Goal: Task Accomplishment & Management: Manage account settings

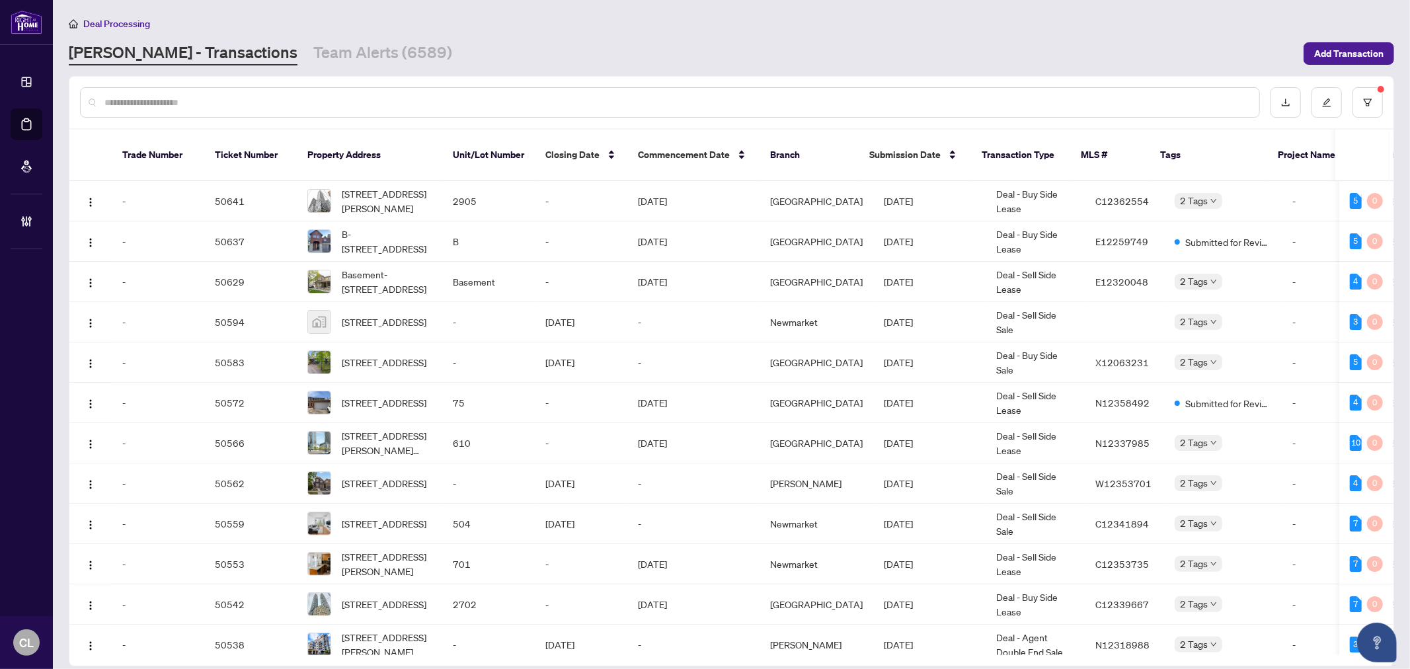
click at [200, 97] on input "text" at bounding box center [676, 102] width 1145 height 15
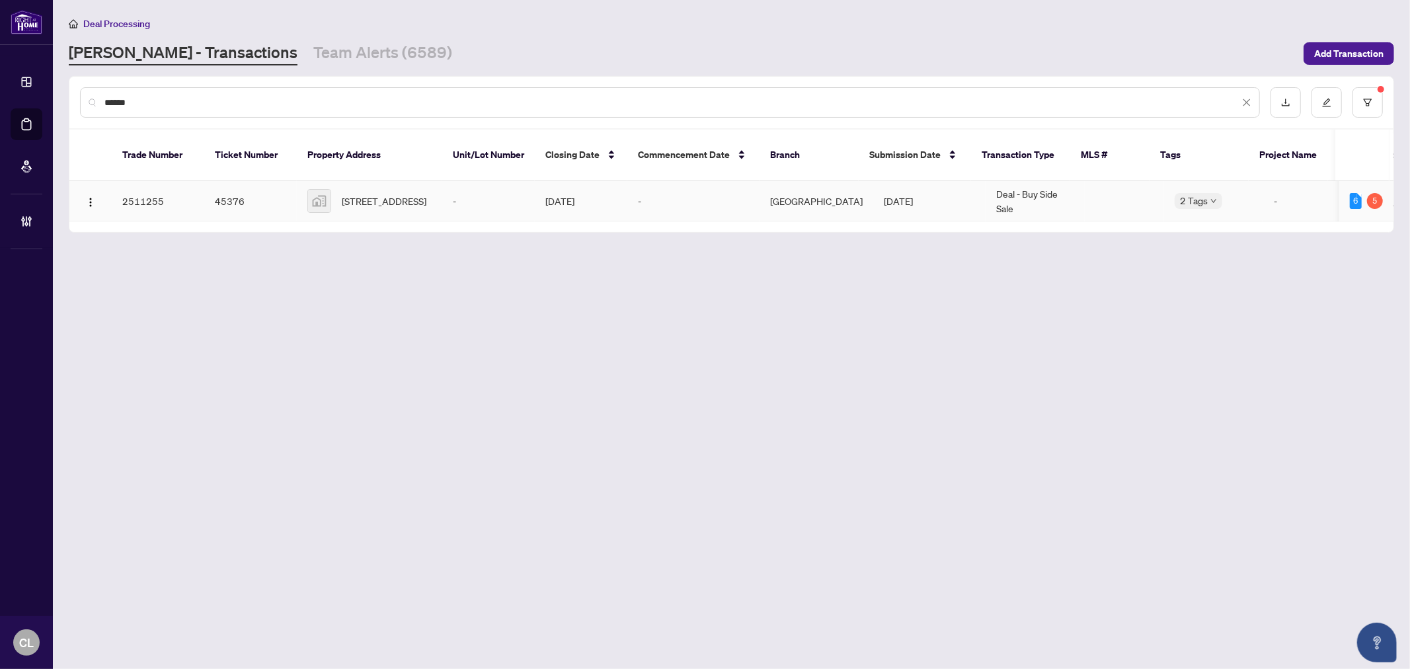
type input "******"
click at [357, 194] on span "[STREET_ADDRESS]" at bounding box center [384, 201] width 85 height 15
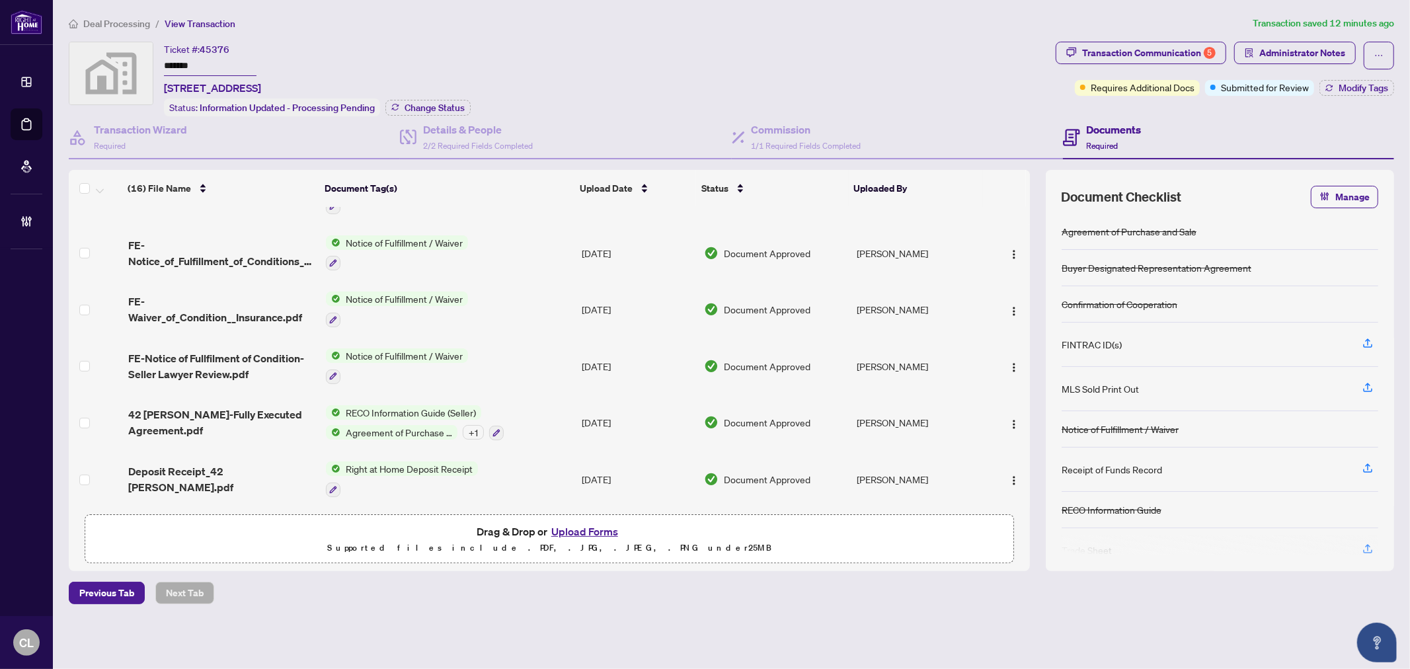
scroll to position [582, 0]
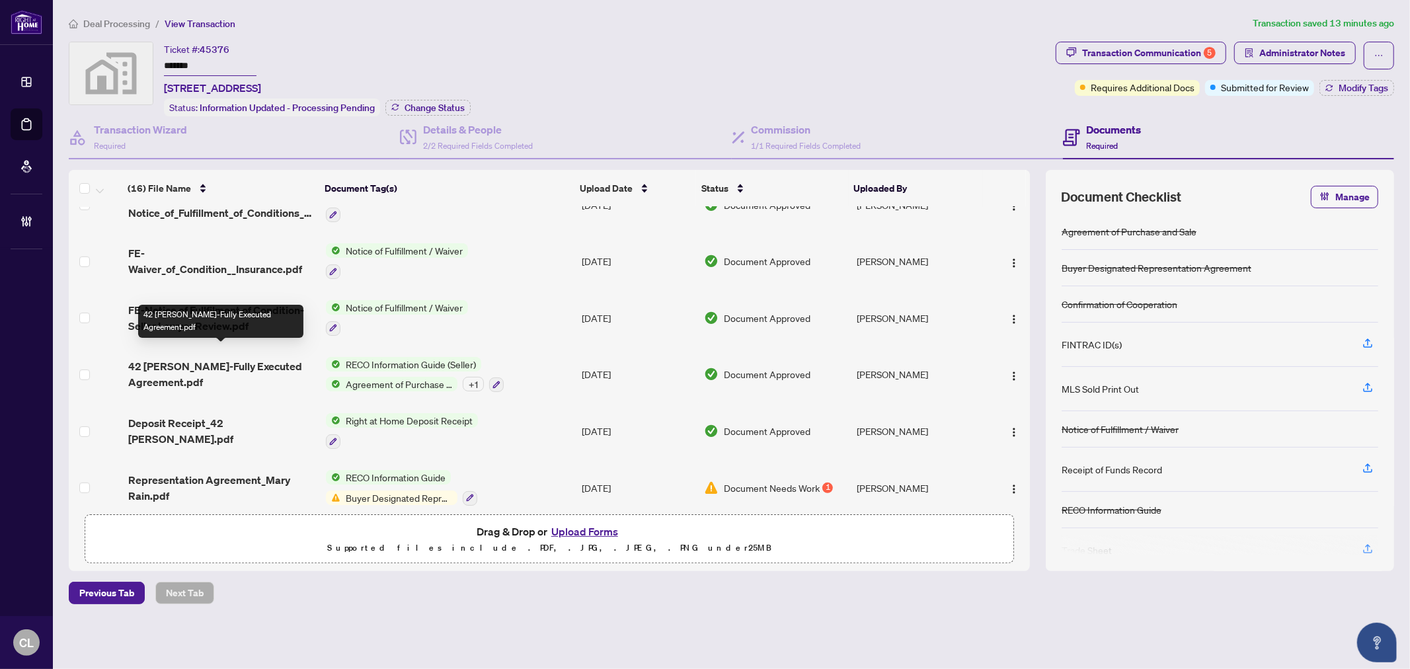
click at [215, 367] on span "42 [PERSON_NAME]-Fully Executed Agreement.pdf" at bounding box center [221, 374] width 187 height 32
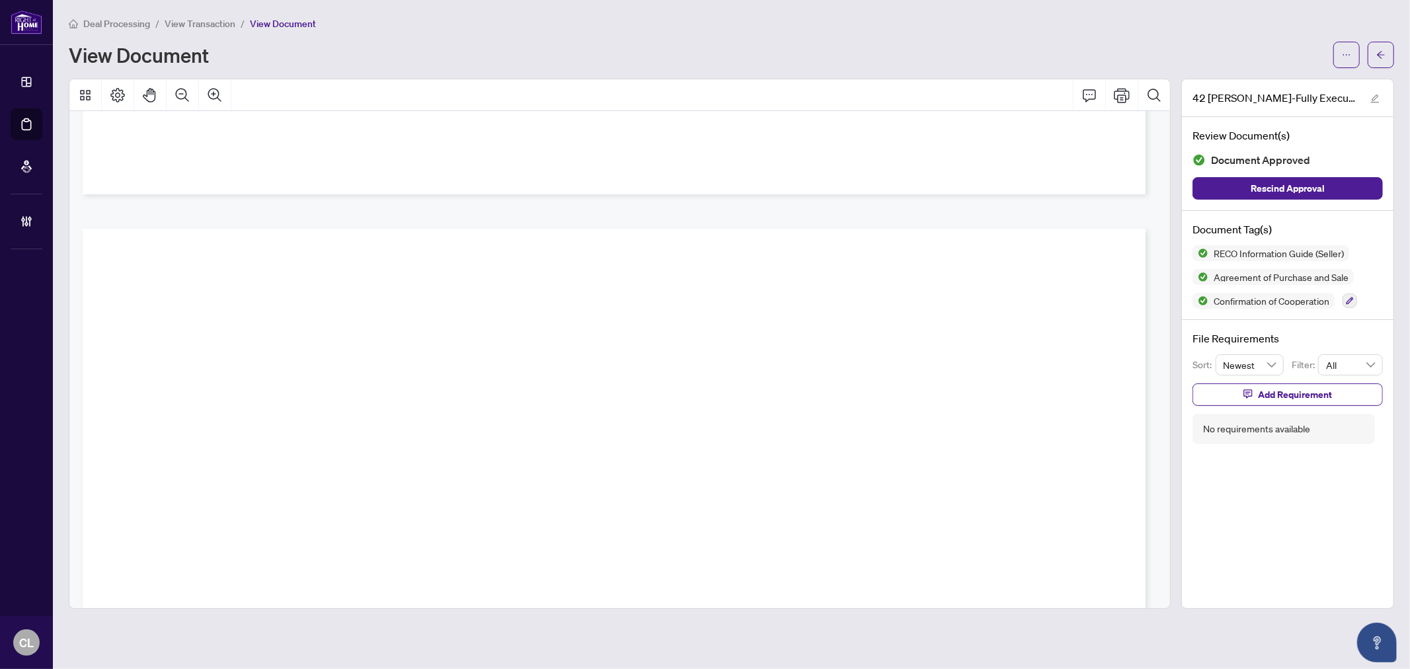
scroll to position [2582, 0]
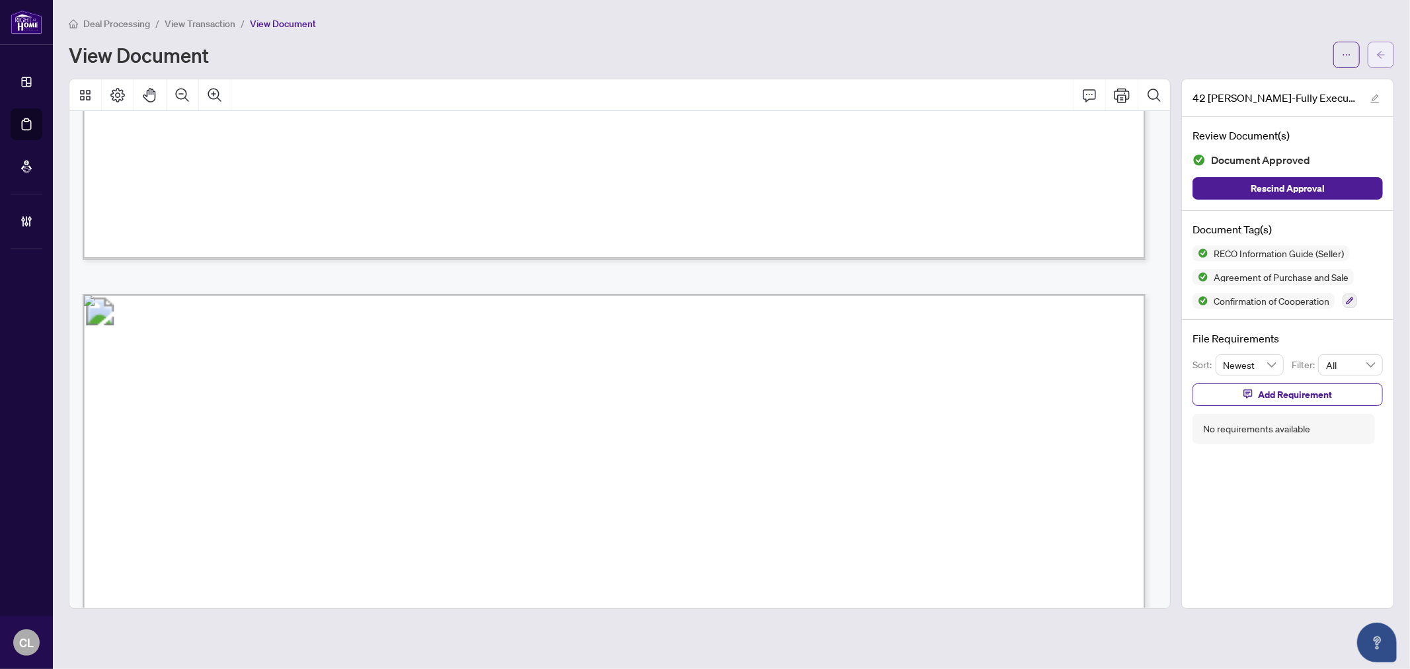
click at [1389, 60] on button "button" at bounding box center [1381, 55] width 26 height 26
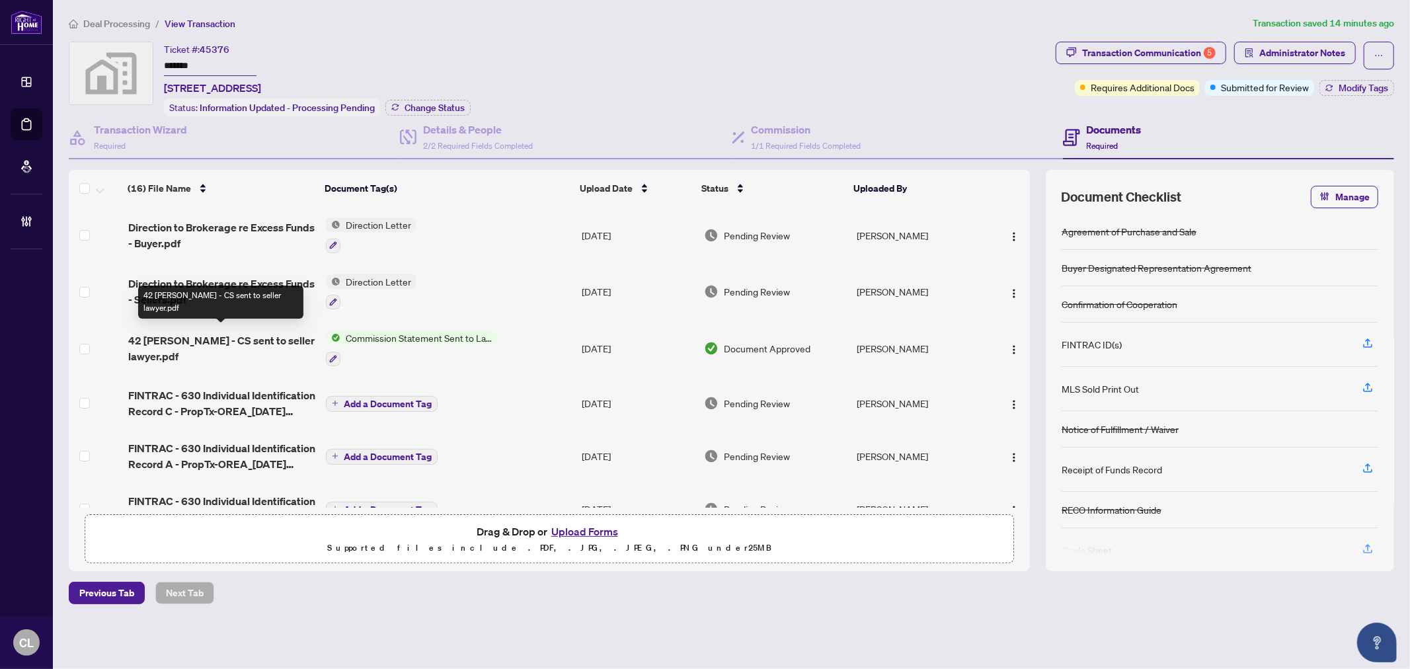
click at [260, 335] on span "42 [PERSON_NAME] - CS sent to seller lawyer.pdf" at bounding box center [221, 349] width 187 height 32
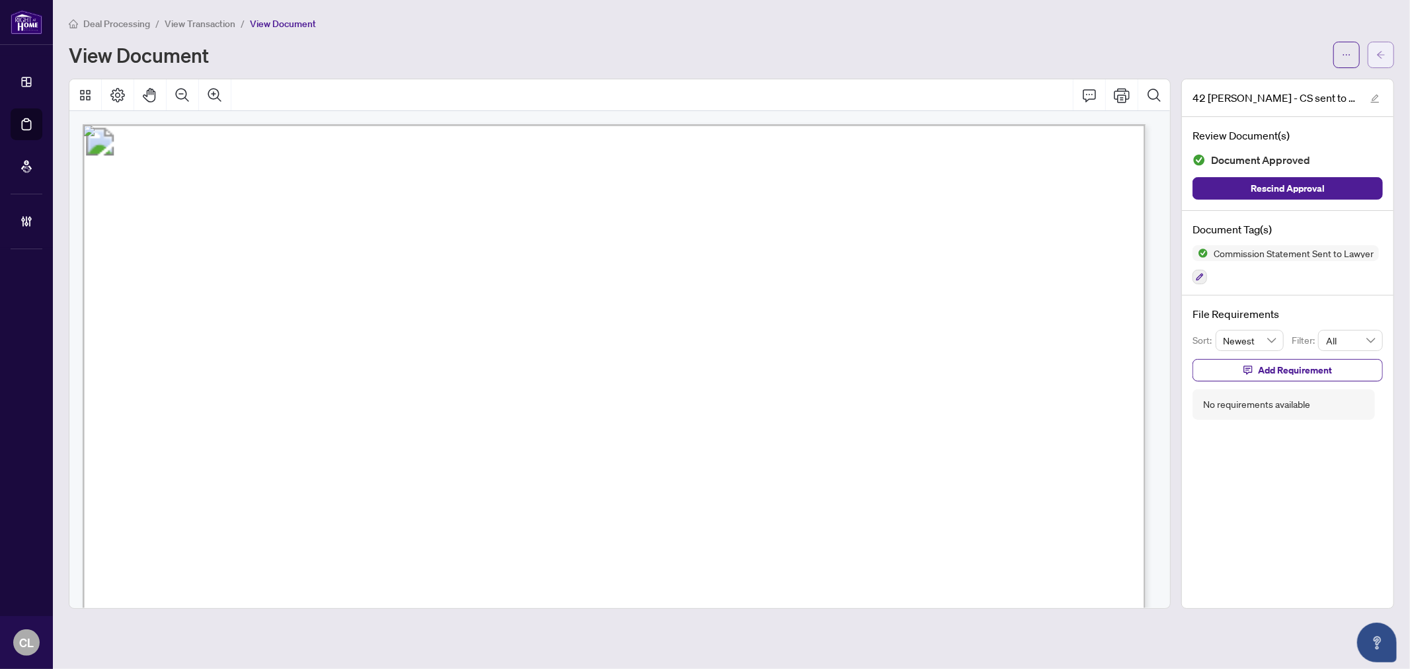
click at [1371, 44] on button "button" at bounding box center [1381, 55] width 26 height 26
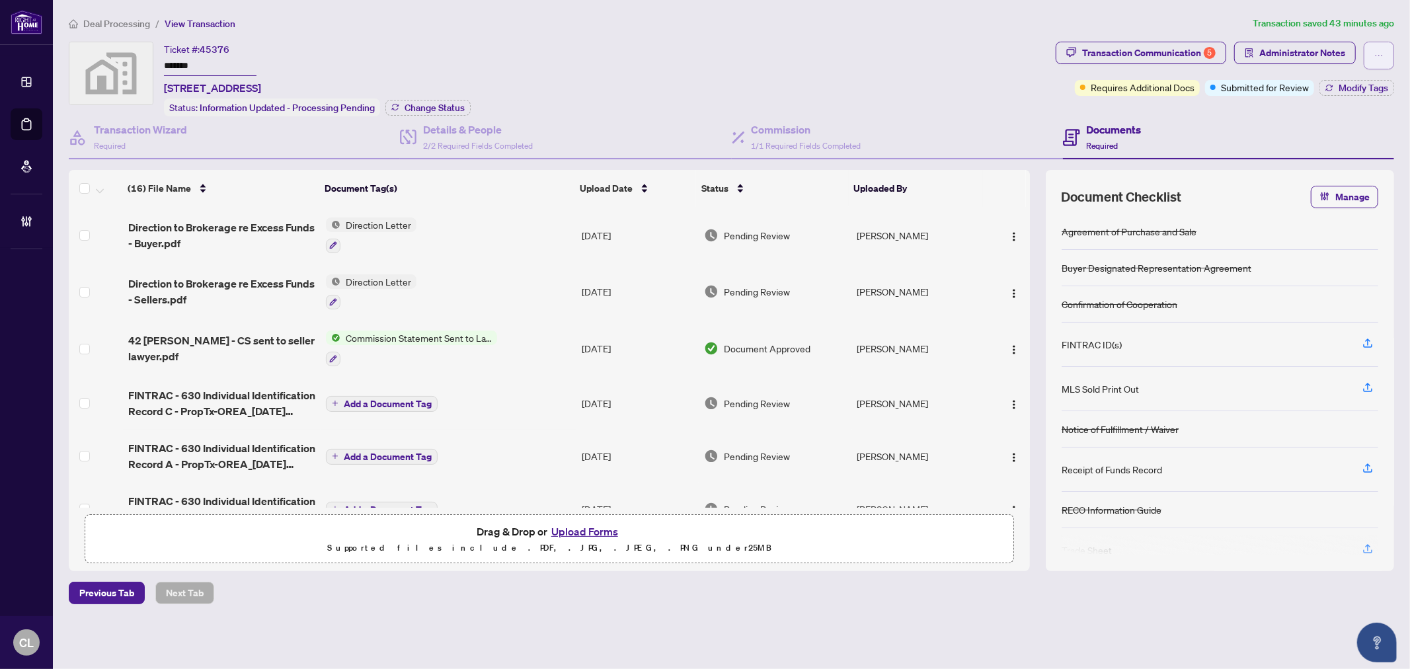
click at [1373, 47] on button "button" at bounding box center [1379, 56] width 30 height 28
drag, startPoint x: 753, startPoint y: 90, endPoint x: 632, endPoint y: 79, distance: 120.8
click at [756, 88] on div "Ticket #: 45376 ******* 42 Gwendolen Crescent, North York, ON, Canada Status: I…" at bounding box center [560, 79] width 982 height 75
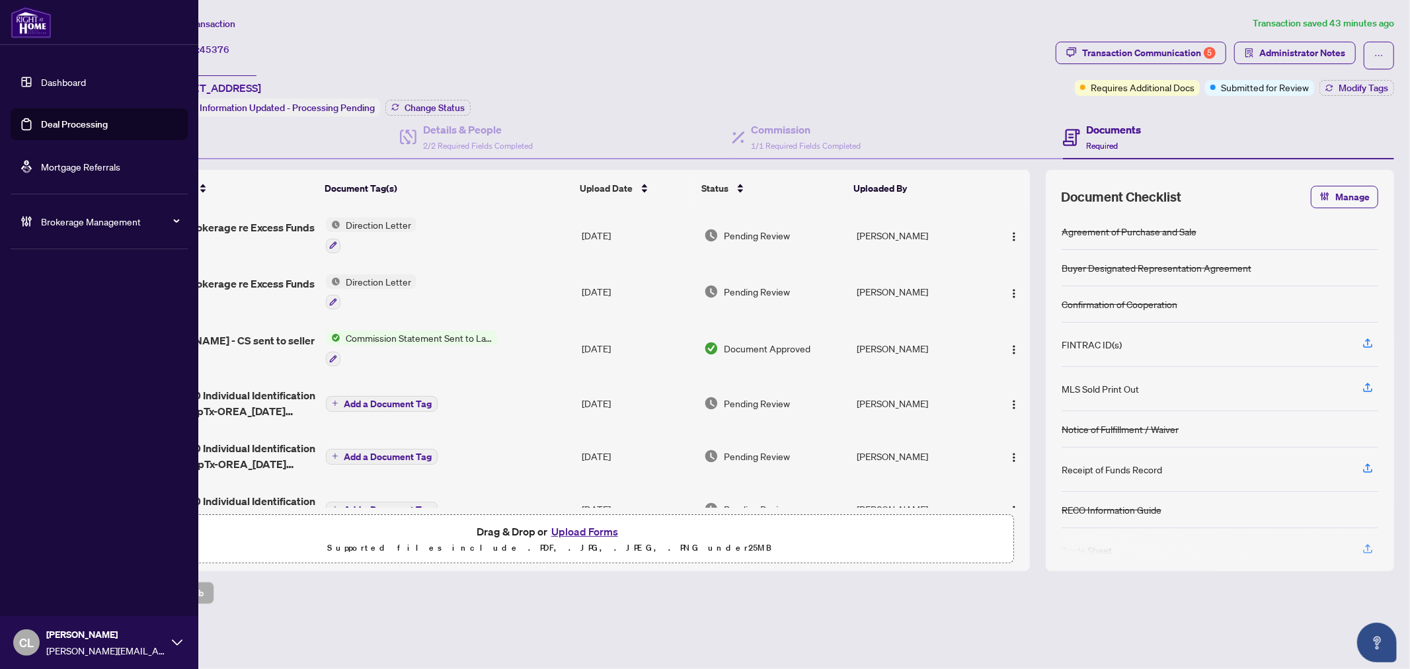
click at [48, 118] on link "Deal Processing" at bounding box center [74, 124] width 67 height 12
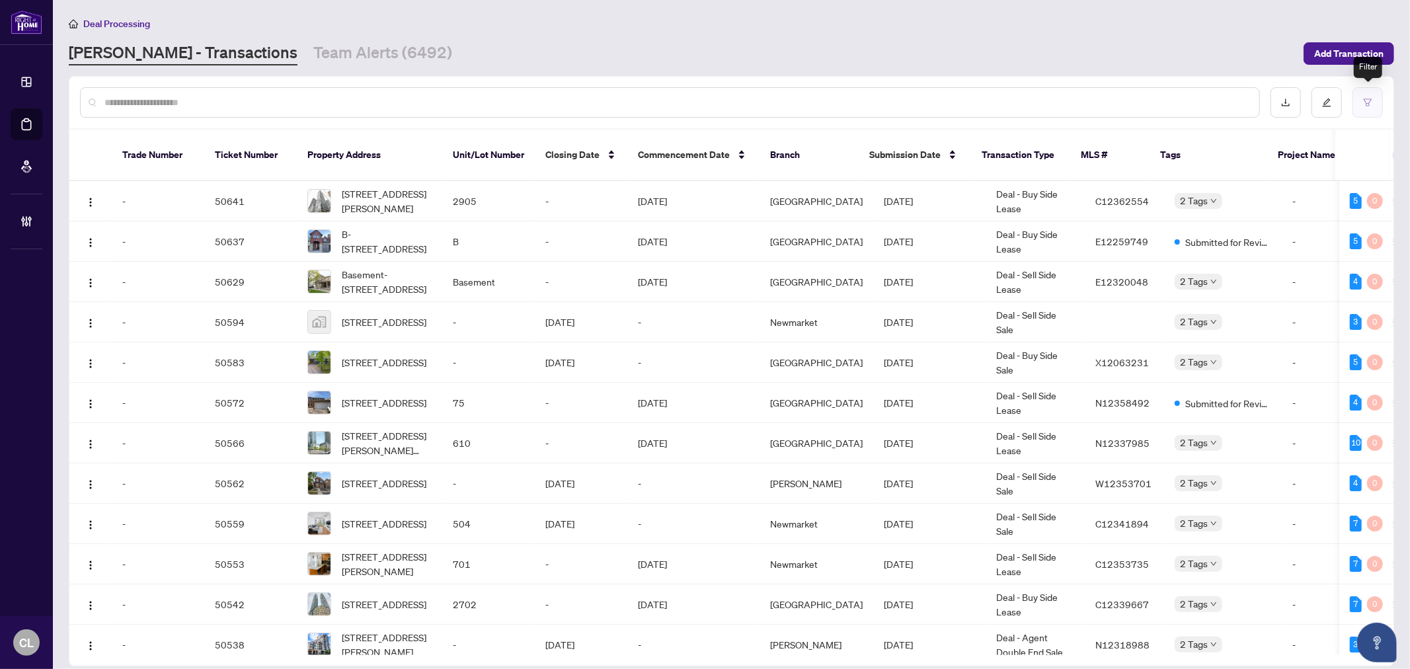
click at [1364, 94] on button "button" at bounding box center [1368, 102] width 30 height 30
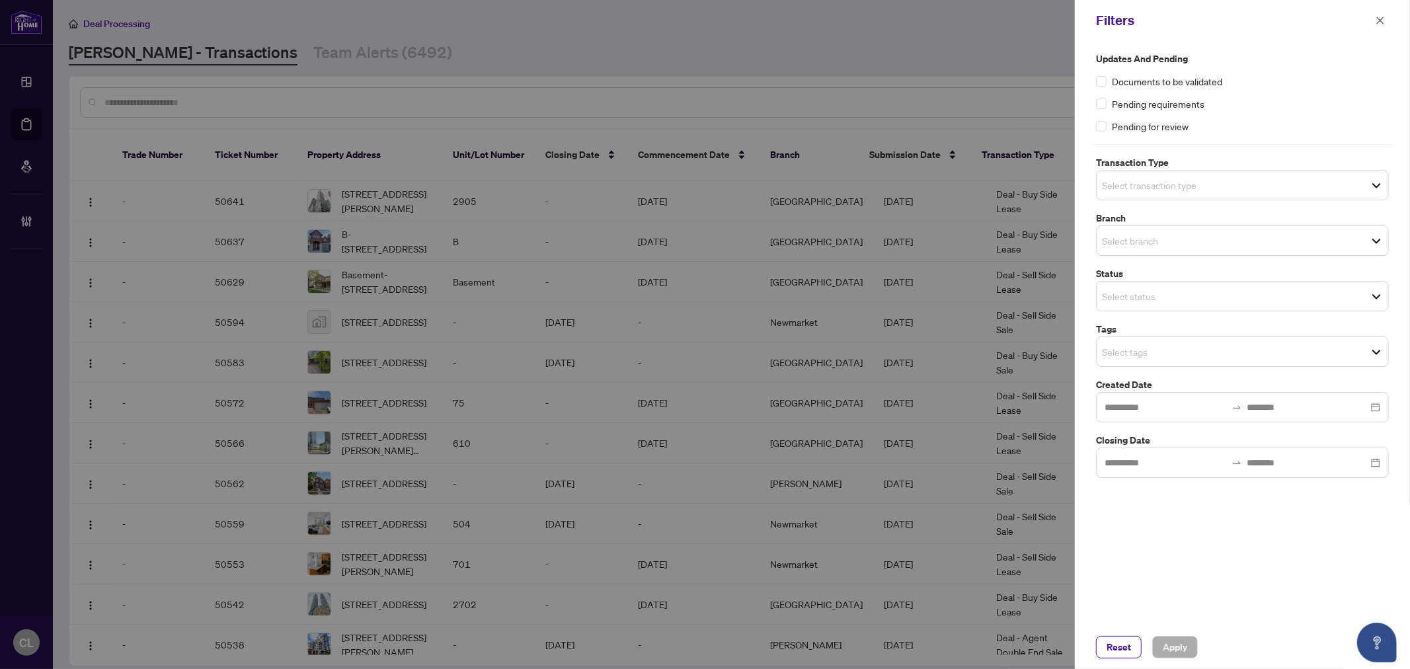
click at [1106, 186] on input "search" at bounding box center [1148, 185] width 93 height 16
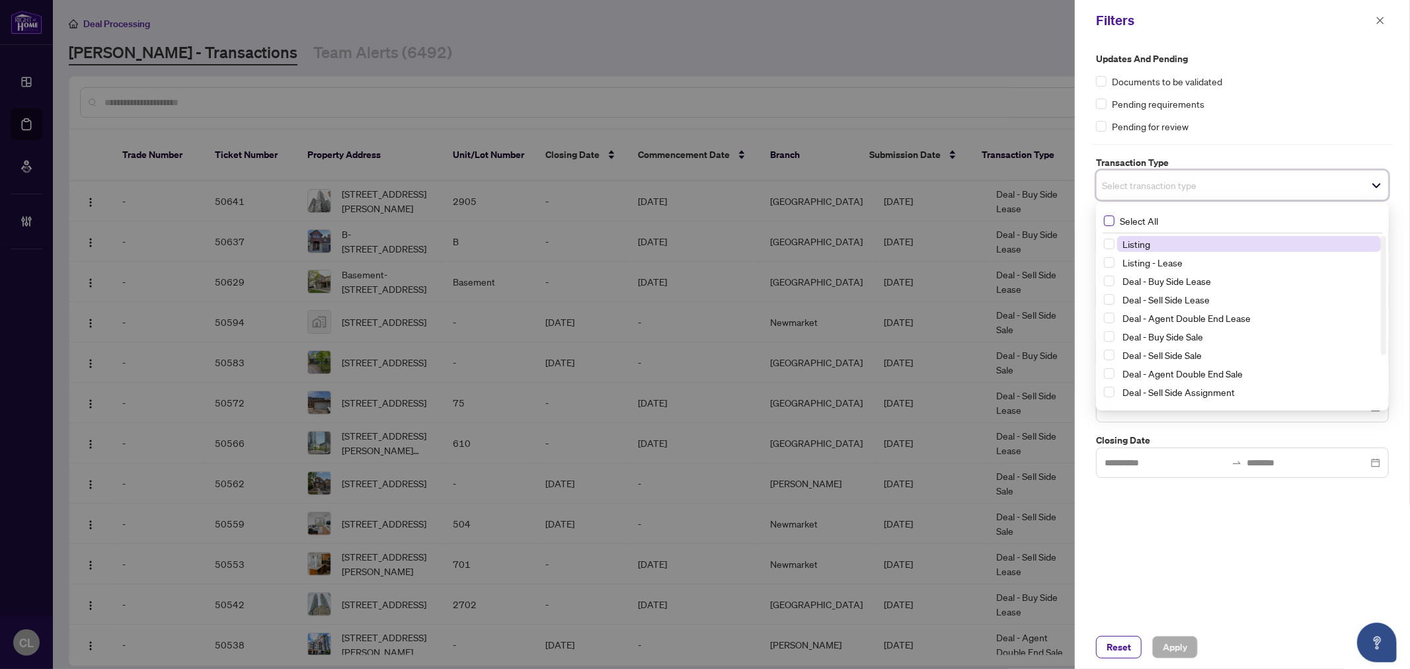
click at [1139, 227] on span "Select All" at bounding box center [1139, 221] width 49 height 15
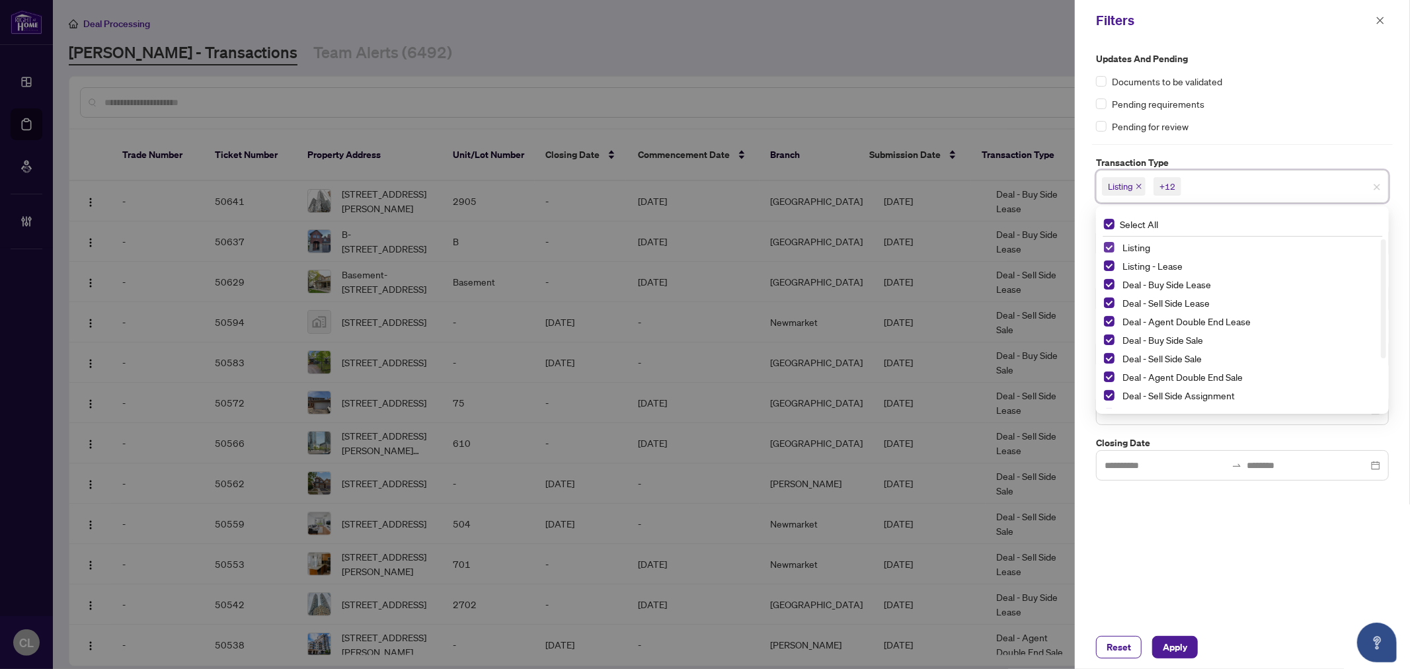
click at [1112, 245] on span "Select Listing" at bounding box center [1109, 247] width 11 height 11
click at [1109, 269] on span "Select Listing - Lease" at bounding box center [1109, 266] width 11 height 11
click at [994, 83] on div at bounding box center [705, 334] width 1410 height 669
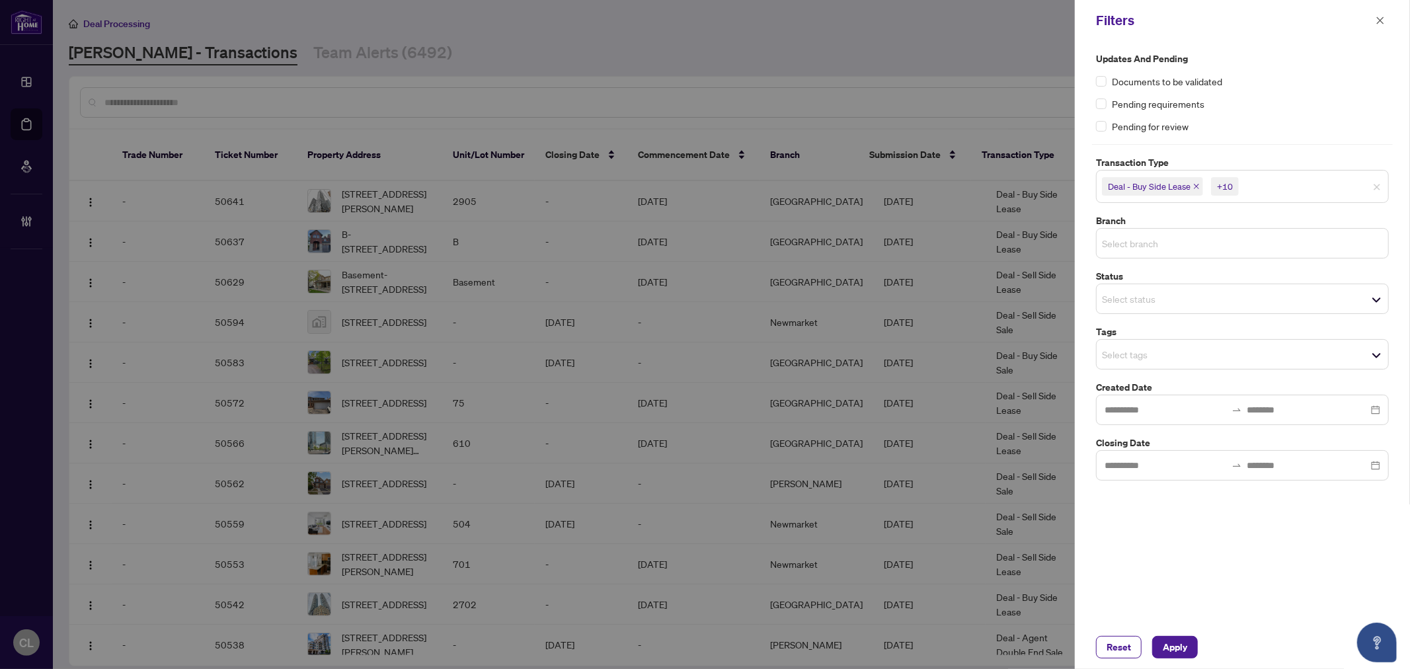
click at [1119, 245] on input "search" at bounding box center [1148, 243] width 93 height 16
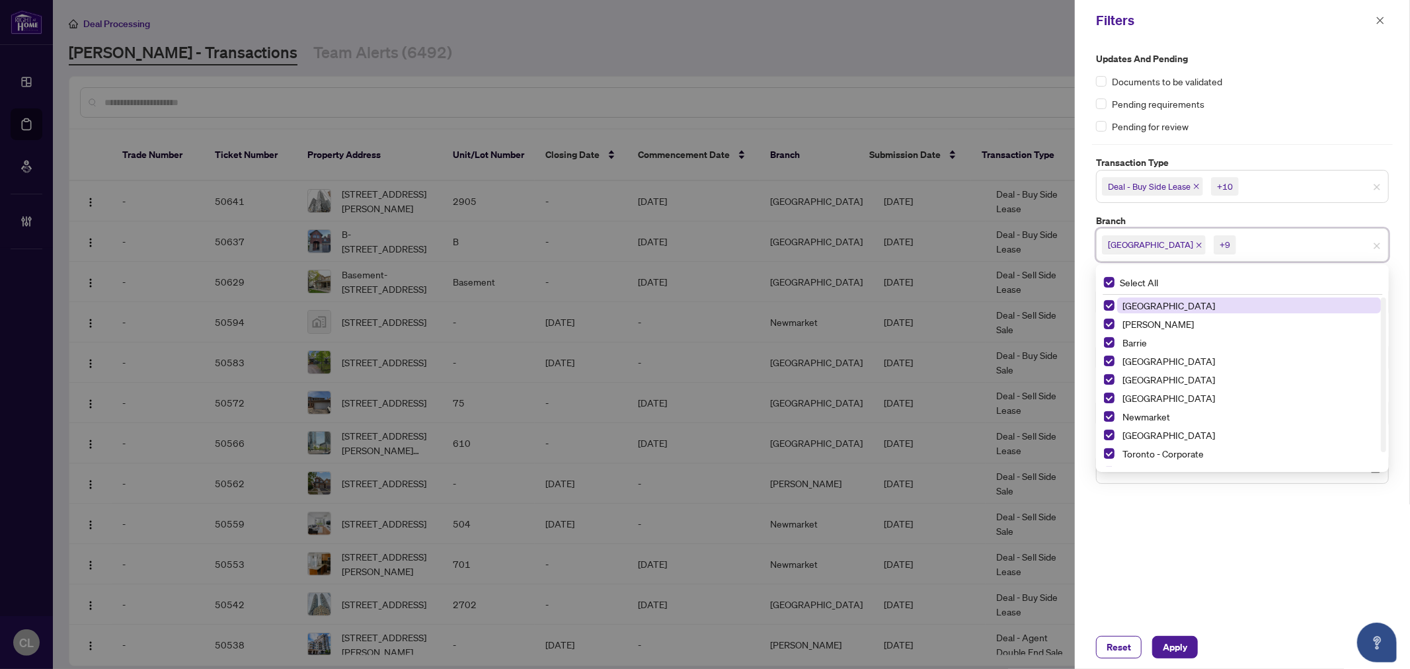
click at [981, 69] on div at bounding box center [705, 334] width 1410 height 669
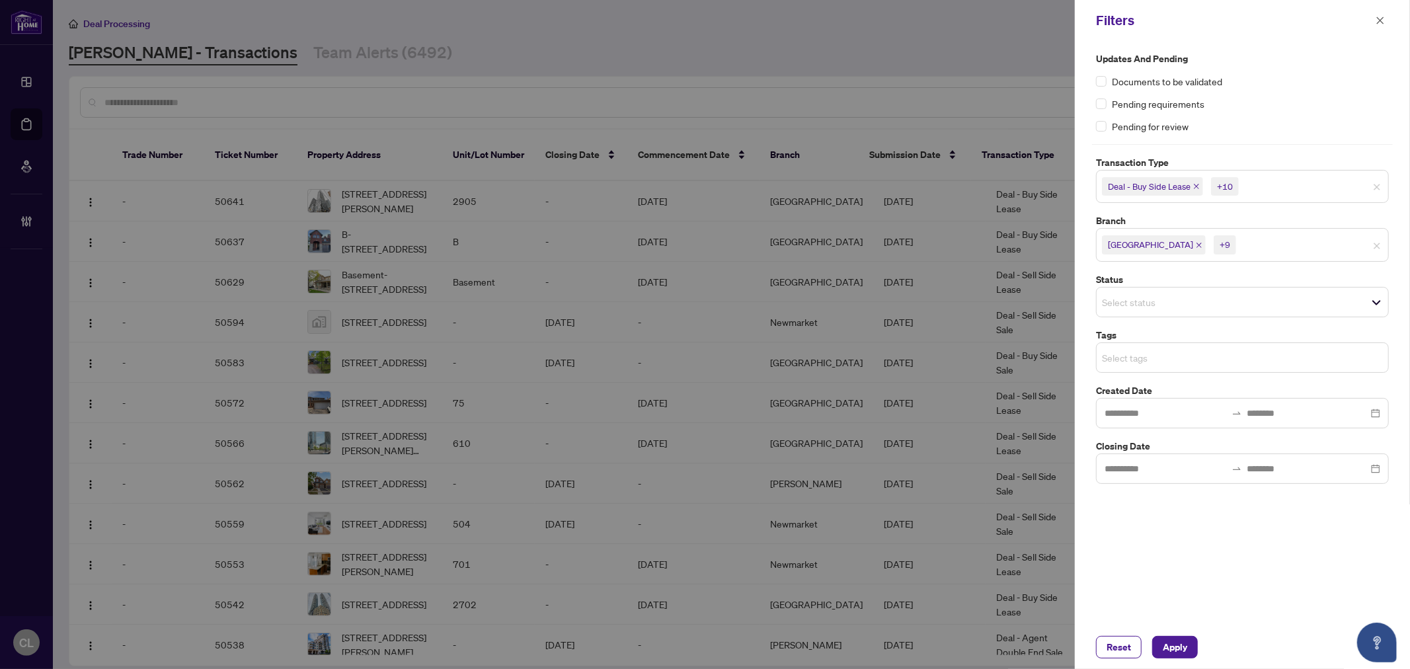
click at [1151, 353] on input "search" at bounding box center [1148, 358] width 93 height 16
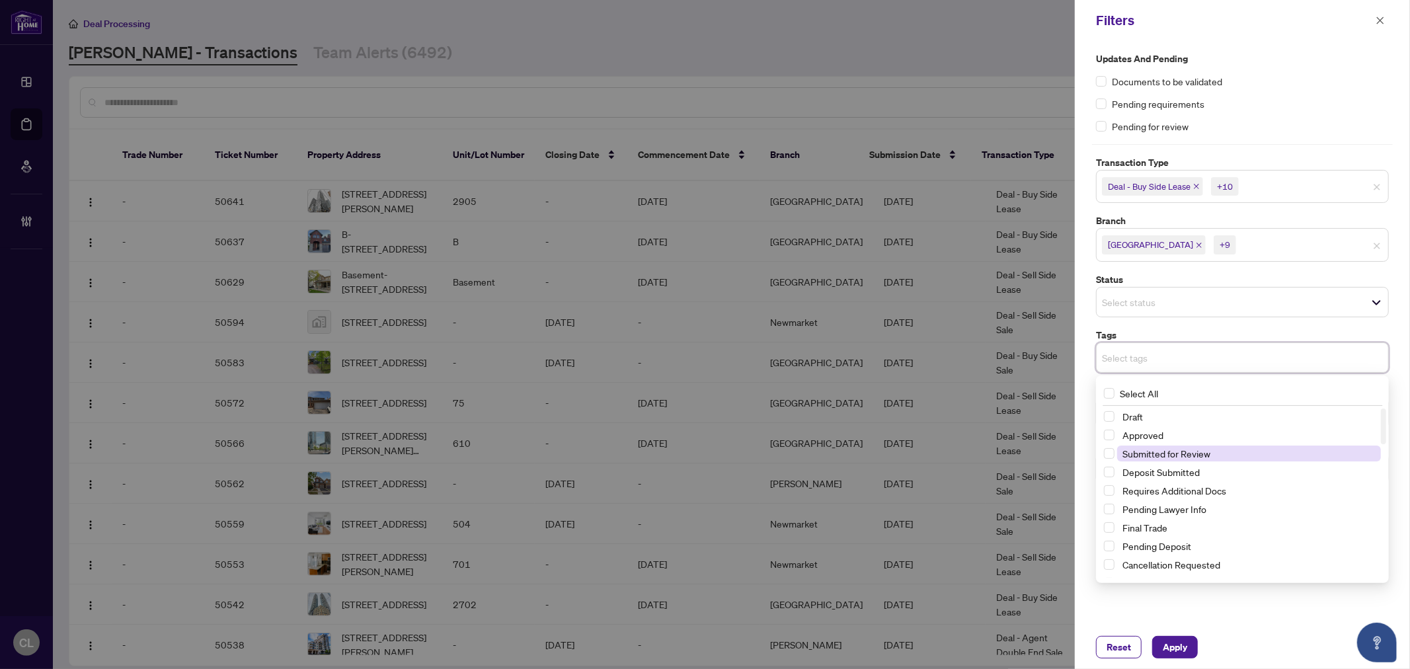
click at [1182, 453] on span "Submitted for Review" at bounding box center [1167, 454] width 88 height 12
click at [888, 42] on div at bounding box center [705, 334] width 1410 height 669
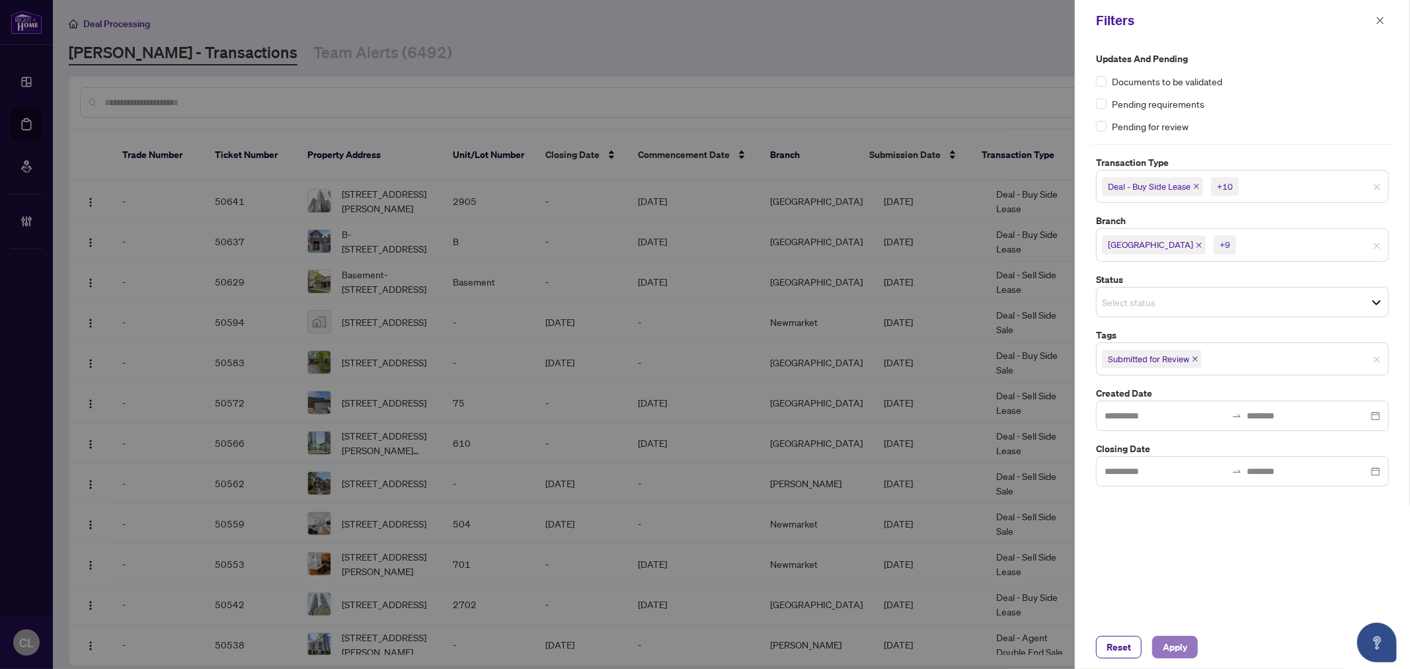
click at [1186, 648] on span "Apply" at bounding box center [1175, 647] width 24 height 21
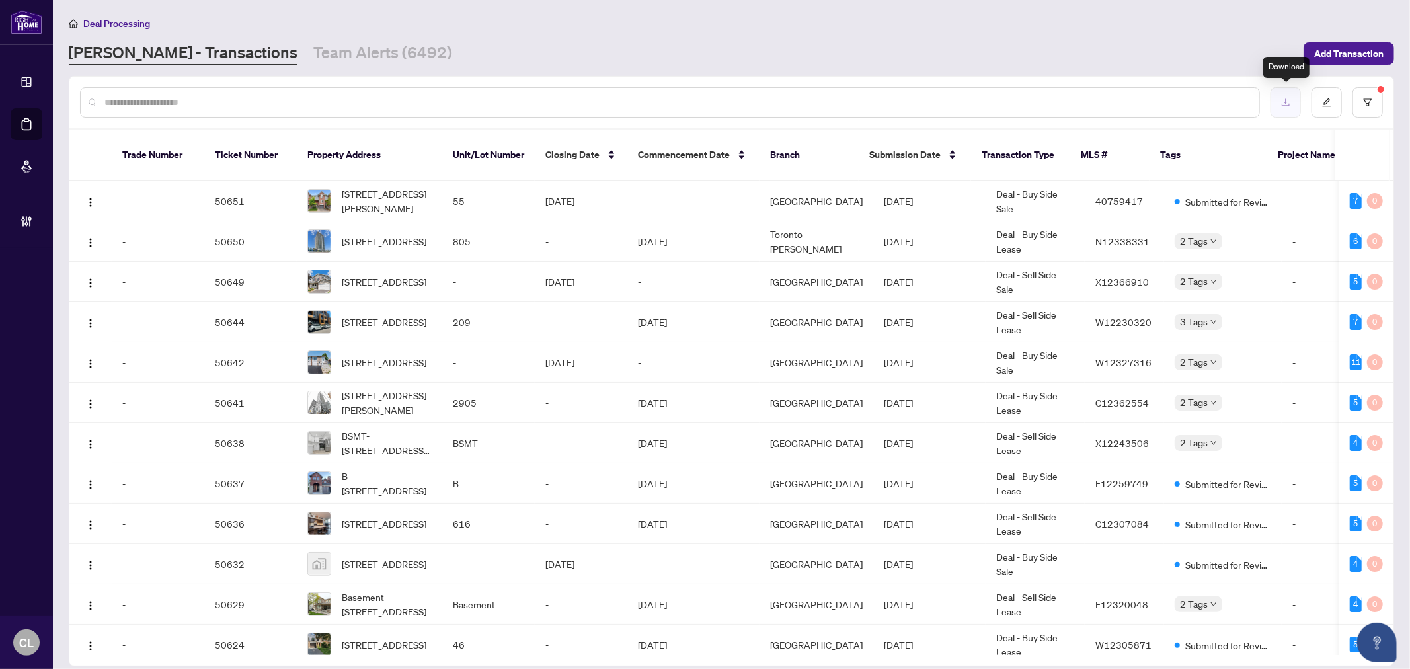
click at [1282, 104] on icon "download" at bounding box center [1286, 102] width 9 height 9
click at [140, 103] on input "text" at bounding box center [676, 102] width 1145 height 15
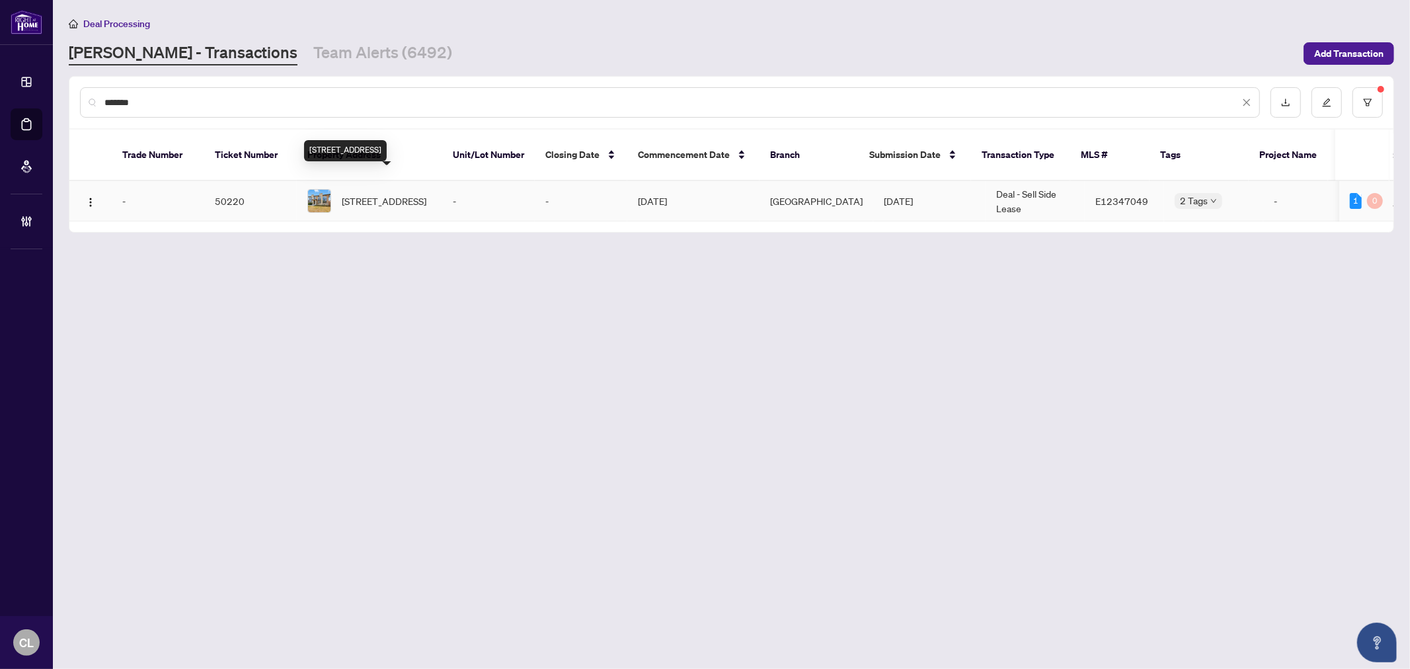
type input "*******"
click at [354, 194] on span "108 Vanier St, Whitby, Ontario L1R 0N3, Canada" at bounding box center [384, 201] width 85 height 15
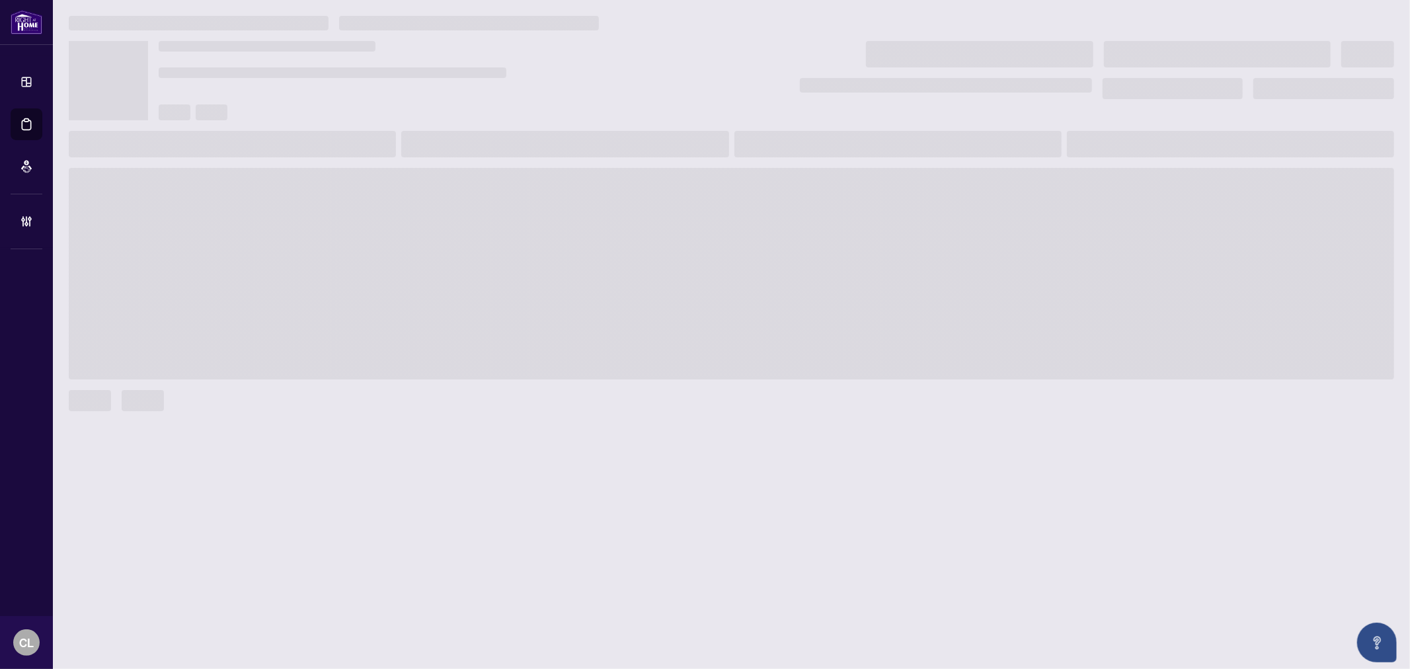
click at [354, 182] on span at bounding box center [732, 274] width 1326 height 212
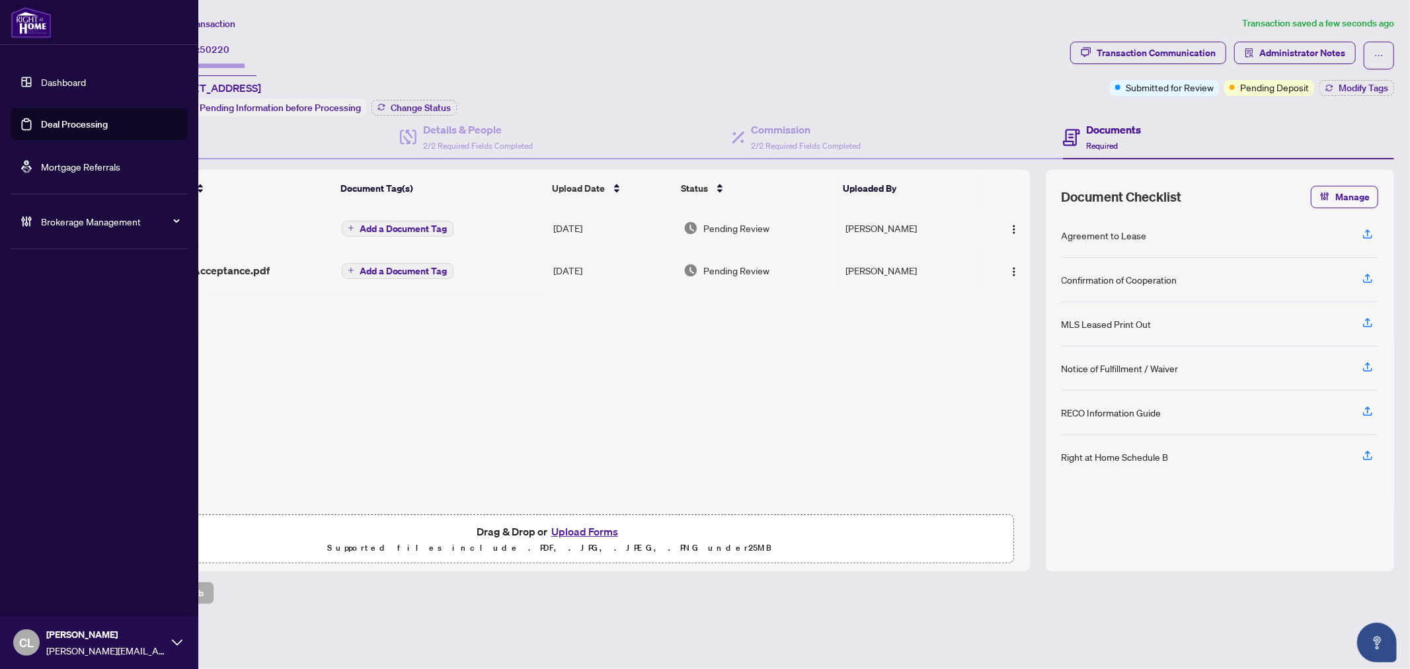
drag, startPoint x: 99, startPoint y: 120, endPoint x: 120, endPoint y: 118, distance: 20.6
click at [99, 120] on link "Deal Processing" at bounding box center [74, 124] width 67 height 12
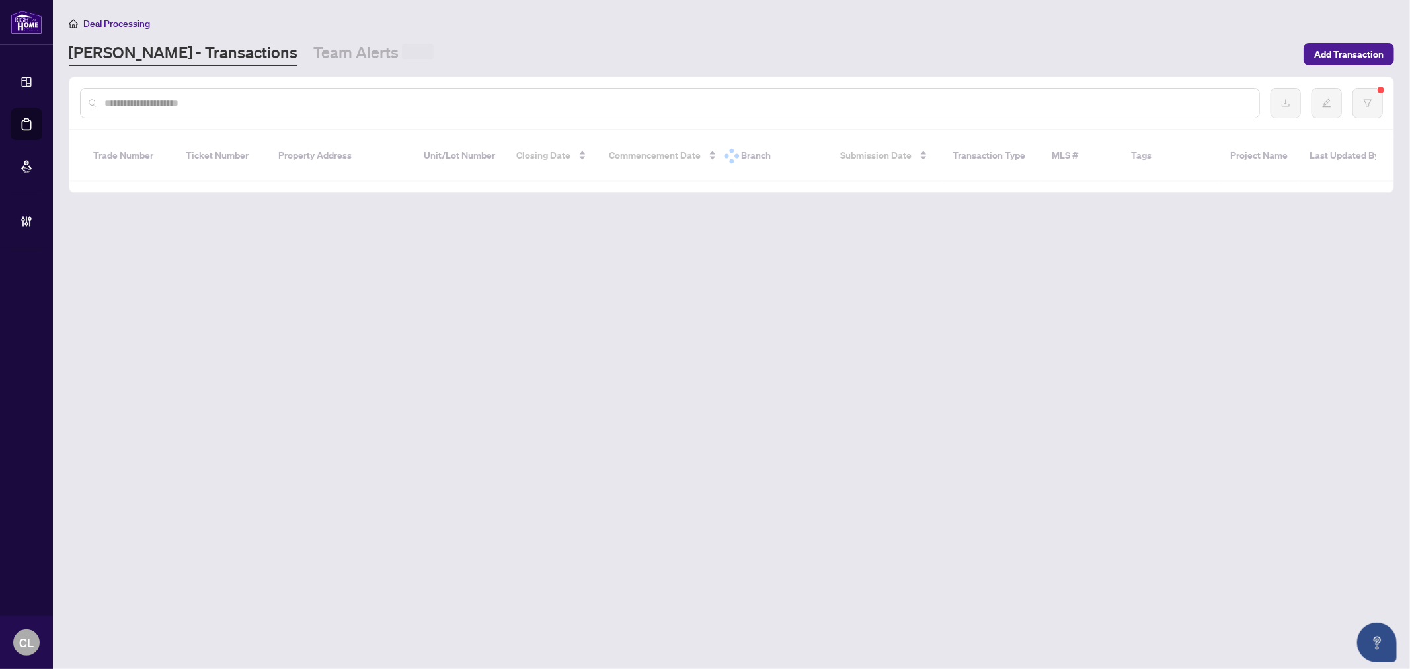
click at [219, 97] on input "text" at bounding box center [676, 103] width 1145 height 15
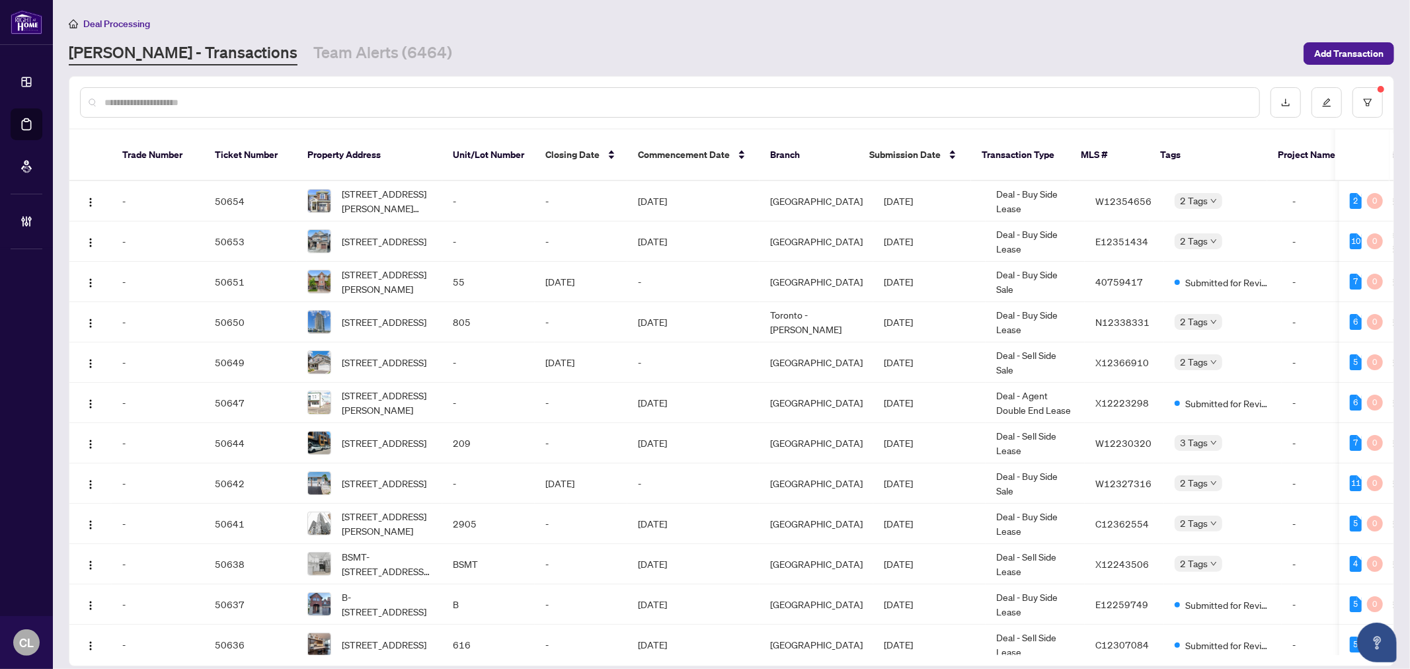
paste input "**********"
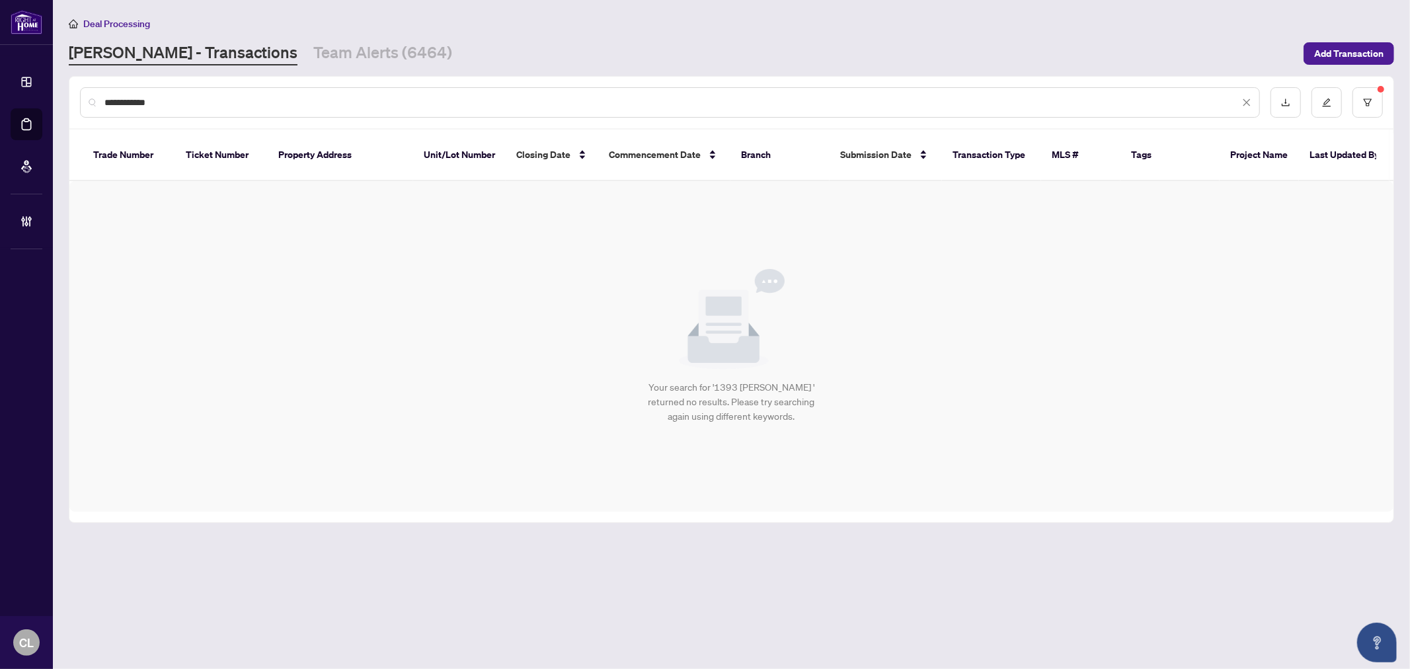
type input "**********"
click at [1371, 89] on button "button" at bounding box center [1368, 102] width 30 height 30
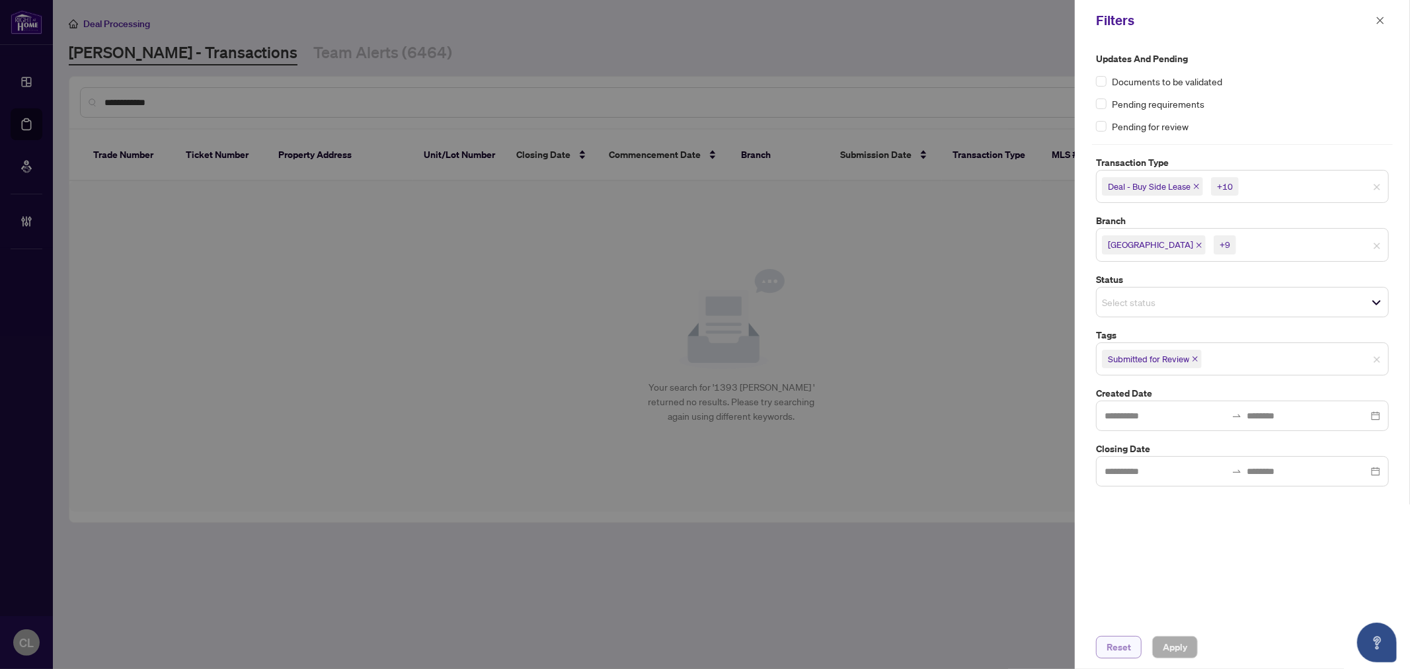
click at [1122, 650] on span "Reset" at bounding box center [1119, 647] width 24 height 21
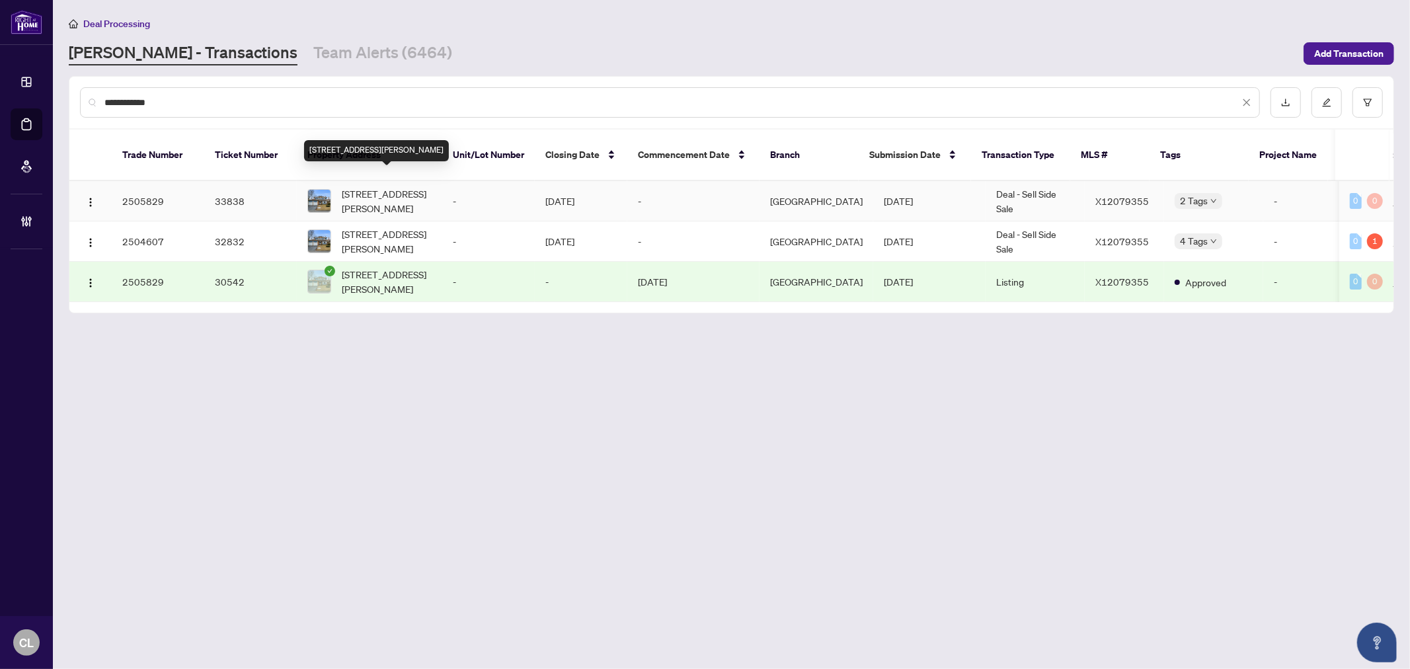
click at [368, 187] on span "1393 Bouton D'Or Way, Ottawa, Ontario K1E 3L3, Canada" at bounding box center [387, 200] width 90 height 29
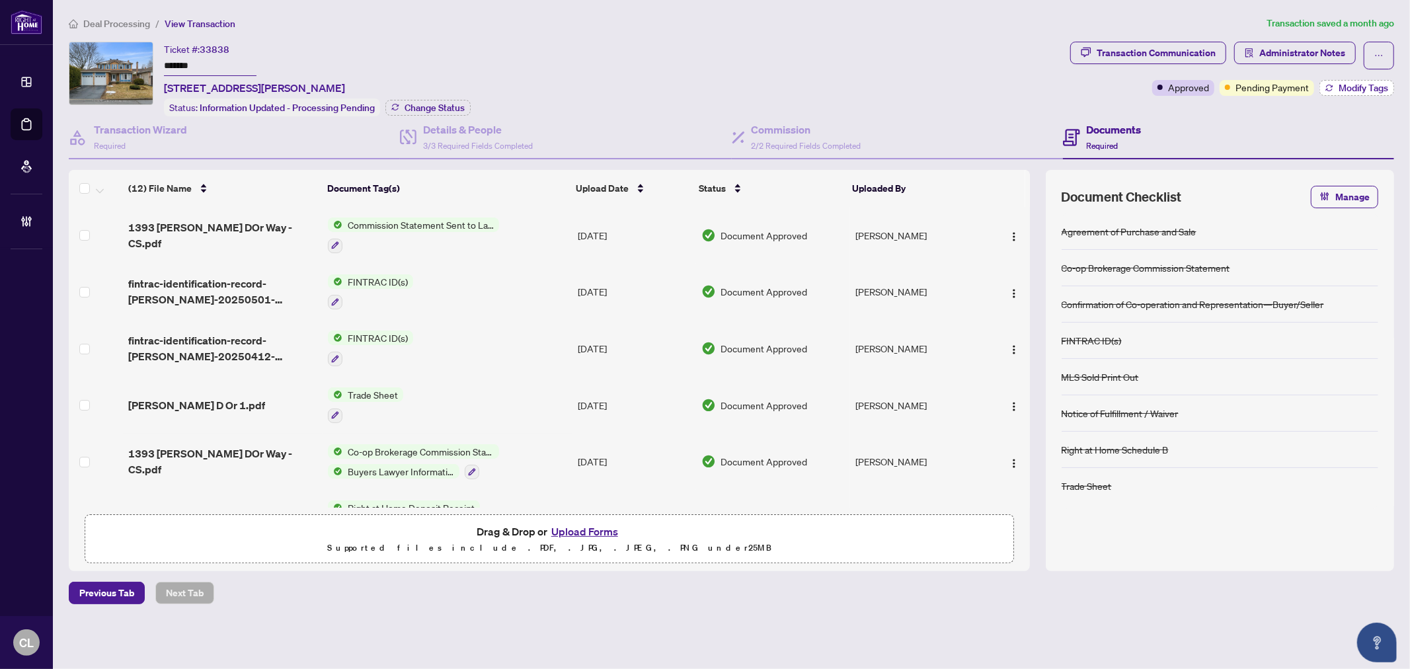
click at [1389, 85] on button "Modify Tags" at bounding box center [1357, 88] width 75 height 16
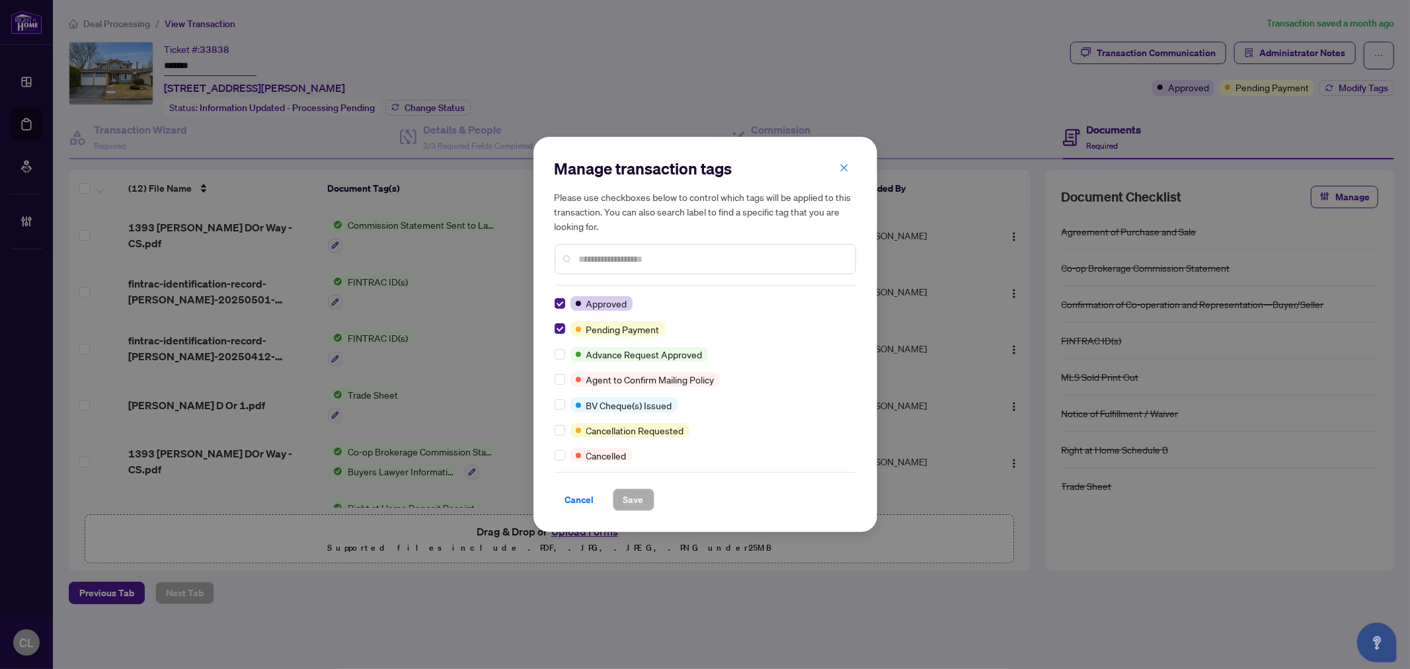
click at [779, 70] on div "Manage transaction tags Please use checkboxes below to control which tags will …" at bounding box center [705, 334] width 1410 height 669
click at [1260, 51] on div "Manage transaction tags Please use checkboxes below to control which tags will …" at bounding box center [705, 334] width 1410 height 669
click at [572, 499] on span "Cancel" at bounding box center [579, 499] width 29 height 21
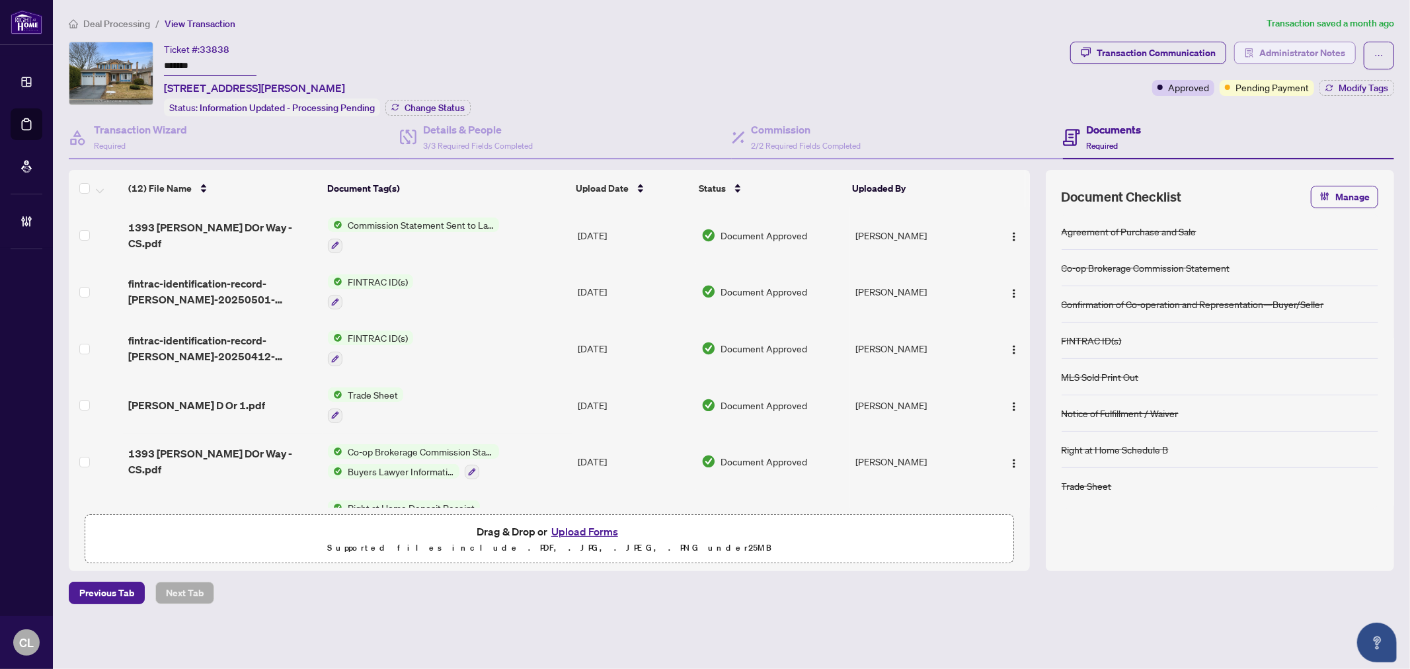
click at [1270, 52] on span "Administrator Notes" at bounding box center [1303, 52] width 86 height 21
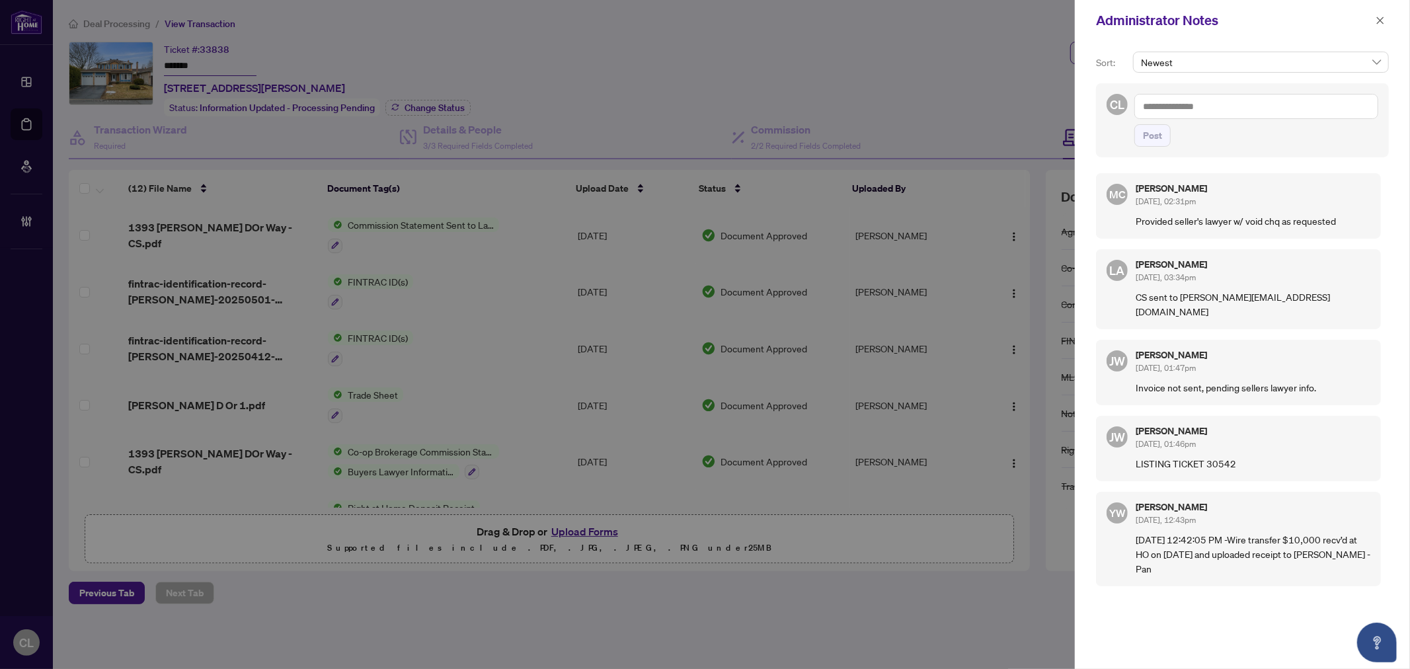
click at [956, 53] on div at bounding box center [705, 334] width 1410 height 669
click at [1386, 20] on button "button" at bounding box center [1380, 21] width 17 height 16
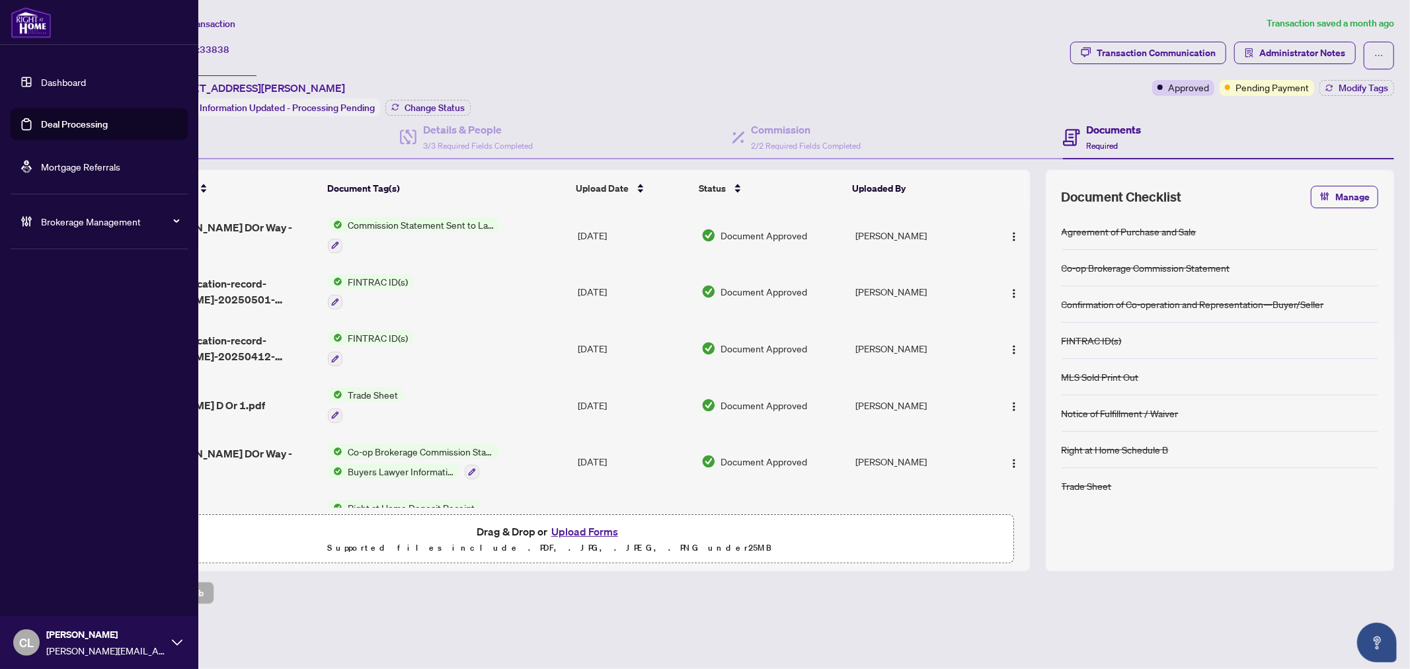
drag, startPoint x: 94, startPoint y: 118, endPoint x: 134, endPoint y: 119, distance: 39.7
click at [94, 118] on link "Deal Processing" at bounding box center [74, 124] width 67 height 12
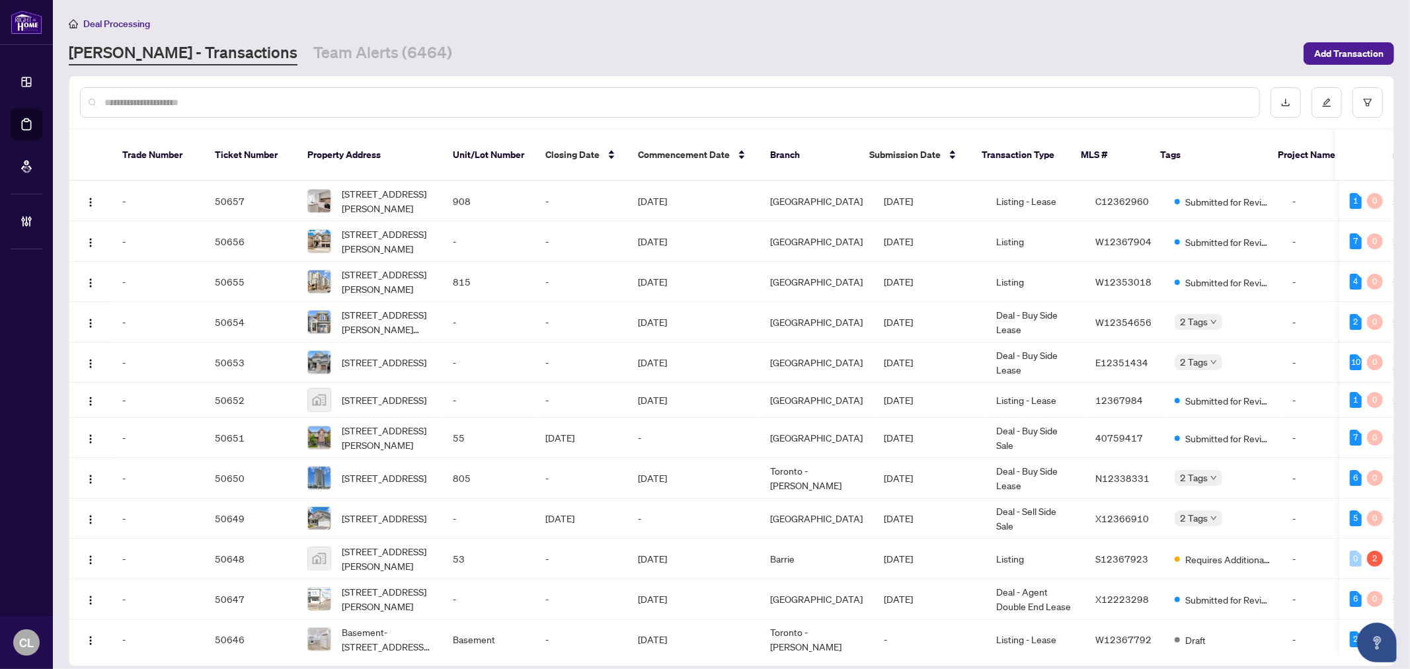
click at [216, 99] on input "text" at bounding box center [676, 102] width 1145 height 15
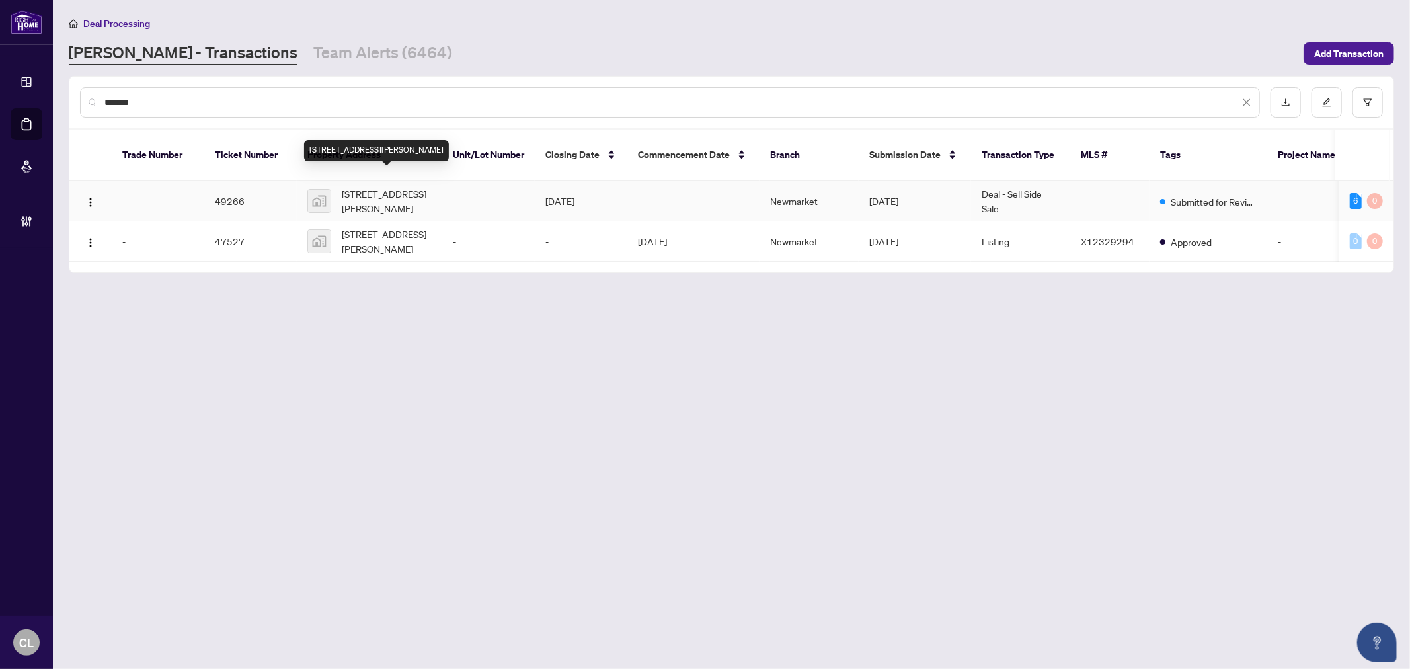
type input "*******"
click at [385, 188] on span "179 Lockhart Dr, St. Catharines, ON, Canada" at bounding box center [387, 200] width 90 height 29
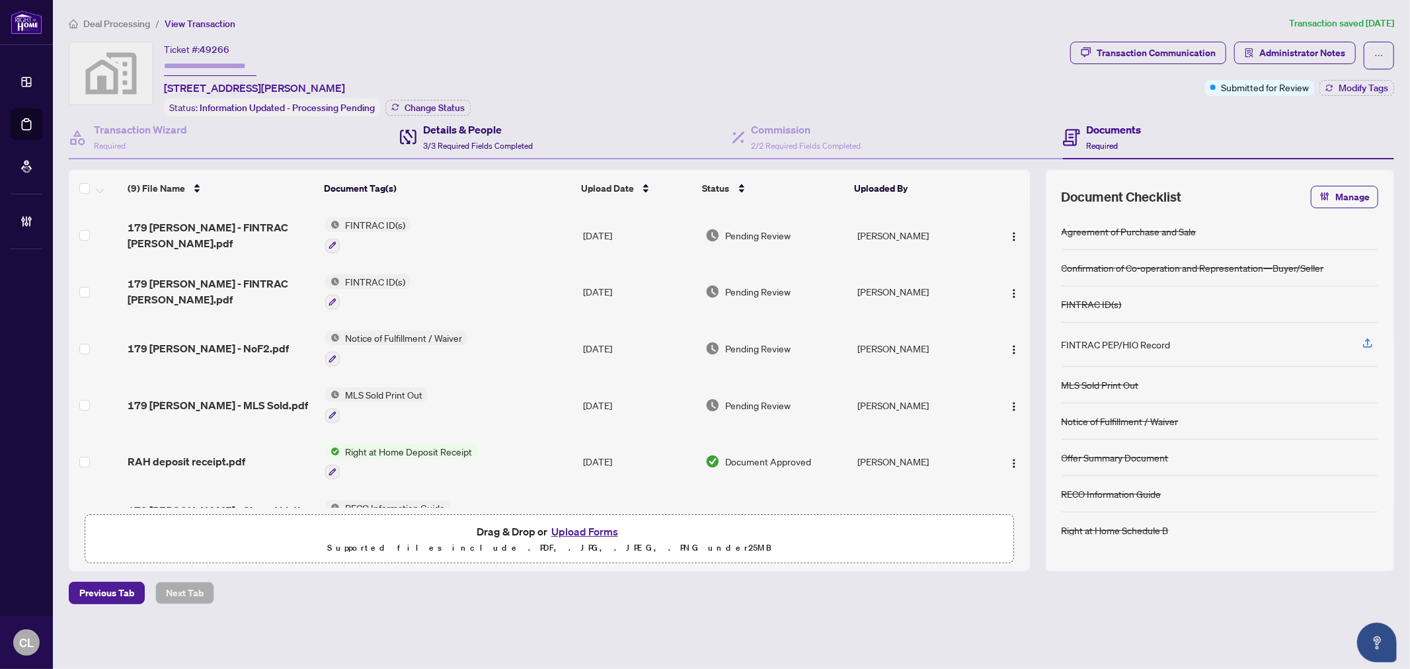
click at [486, 141] on span "3/3 Required Fields Completed" at bounding box center [478, 146] width 110 height 10
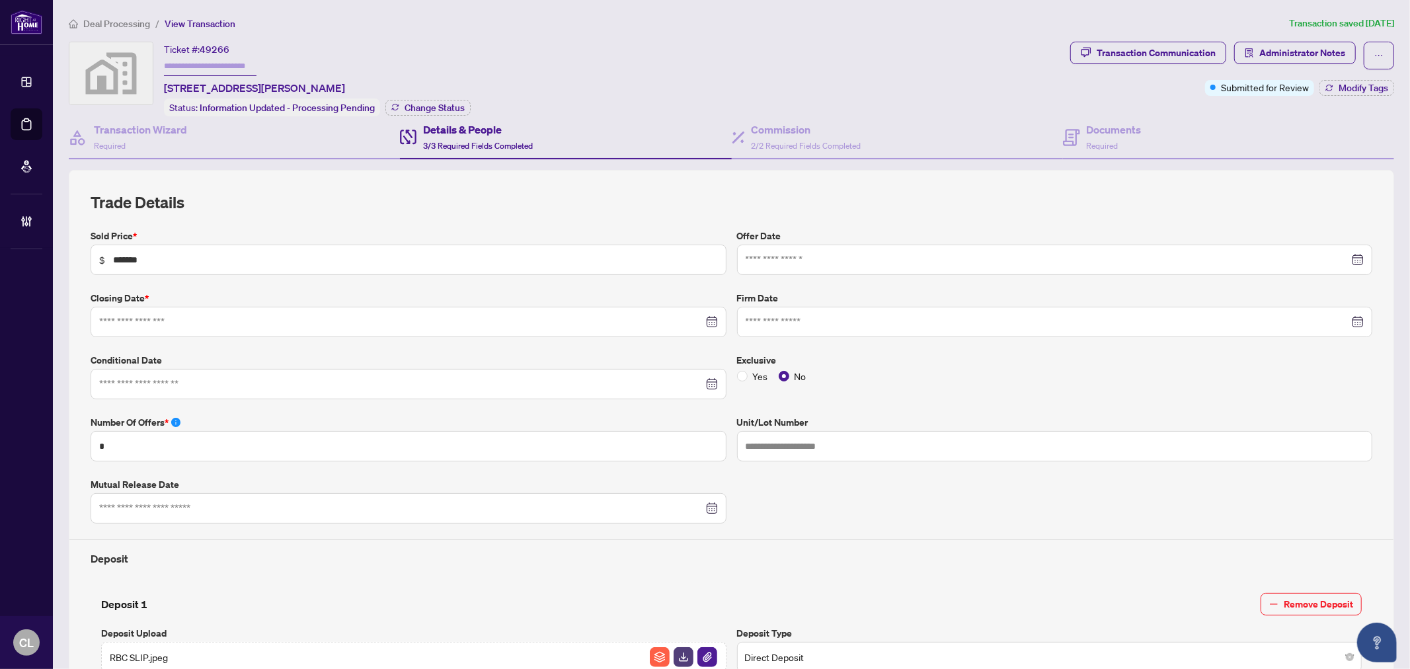
type input "**********"
click at [1104, 130] on h4 "Documents" at bounding box center [1114, 130] width 55 height 16
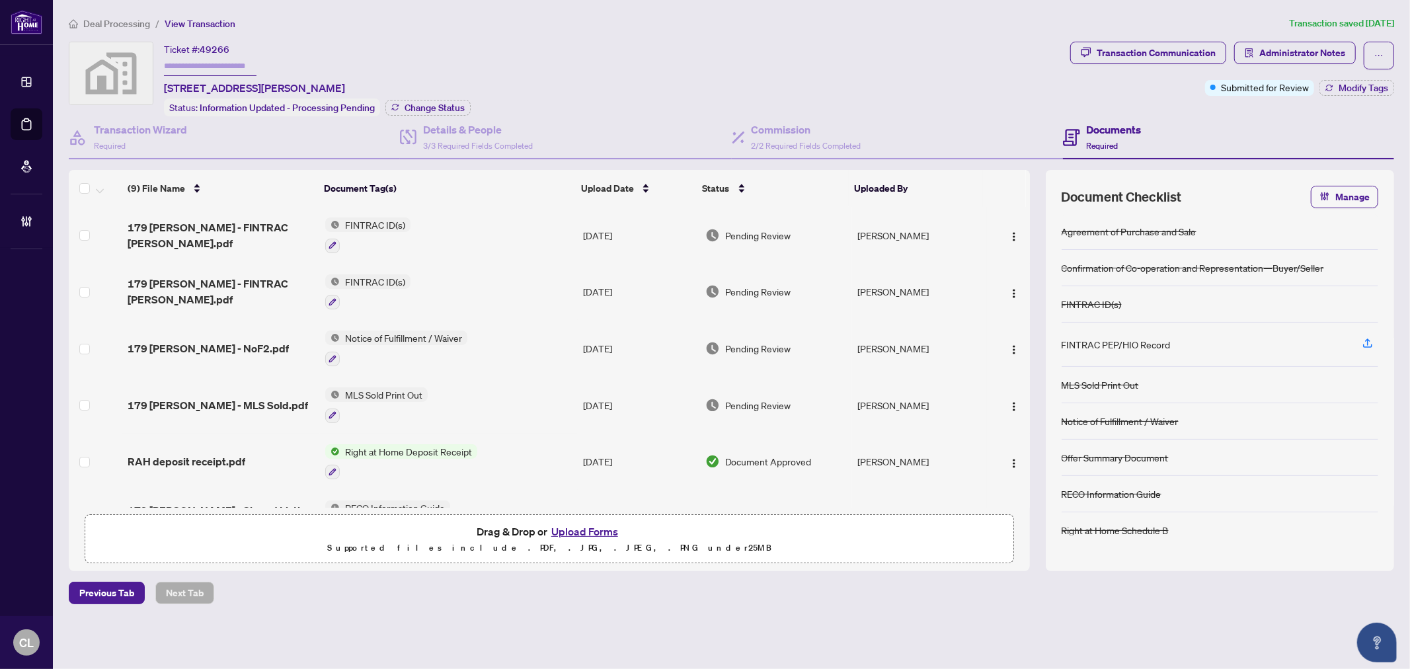
click at [592, 527] on button "Upload Forms" at bounding box center [585, 531] width 75 height 17
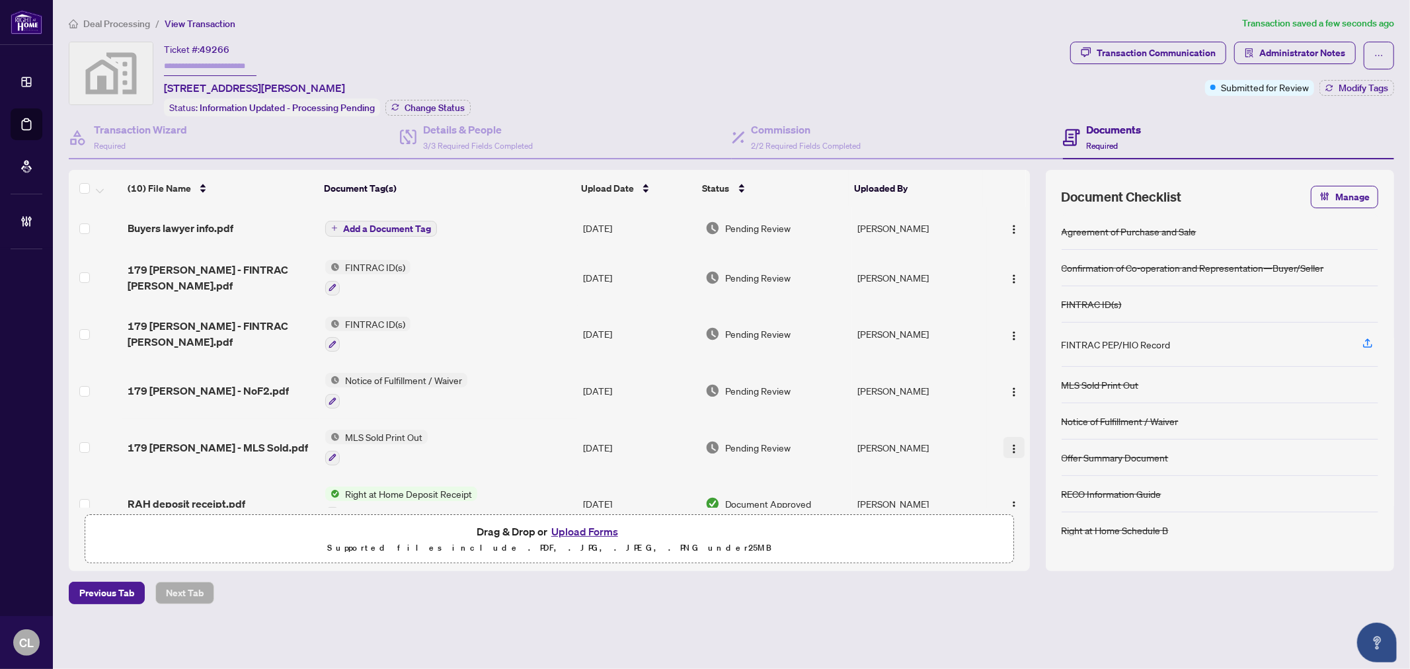
click at [1009, 444] on img "button" at bounding box center [1014, 449] width 11 height 11
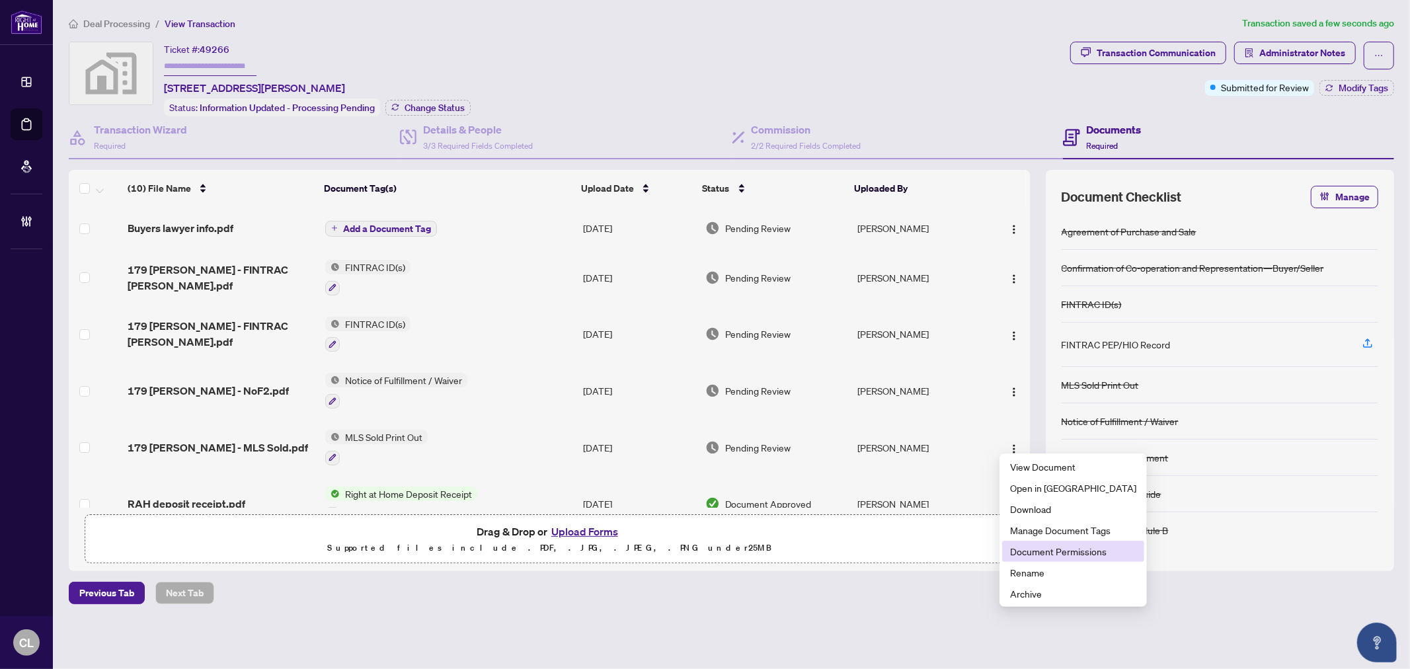
click at [1055, 553] on span "Document Permissions" at bounding box center [1073, 551] width 126 height 15
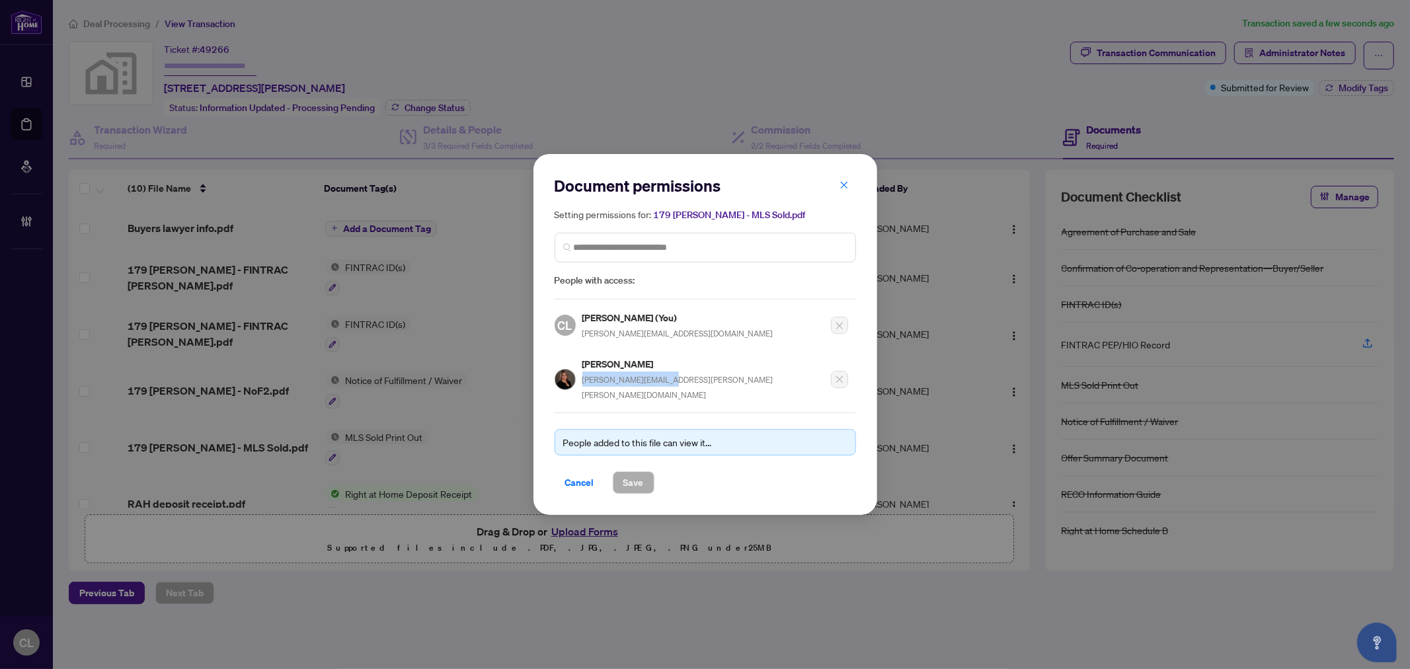
drag, startPoint x: 673, startPoint y: 387, endPoint x: 583, endPoint y: 391, distance: 89.4
click at [583, 391] on div "Tammy Ward tammy.ward@rogers.com" at bounding box center [702, 375] width 294 height 54
copy span "tammy.ward@rogers.com"
click at [567, 472] on span "Cancel" at bounding box center [579, 482] width 29 height 21
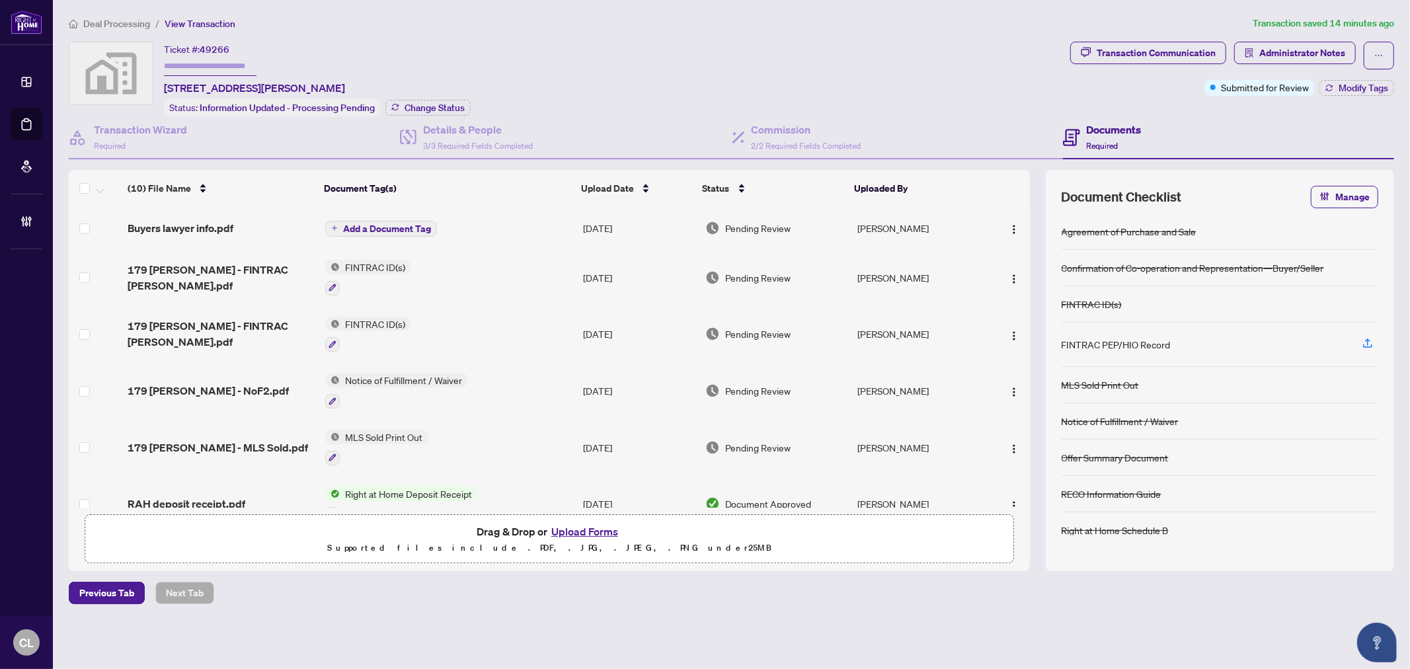
click at [1133, 20] on ol "Deal Processing / View Transaction" at bounding box center [658, 23] width 1179 height 15
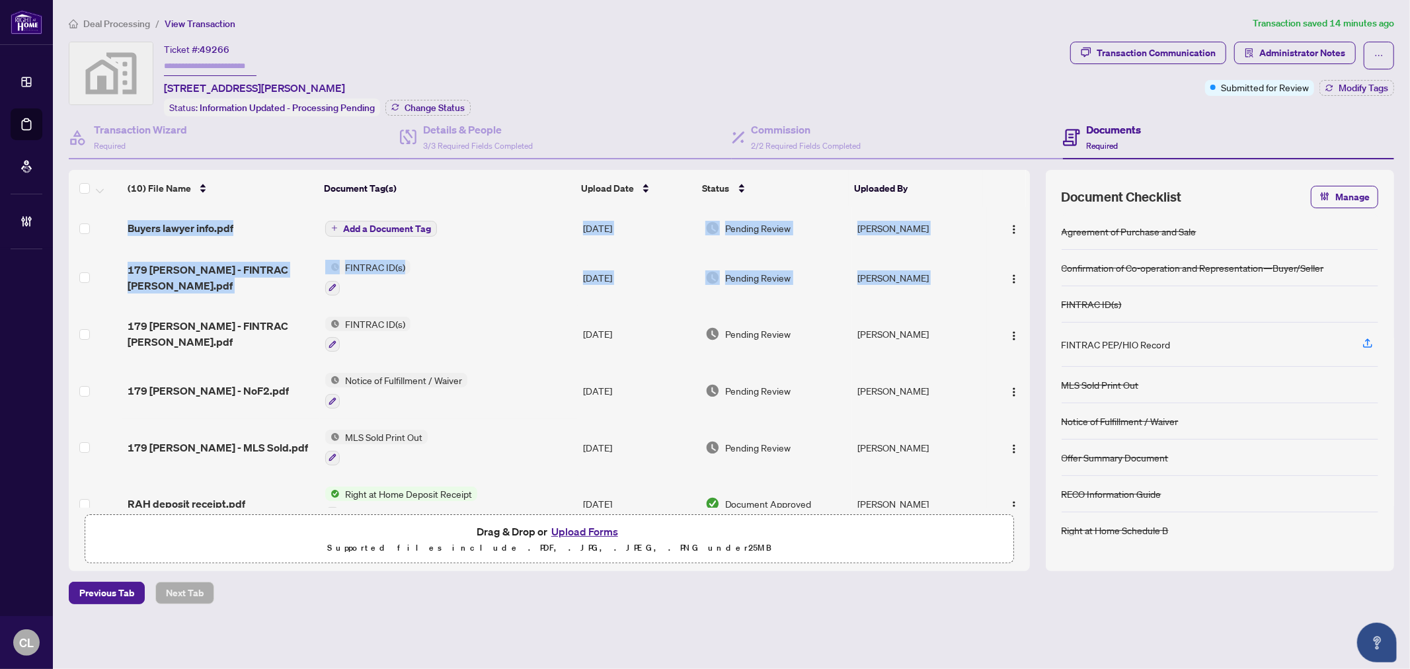
drag, startPoint x: 1026, startPoint y: 268, endPoint x: 1030, endPoint y: 373, distance: 105.2
click at [1030, 373] on div "Buyers lawyer info.pdf Add a Document Tag Aug/28/2025 Pending Review Connie Law…" at bounding box center [549, 357] width 961 height 301
click at [1030, 341] on div "Buyers lawyer info.pdf Add a Document Tag Aug/28/2025 Pending Review Connie Law…" at bounding box center [549, 357] width 961 height 301
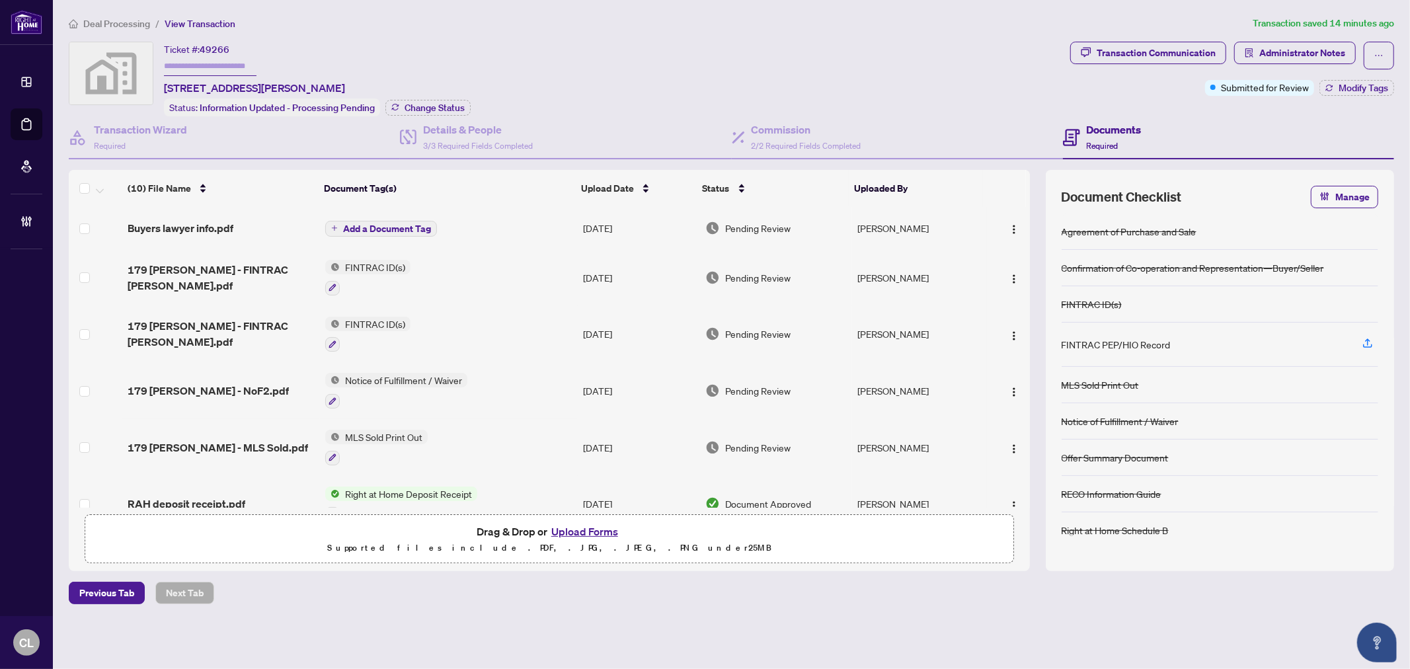
drag, startPoint x: 1030, startPoint y: 340, endPoint x: 1038, endPoint y: 414, distance: 74.6
click at [1038, 414] on div "(10) File Name Document Tag(s) Upload Date Status Uploaded By Buyers lawyer inf…" at bounding box center [732, 370] width 1326 height 401
click at [604, 315] on td "[DATE]" at bounding box center [639, 334] width 122 height 57
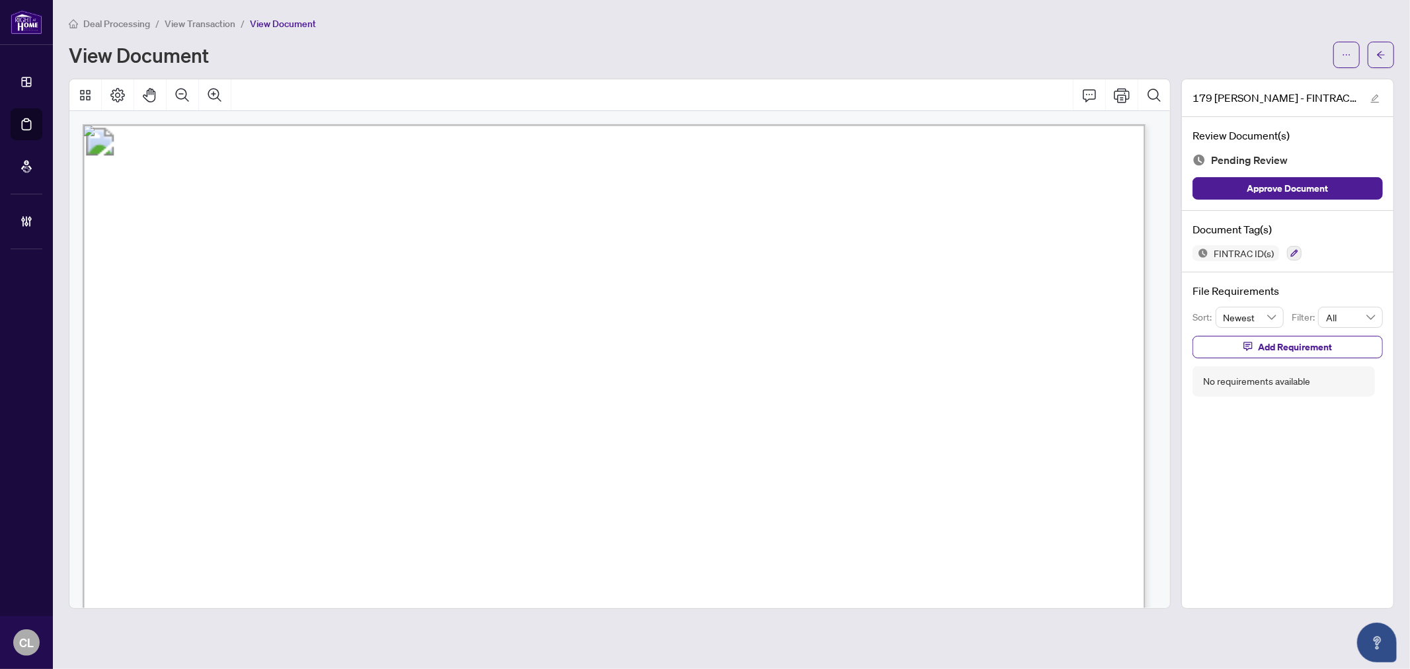
click at [1069, 10] on main "Deal Processing / View Transaction / View Document View Document 179 Lockhart -…" at bounding box center [732, 334] width 1358 height 669
click at [1078, 53] on div "View Document" at bounding box center [697, 54] width 1257 height 21
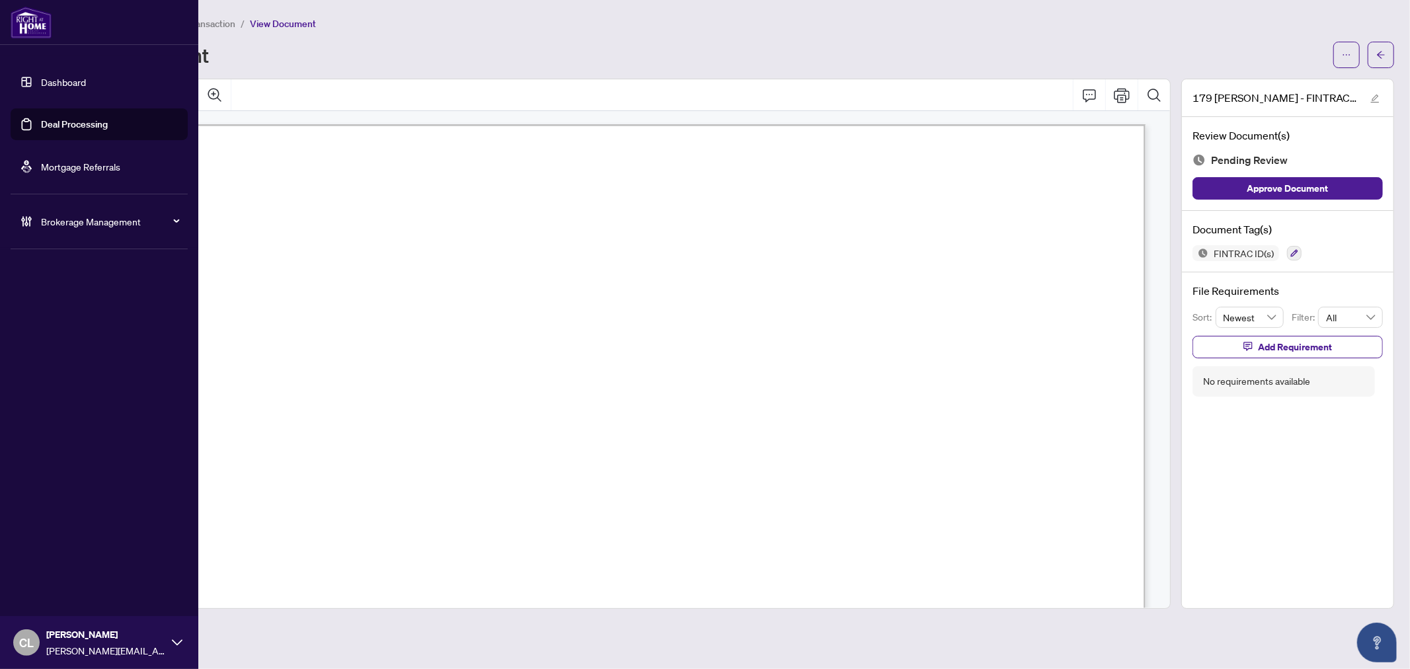
click at [61, 123] on link "Deal Processing" at bounding box center [74, 124] width 67 height 12
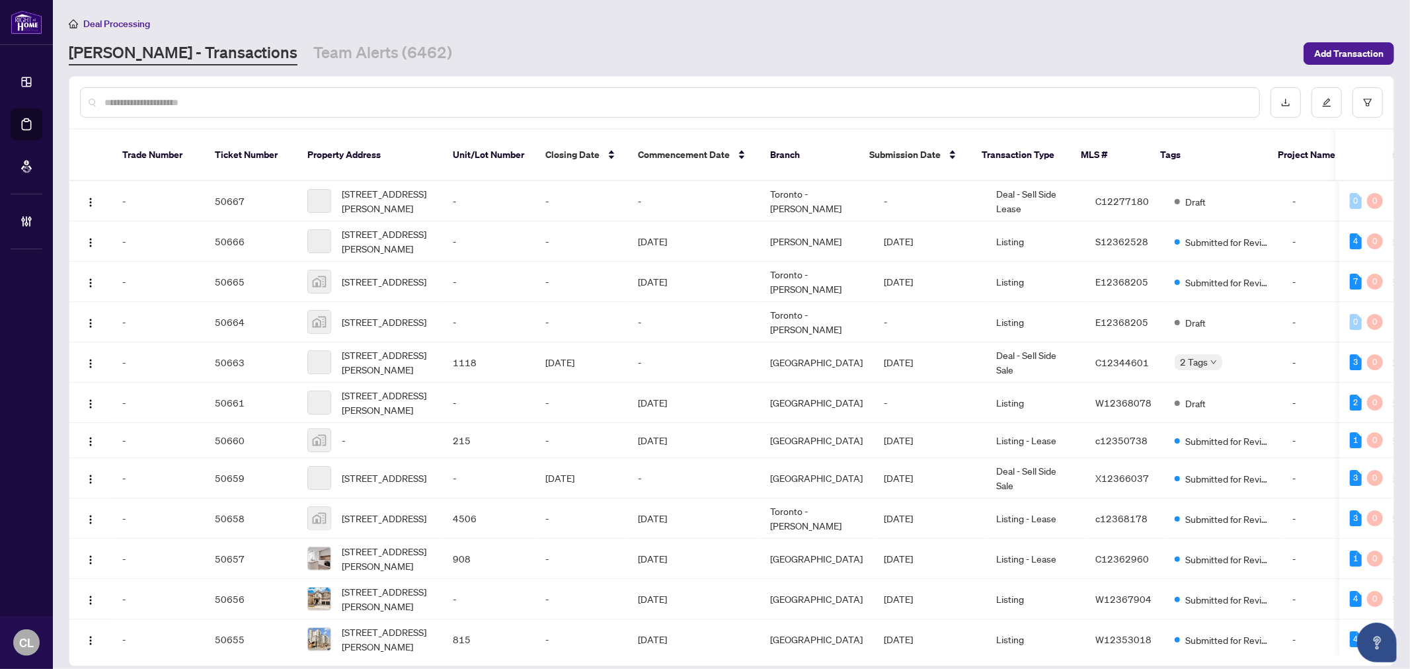
click at [283, 106] on input "text" at bounding box center [676, 102] width 1145 height 15
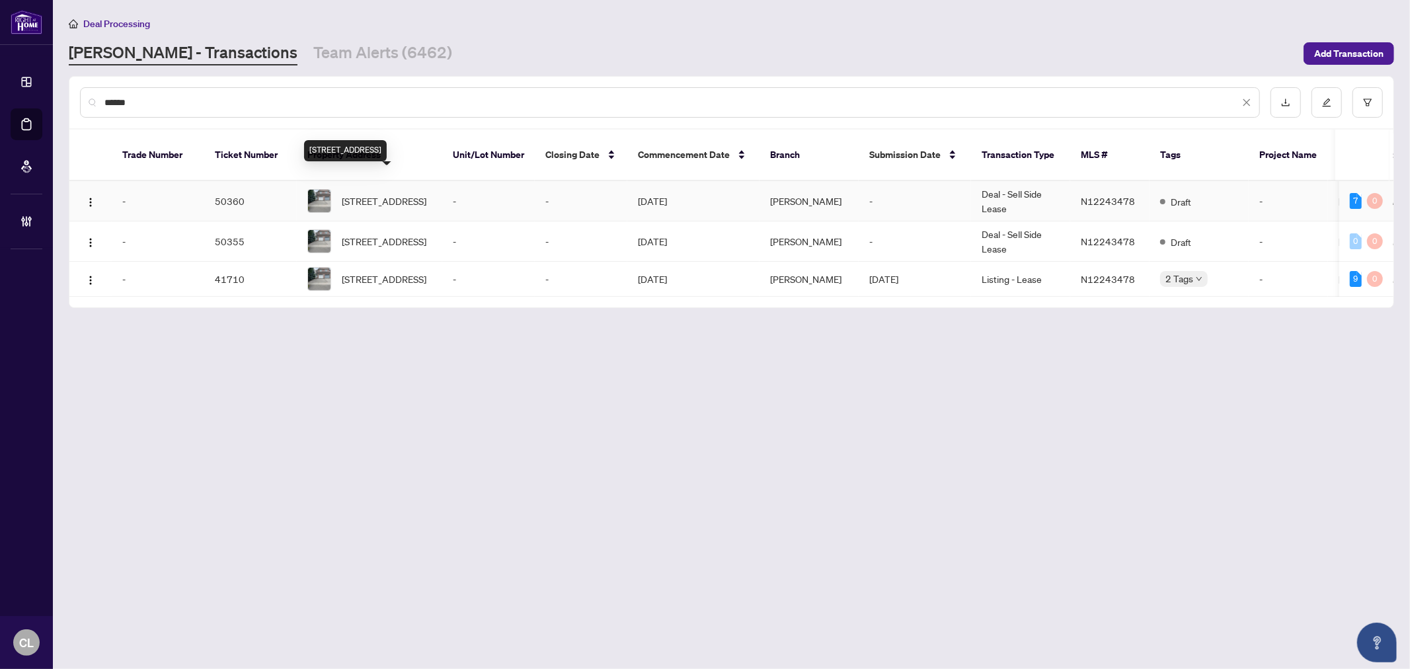
type input "******"
click at [403, 194] on span "83 Formosa Dr, Richmond Hill, Ontario L4S 1T1, Canada" at bounding box center [384, 201] width 85 height 15
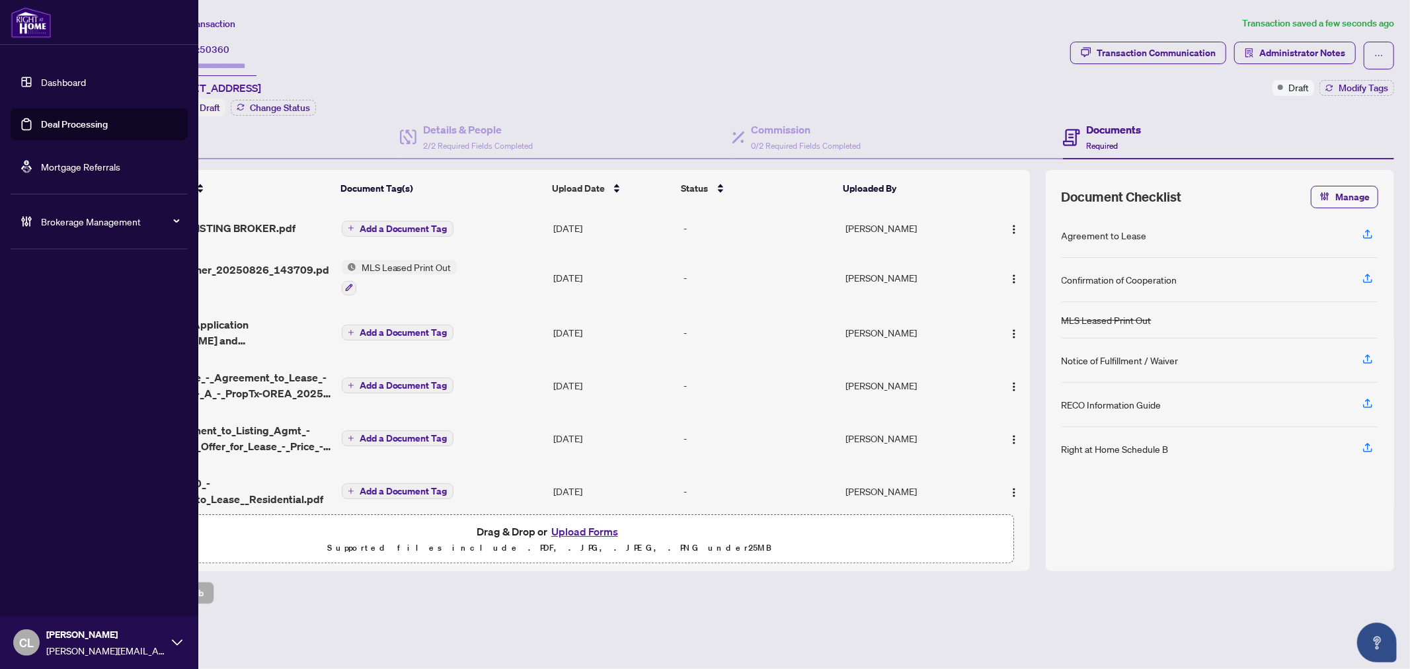
drag, startPoint x: 111, startPoint y: 124, endPoint x: 119, endPoint y: 120, distance: 8.9
click at [108, 124] on link "Deal Processing" at bounding box center [74, 124] width 67 height 12
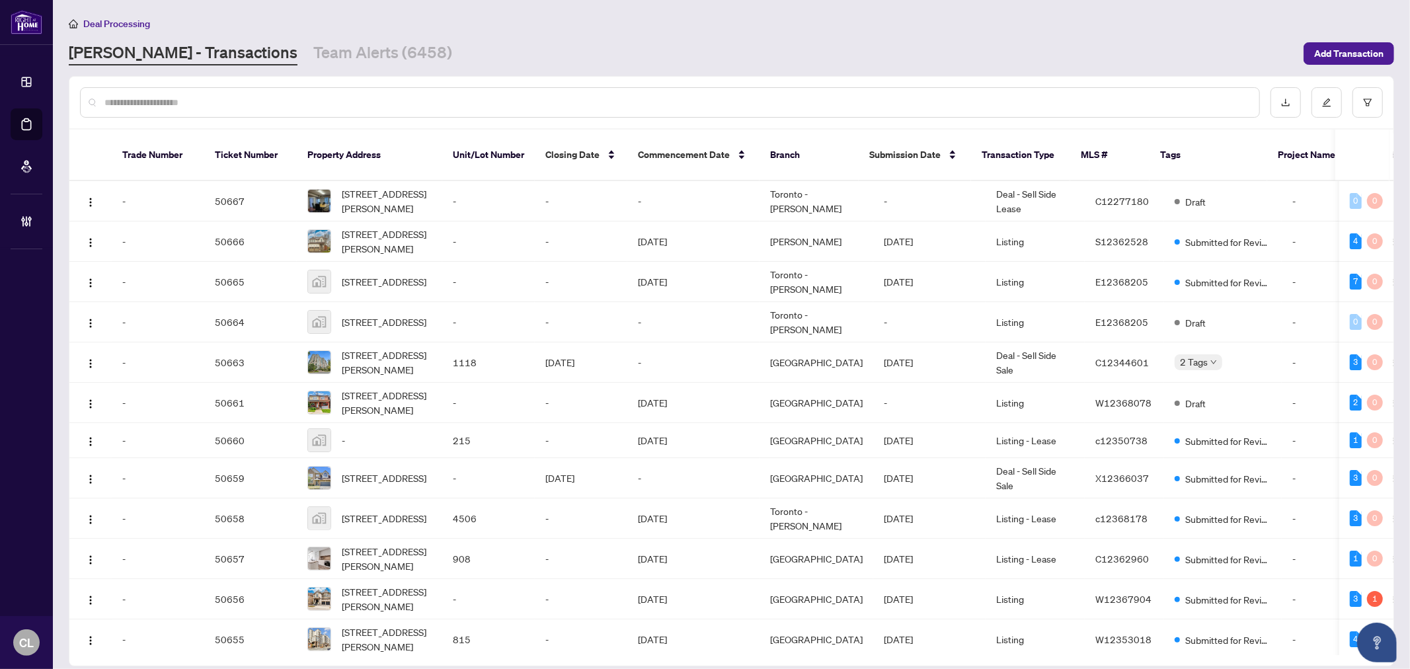
click at [341, 103] on input "text" at bounding box center [676, 102] width 1145 height 15
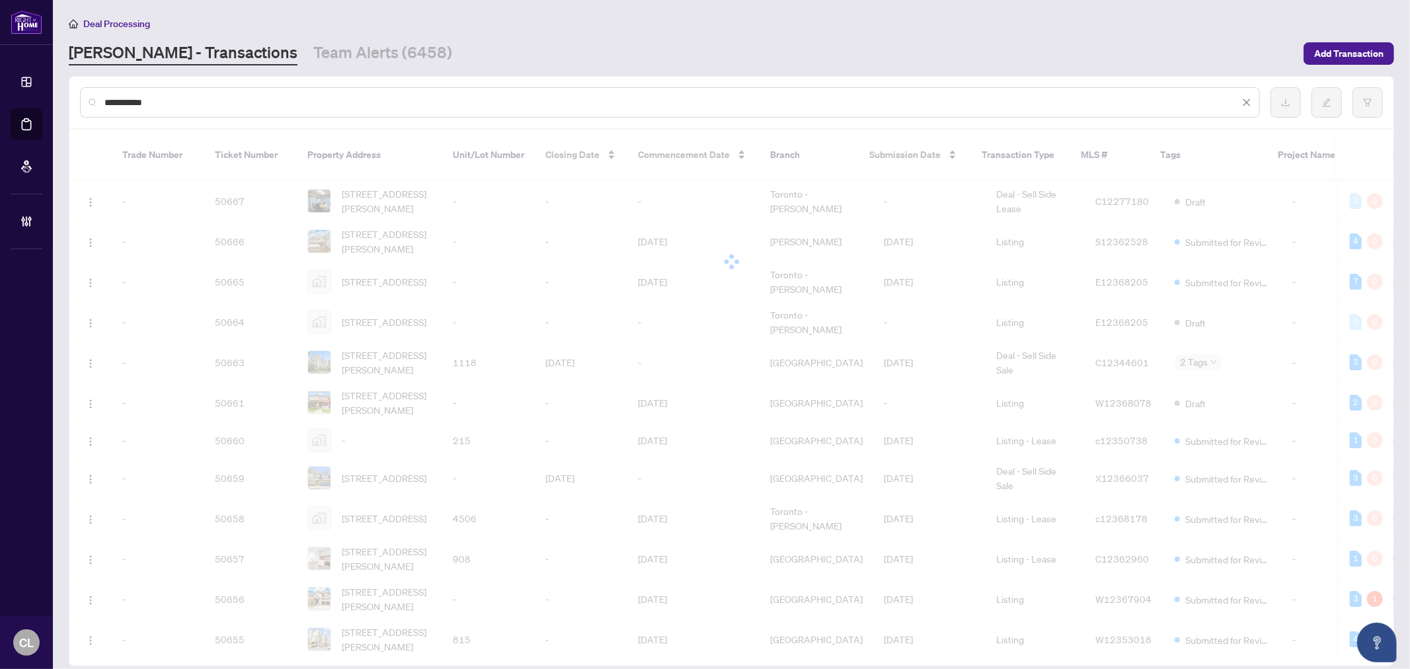
type input "**********"
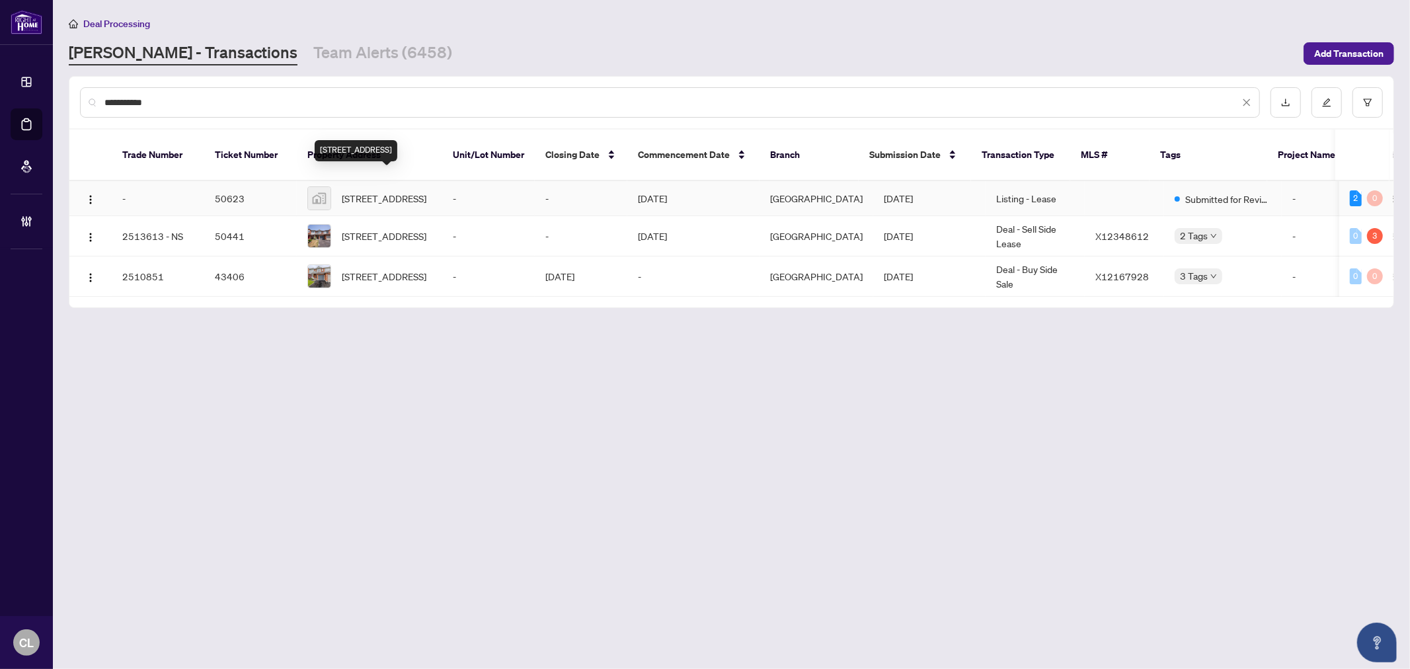
click at [361, 191] on span "35 Bellrock Drive, Kanata, ON, Canada" at bounding box center [384, 198] width 85 height 15
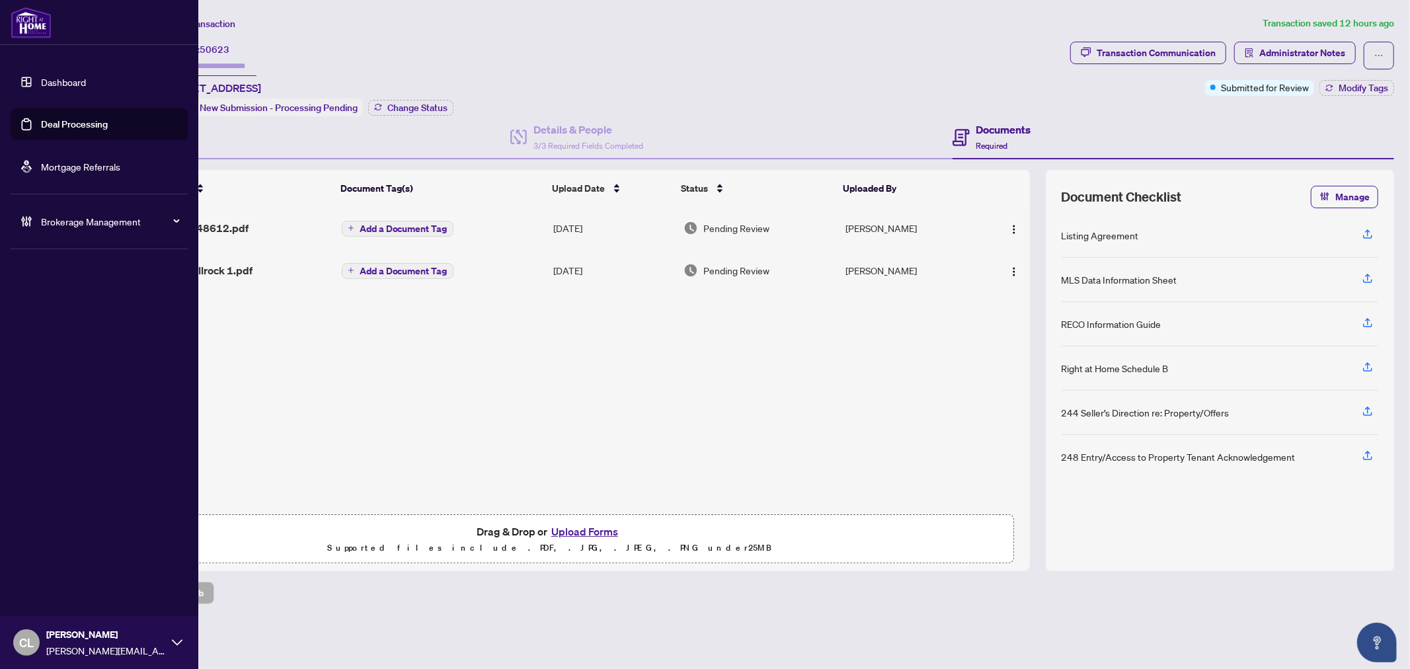
click at [71, 123] on link "Deal Processing" at bounding box center [74, 124] width 67 height 12
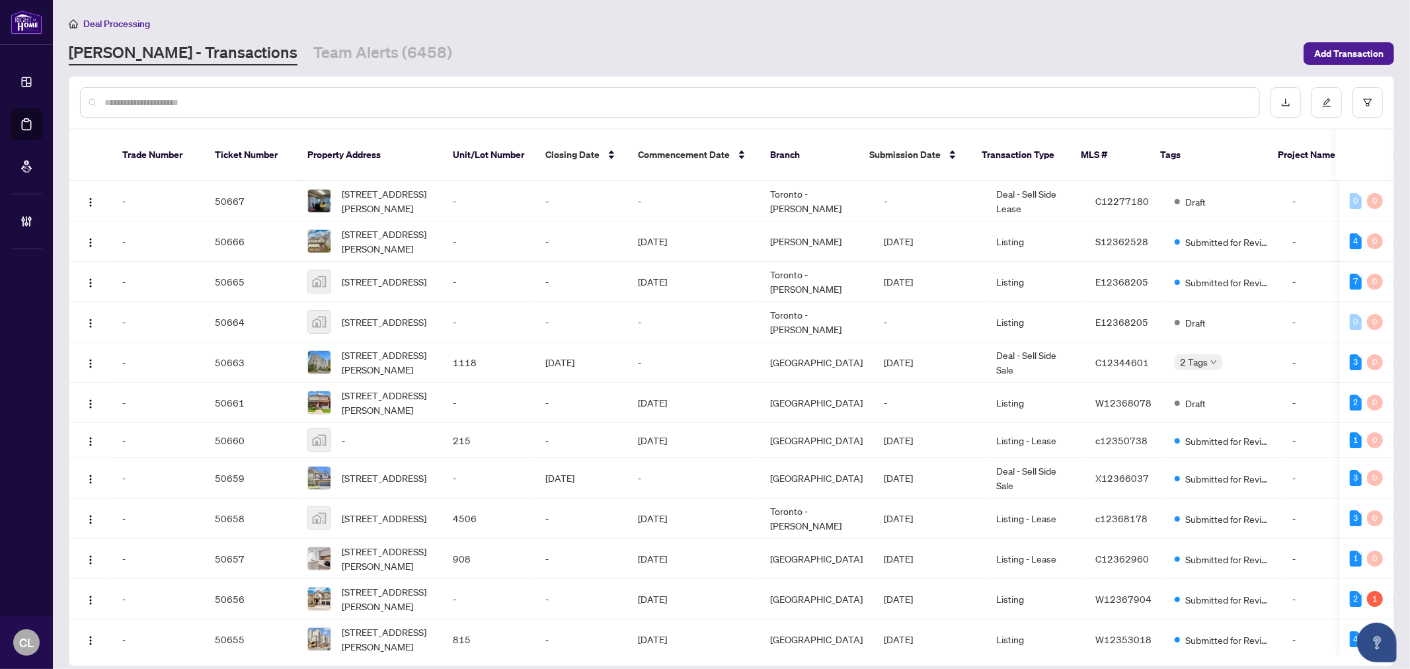
click at [227, 96] on input "text" at bounding box center [676, 102] width 1145 height 15
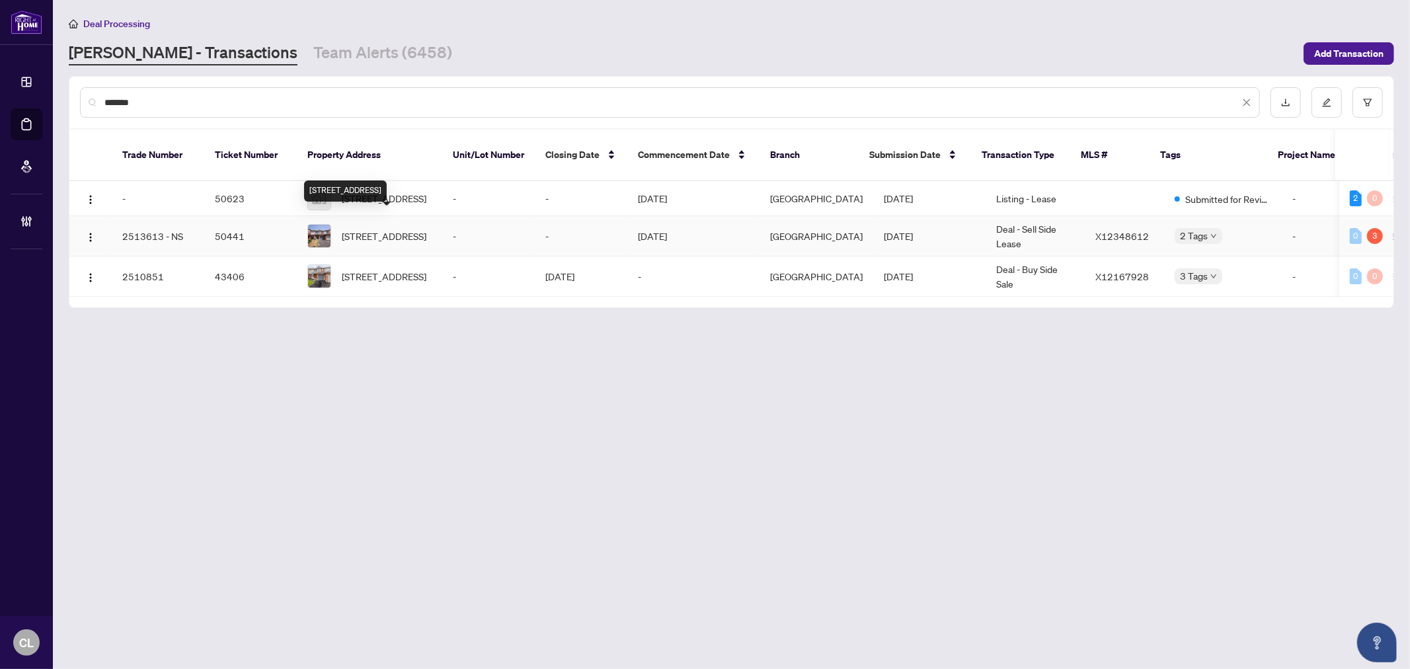
type input "*******"
click at [410, 229] on span "35 BELLROCK Dr, Ottawa, Ontario K2K 3J4, Canada" at bounding box center [384, 236] width 85 height 15
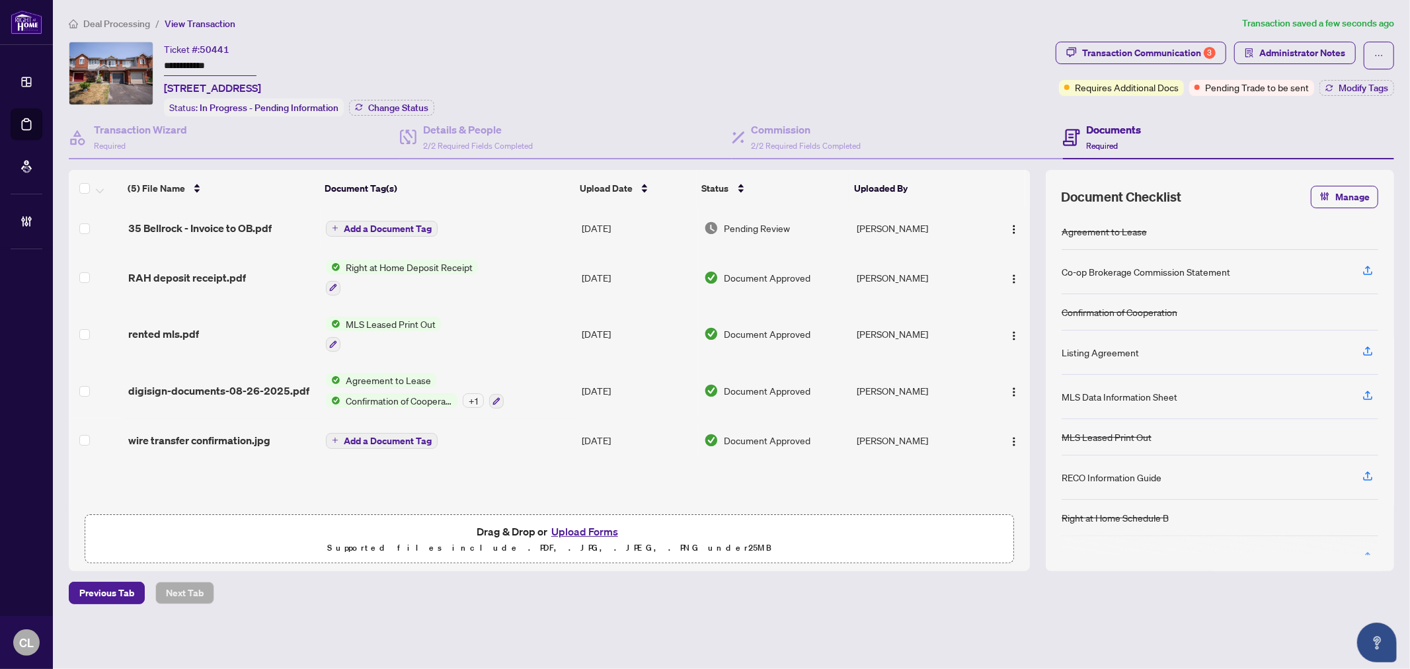
click at [369, 225] on span "Add a Document Tag" at bounding box center [388, 228] width 88 height 9
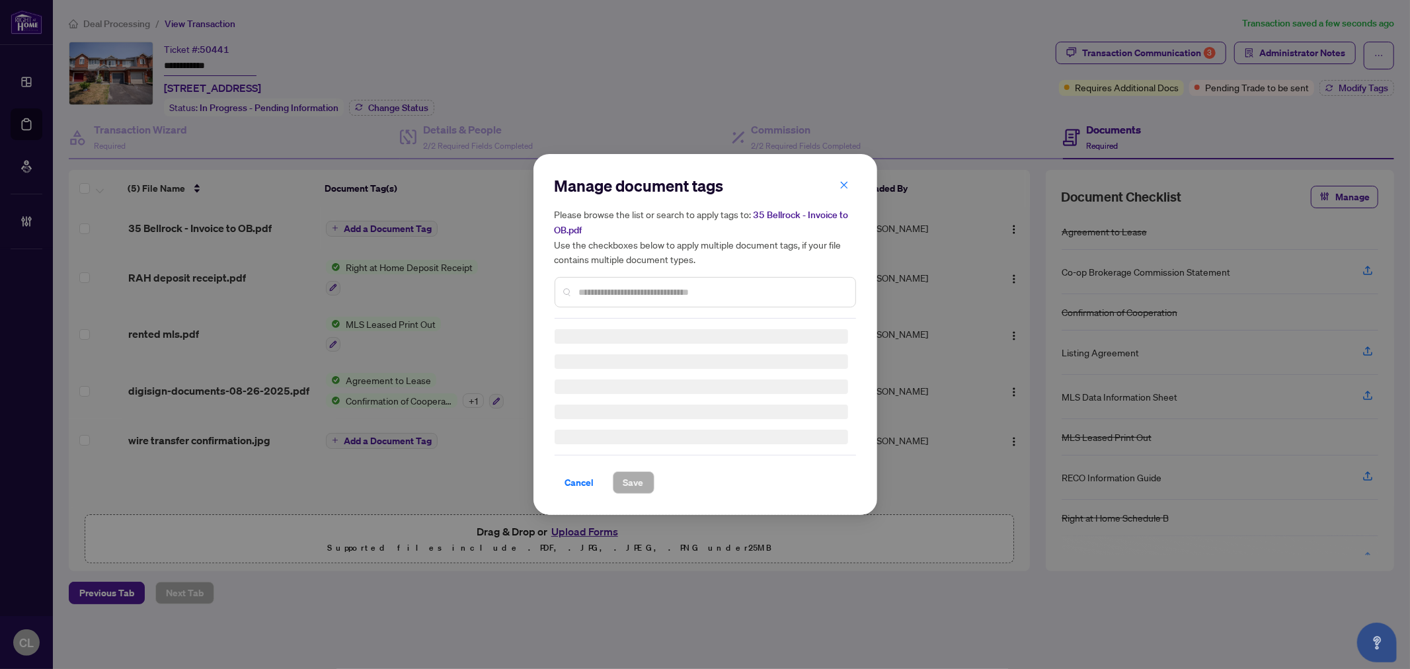
click at [657, 286] on div "Manage document tags Please browse the list or search to apply tags to: 35 Bell…" at bounding box center [706, 246] width 302 height 143
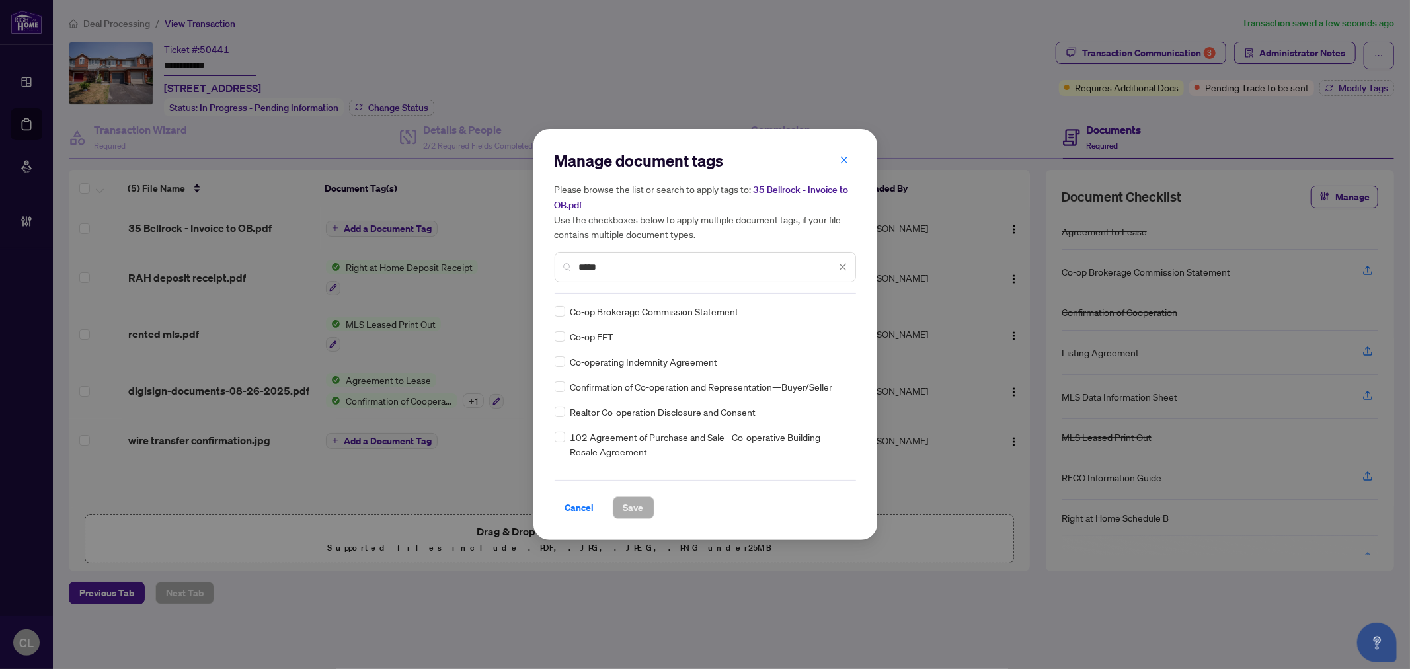
type input "*****"
click at [836, 306] on div at bounding box center [835, 311] width 25 height 13
drag, startPoint x: 801, startPoint y: 384, endPoint x: 754, endPoint y: 442, distance: 75.2
click at [801, 382] on div "Approved" at bounding box center [791, 375] width 101 height 21
click at [628, 512] on span "Save" at bounding box center [634, 507] width 20 height 21
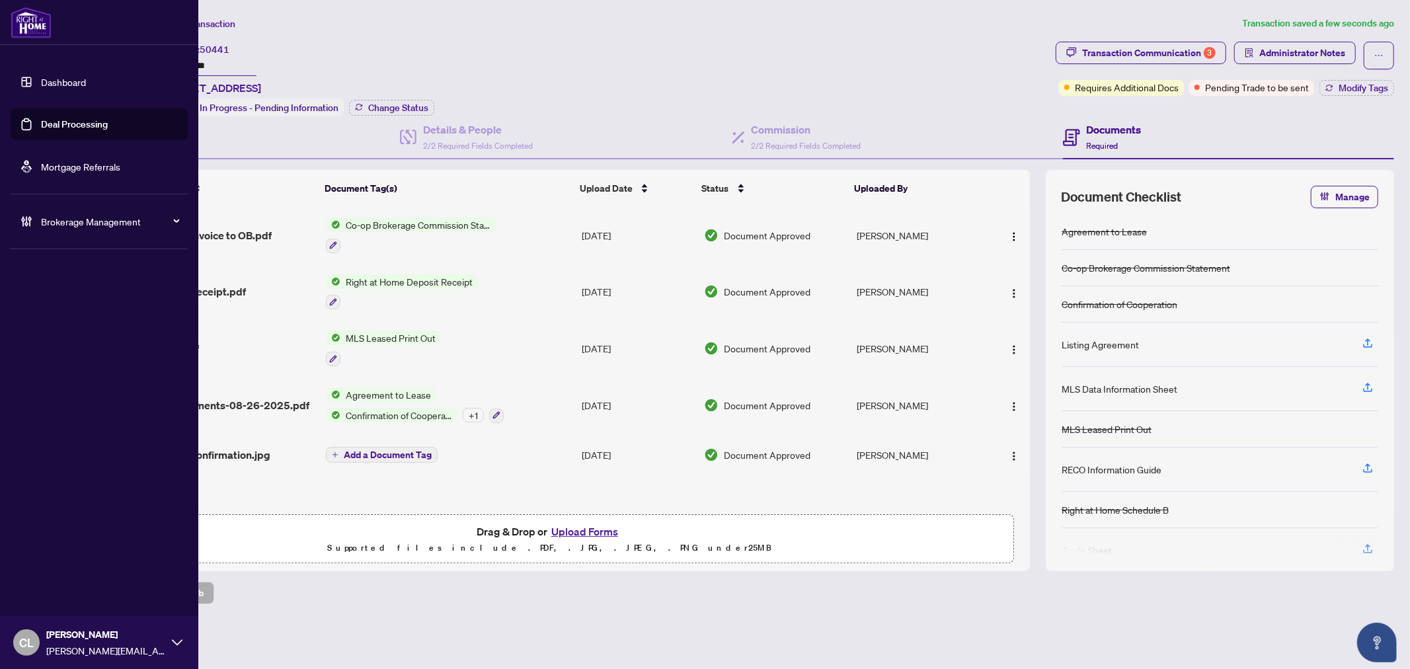
drag, startPoint x: 79, startPoint y: 126, endPoint x: 192, endPoint y: 117, distance: 113.4
click at [79, 126] on link "Deal Processing" at bounding box center [74, 124] width 67 height 12
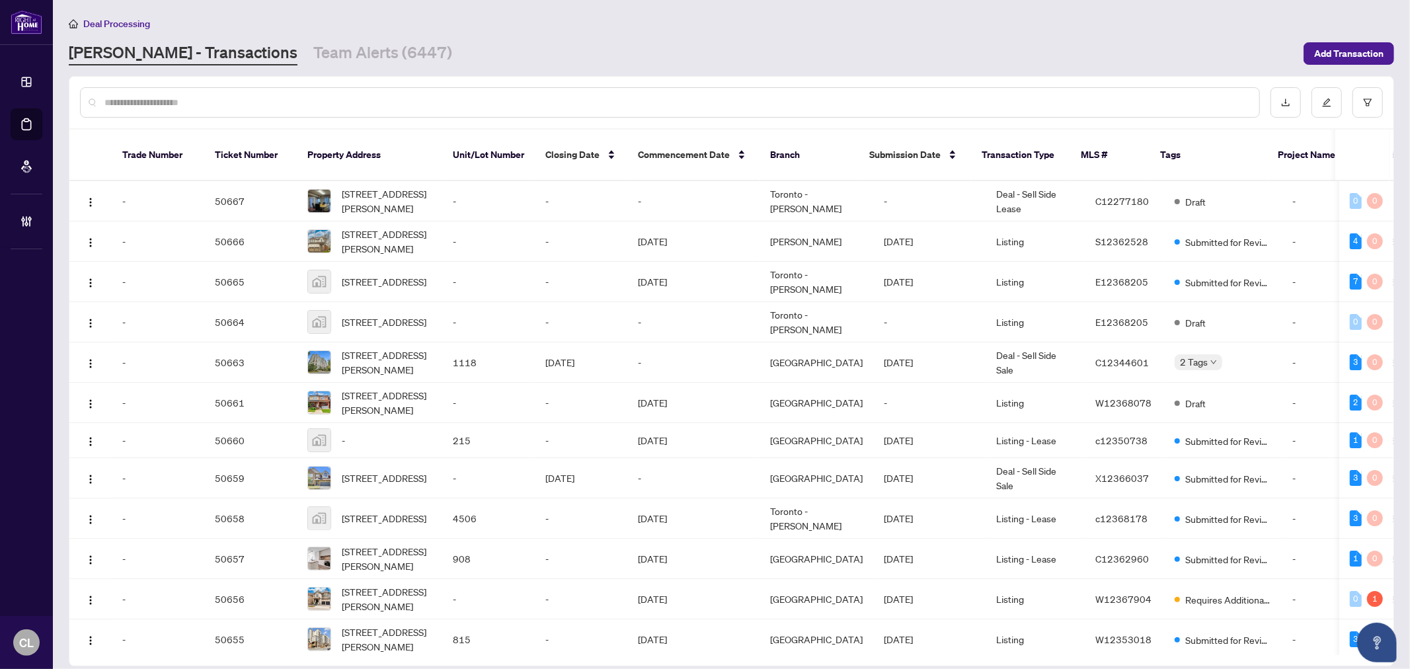
click at [239, 104] on input "text" at bounding box center [676, 102] width 1145 height 15
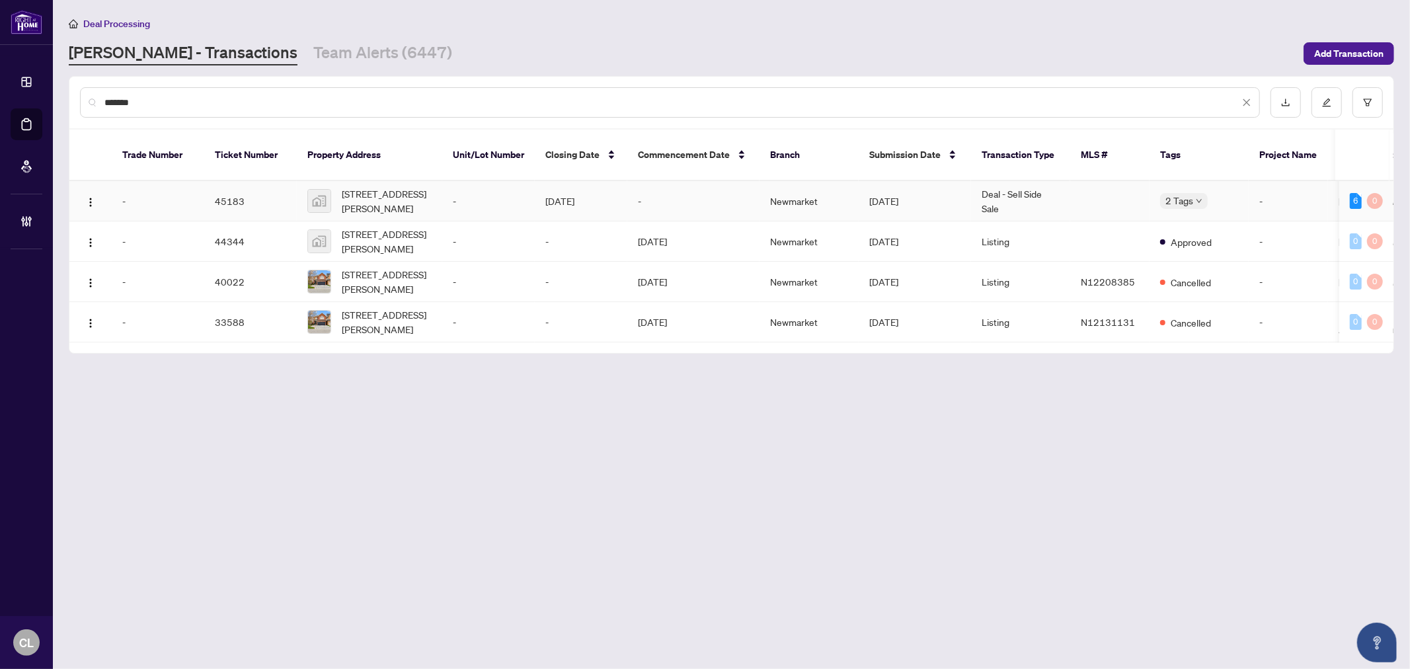
type input "*******"
click at [339, 187] on div "609 McBean Avenue, Newmarket, ON, Canada" at bounding box center [369, 200] width 124 height 29
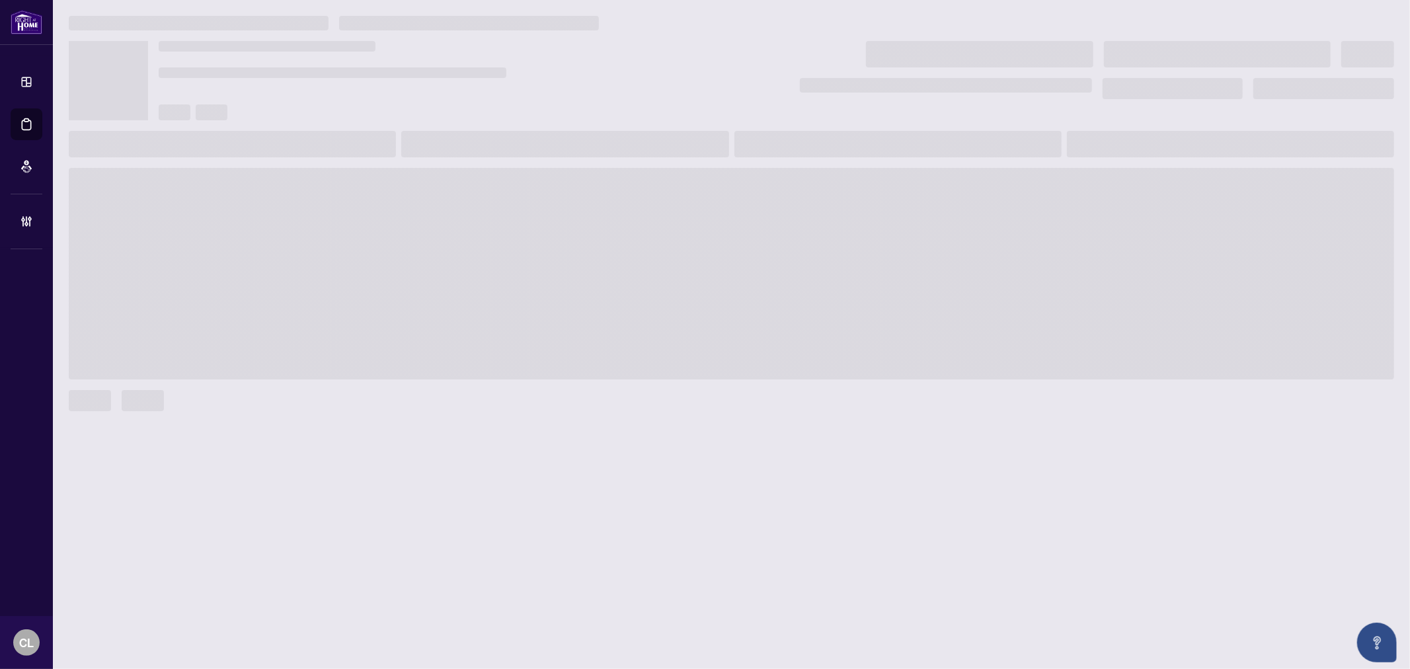
click at [339, 187] on span at bounding box center [732, 274] width 1326 height 212
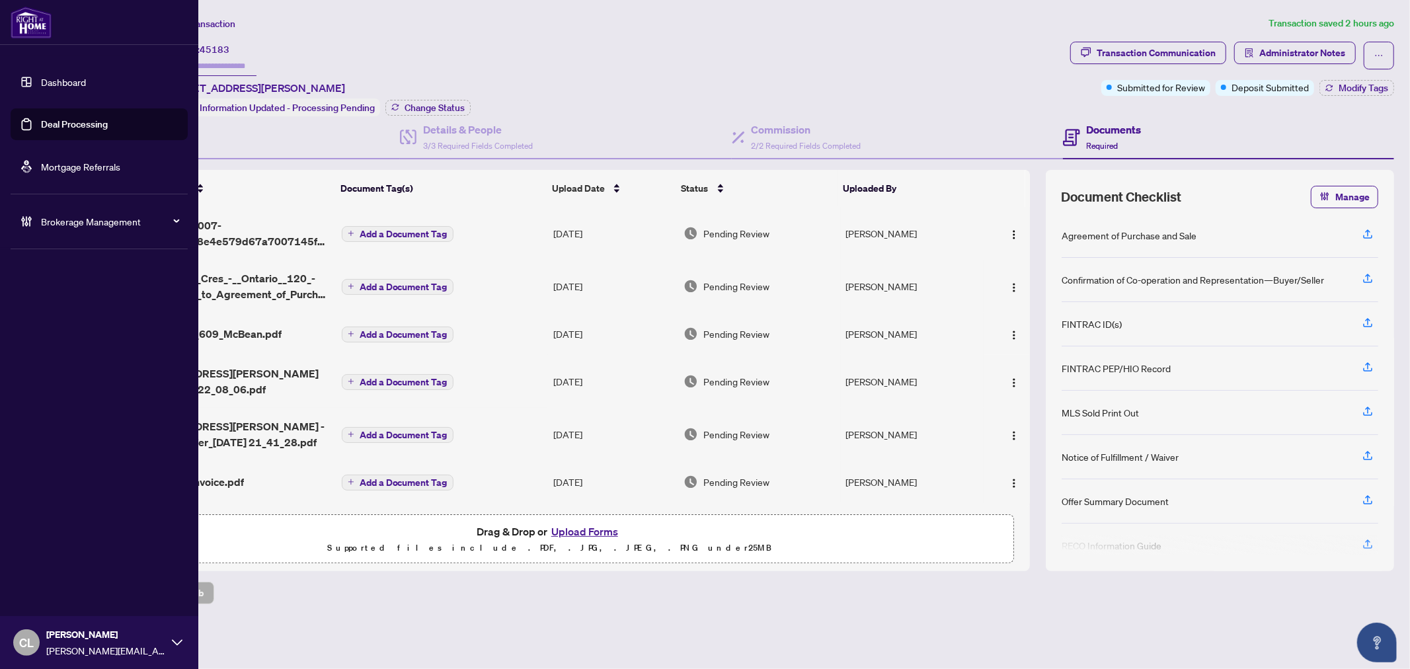
click at [77, 120] on link "Deal Processing" at bounding box center [74, 124] width 67 height 12
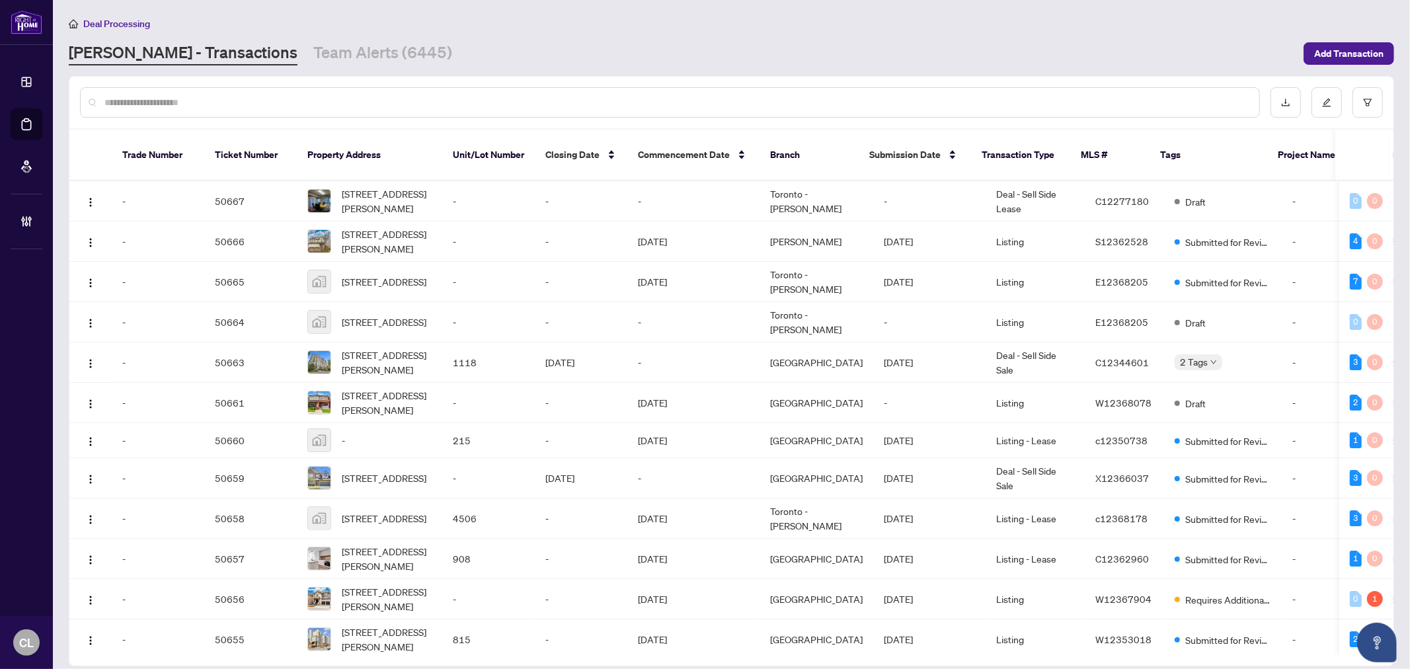
click at [276, 104] on input "text" at bounding box center [676, 102] width 1145 height 15
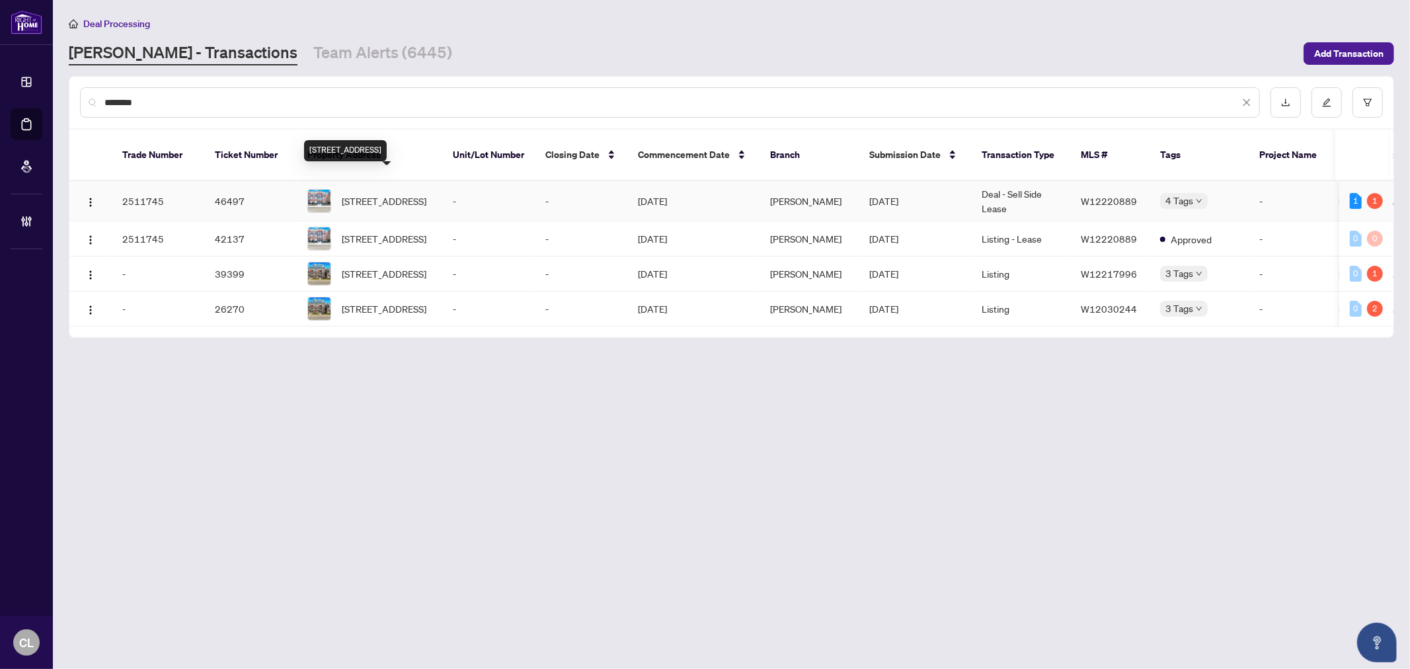
type input "********"
click at [382, 194] on span "135 High St, Mississauga, Ontario L5H 1K4, Canada" at bounding box center [384, 201] width 85 height 15
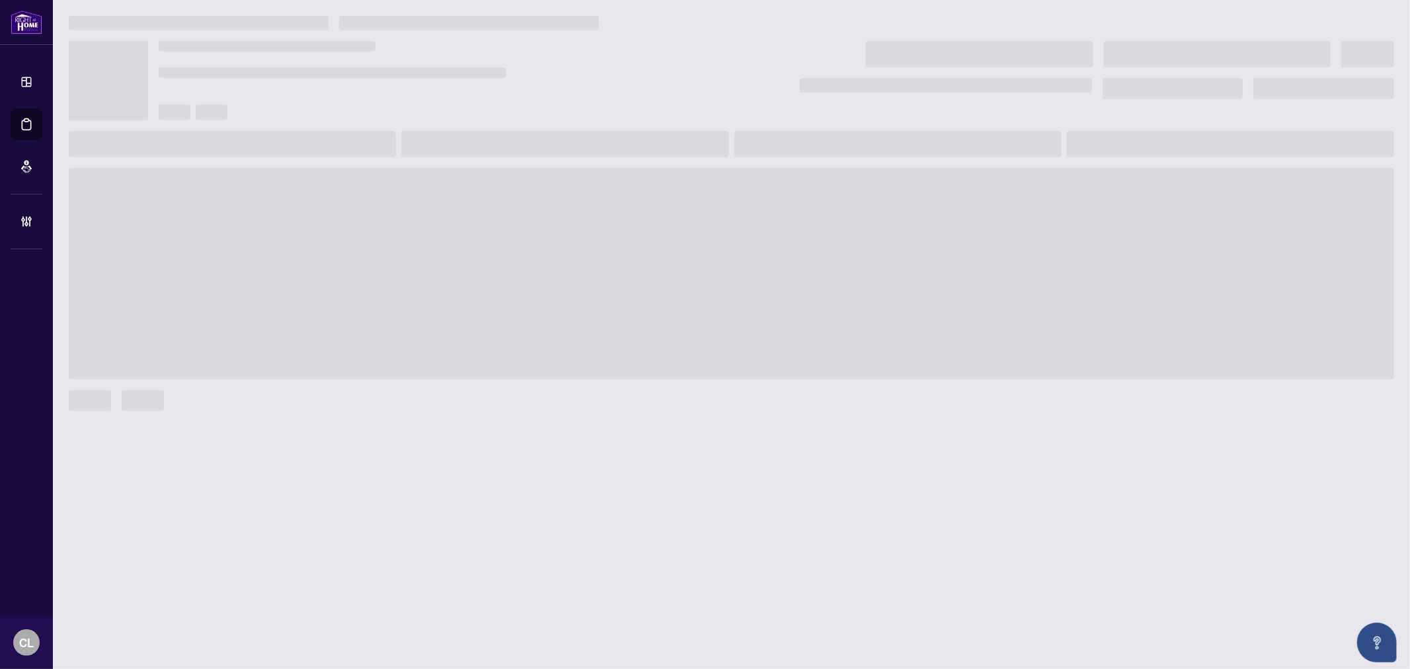
click at [382, 184] on span at bounding box center [732, 274] width 1326 height 212
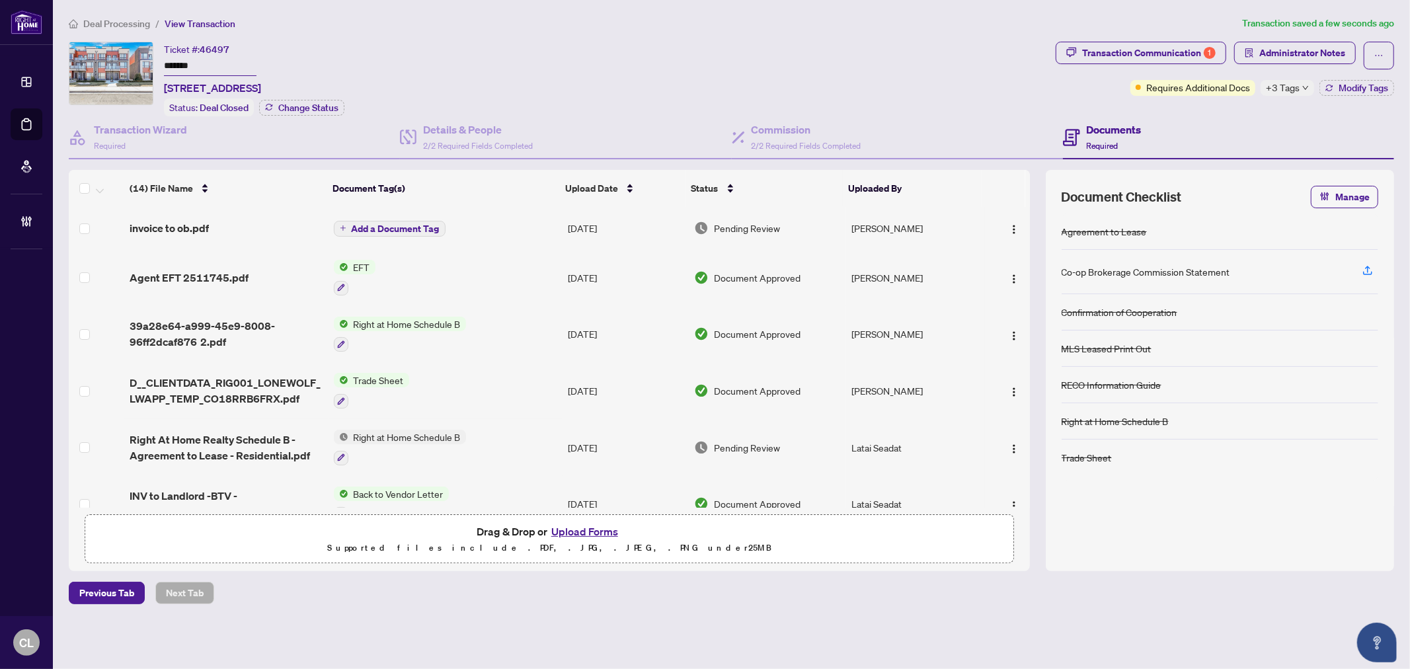
click at [378, 224] on span "Add a Document Tag" at bounding box center [396, 228] width 88 height 9
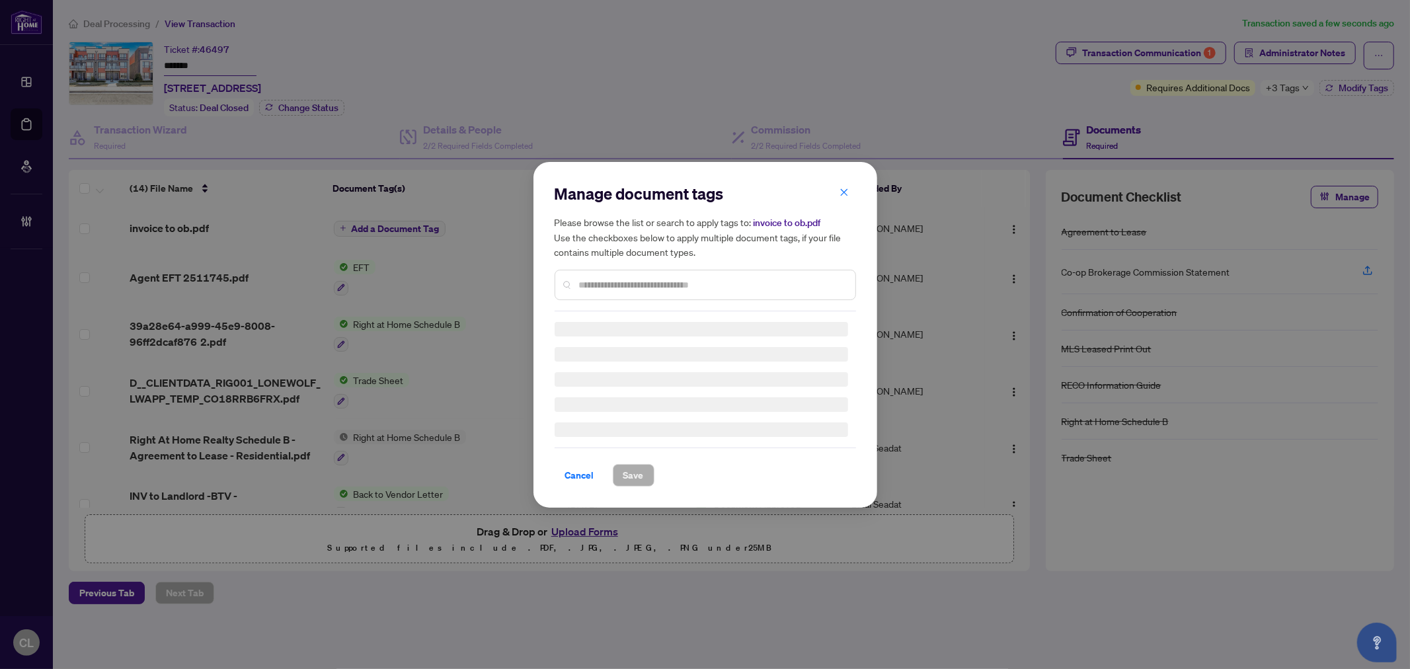
click at [592, 282] on div "Manage document tags Please browse the list or search to apply tags to: invoice…" at bounding box center [706, 247] width 302 height 128
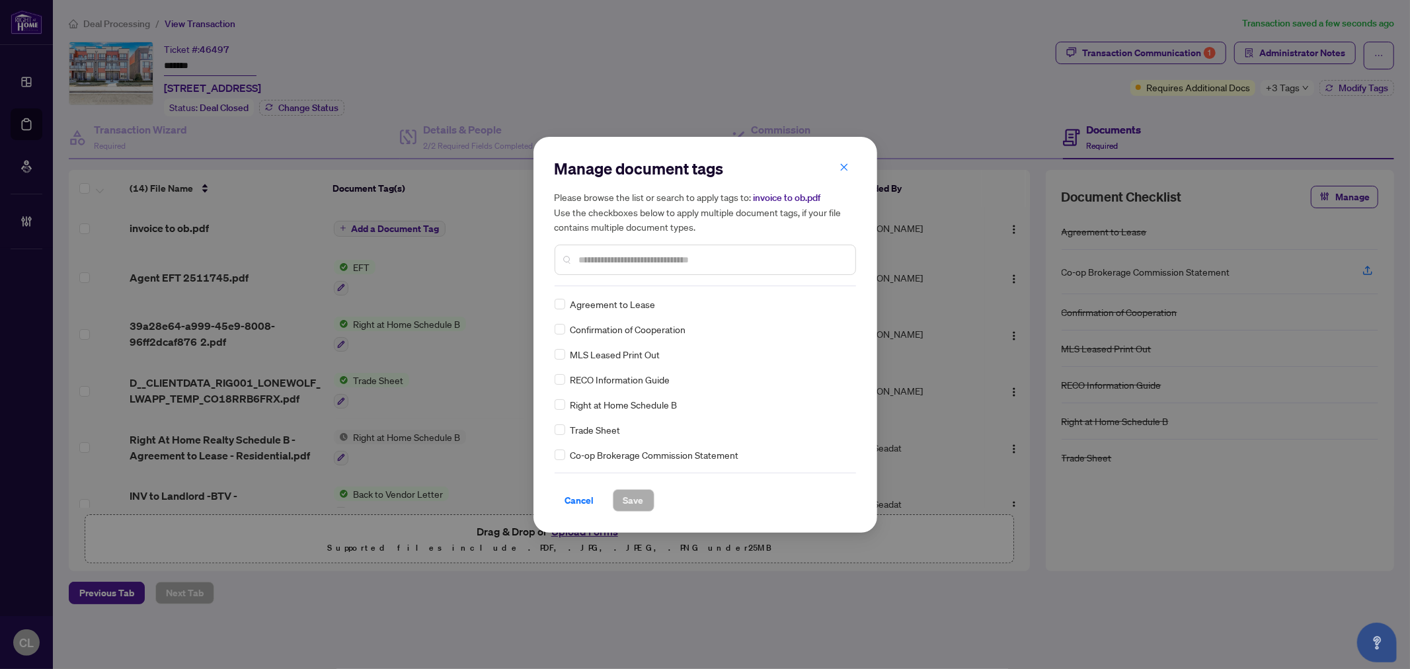
click at [587, 256] on input "text" at bounding box center [712, 260] width 266 height 15
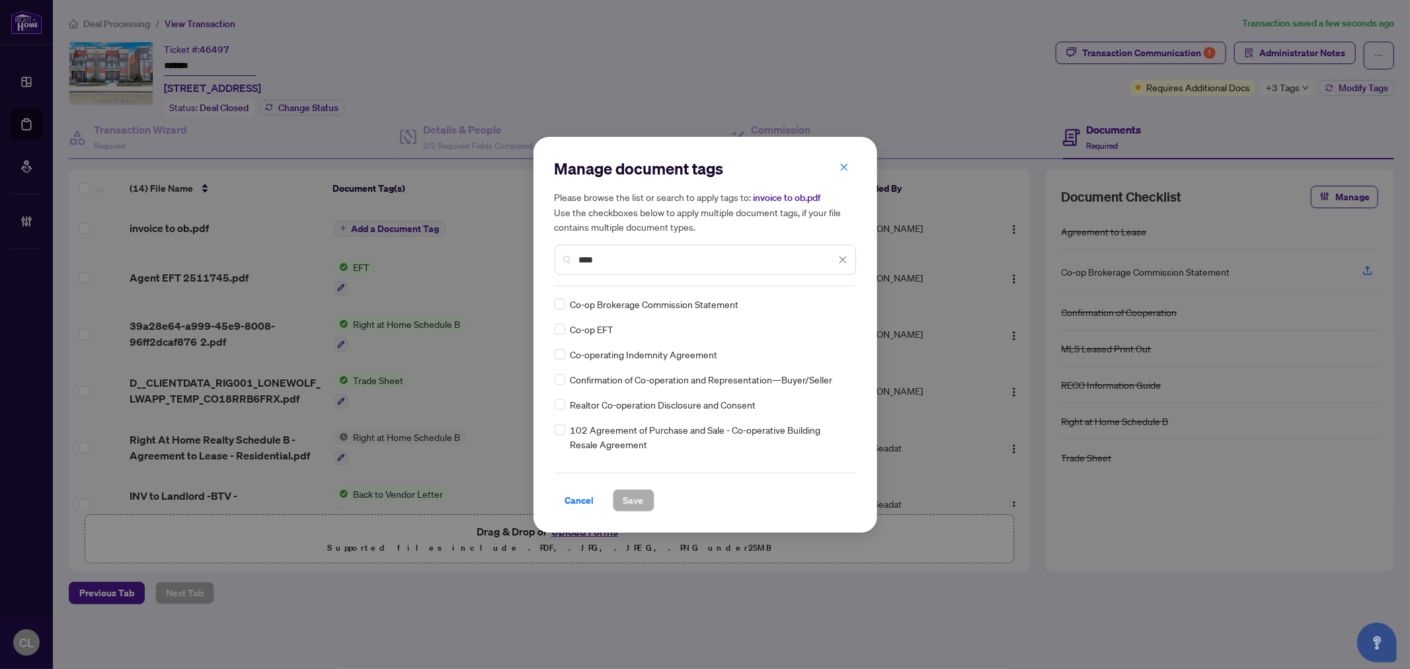
type input "****"
drag, startPoint x: 838, startPoint y: 306, endPoint x: 846, endPoint y: 306, distance: 8.6
click at [840, 306] on icon at bounding box center [844, 304] width 8 height 5
click at [811, 372] on div "Approved" at bounding box center [791, 368] width 85 height 15
click at [626, 505] on span "Save" at bounding box center [634, 500] width 20 height 21
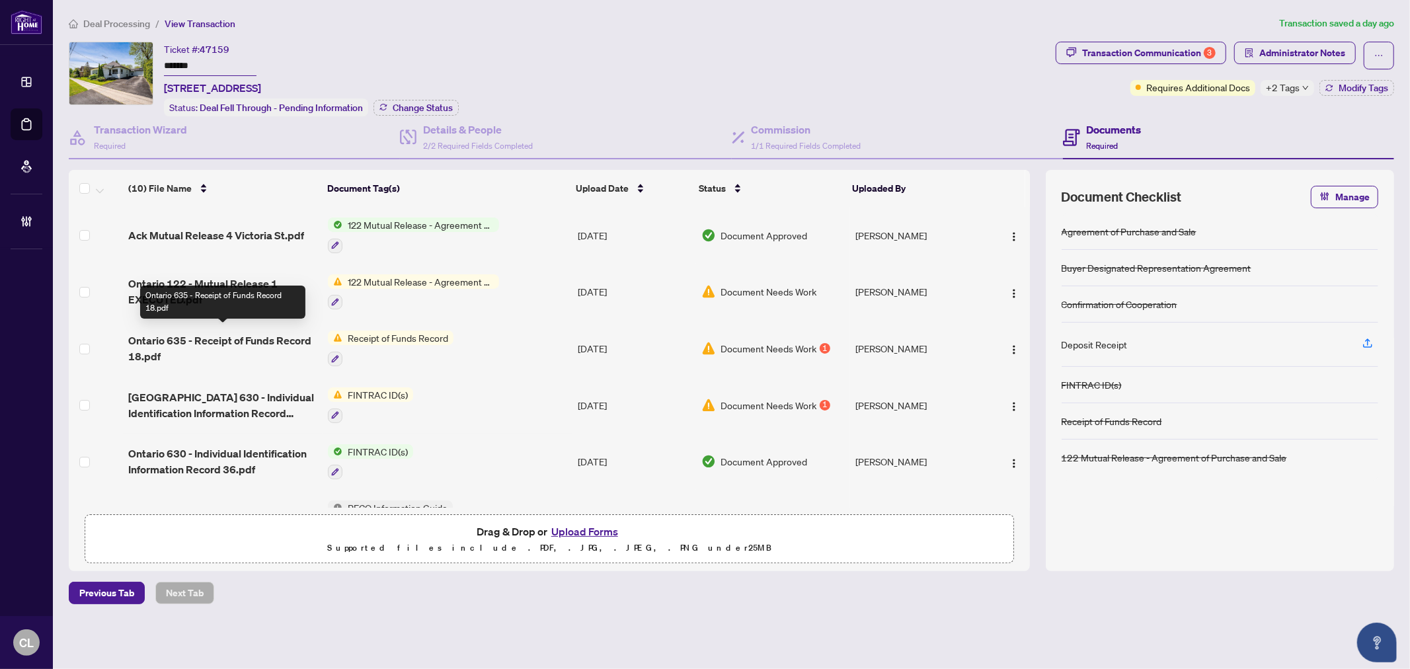
click at [276, 333] on span "Ontario 635 - Receipt of Funds Record 18.pdf" at bounding box center [222, 349] width 189 height 32
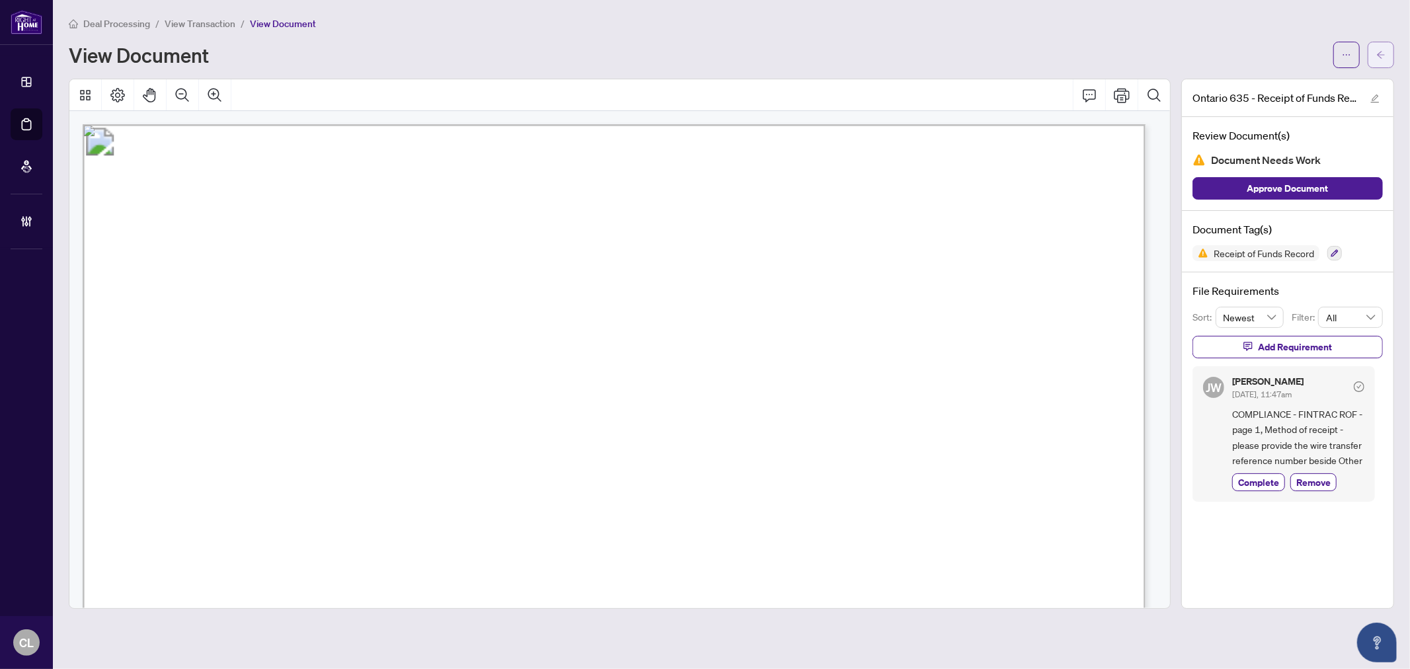
click at [1370, 56] on button "button" at bounding box center [1381, 55] width 26 height 26
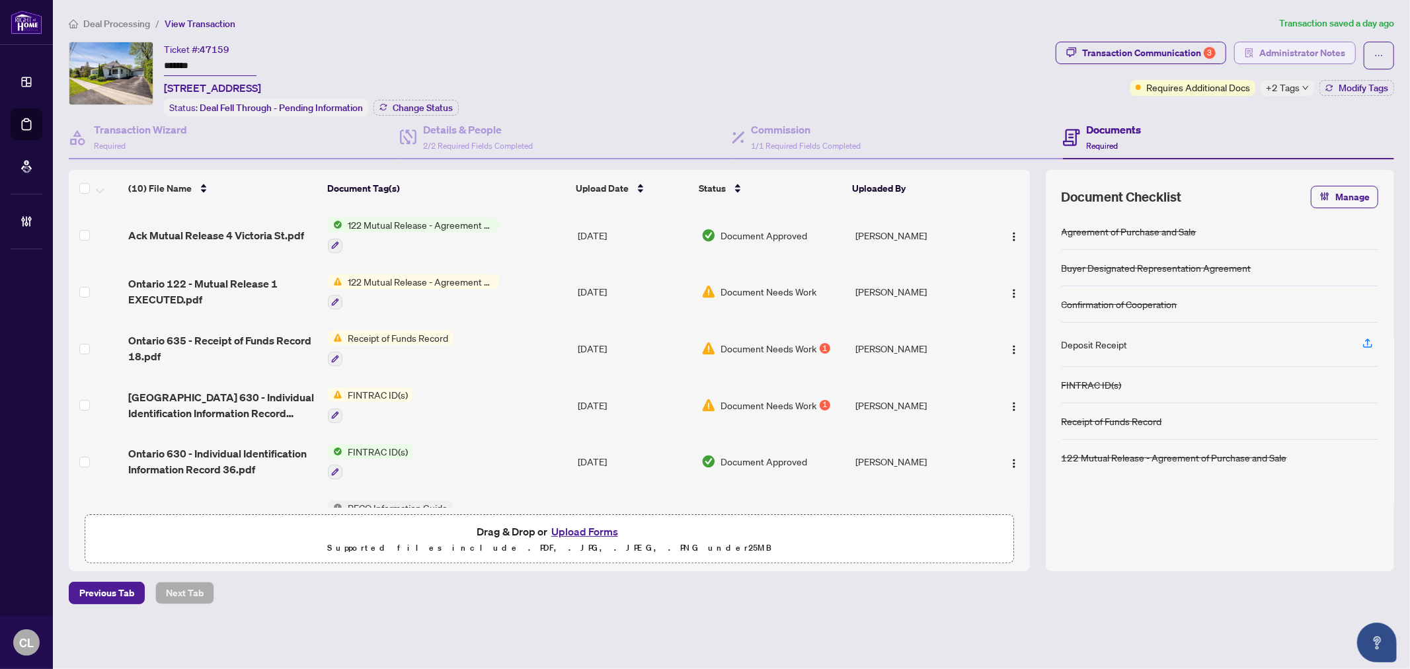
click at [1330, 51] on span "Administrator Notes" at bounding box center [1303, 52] width 86 height 21
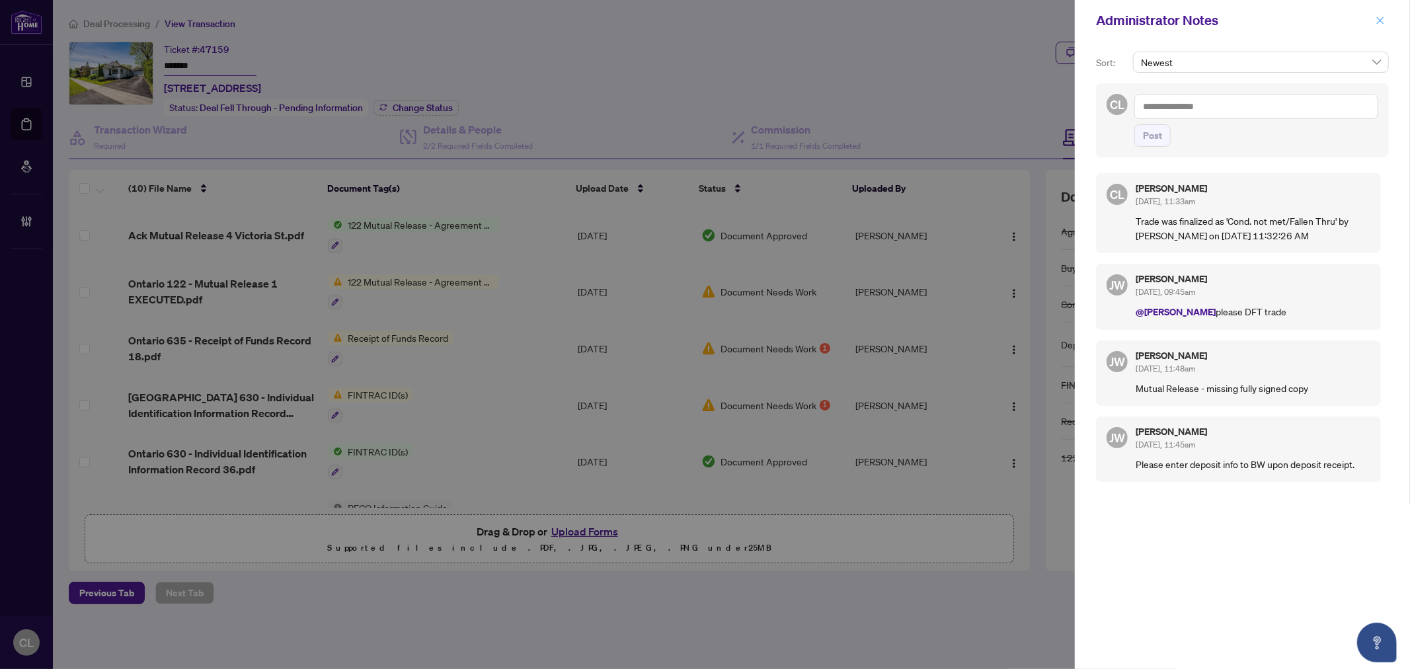
click at [1380, 20] on icon "close" at bounding box center [1380, 20] width 7 height 7
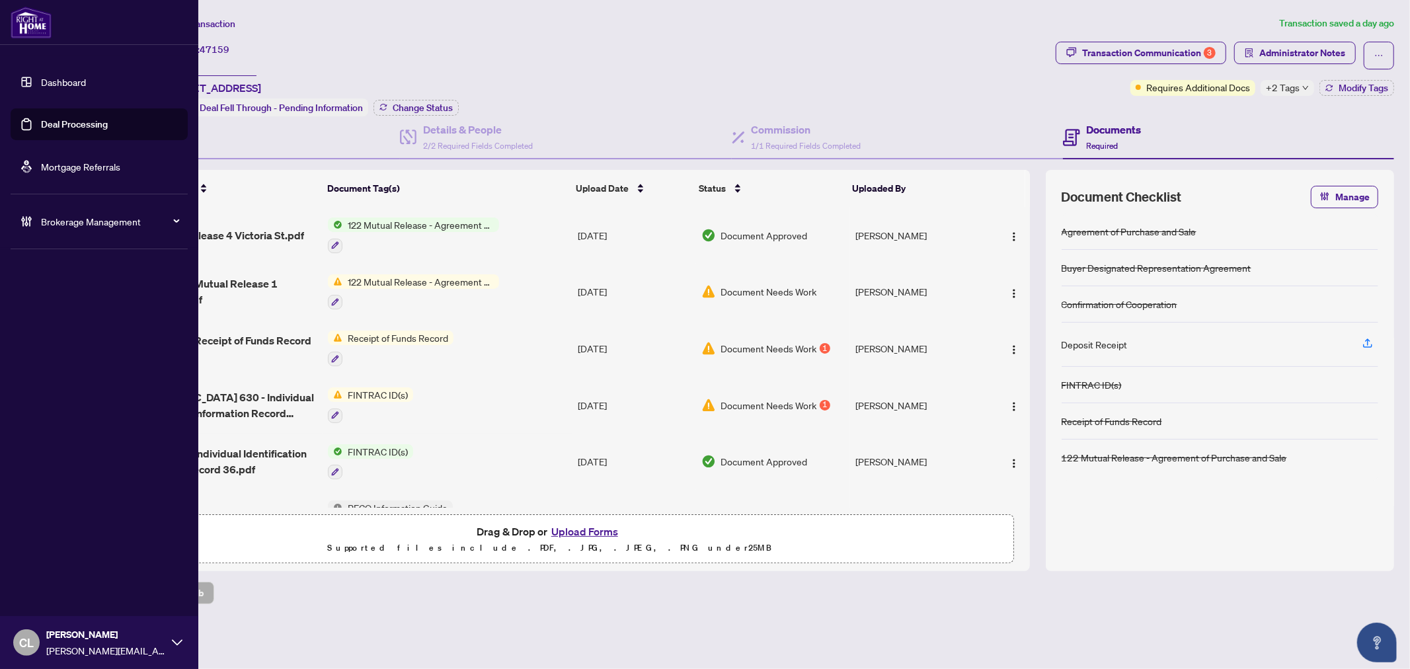
click at [58, 118] on link "Deal Processing" at bounding box center [74, 124] width 67 height 12
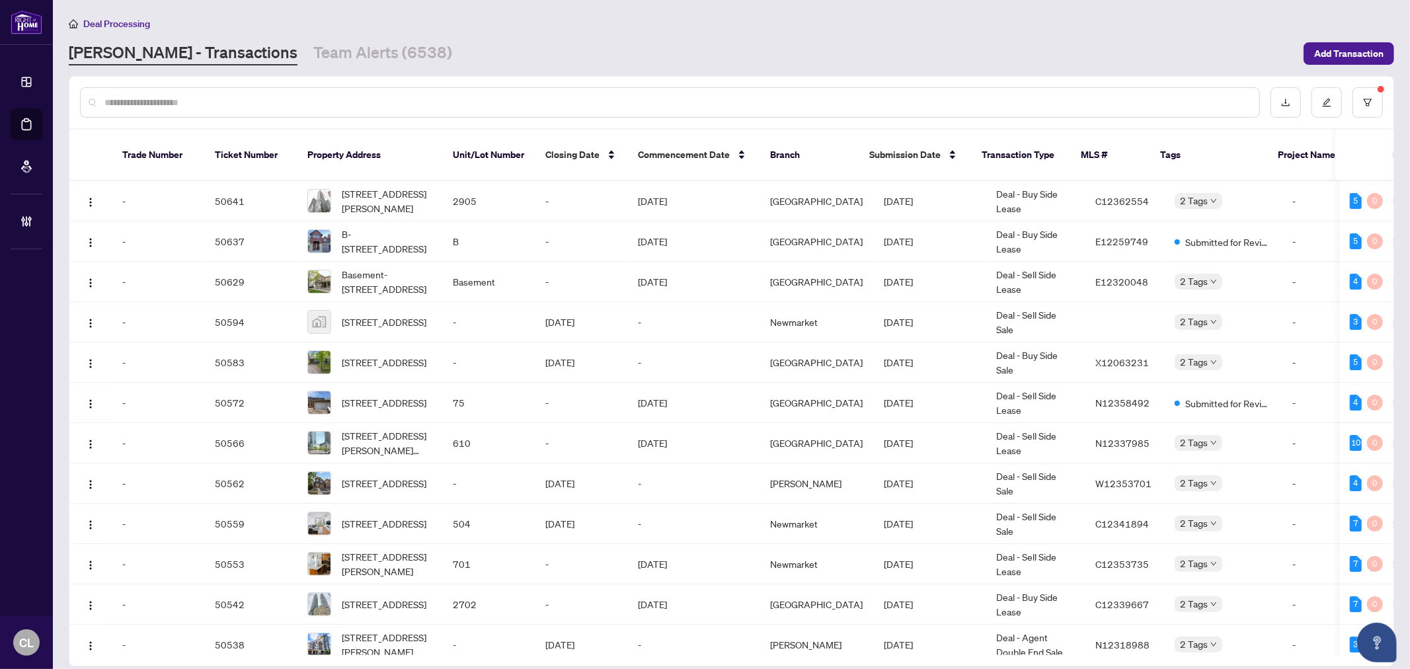
click at [243, 95] on input "text" at bounding box center [676, 102] width 1145 height 15
type input "*****"
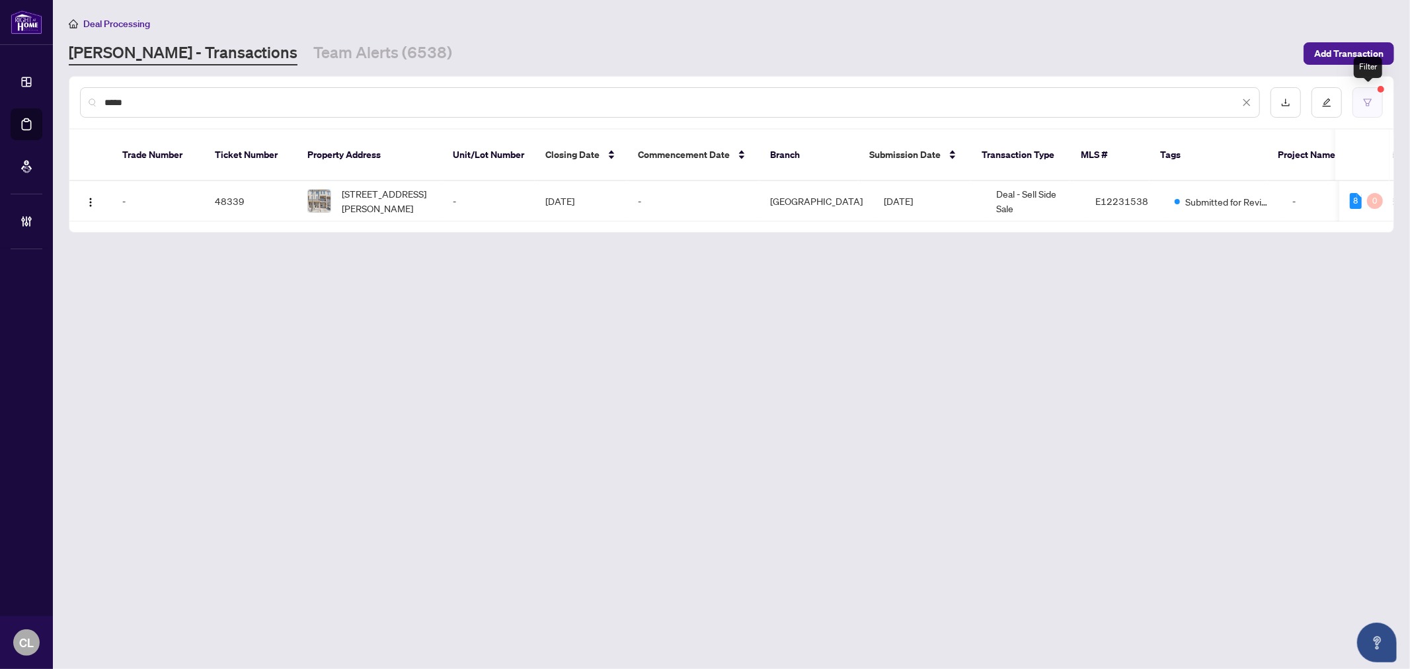
click at [1371, 106] on icon "filter" at bounding box center [1368, 102] width 9 height 9
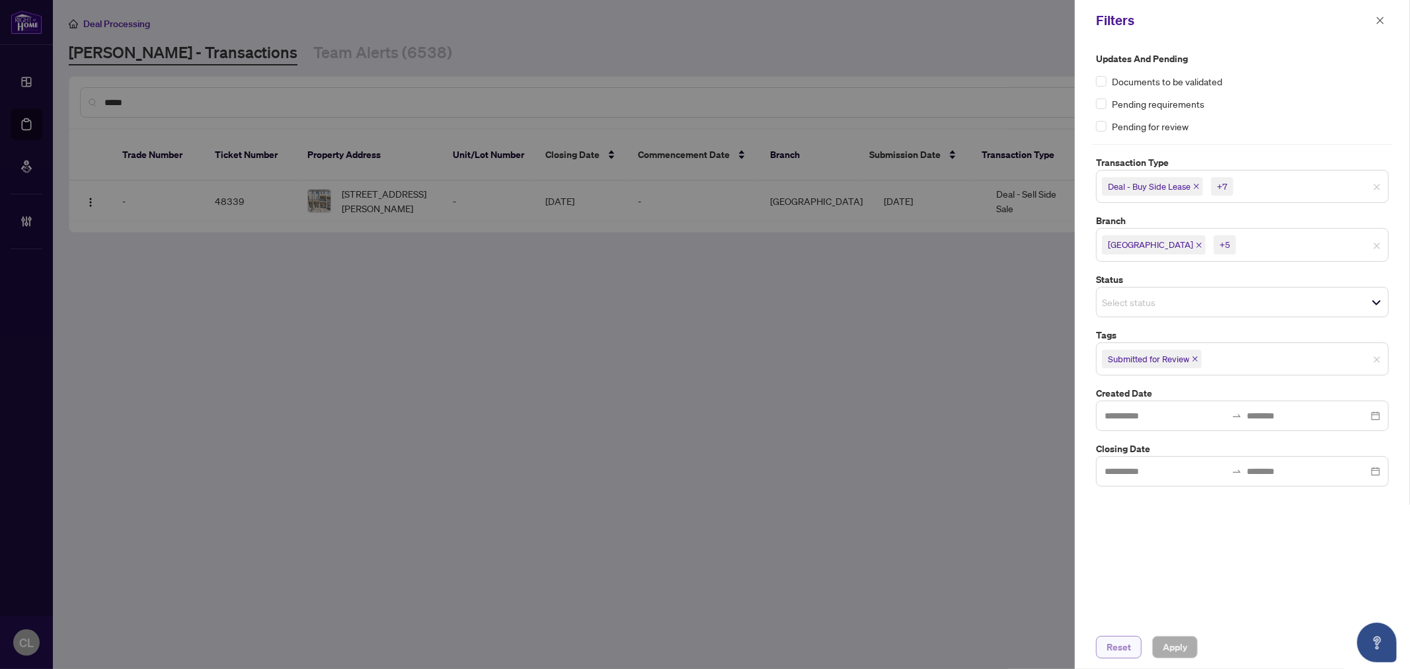
click at [1119, 647] on span "Reset" at bounding box center [1119, 647] width 24 height 21
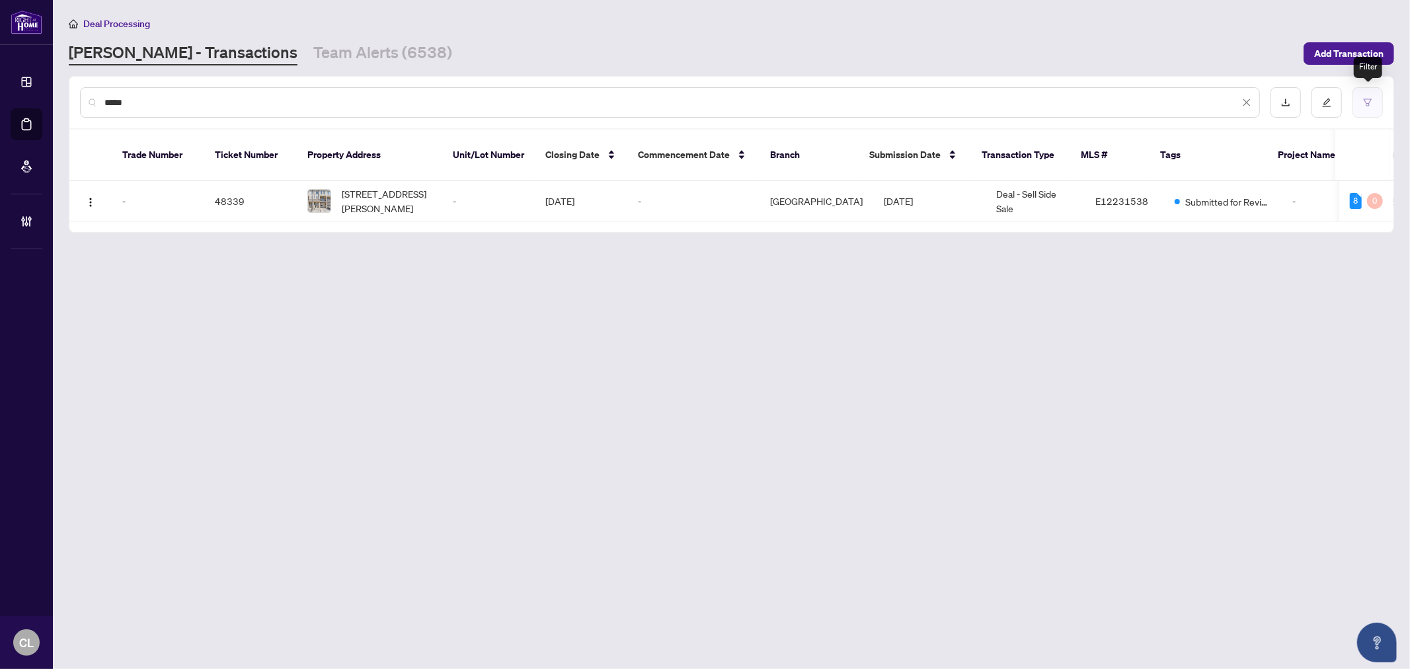
click at [1371, 100] on icon "filter" at bounding box center [1368, 102] width 9 height 9
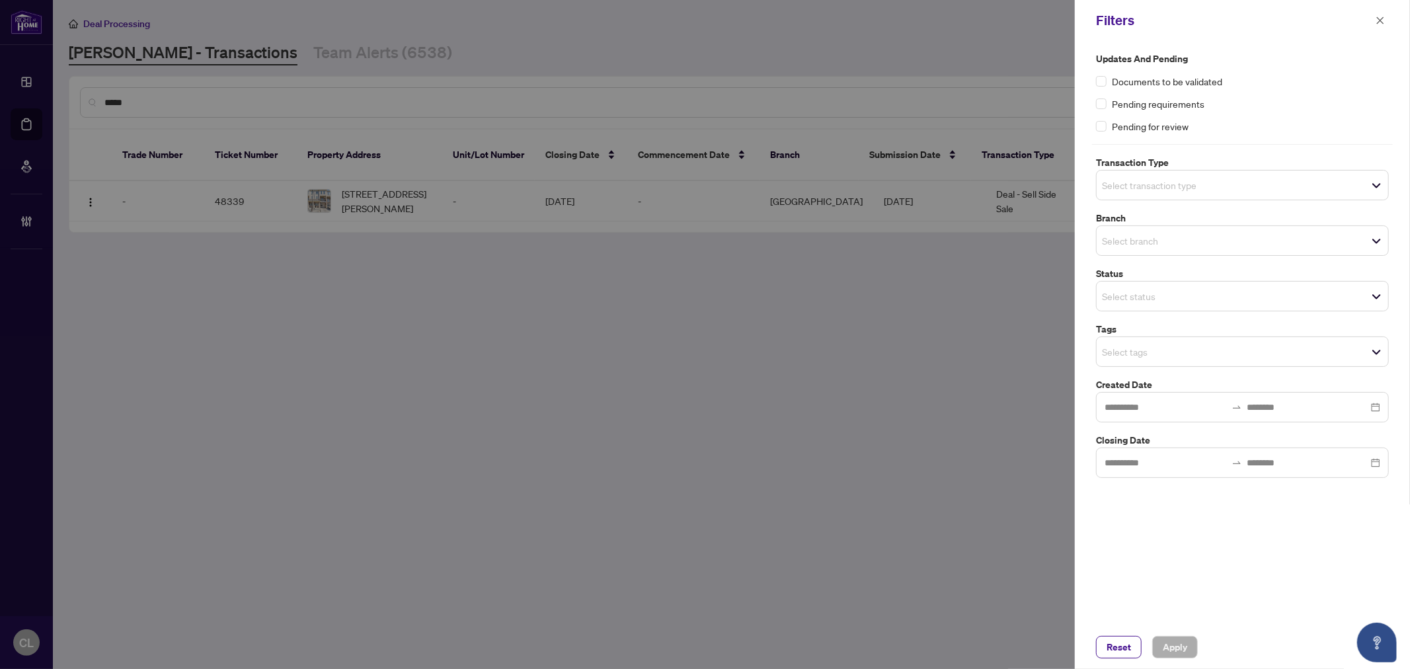
click at [1136, 181] on input "search" at bounding box center [1148, 185] width 93 height 16
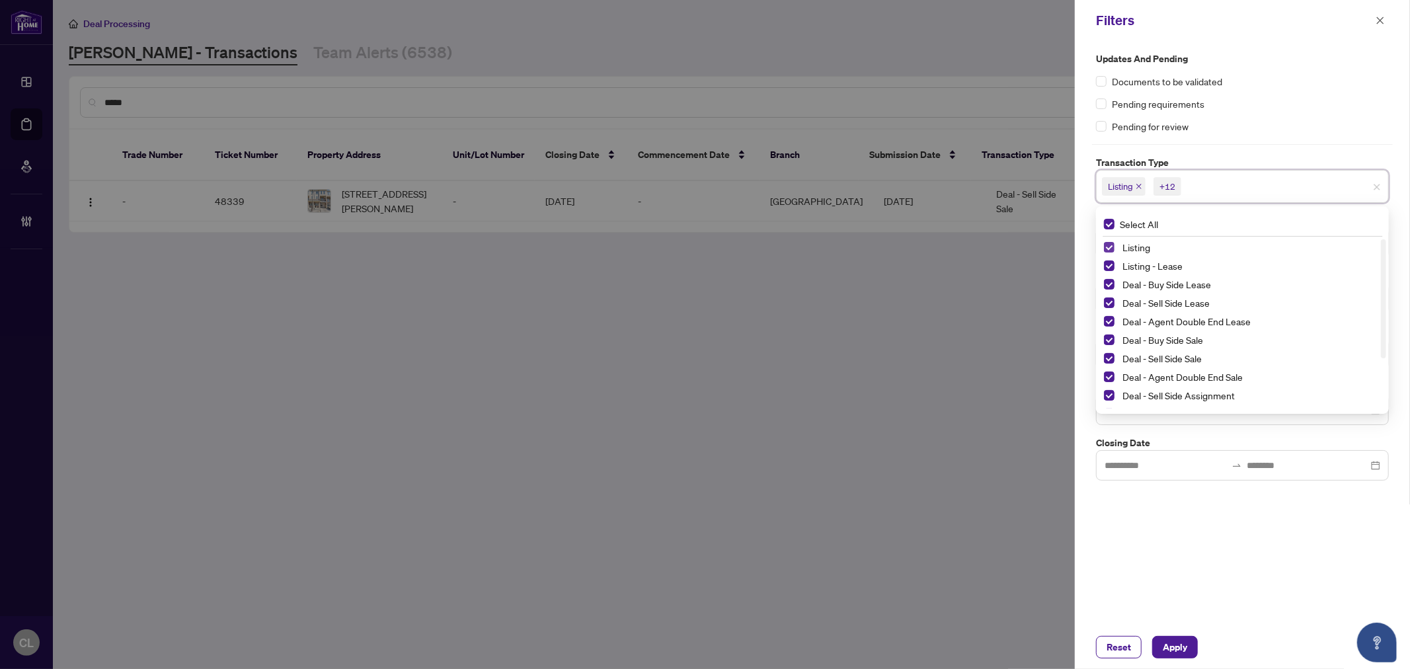
click at [1111, 247] on span "Select Listing" at bounding box center [1109, 247] width 11 height 11
click at [1106, 265] on span "Select Listing - Lease" at bounding box center [1109, 266] width 11 height 11
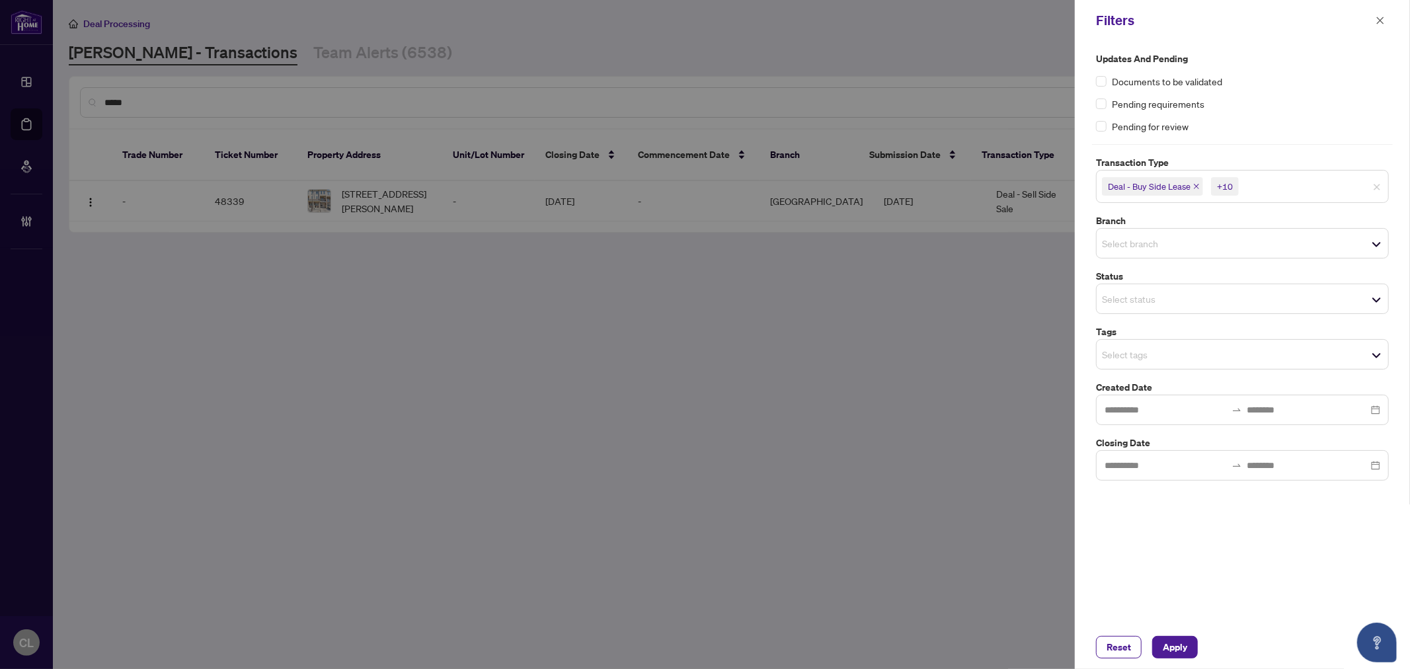
click at [924, 262] on div at bounding box center [705, 334] width 1410 height 669
click at [1120, 247] on input "search" at bounding box center [1148, 243] width 93 height 16
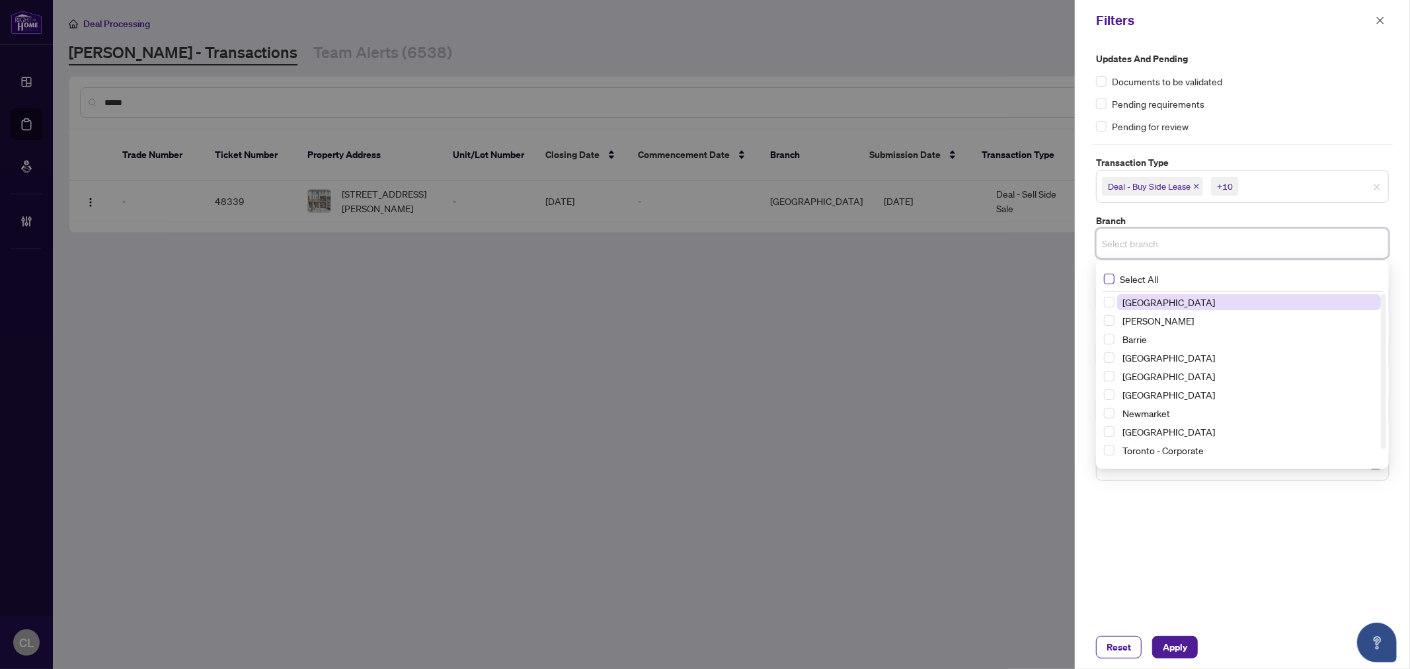
click at [1127, 278] on span "Select All" at bounding box center [1139, 279] width 49 height 15
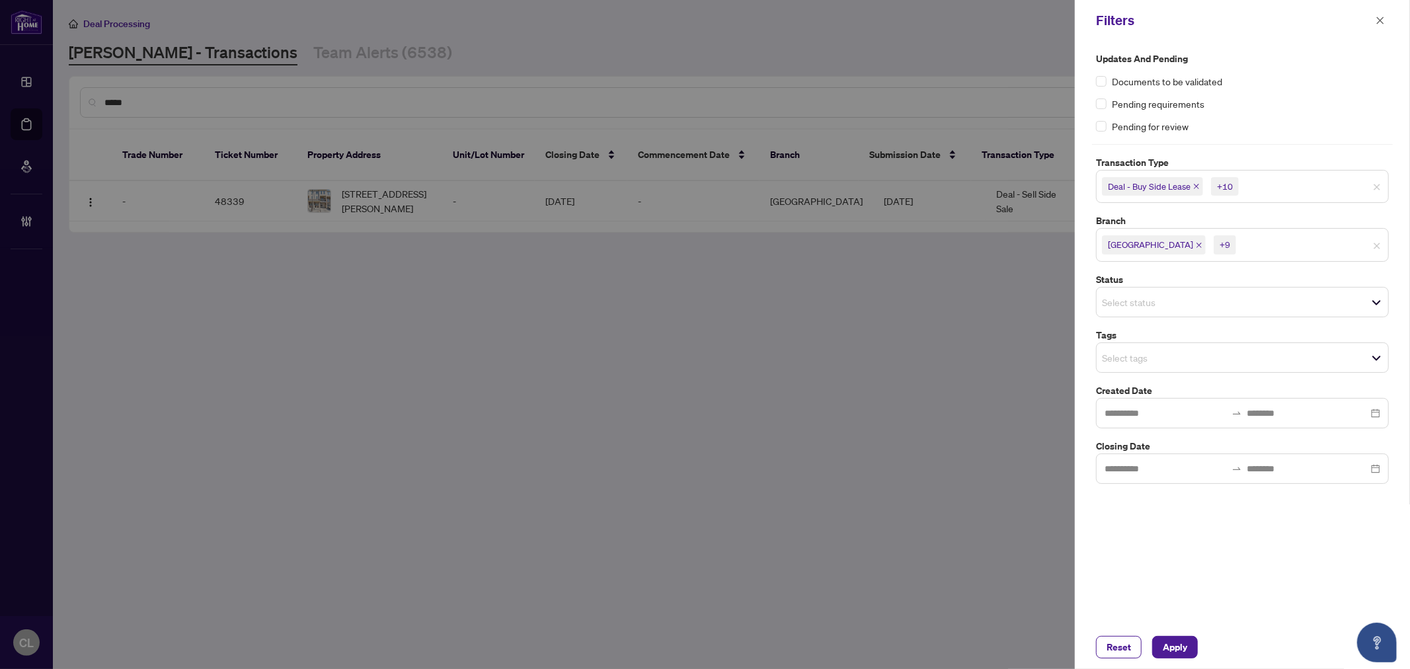
click at [1353, 142] on div "Updates and Pending Documents to be validated Pending requirements Pending for …" at bounding box center [1242, 268] width 301 height 432
click at [1141, 295] on input "search" at bounding box center [1148, 302] width 93 height 16
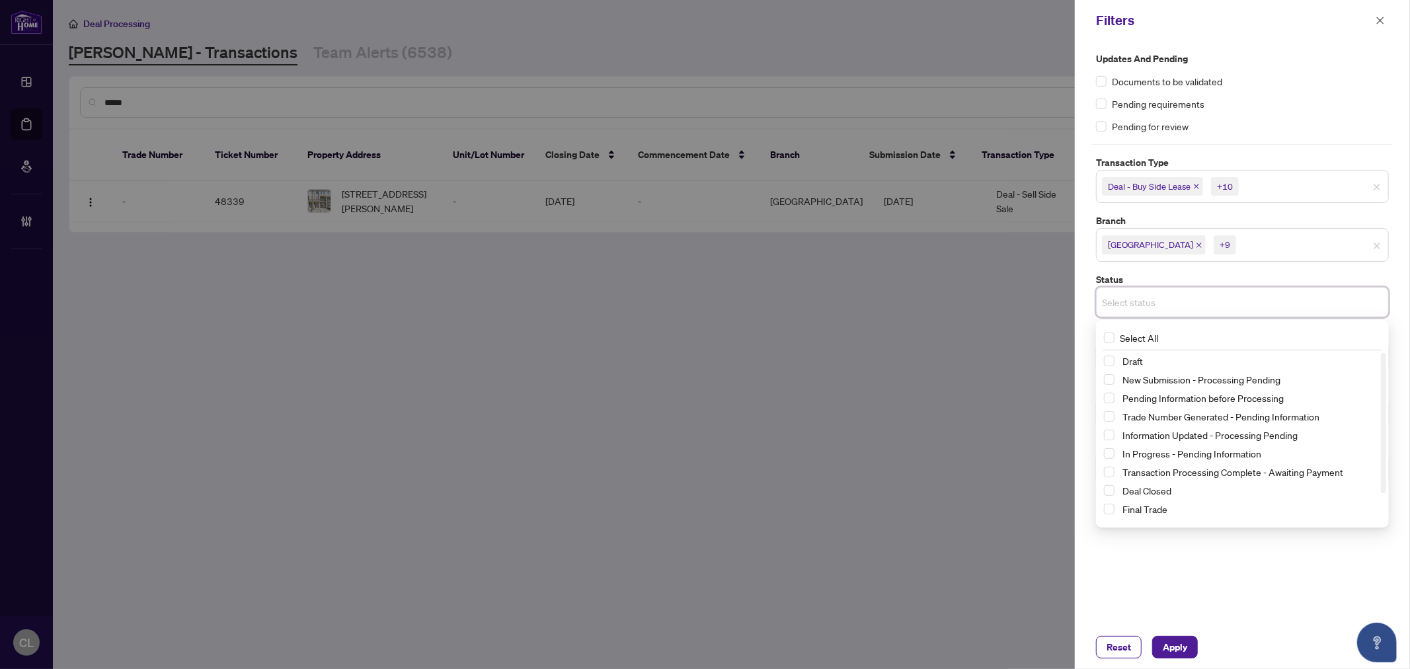
click at [924, 335] on div at bounding box center [705, 334] width 1410 height 669
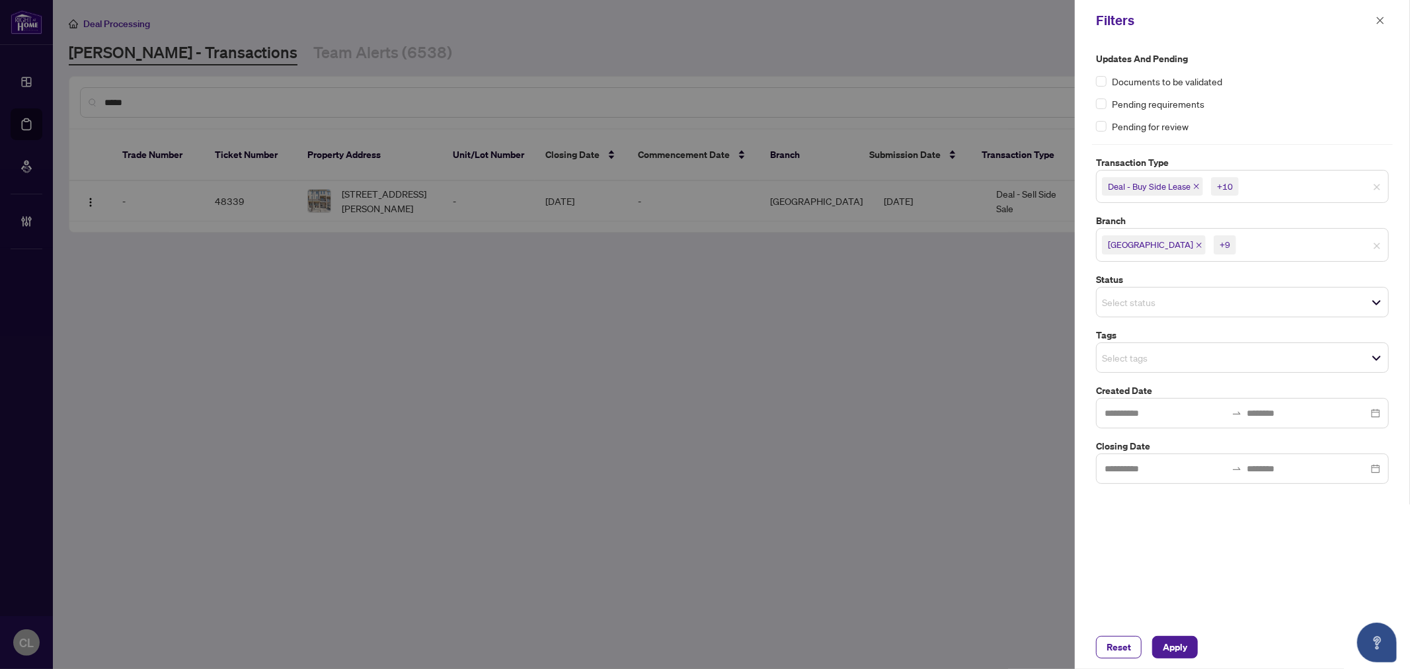
click at [1146, 366] on input "search" at bounding box center [1148, 358] width 93 height 16
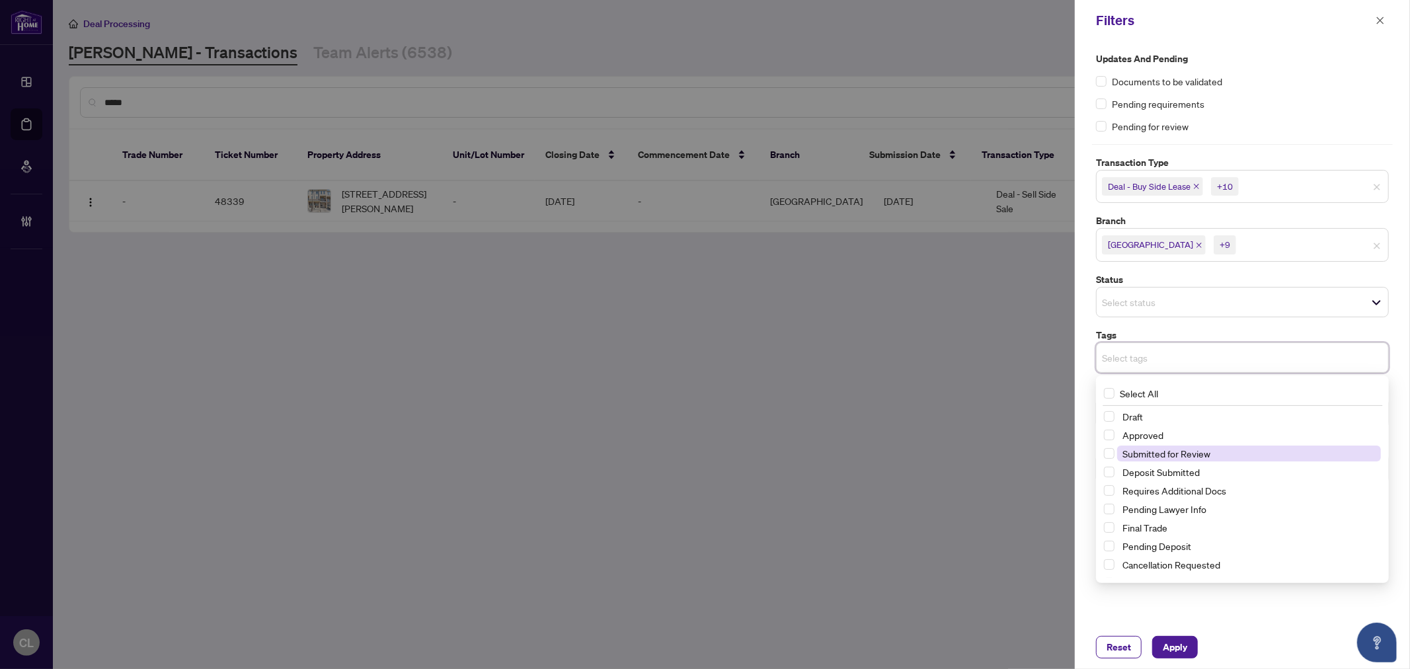
click at [1129, 453] on span "Submitted for Review" at bounding box center [1167, 454] width 88 height 12
click at [914, 355] on div at bounding box center [705, 334] width 1410 height 669
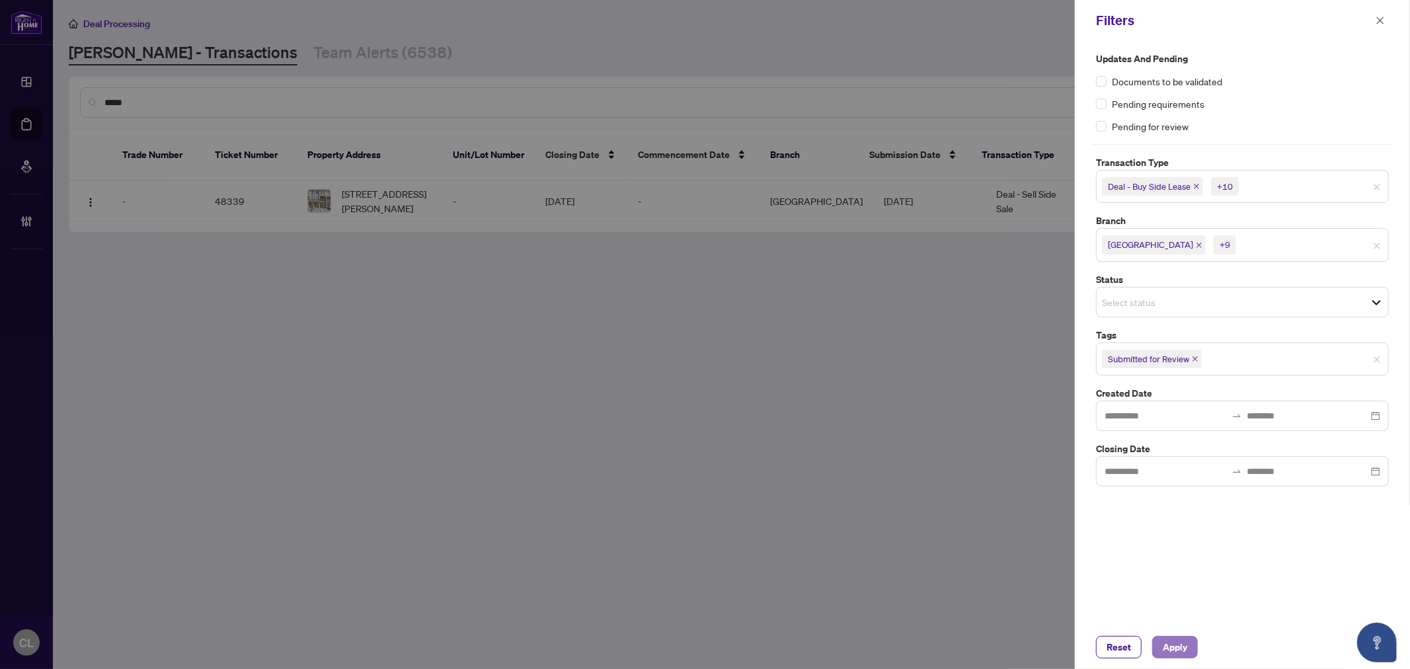
click at [1175, 648] on span "Apply" at bounding box center [1175, 647] width 24 height 21
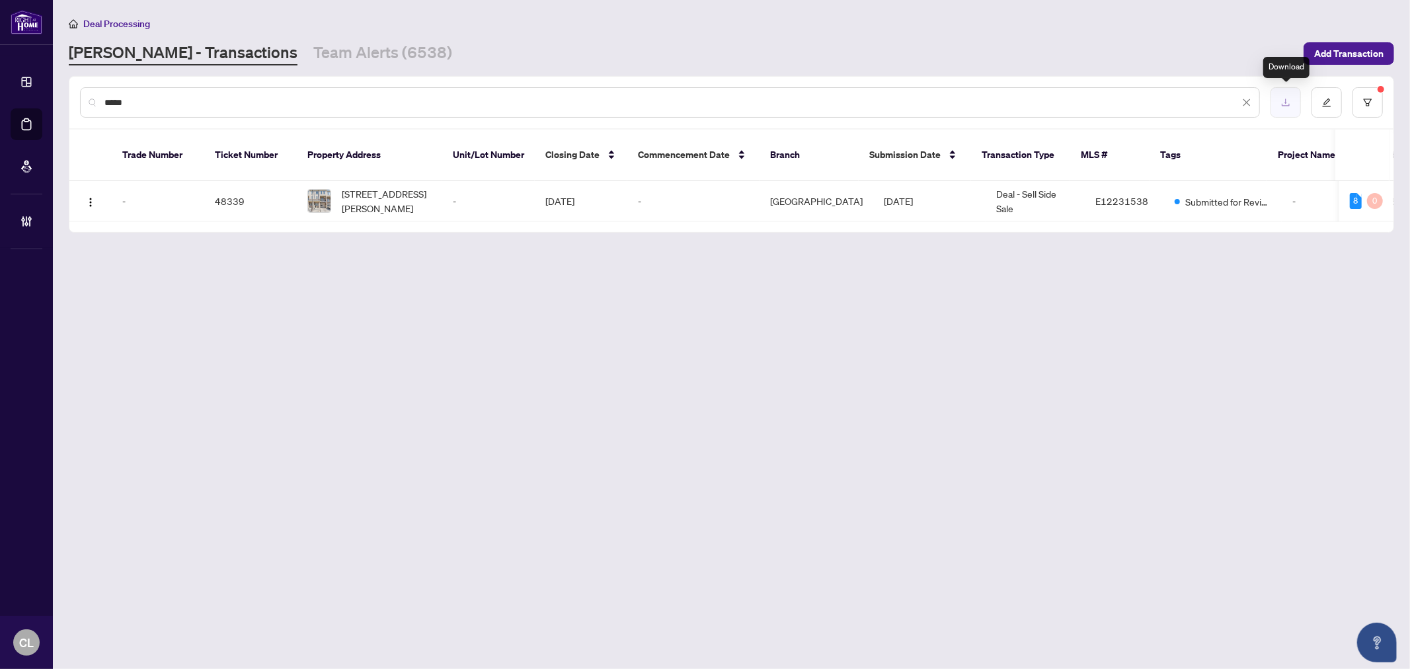
click at [1274, 104] on button "button" at bounding box center [1286, 102] width 30 height 30
click at [1365, 91] on button "button" at bounding box center [1368, 102] width 30 height 30
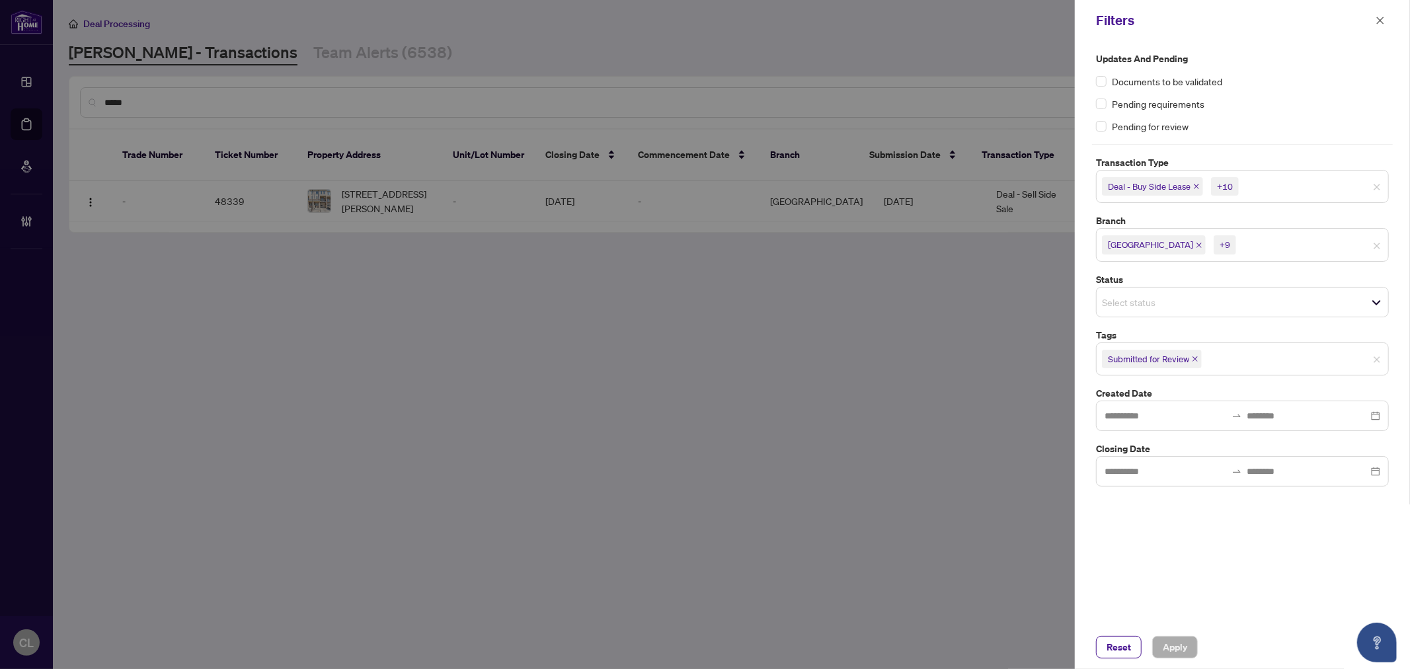
click at [1250, 190] on input "search" at bounding box center [1288, 187] width 93 height 16
drag, startPoint x: 862, startPoint y: 338, endPoint x: 882, endPoint y: 338, distance: 20.5
click at [862, 339] on div at bounding box center [705, 334] width 1410 height 669
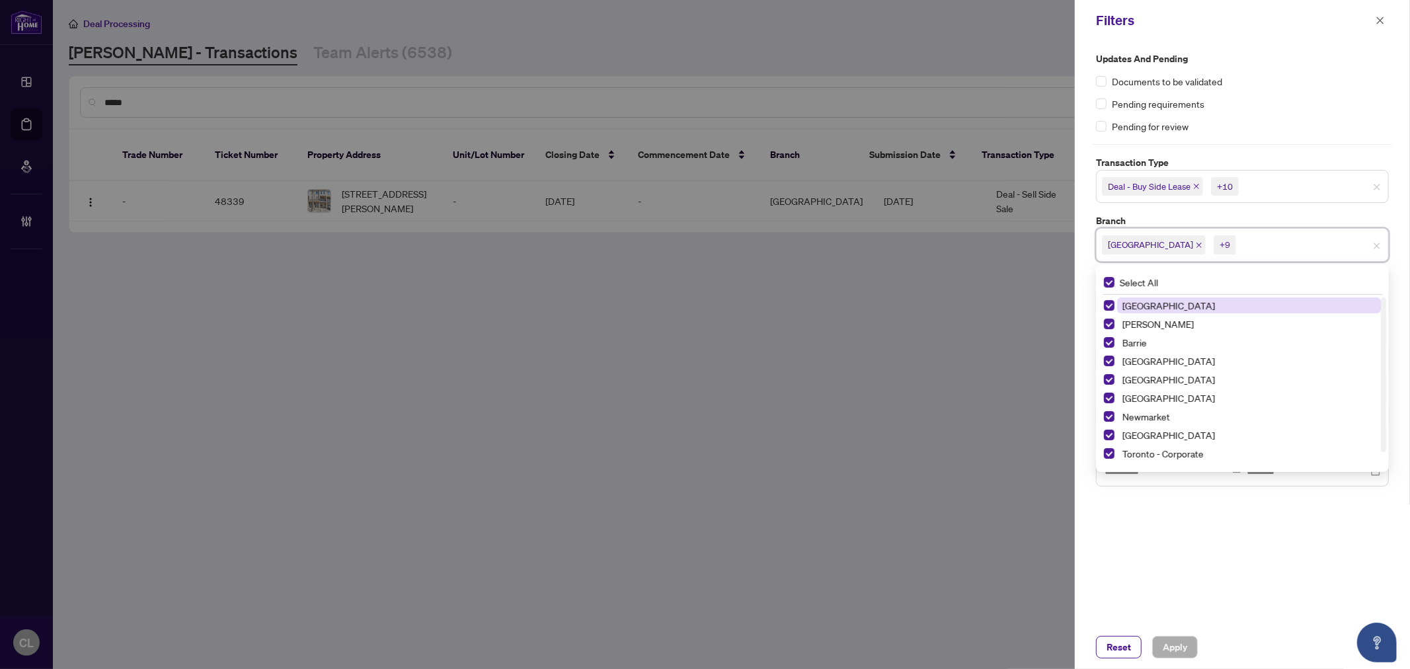
click at [1280, 250] on input "search" at bounding box center [1285, 245] width 93 height 16
click at [908, 296] on div at bounding box center [705, 334] width 1410 height 669
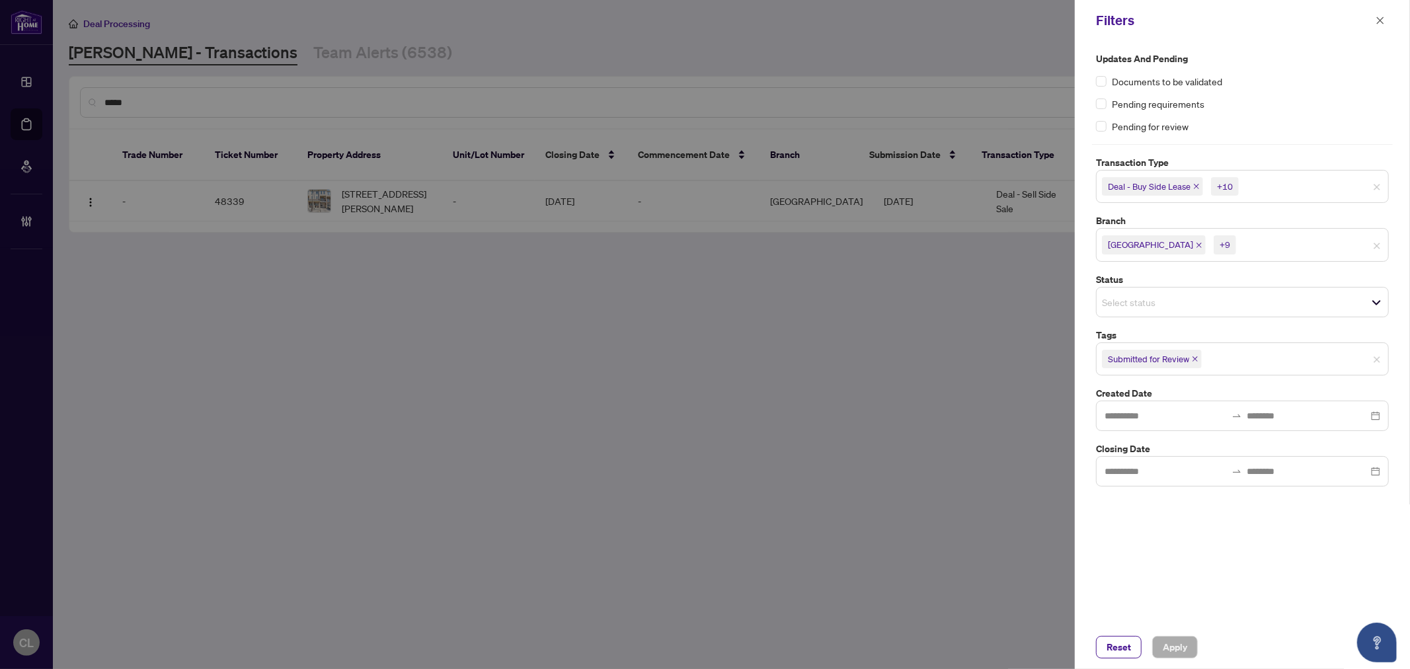
click at [1108, 291] on div "Select status" at bounding box center [1242, 302] width 293 height 30
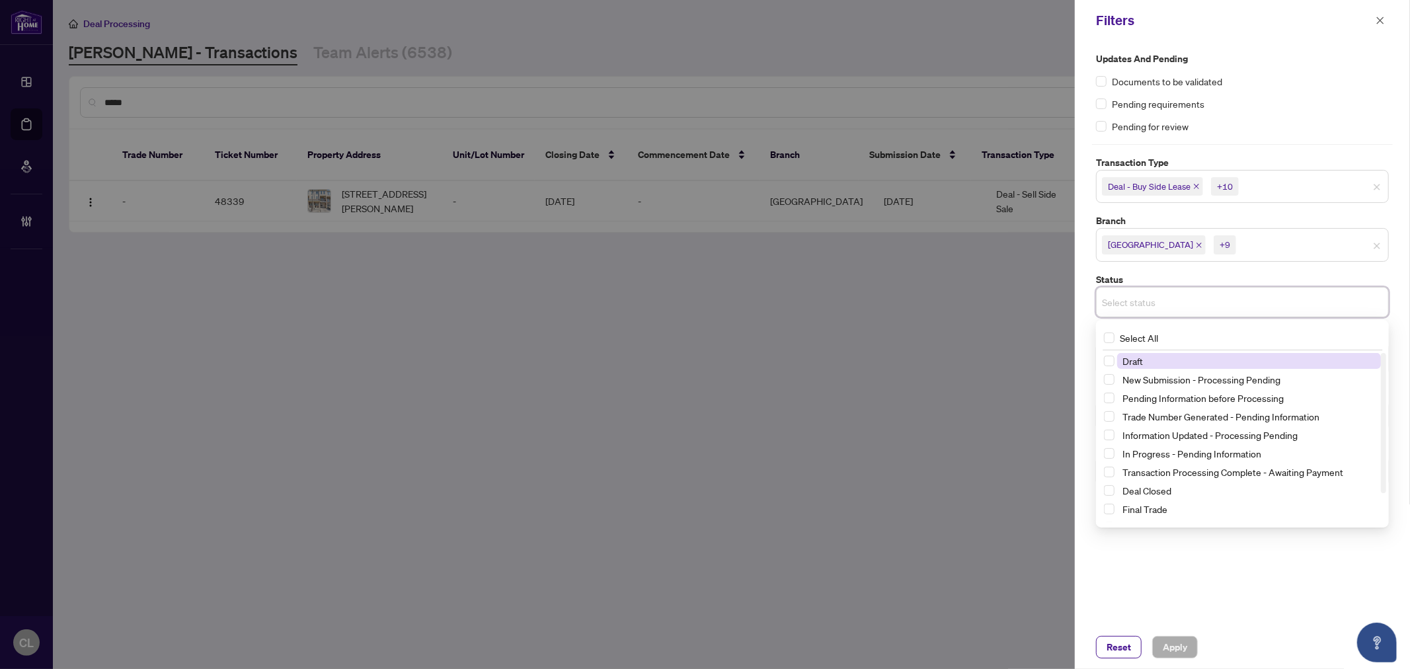
click at [953, 305] on div at bounding box center [705, 334] width 1410 height 669
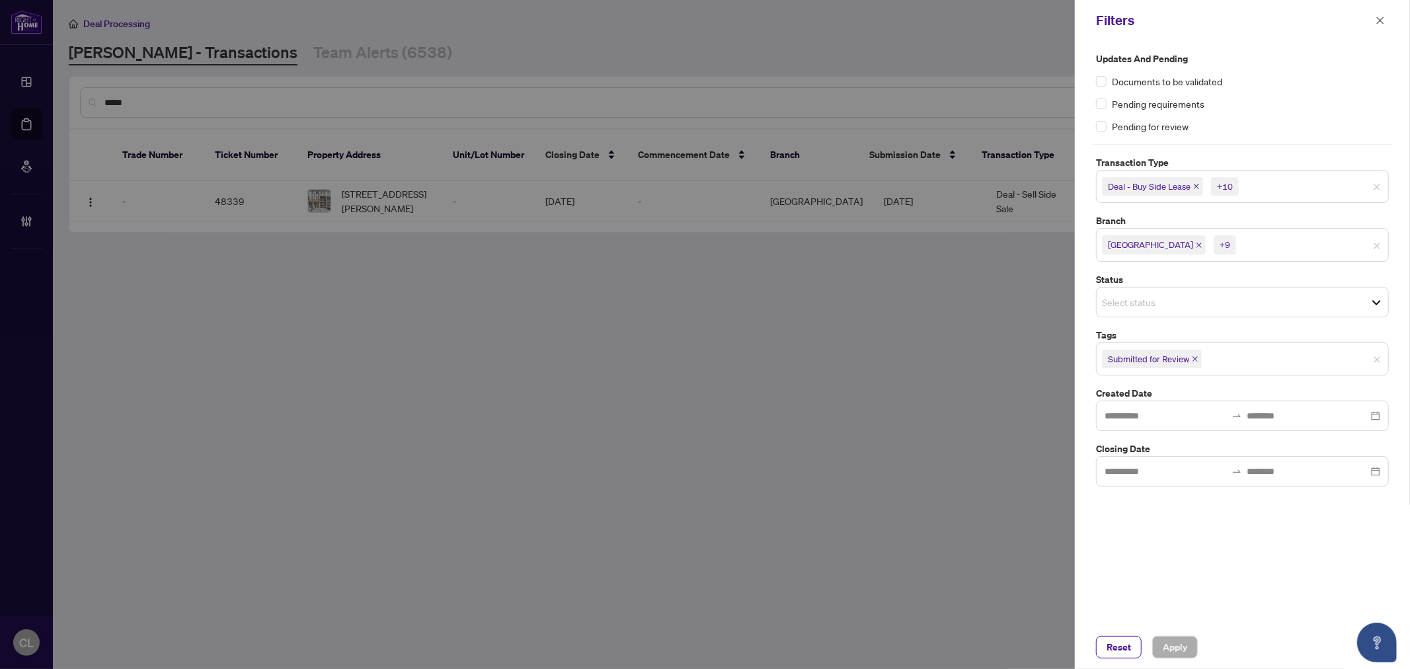
click at [1228, 362] on input "search" at bounding box center [1251, 359] width 93 height 16
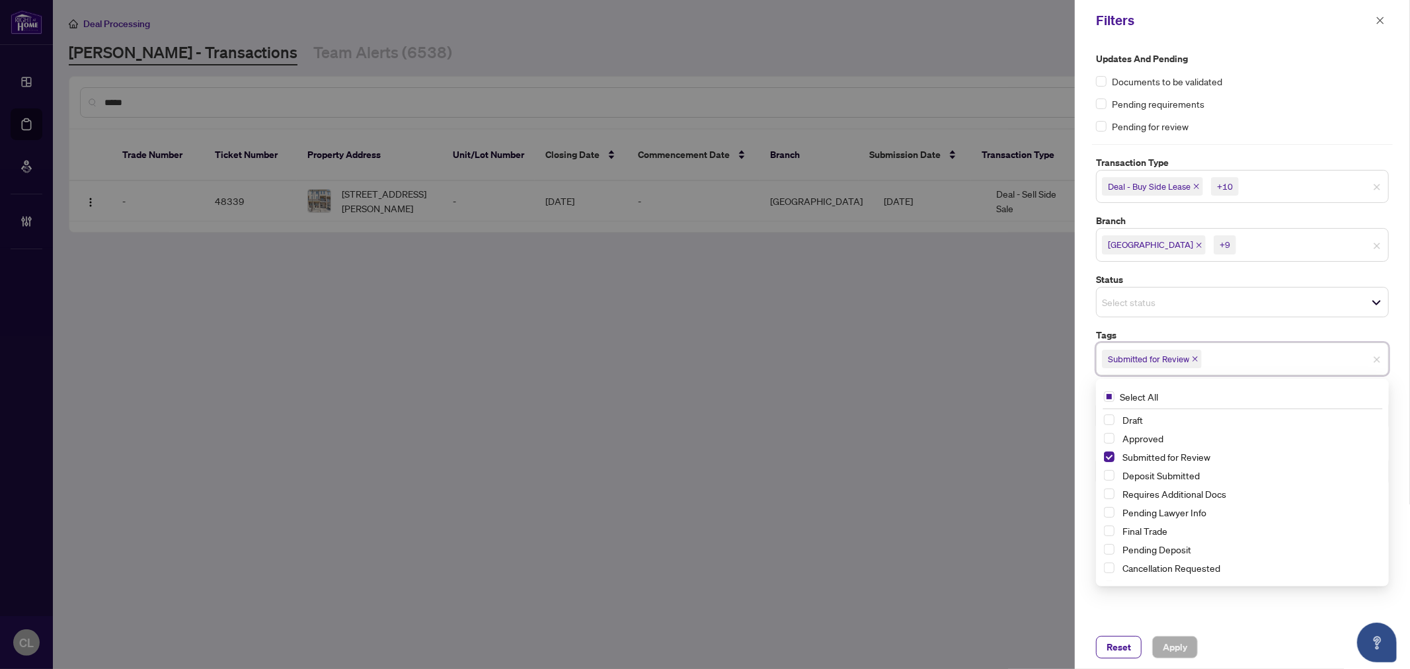
click at [916, 380] on div at bounding box center [705, 334] width 1410 height 669
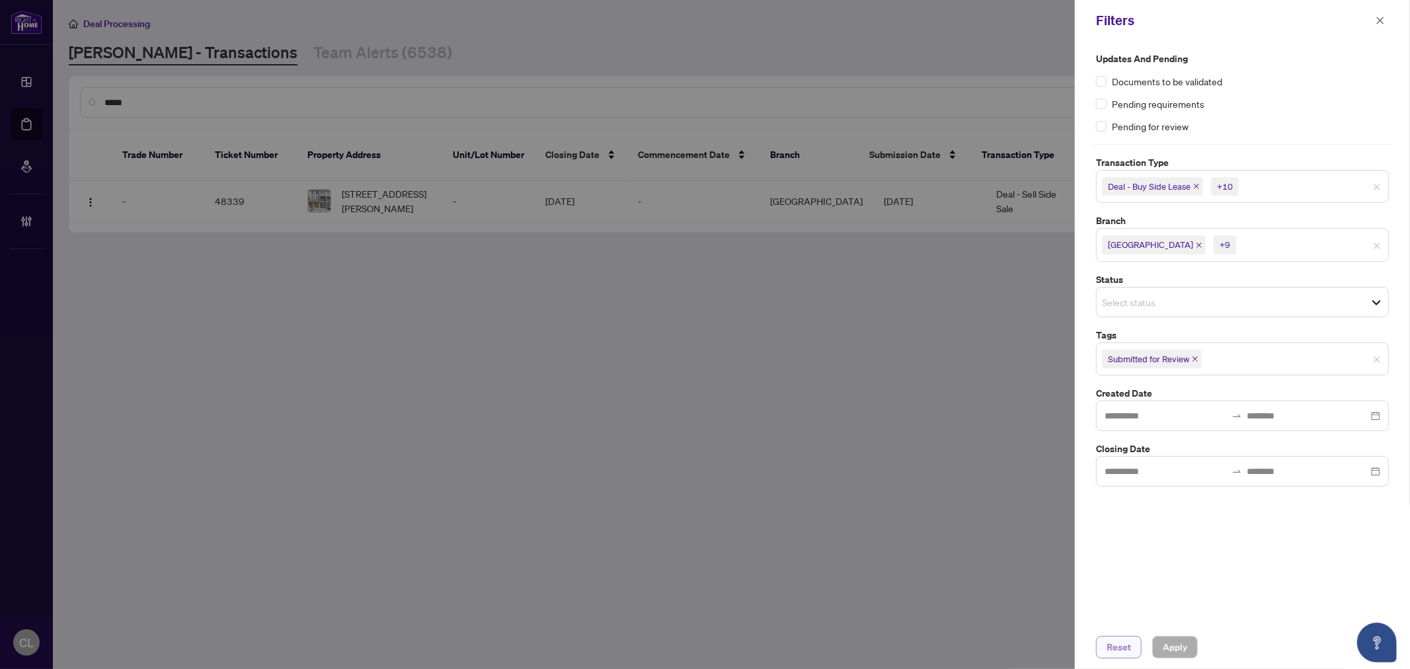
click at [1122, 650] on span "Reset" at bounding box center [1119, 647] width 24 height 21
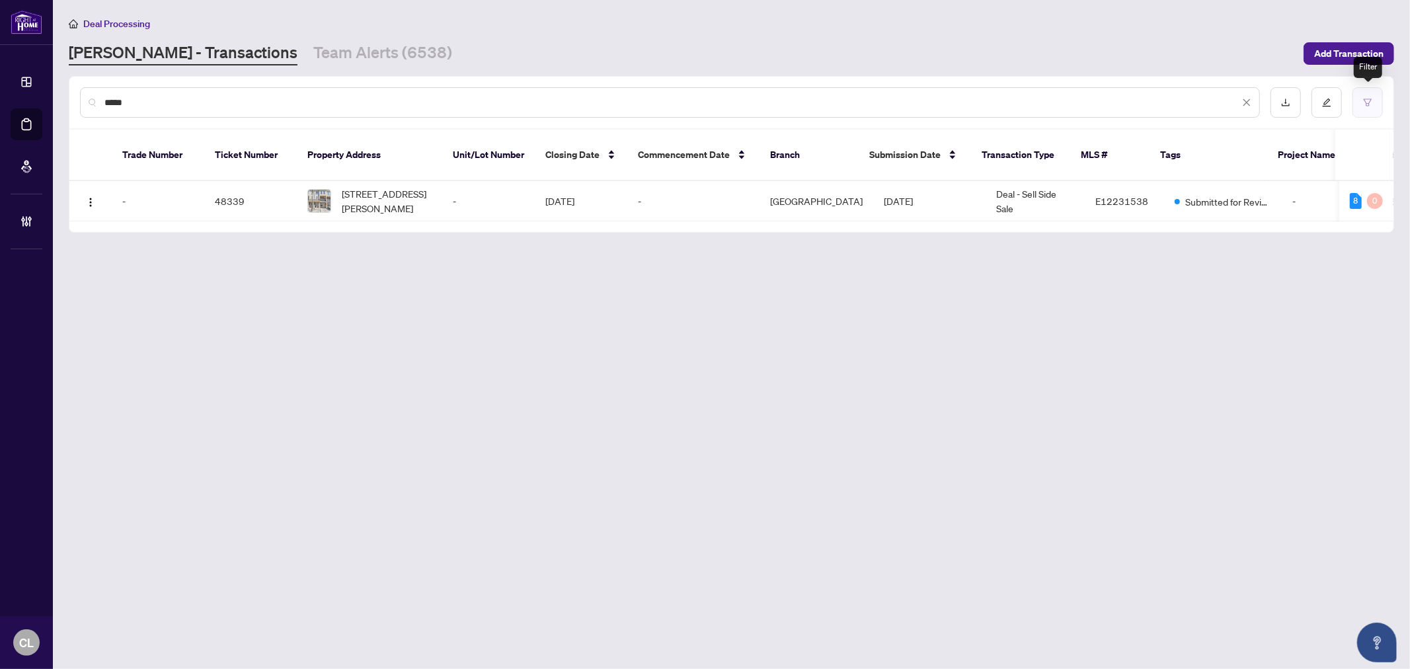
click at [1367, 102] on icon "filter" at bounding box center [1368, 102] width 8 height 7
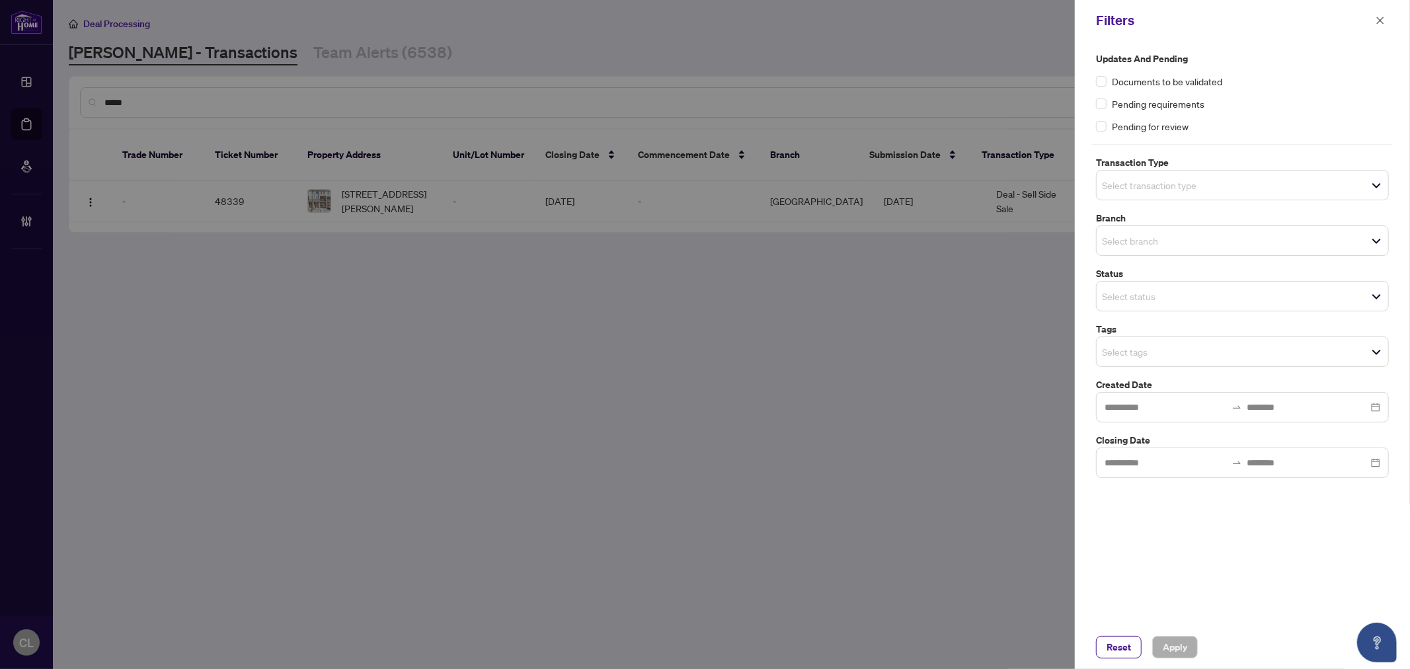
click at [1125, 187] on input "search" at bounding box center [1148, 185] width 93 height 16
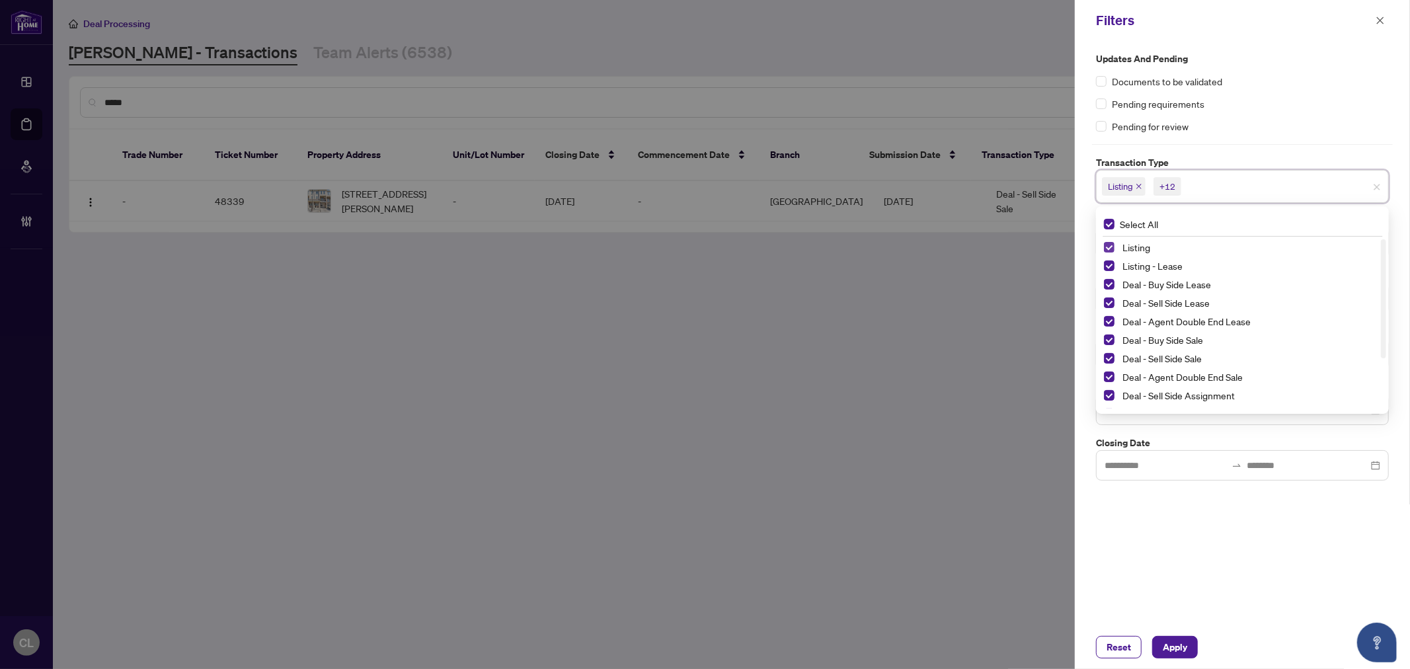
click at [1111, 249] on span "Select Listing" at bounding box center [1109, 247] width 11 height 11
click at [1114, 265] on span "Select Listing - Lease" at bounding box center [1109, 266] width 11 height 11
click at [955, 336] on div at bounding box center [705, 334] width 1410 height 669
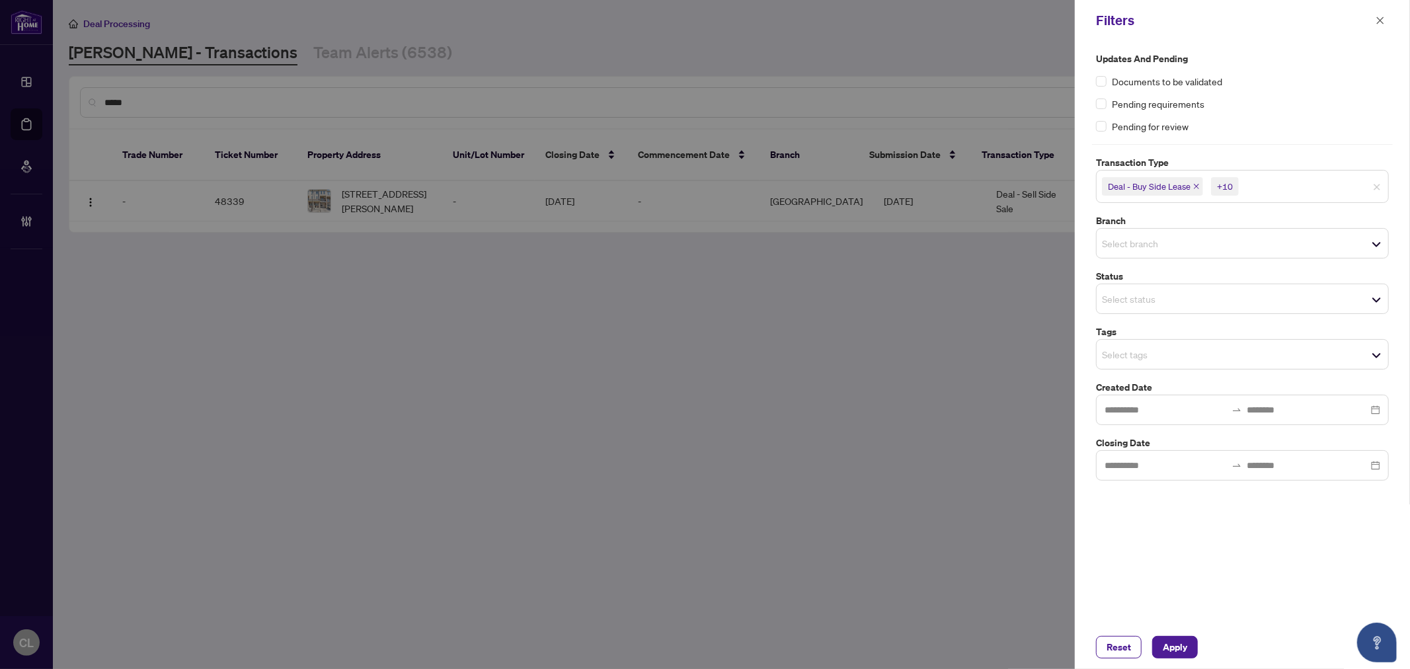
click at [1129, 241] on input "search" at bounding box center [1148, 243] width 93 height 16
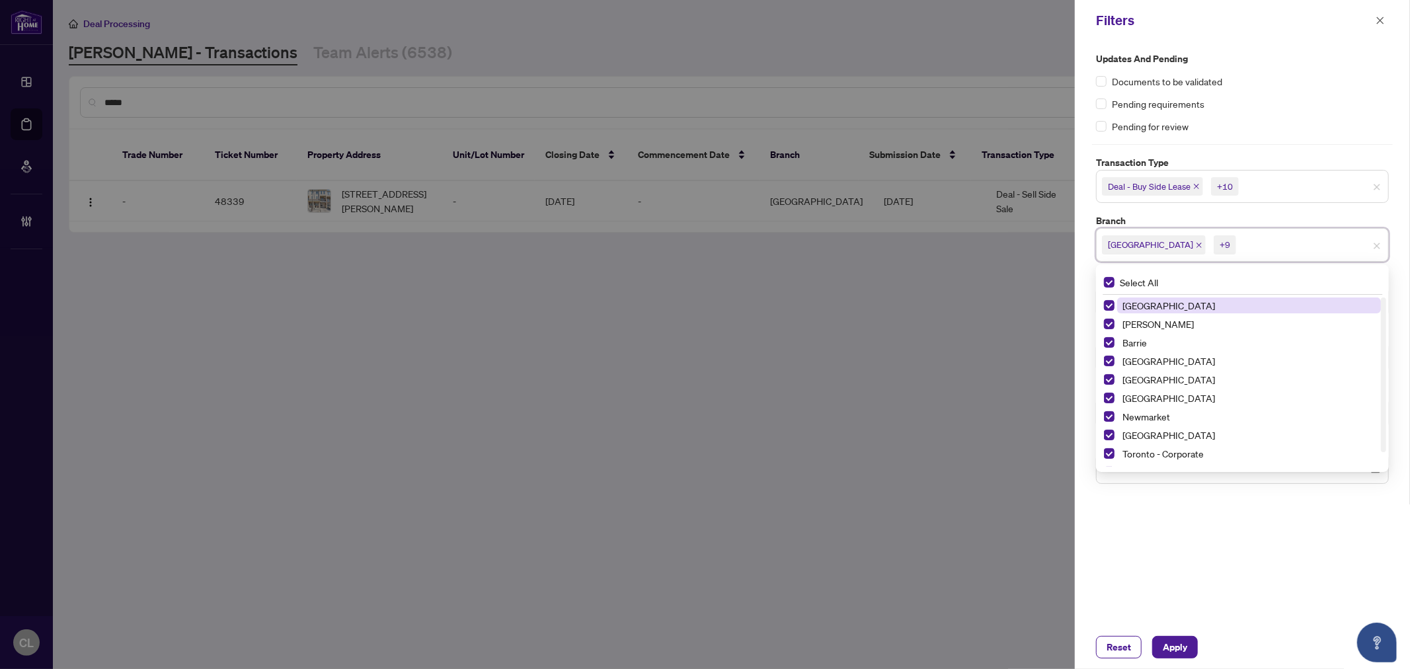
click at [969, 309] on div at bounding box center [705, 334] width 1410 height 669
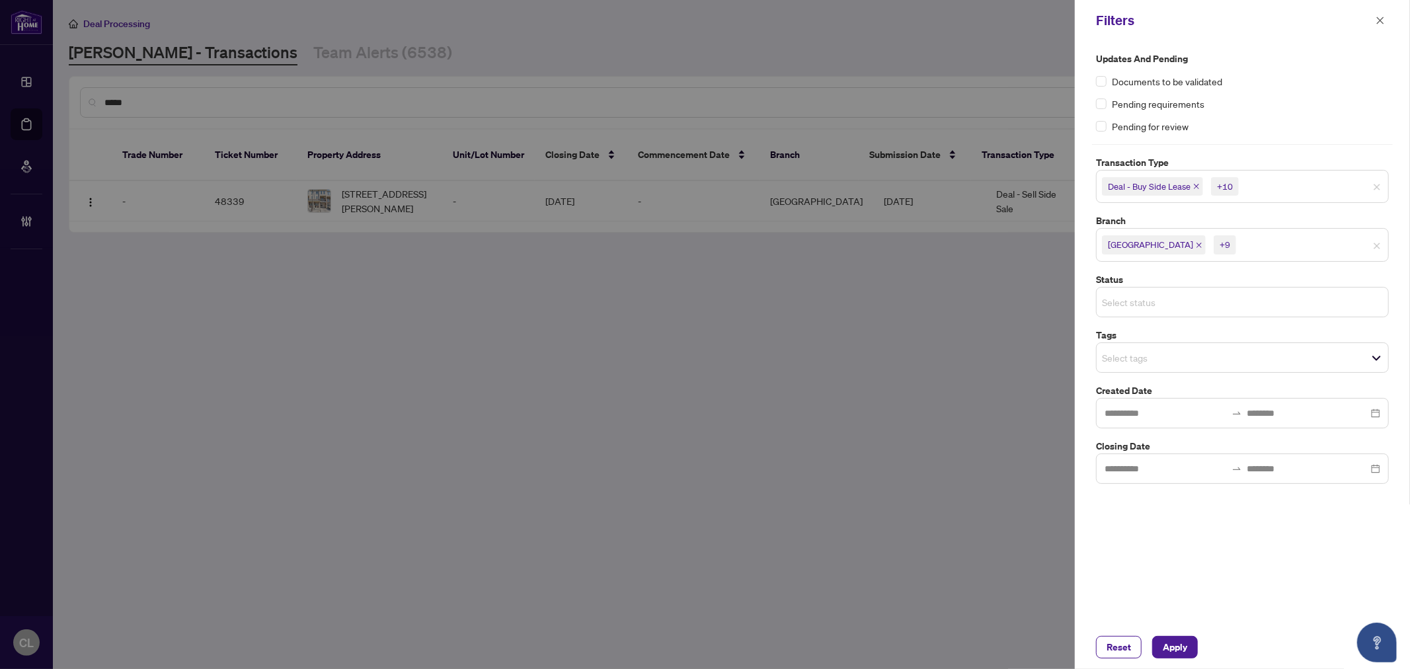
click at [1133, 301] on input "search" at bounding box center [1148, 302] width 93 height 16
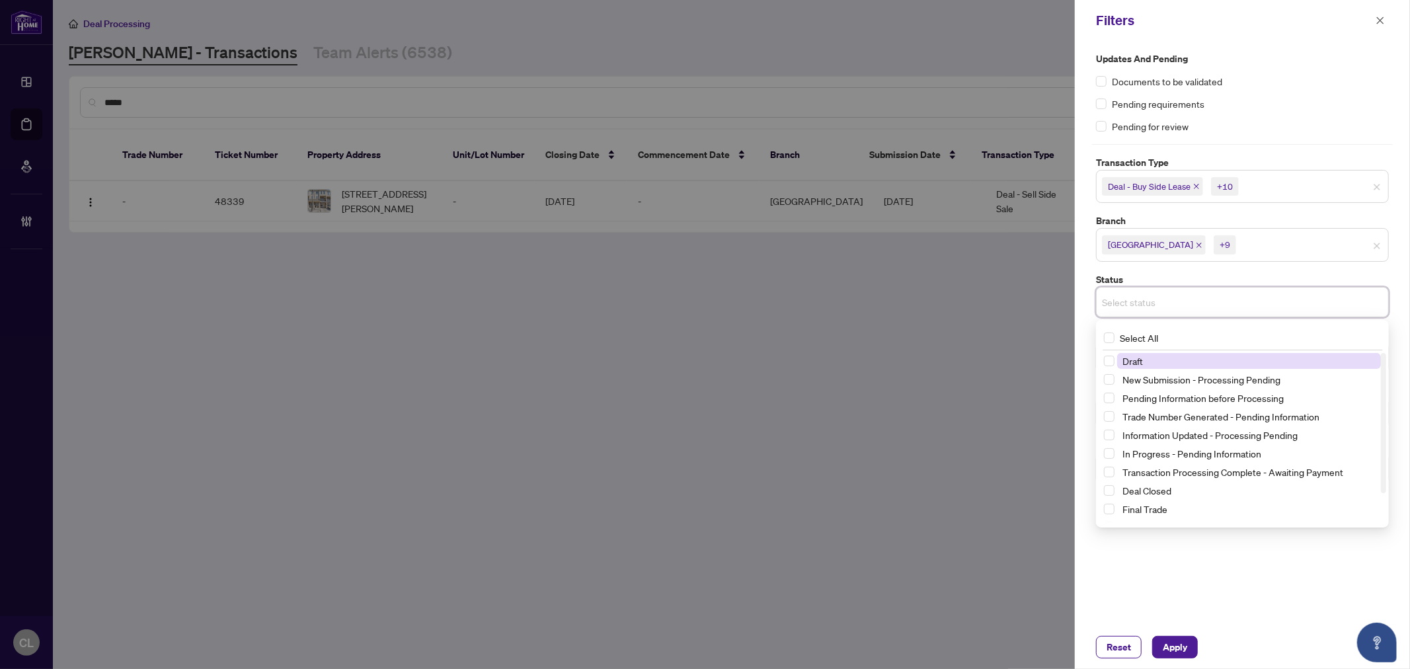
click at [982, 296] on div at bounding box center [705, 334] width 1410 height 669
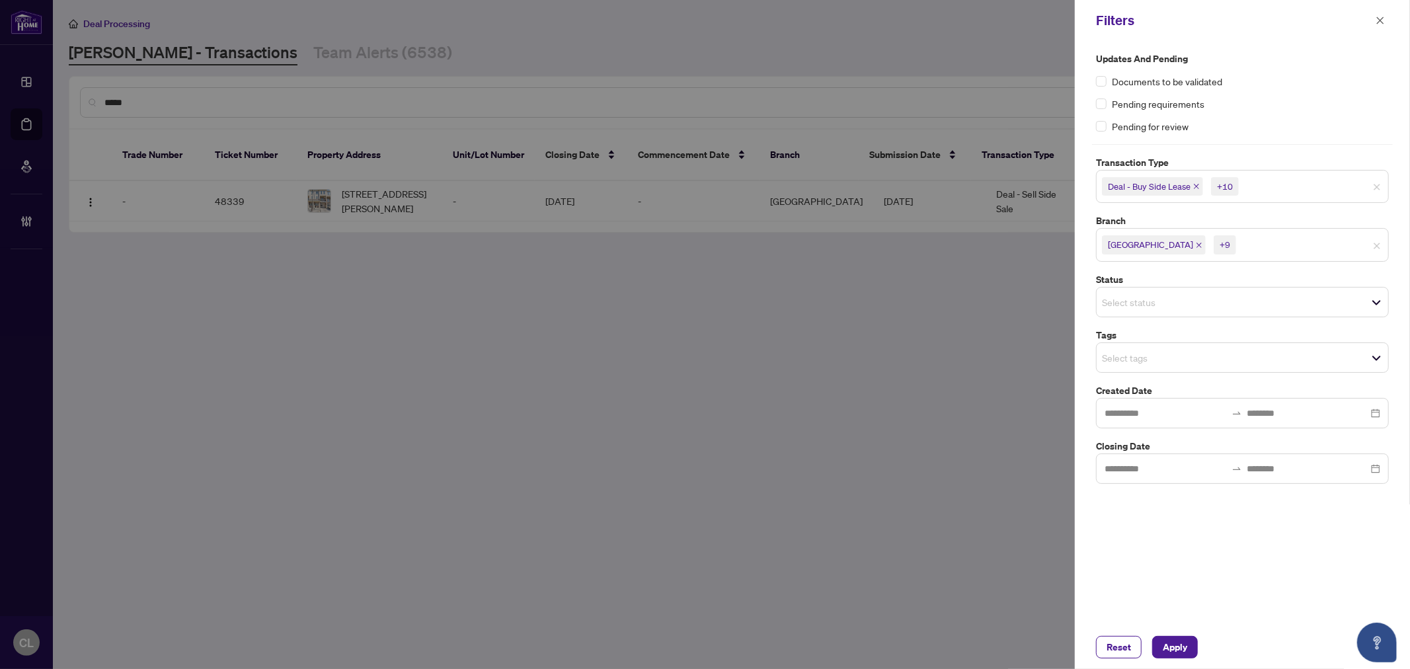
click at [1145, 362] on input "search" at bounding box center [1148, 358] width 93 height 16
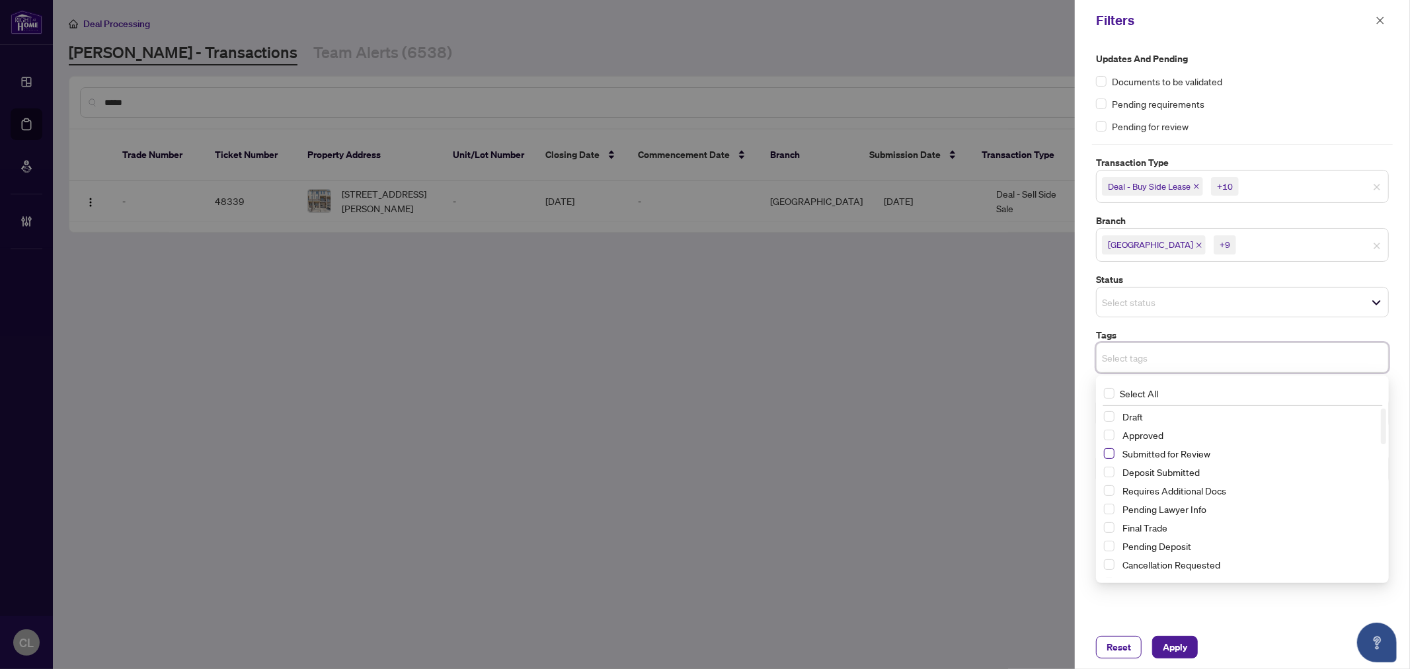
click at [1114, 454] on span "Select Submitted for Review" at bounding box center [1109, 453] width 11 height 11
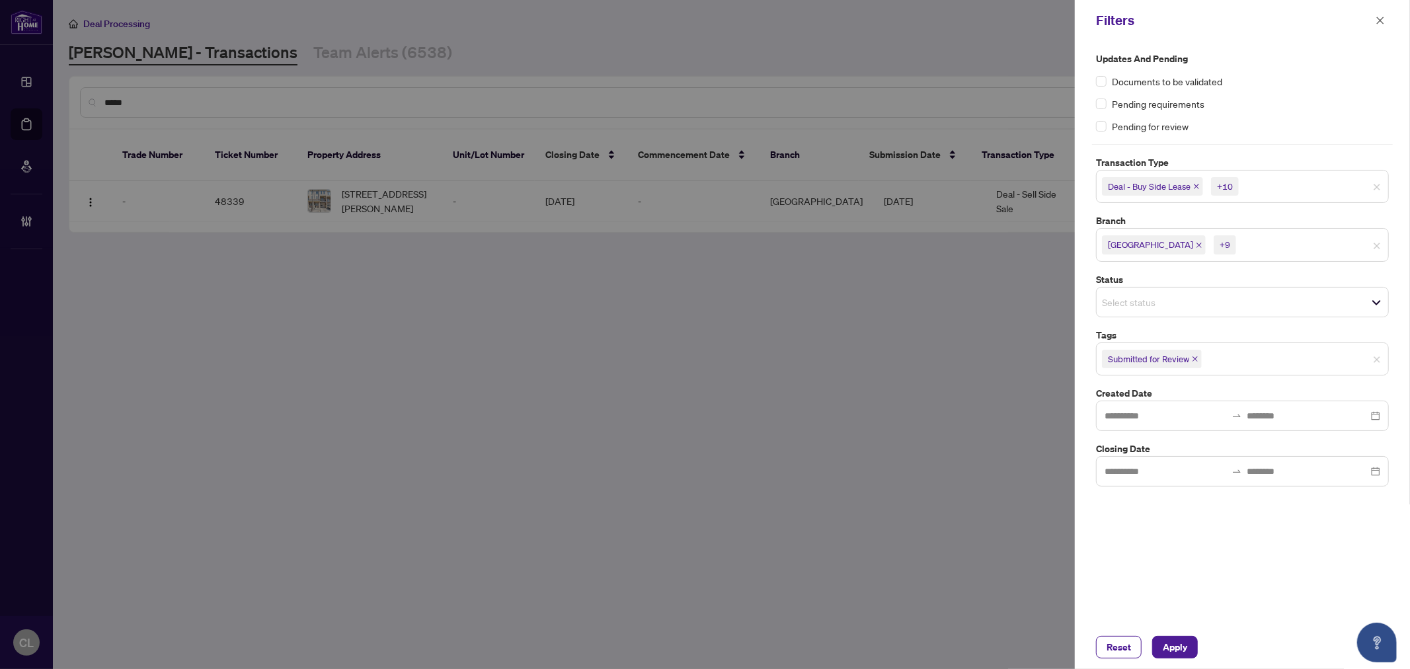
click at [967, 475] on div at bounding box center [705, 334] width 1410 height 669
click at [1186, 650] on span "Apply" at bounding box center [1175, 647] width 24 height 21
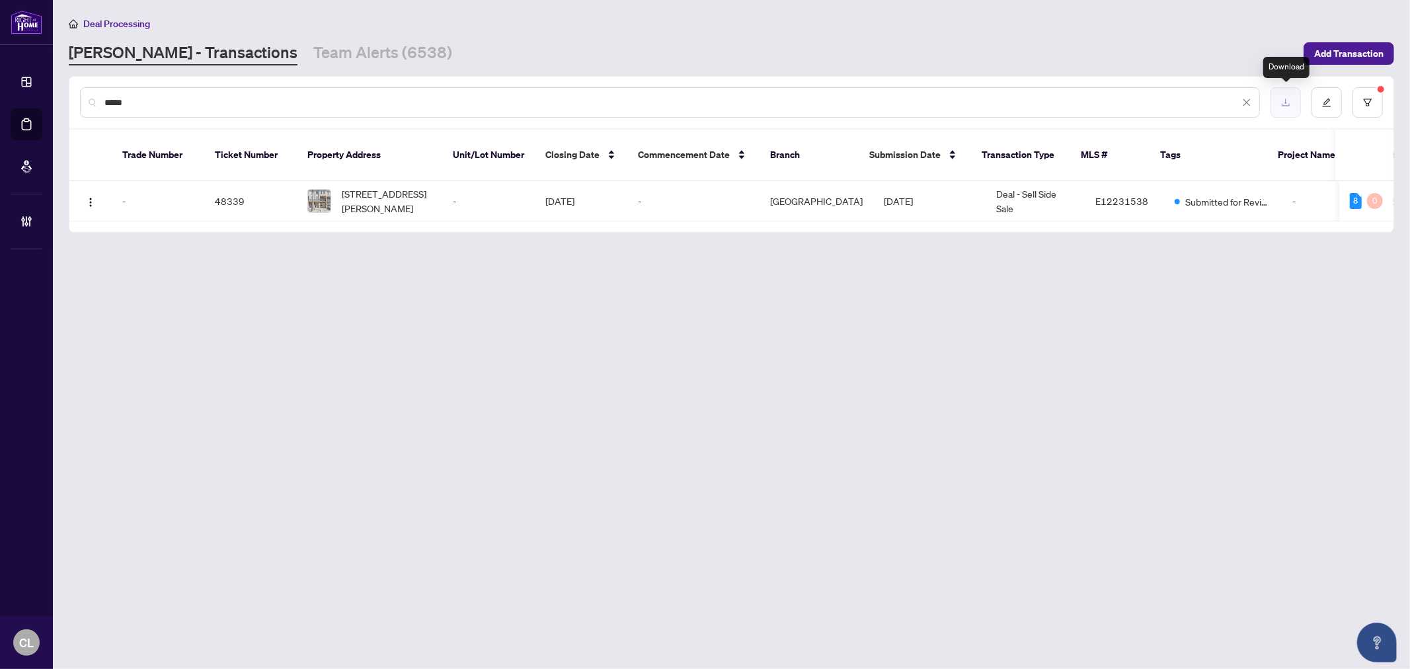
click at [1278, 99] on button "button" at bounding box center [1286, 102] width 30 height 30
click at [1365, 98] on icon "filter" at bounding box center [1368, 102] width 9 height 9
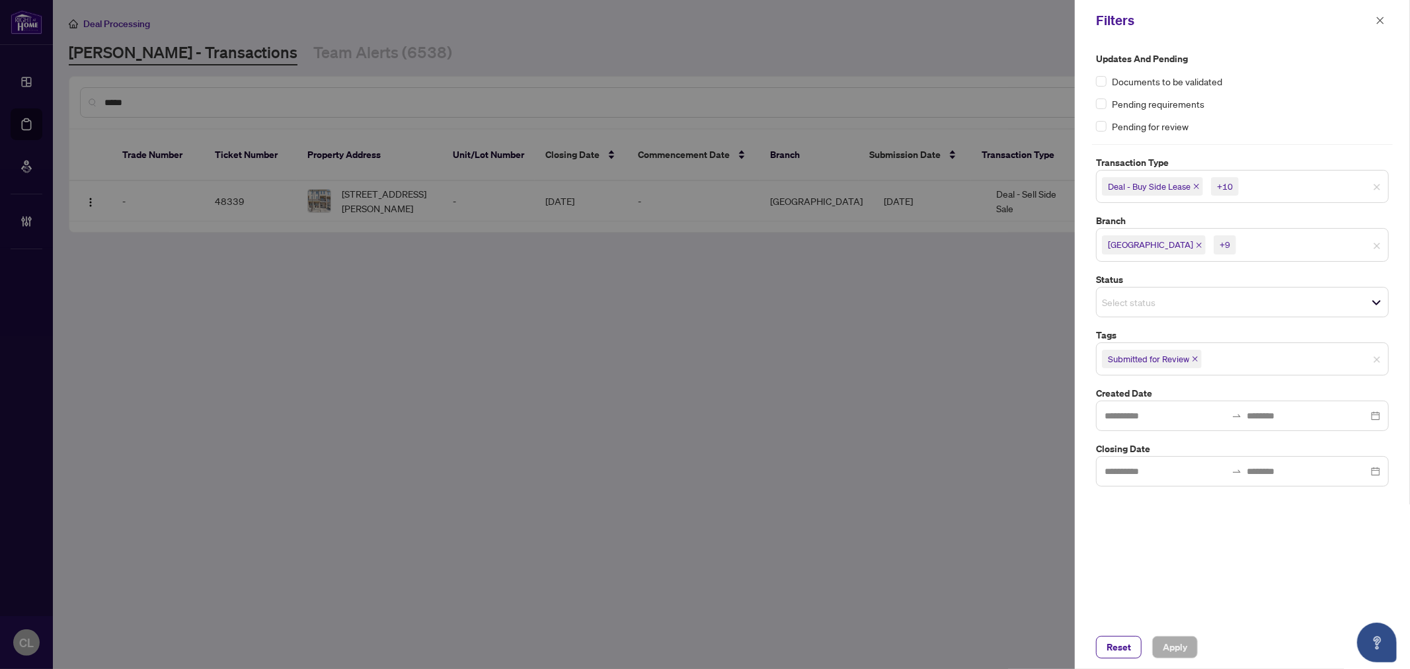
click at [1131, 303] on input "search" at bounding box center [1148, 302] width 93 height 16
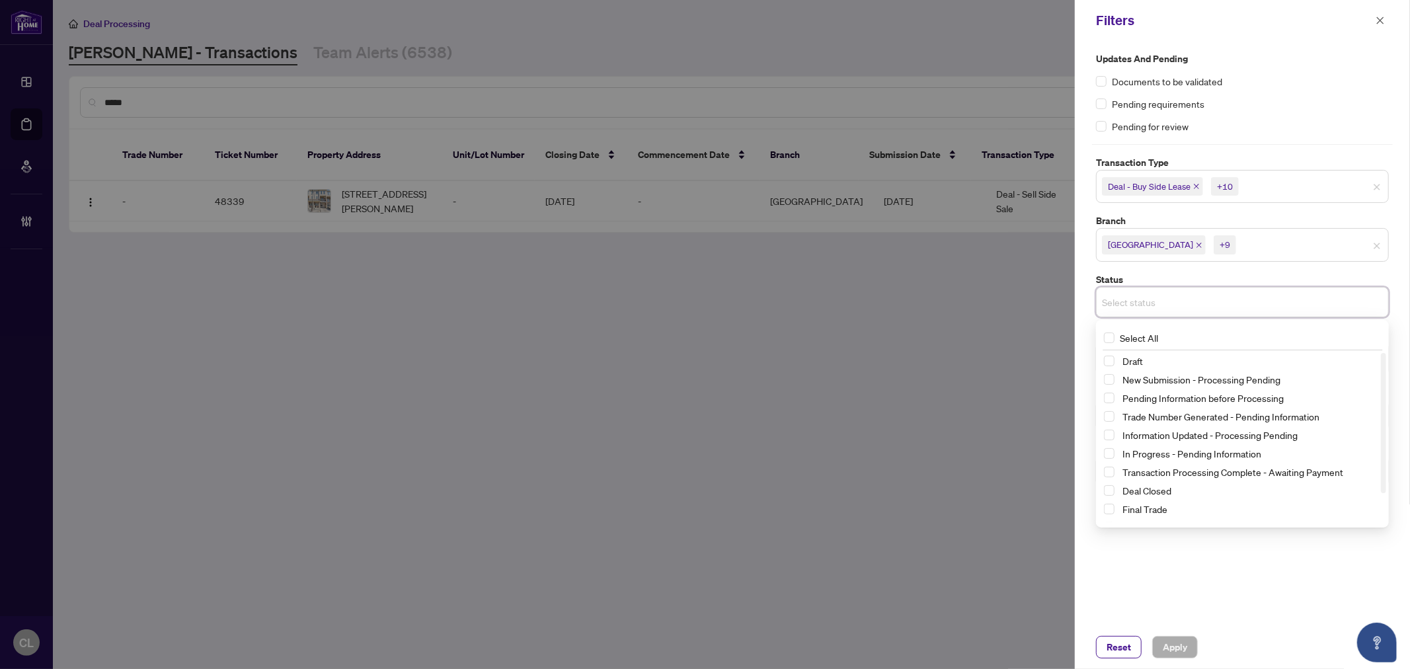
click at [942, 424] on div at bounding box center [705, 334] width 1410 height 669
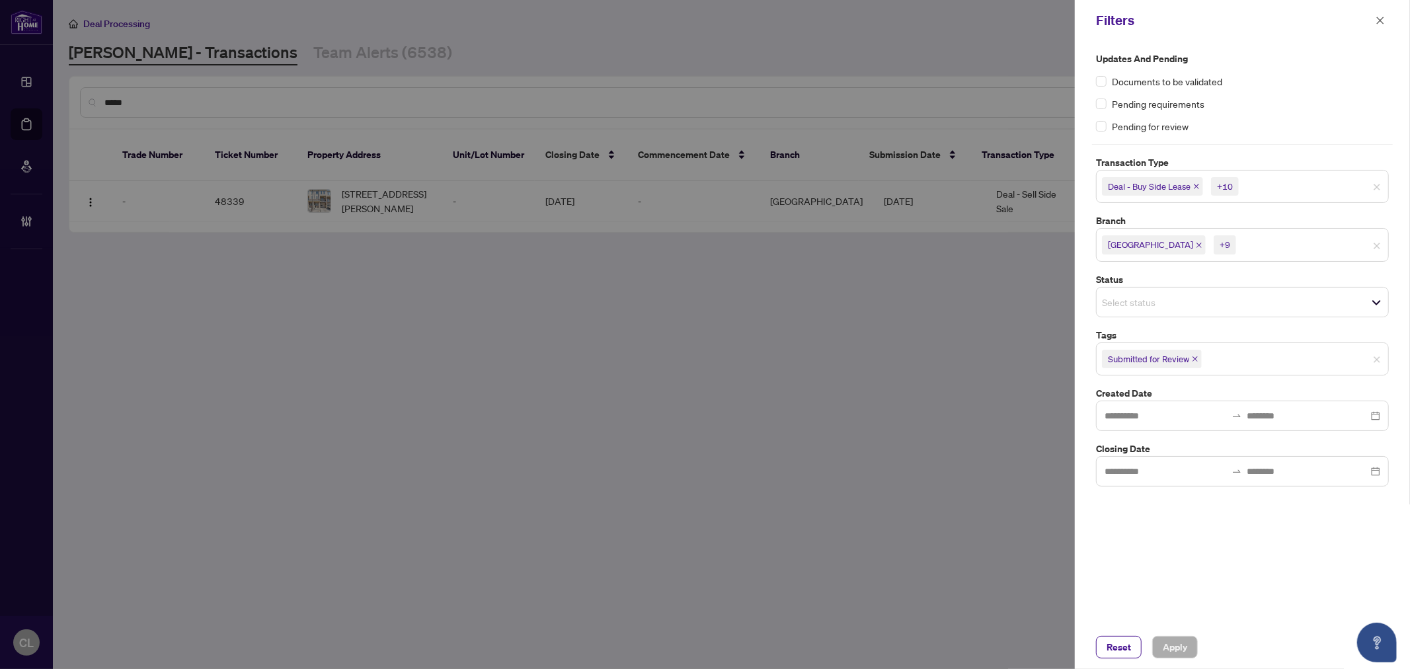
click at [1260, 189] on input "search" at bounding box center [1288, 187] width 93 height 16
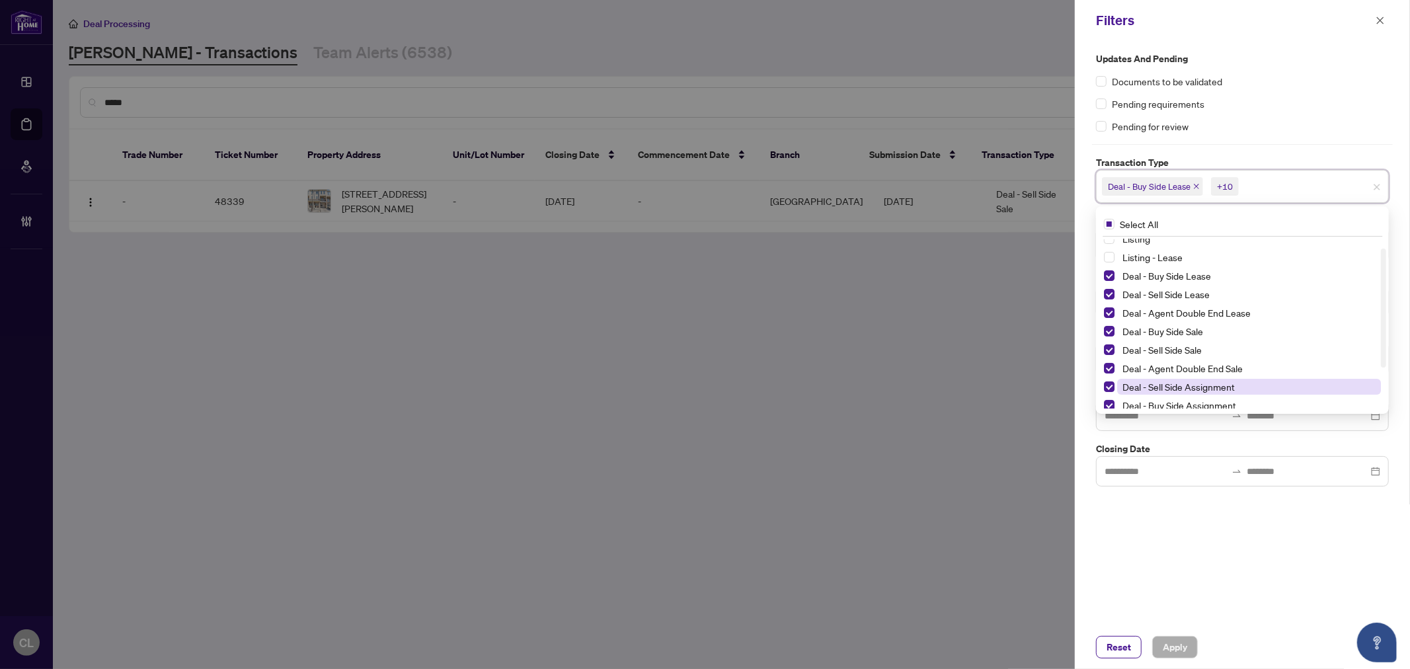
scroll to position [17, 0]
click at [882, 391] on div at bounding box center [705, 334] width 1410 height 669
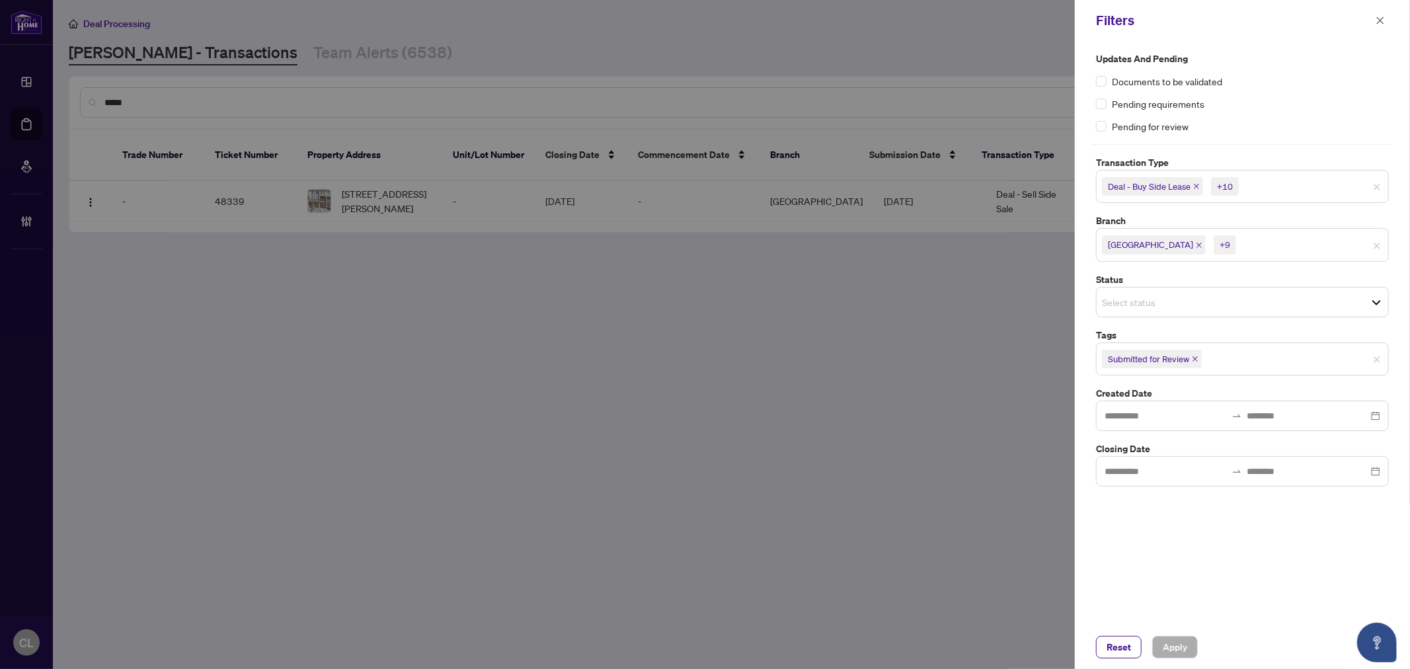
click at [1239, 258] on div "Richmond Hill +9" at bounding box center [1242, 244] width 293 height 33
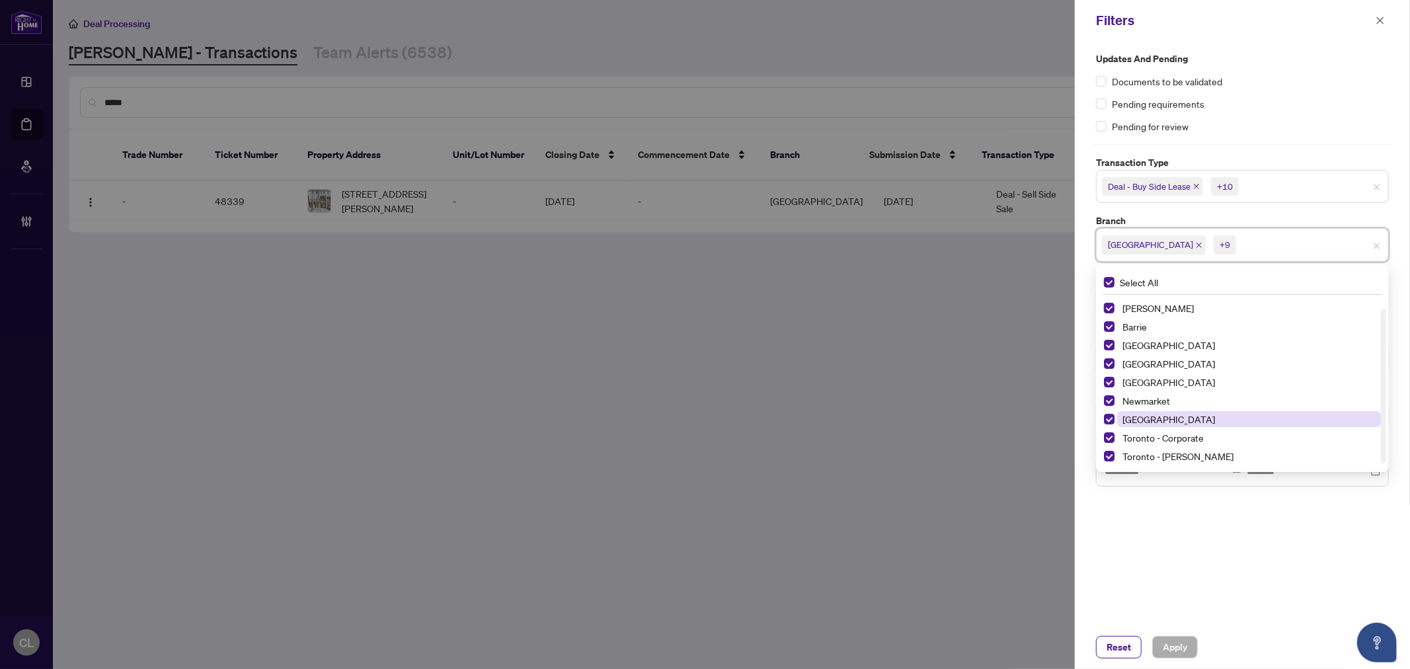
scroll to position [11, 0]
click at [816, 408] on div at bounding box center [705, 334] width 1410 height 669
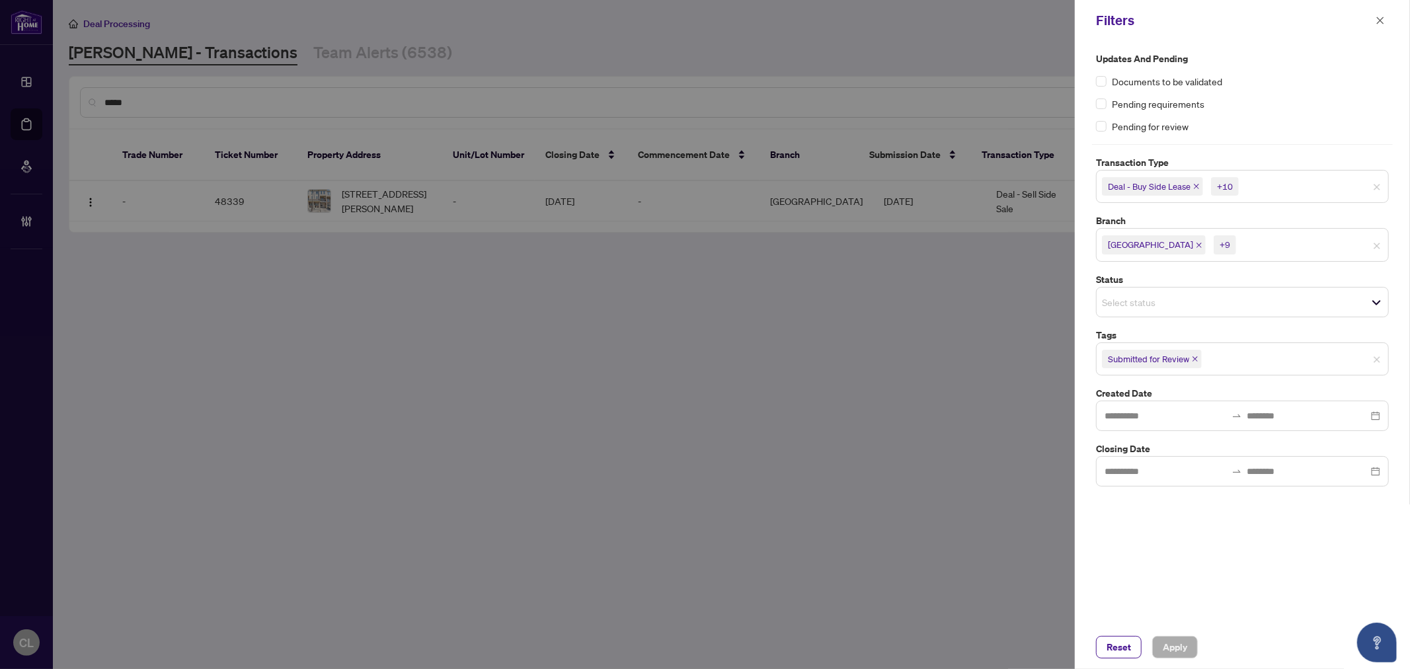
click at [1127, 307] on input "search" at bounding box center [1148, 302] width 93 height 16
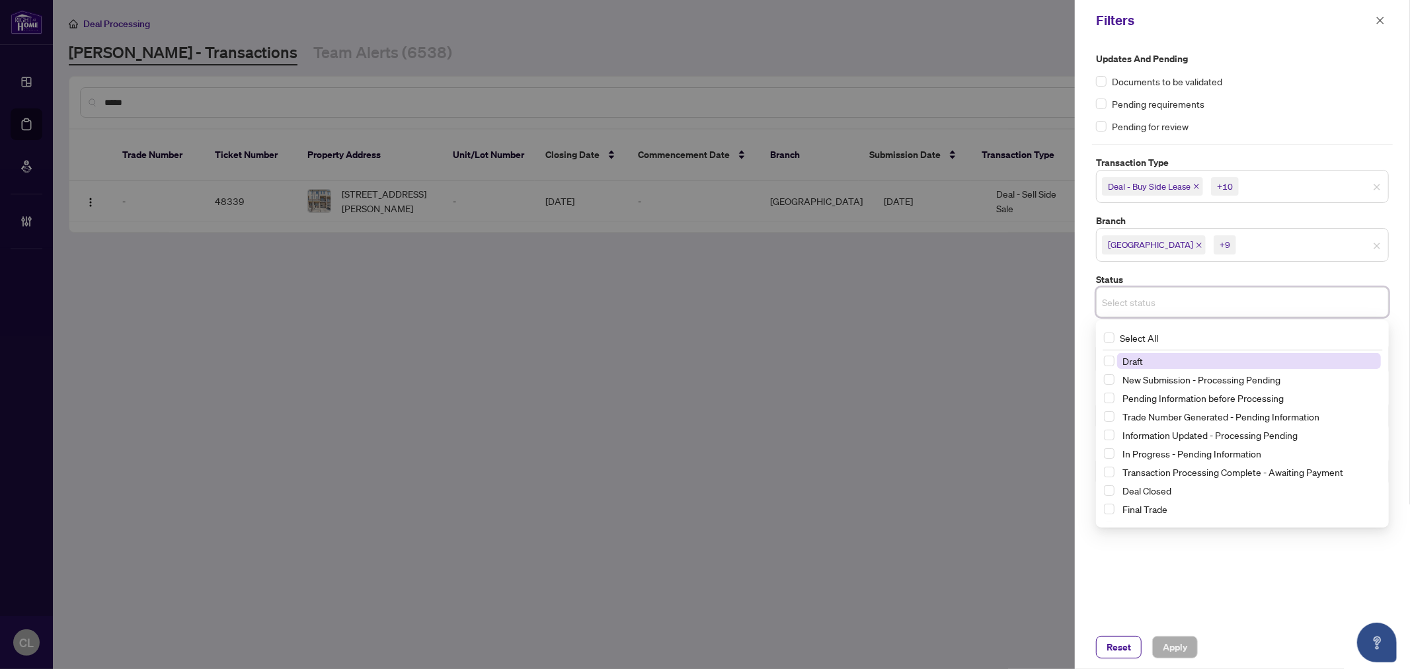
click at [895, 318] on div at bounding box center [705, 334] width 1410 height 669
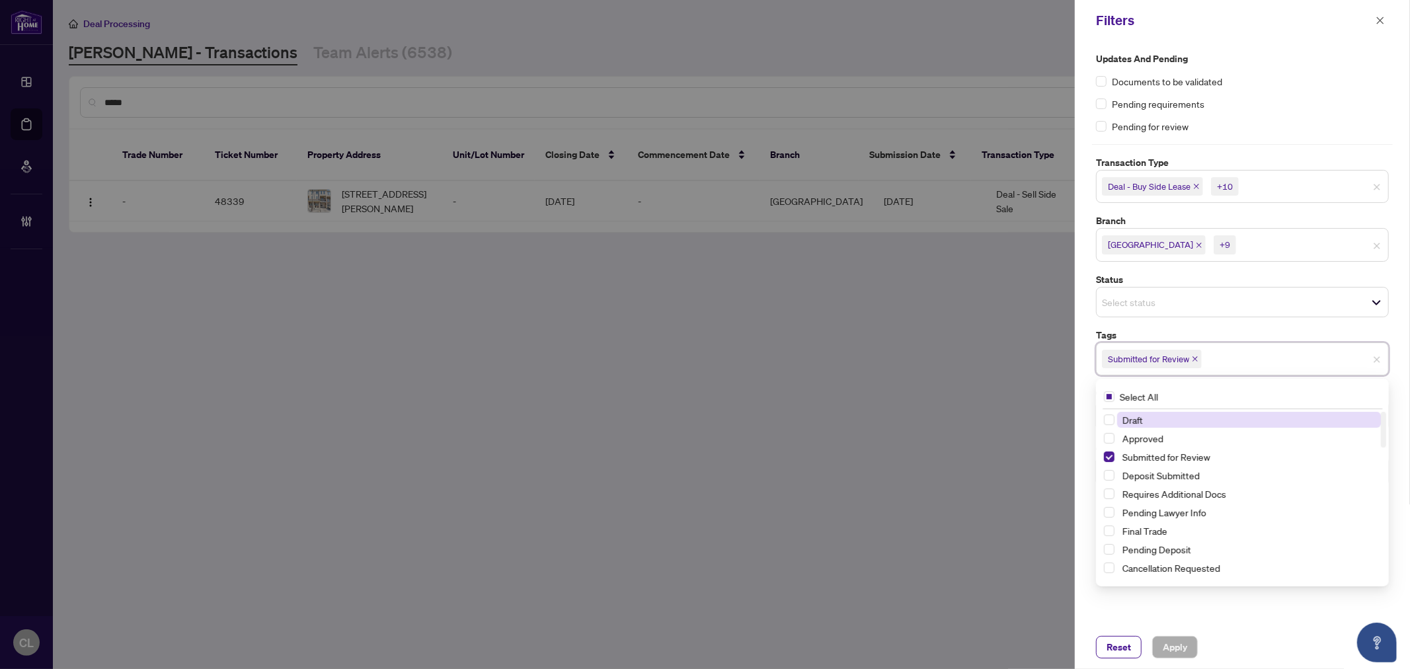
click at [1262, 355] on input "search" at bounding box center [1251, 359] width 93 height 16
click at [893, 481] on div at bounding box center [705, 334] width 1410 height 669
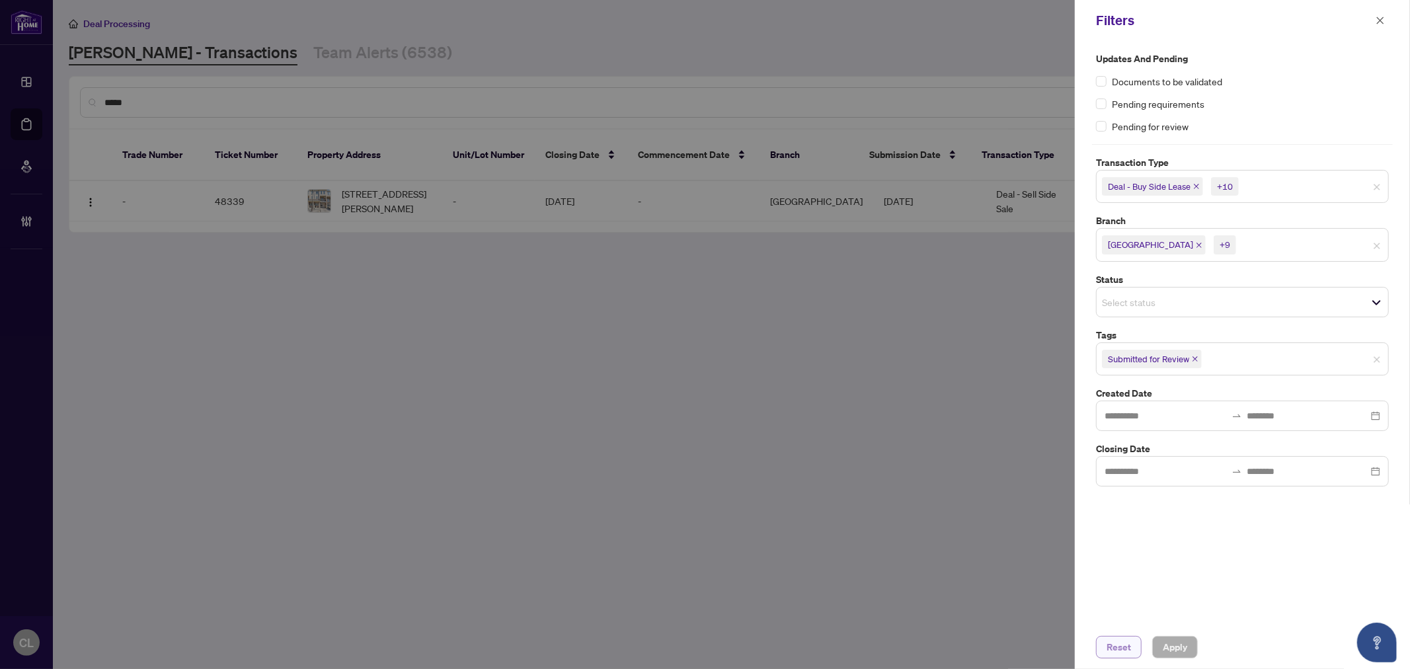
click at [1116, 644] on span "Reset" at bounding box center [1119, 647] width 24 height 21
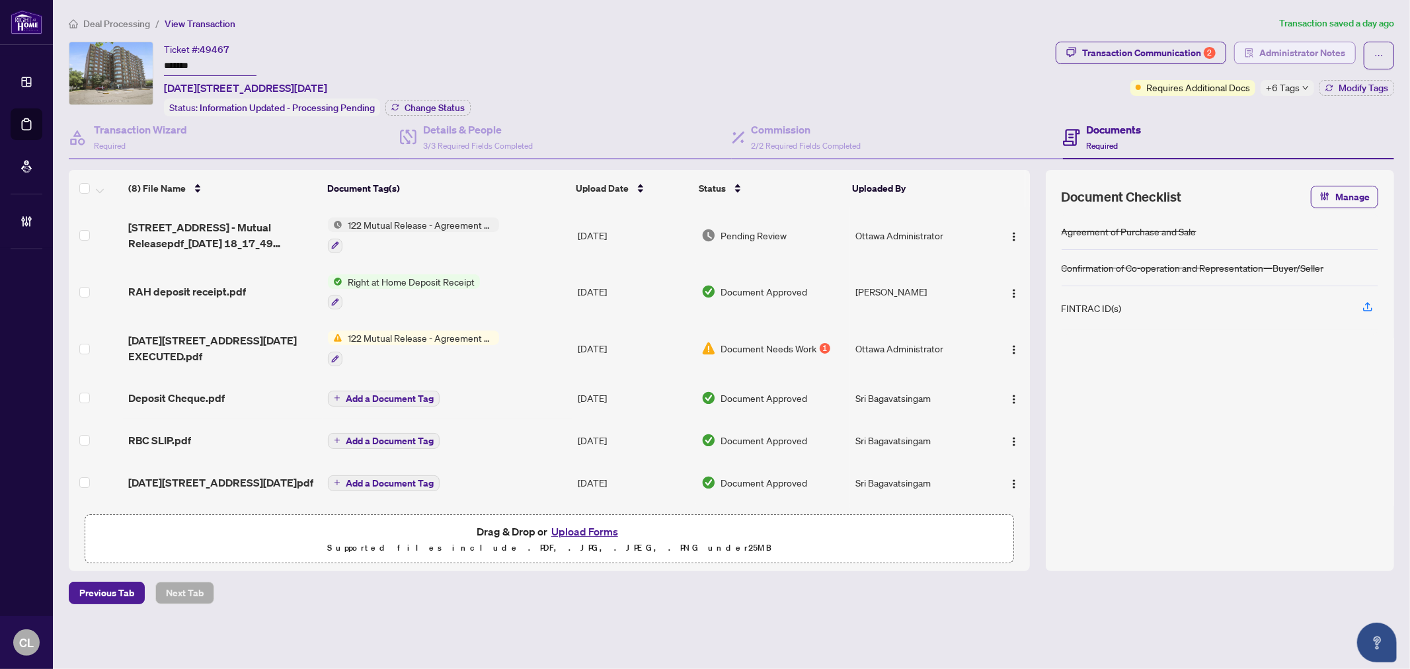
click at [1271, 54] on span "Administrator Notes" at bounding box center [1303, 52] width 86 height 21
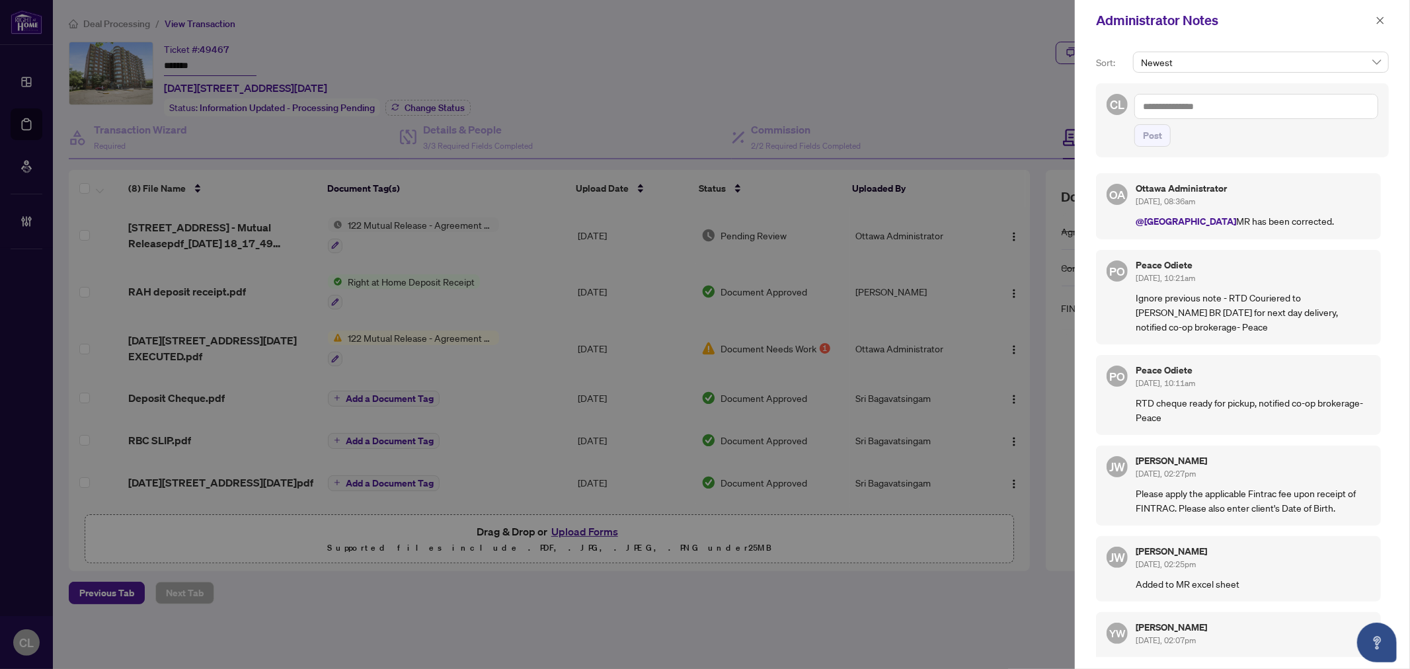
click at [184, 236] on div at bounding box center [705, 334] width 1410 height 669
click at [373, 221] on div at bounding box center [705, 334] width 1410 height 669
click at [1377, 20] on icon "close" at bounding box center [1380, 20] width 9 height 9
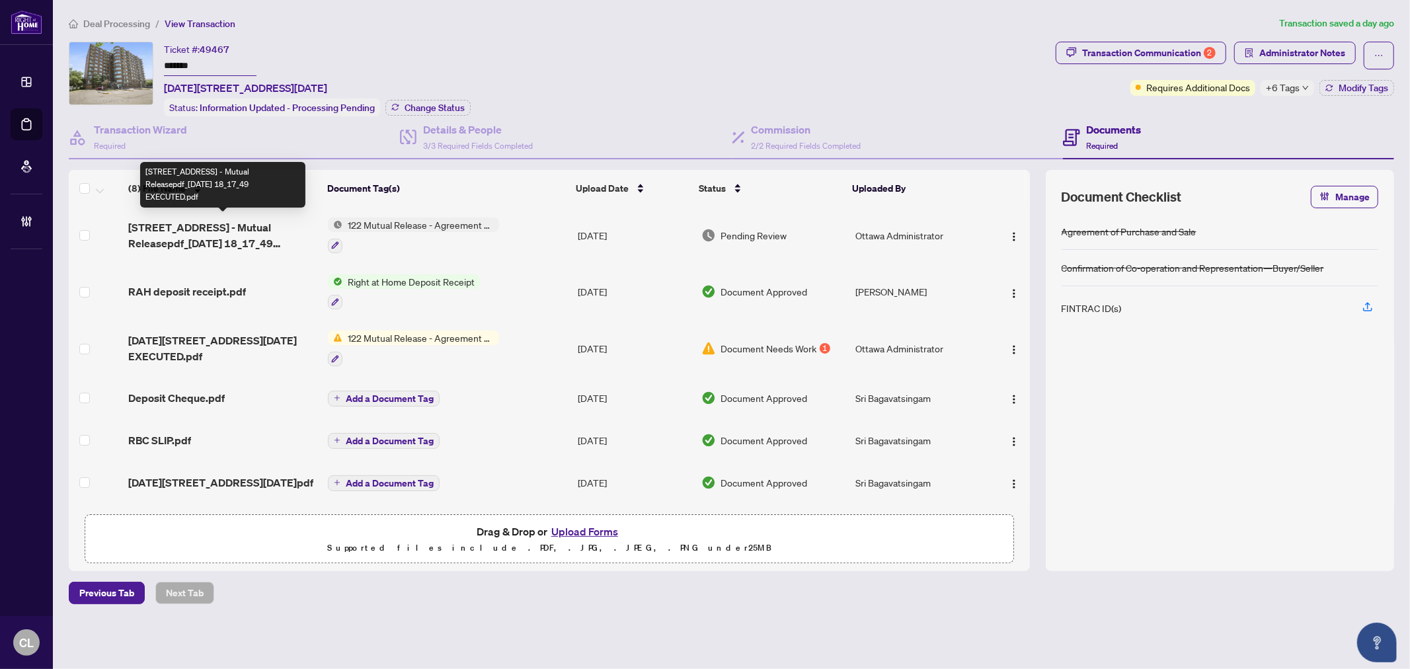
click at [219, 237] on span "1440 Heron Rd - Mutual Releasepdf_2025-08-26 18_17_49 EXECUTED.pdf" at bounding box center [222, 236] width 189 height 32
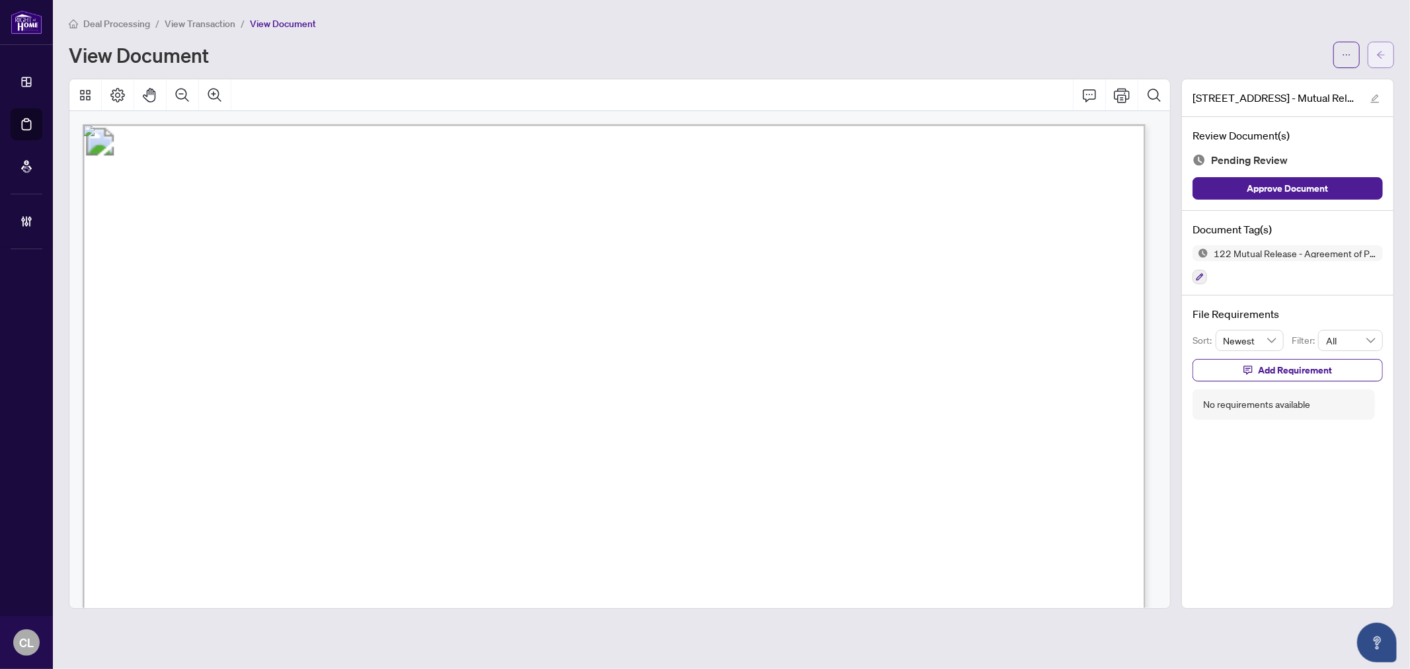
click at [1383, 46] on span "button" at bounding box center [1381, 54] width 9 height 21
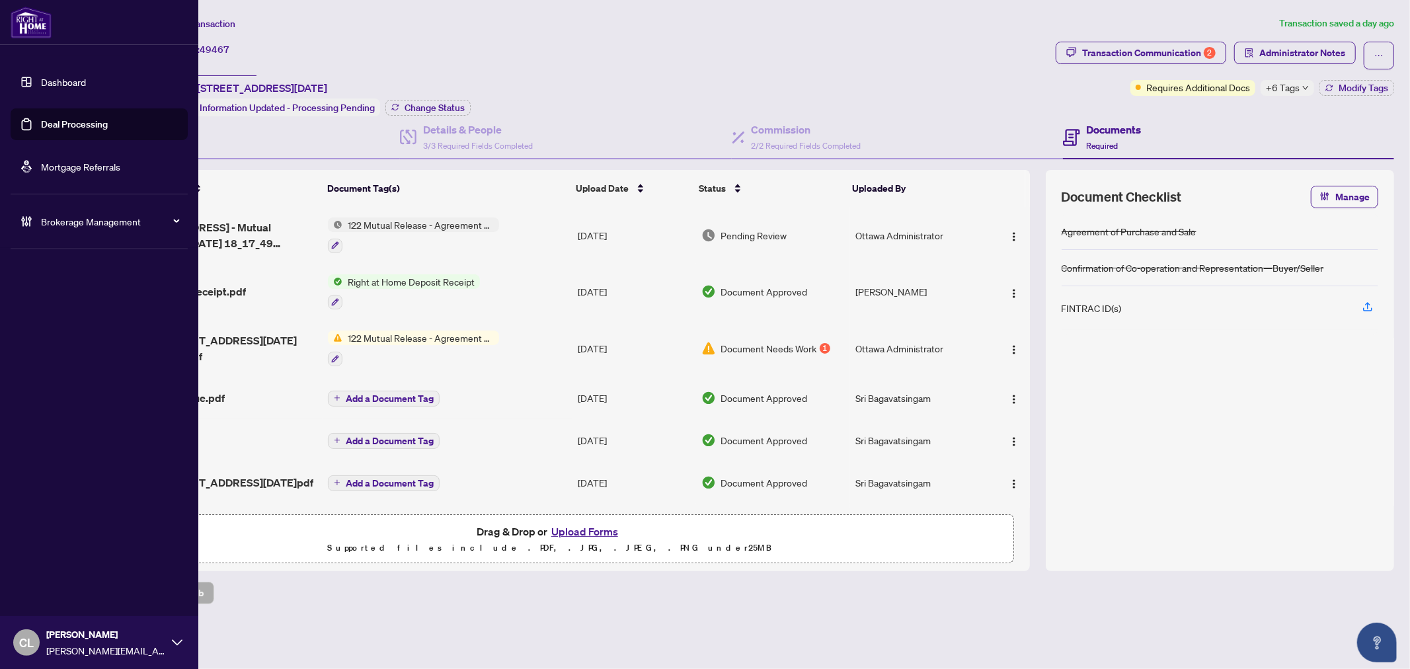
click at [52, 120] on link "Deal Processing" at bounding box center [74, 124] width 67 height 12
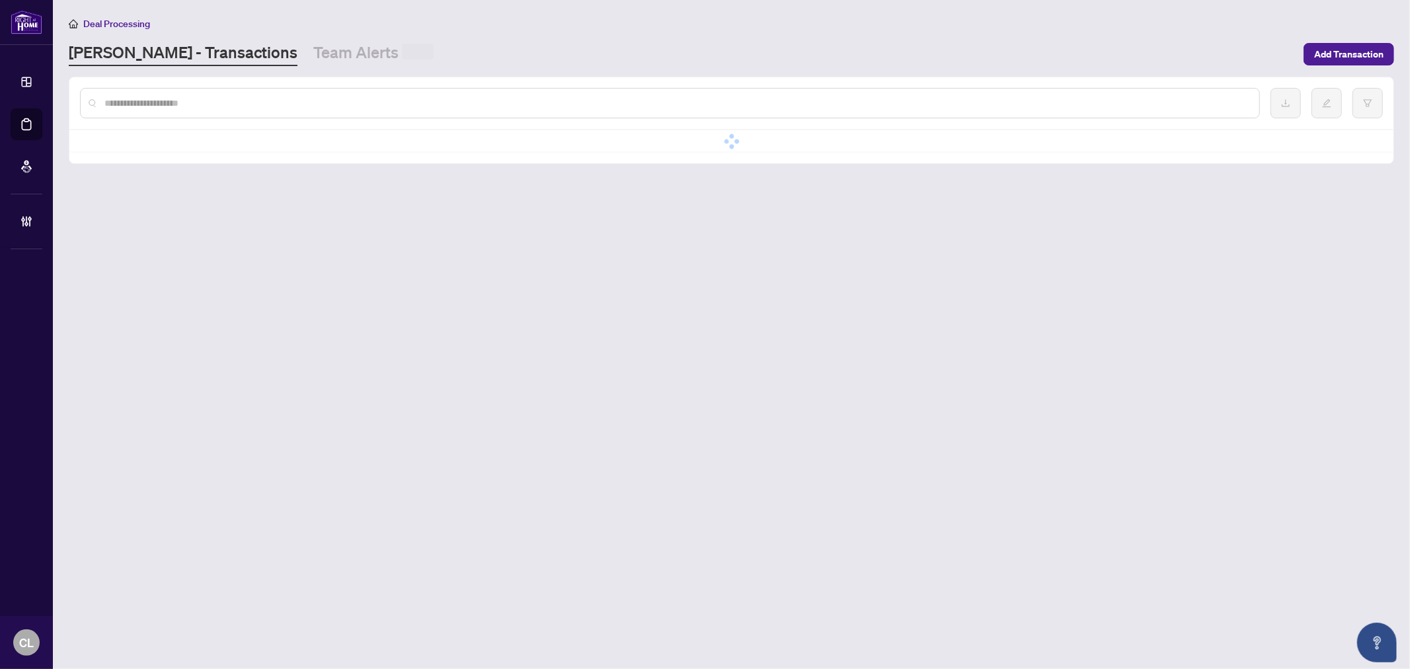
click at [234, 106] on input "text" at bounding box center [676, 103] width 1145 height 15
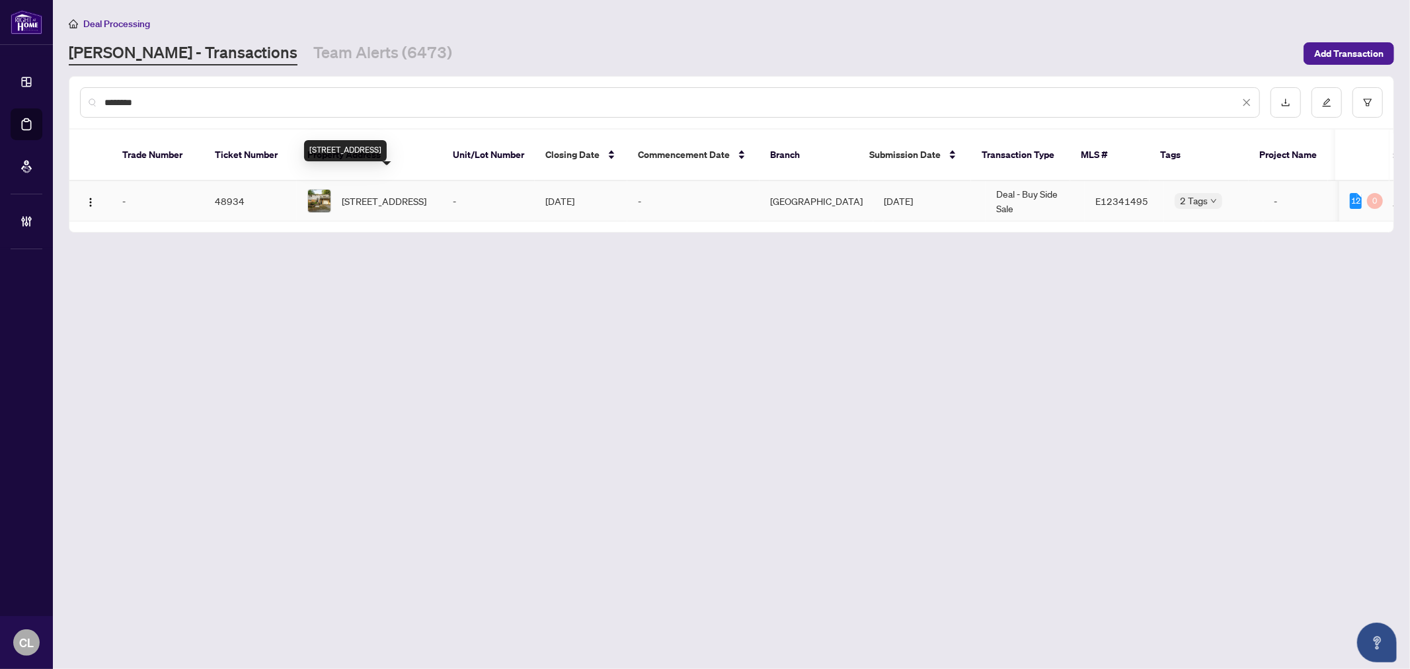
type input "********"
click at [370, 194] on span "203 Portview Rd, Scugog, Ontario L9L 1B4, Canada" at bounding box center [384, 201] width 85 height 15
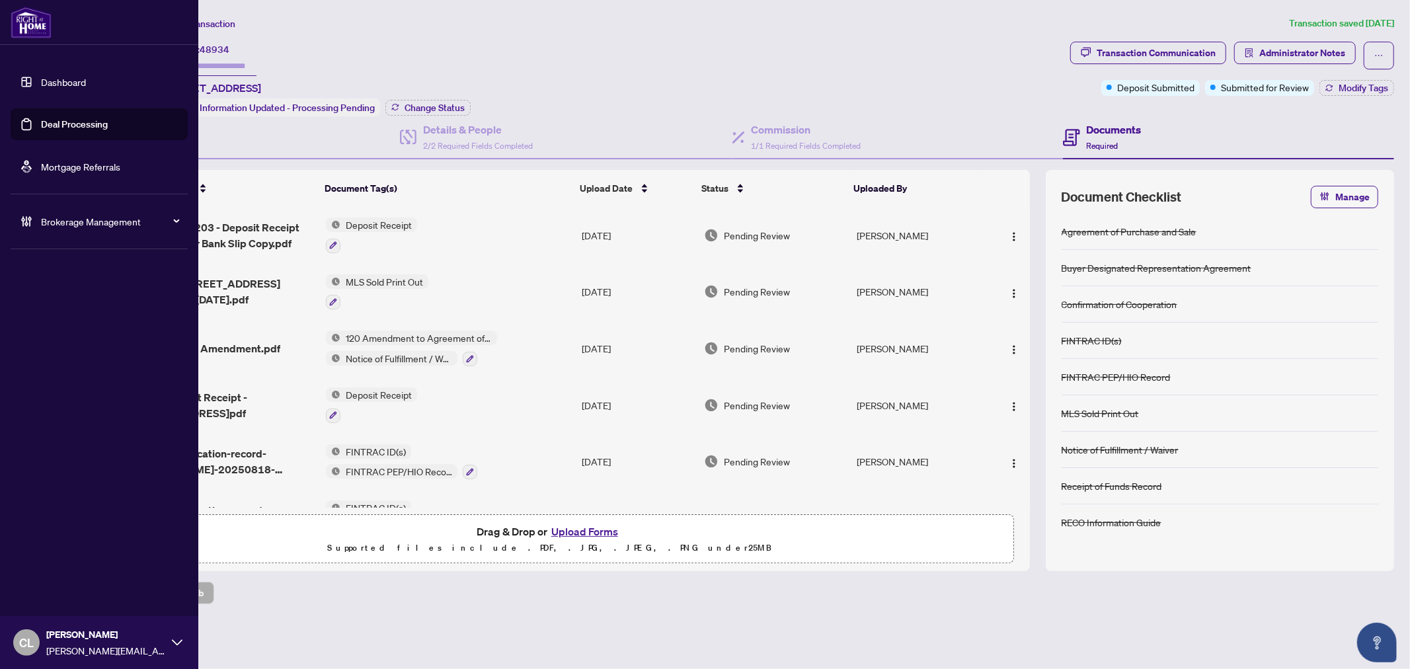
drag, startPoint x: 106, startPoint y: 126, endPoint x: 184, endPoint y: 110, distance: 78.8
click at [106, 126] on link "Deal Processing" at bounding box center [74, 124] width 67 height 12
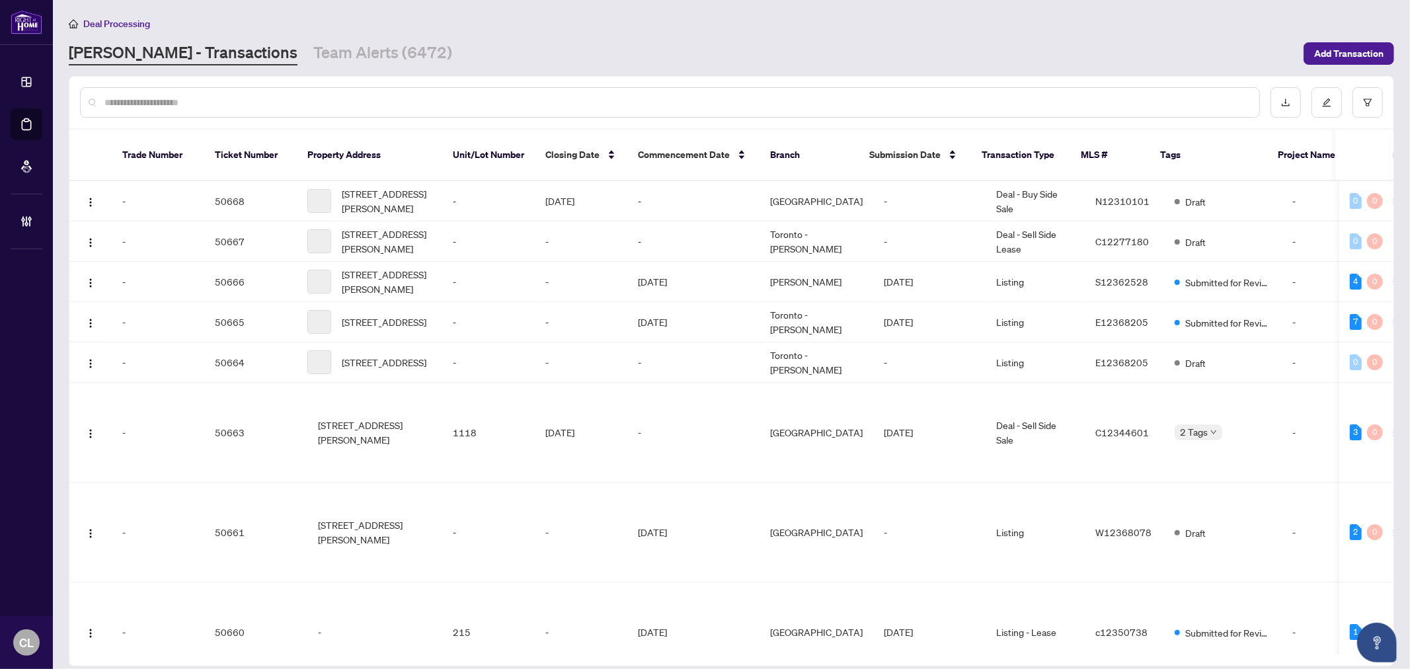
click at [220, 103] on input "text" at bounding box center [676, 102] width 1145 height 15
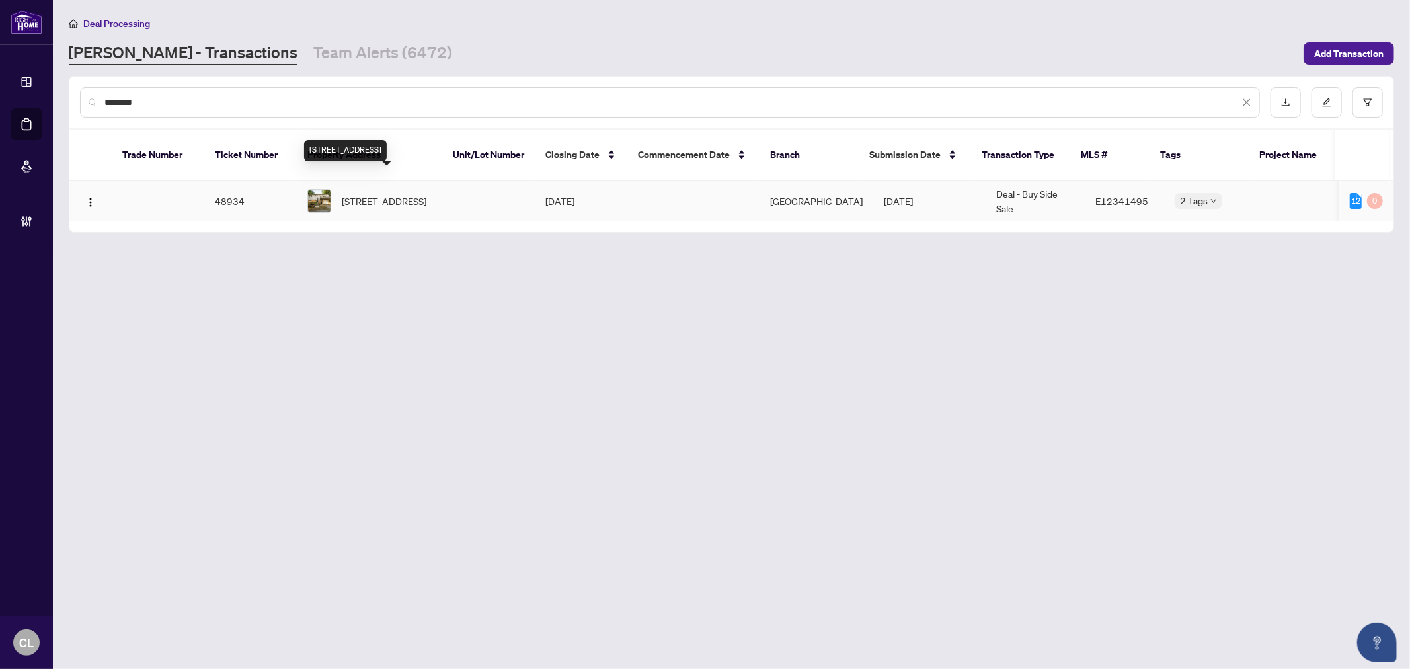
type input "********"
click at [378, 195] on span "203 Portview Rd, Scugog, Ontario L9L 1B4, Canada" at bounding box center [384, 201] width 85 height 15
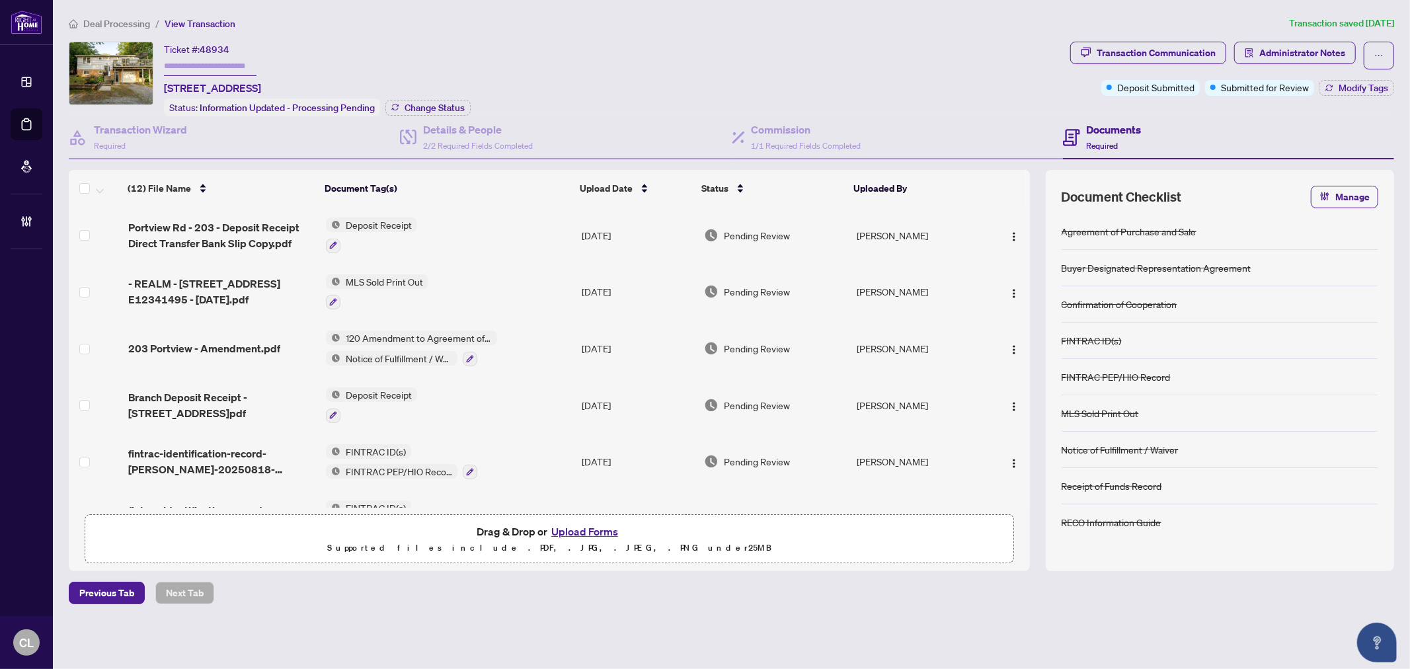
drag, startPoint x: 1032, startPoint y: 313, endPoint x: 1030, endPoint y: 384, distance: 70.8
click at [1030, 384] on div "(12) File Name Document Tag(s) Upload Date Status Uploaded By Portview Rd - 203…" at bounding box center [732, 370] width 1326 height 401
click at [1010, 458] on img "button" at bounding box center [1014, 463] width 11 height 11
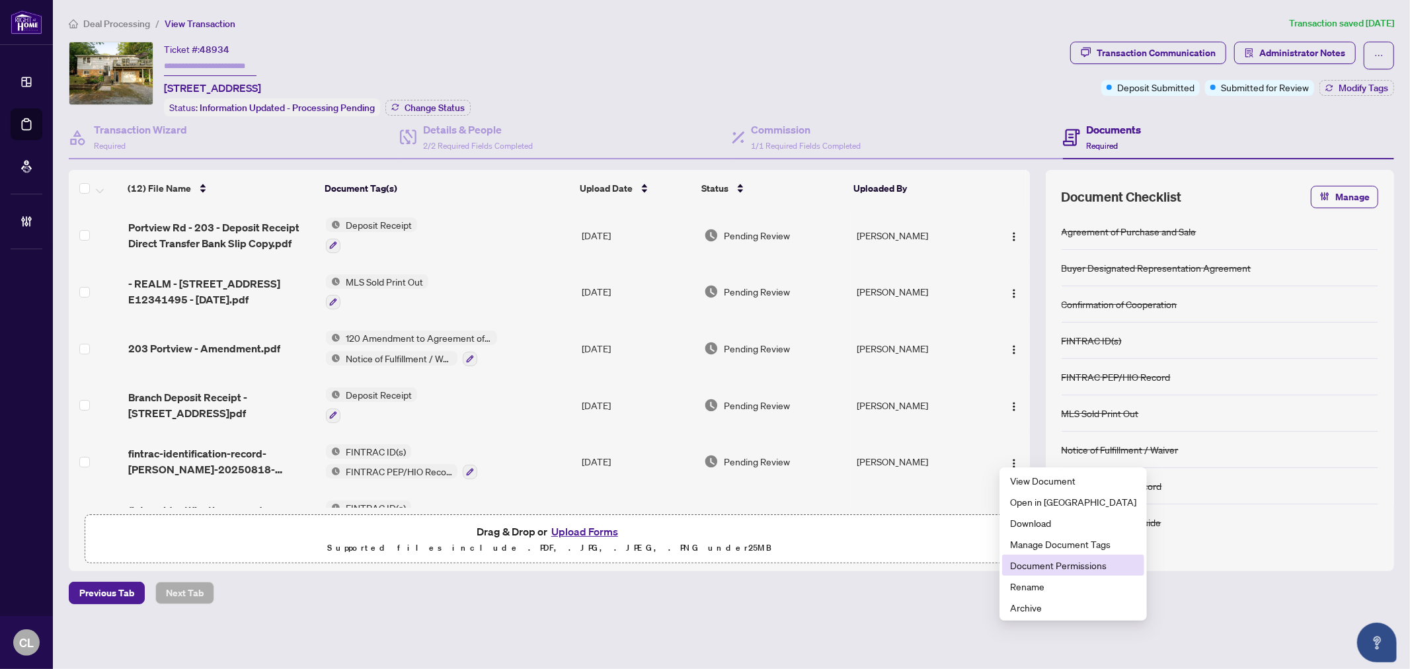
click at [1047, 564] on span "Document Permissions" at bounding box center [1073, 565] width 126 height 15
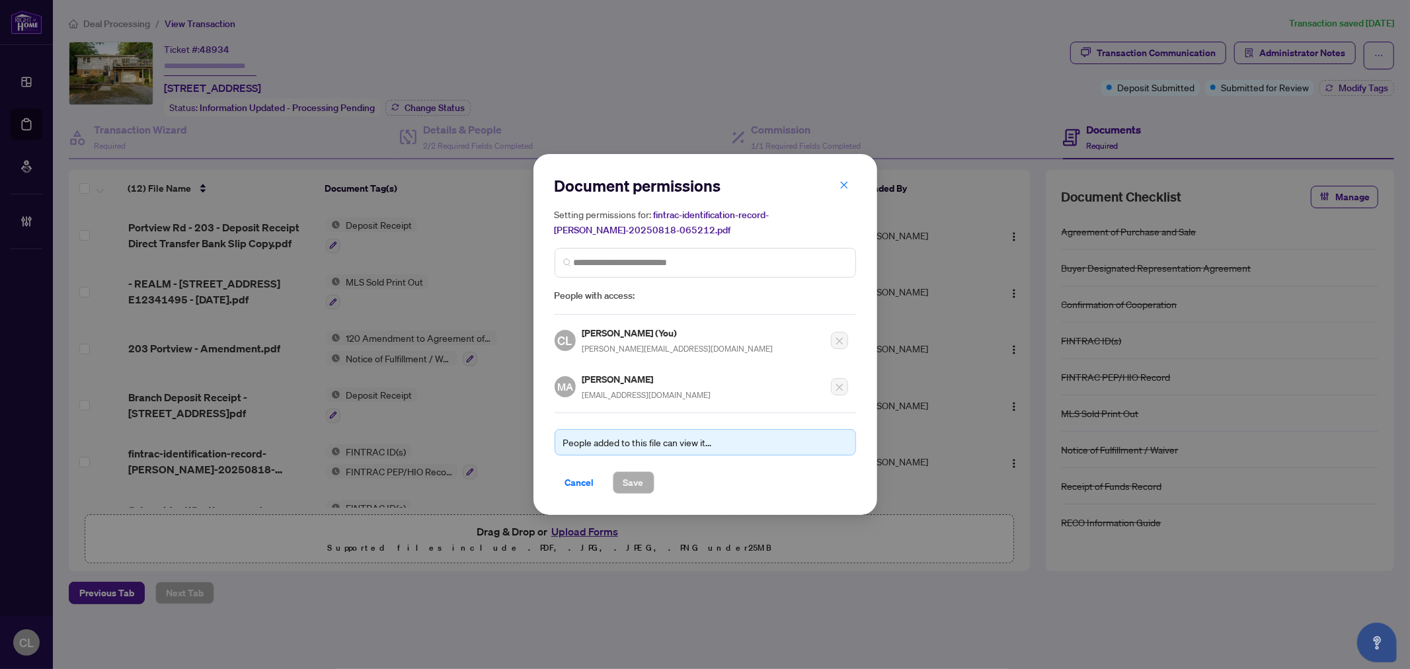
drag, startPoint x: 699, startPoint y: 391, endPoint x: 582, endPoint y: 393, distance: 117.1
click at [582, 393] on div "MA Marilyn Almeida realestate@marilynalmeida.com" at bounding box center [702, 383] width 294 height 38
copy span "realestate@marilynalmeida.com"
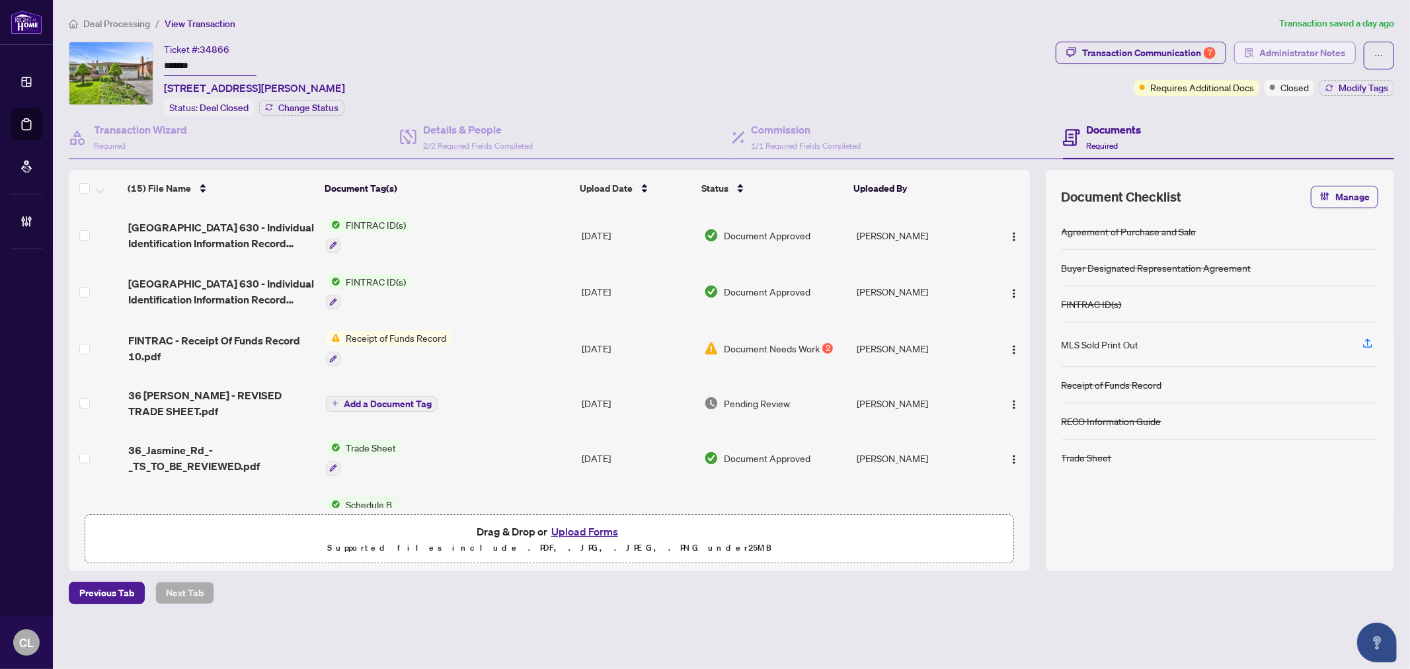
click at [1277, 46] on span "Administrator Notes" at bounding box center [1303, 52] width 86 height 21
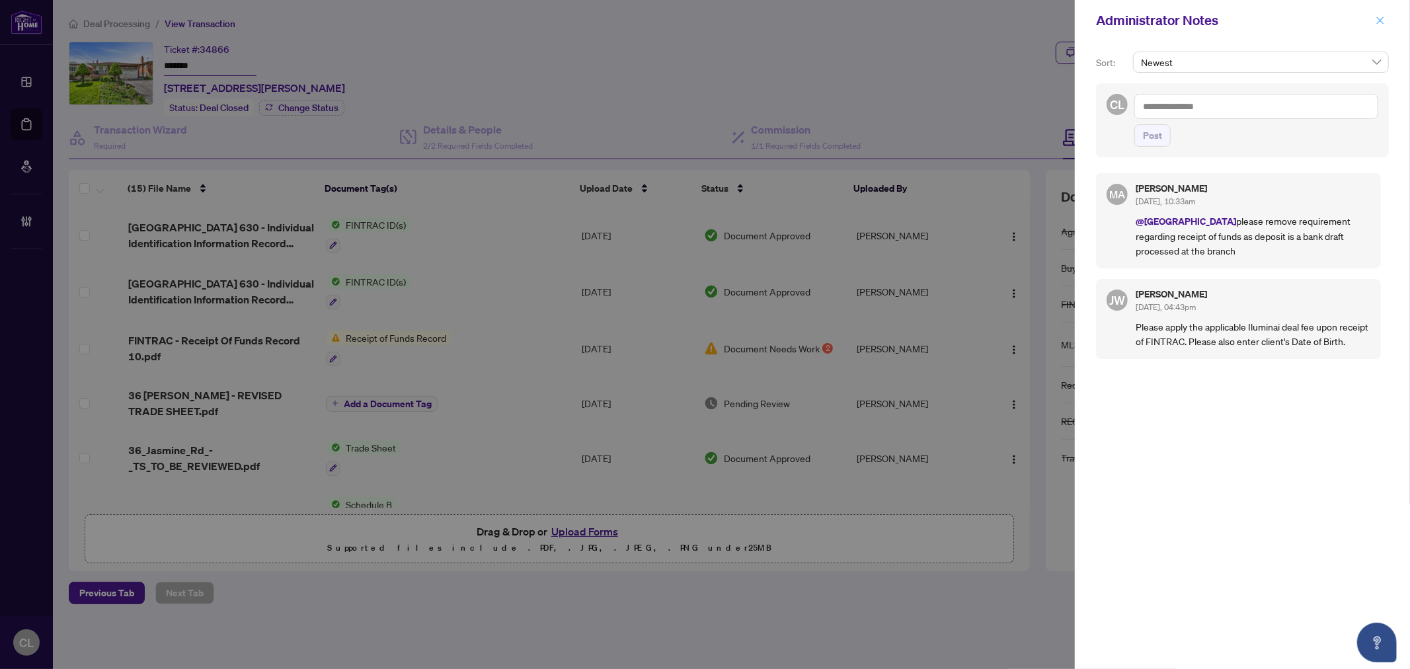
click at [1377, 18] on icon "close" at bounding box center [1380, 20] width 9 height 9
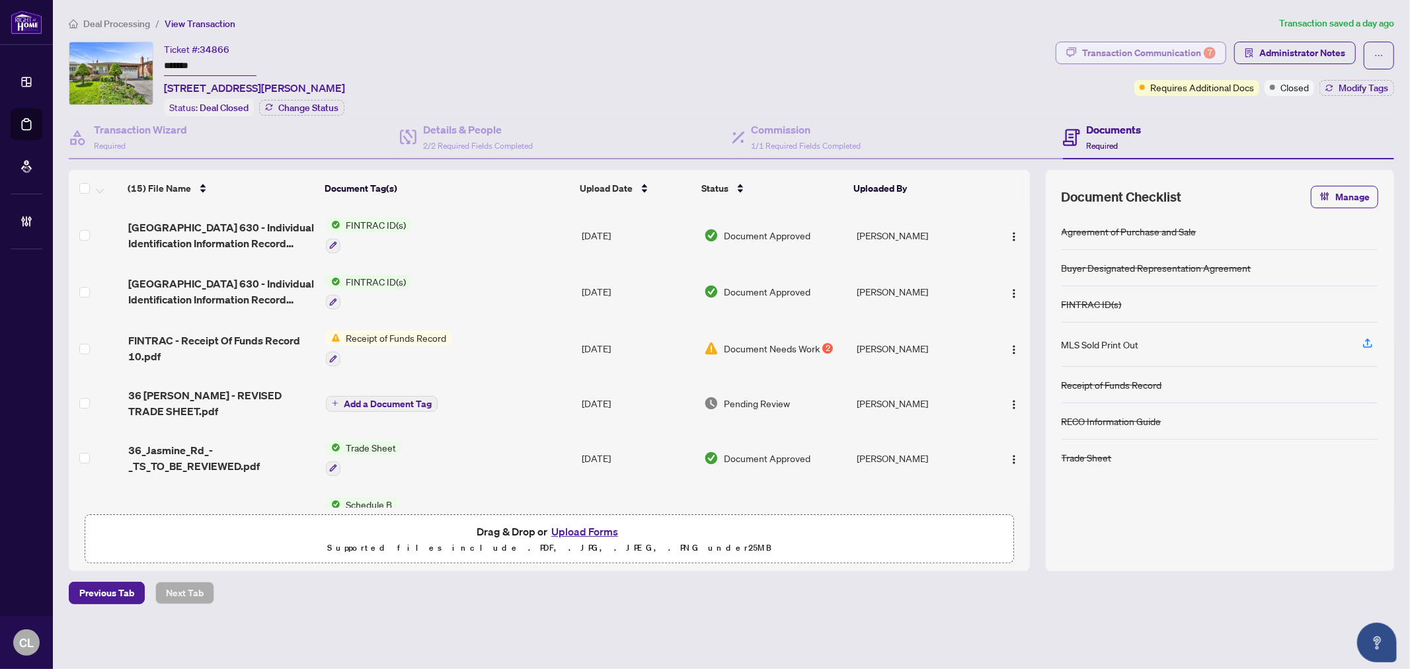
click at [1140, 48] on div "Transaction Communication 7" at bounding box center [1149, 52] width 134 height 21
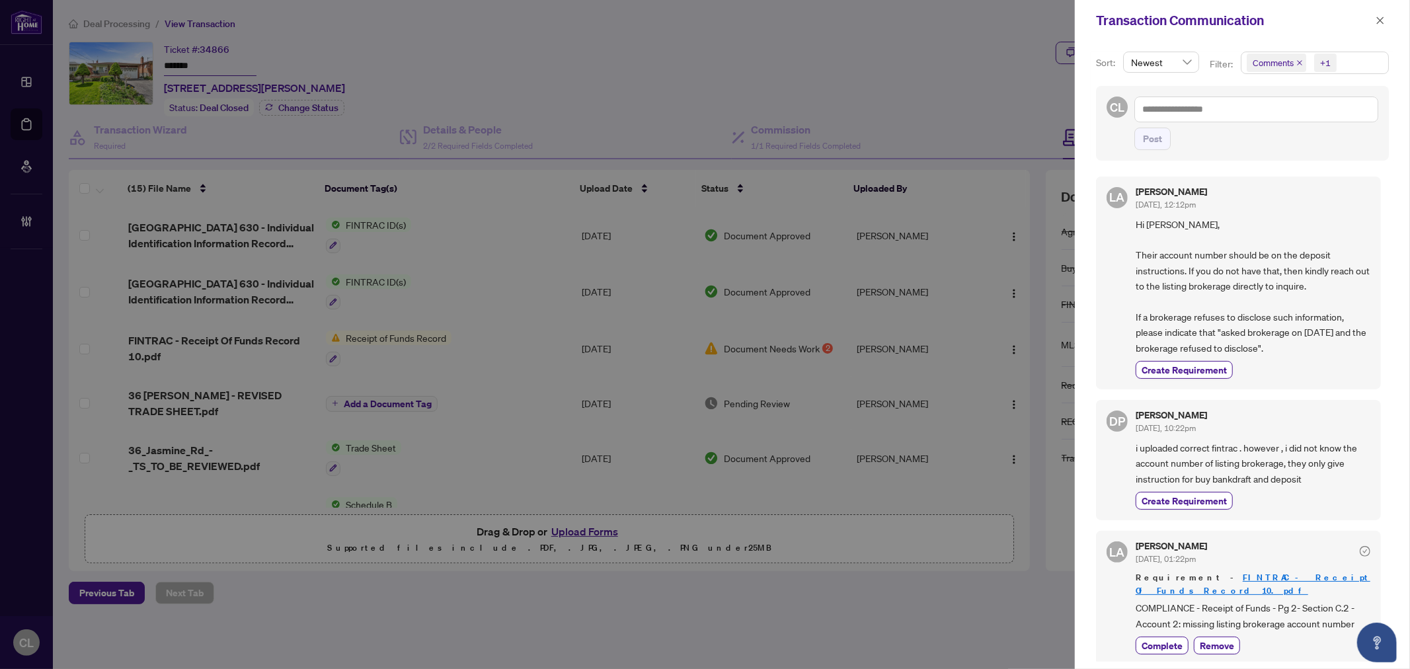
click at [1297, 63] on icon "close" at bounding box center [1300, 63] width 7 height 7
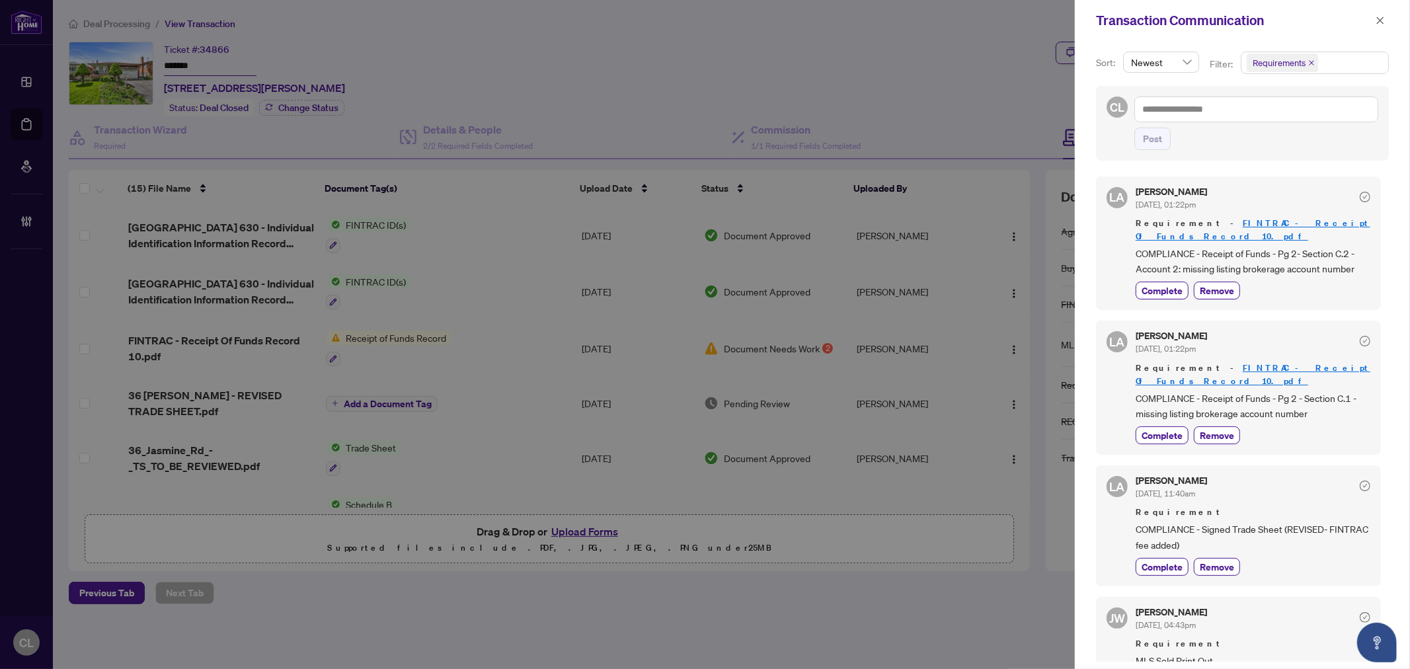
drag, startPoint x: 1028, startPoint y: 249, endPoint x: 1032, endPoint y: 228, distance: 21.5
click at [1032, 228] on div at bounding box center [705, 334] width 1410 height 669
click at [1022, 93] on div at bounding box center [705, 334] width 1410 height 669
click at [1384, 21] on icon "close" at bounding box center [1380, 20] width 9 height 9
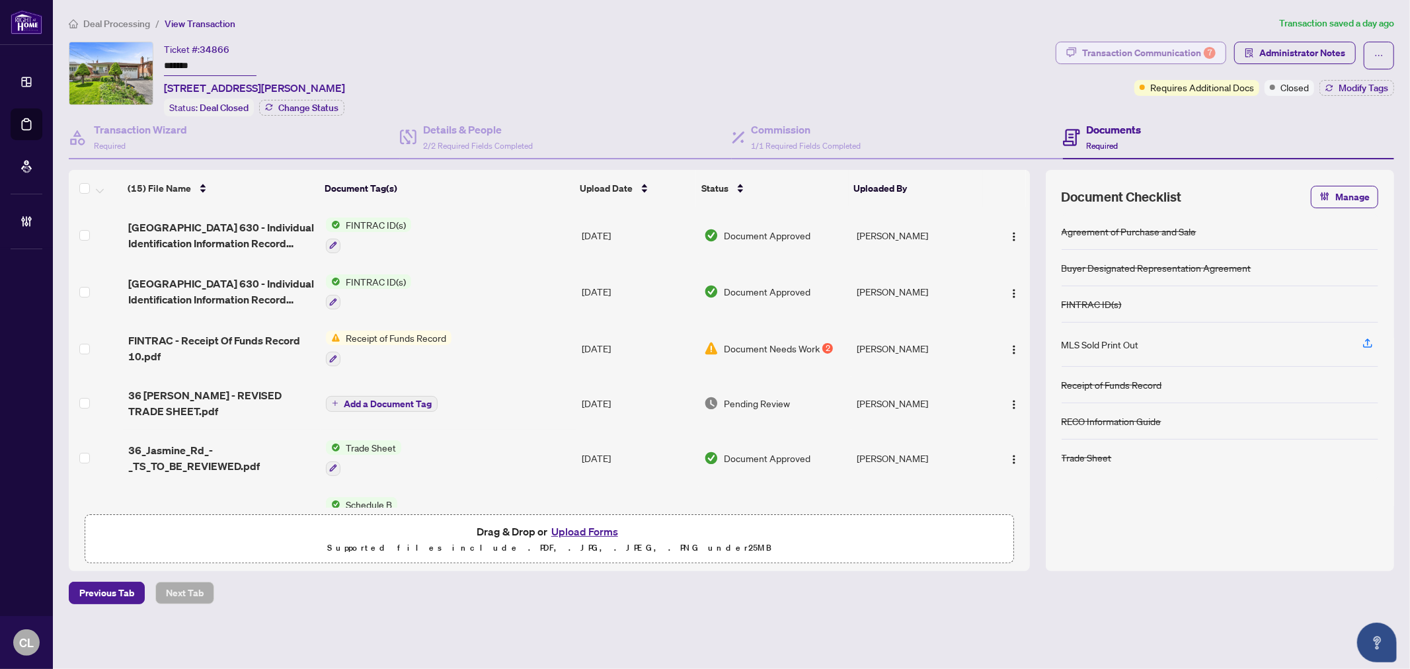
click at [1181, 56] on div "Transaction Communication 7" at bounding box center [1149, 52] width 134 height 21
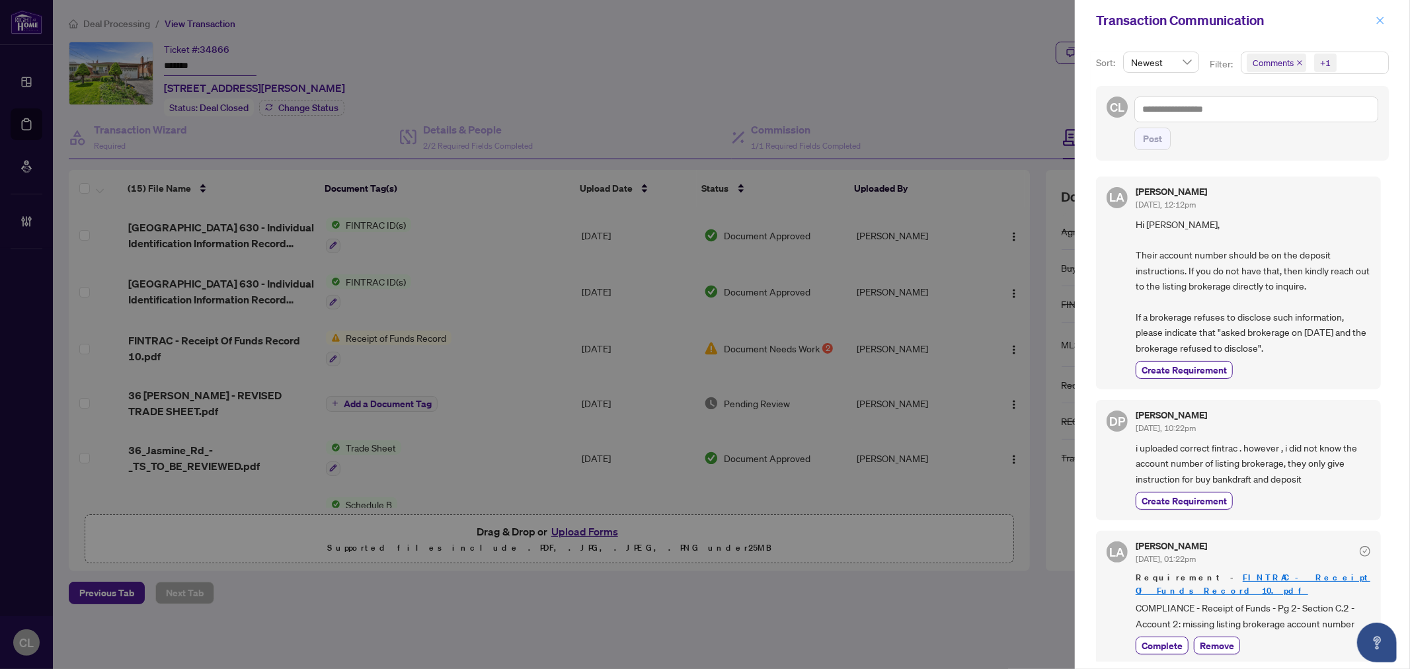
click at [1384, 20] on icon "close" at bounding box center [1380, 20] width 9 height 9
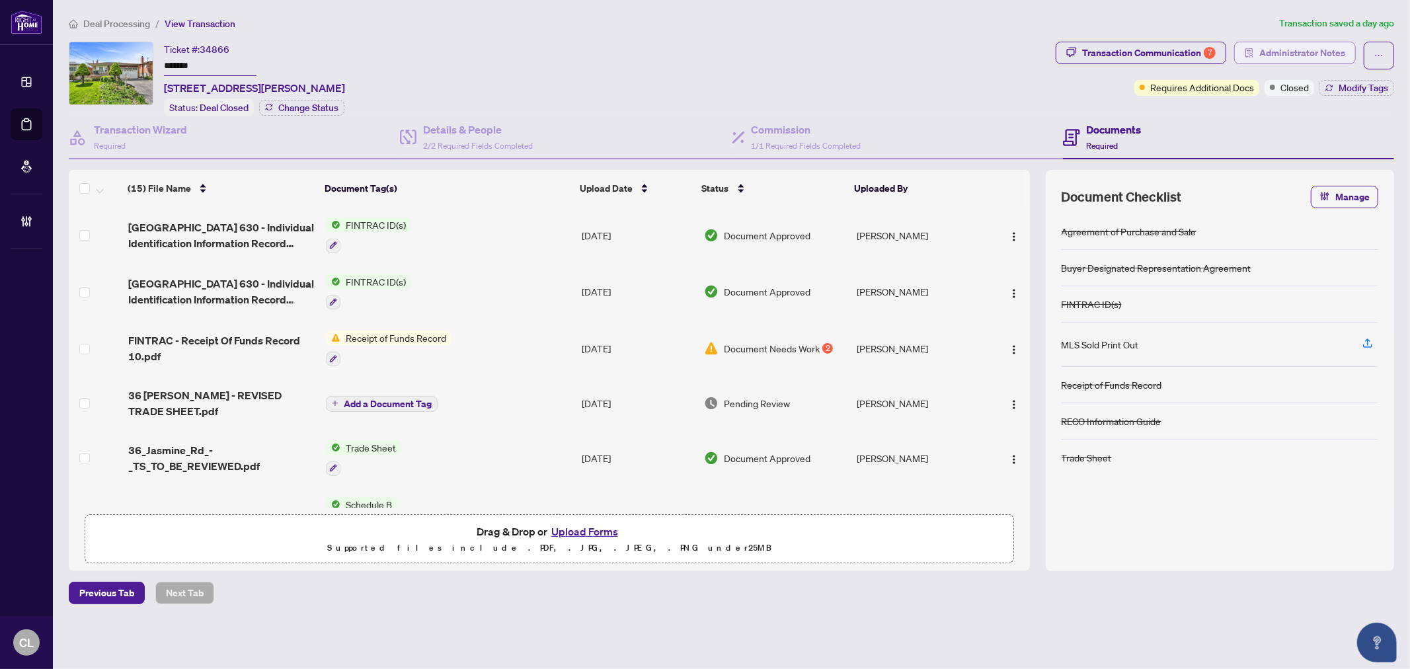
click at [1296, 57] on span "Administrator Notes" at bounding box center [1303, 52] width 86 height 21
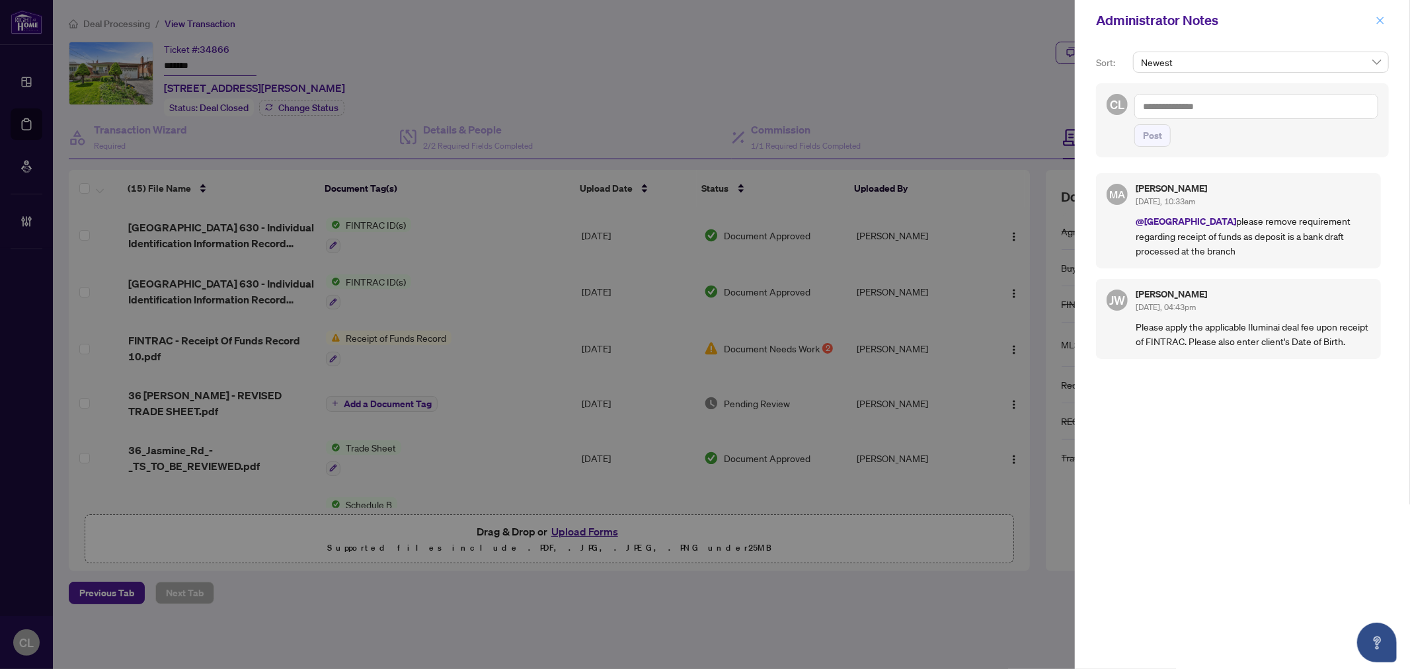
click at [1374, 22] on button "button" at bounding box center [1380, 21] width 17 height 16
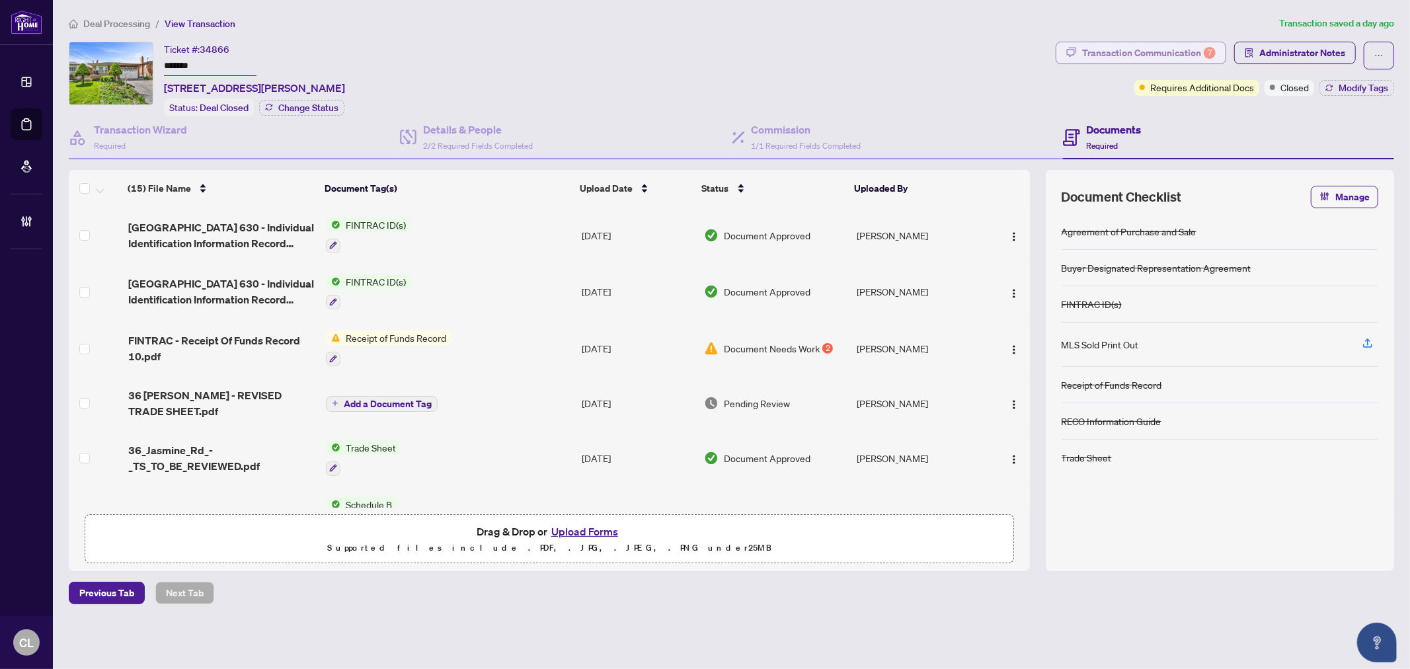
click at [1139, 54] on div "Transaction Communication 7" at bounding box center [1149, 52] width 134 height 21
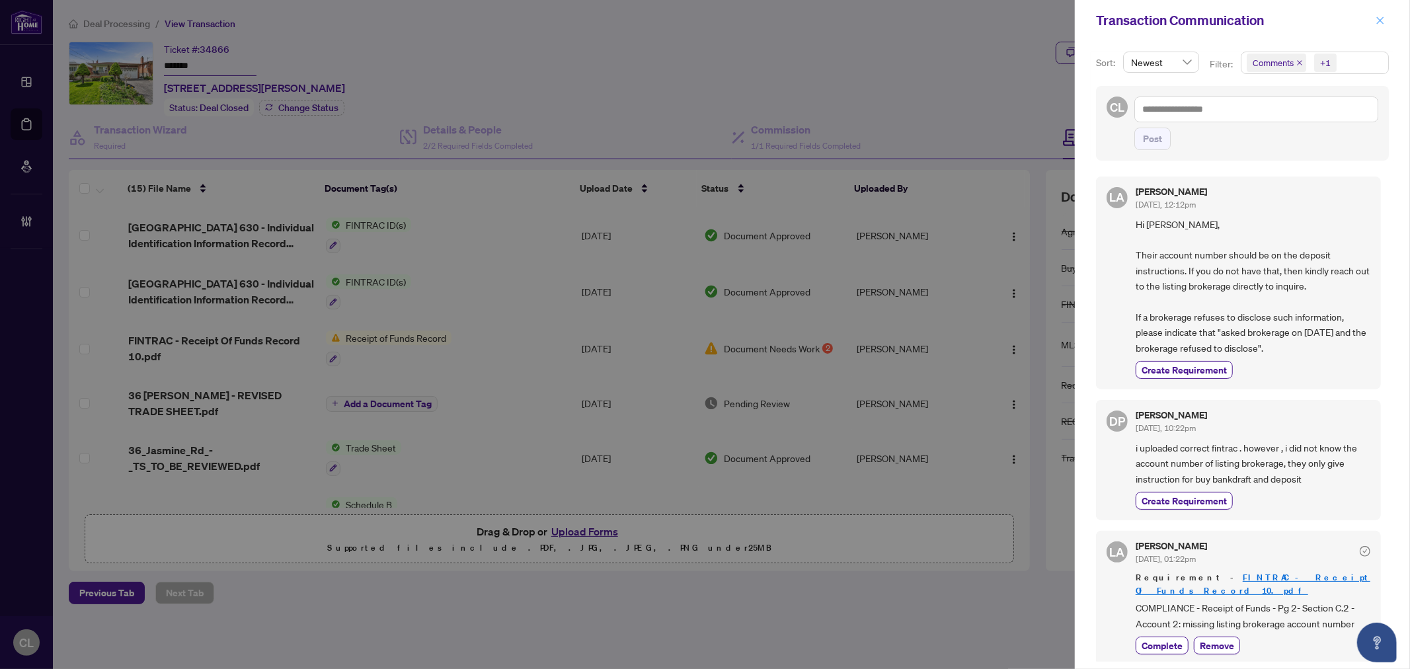
click at [1377, 10] on span "button" at bounding box center [1380, 20] width 9 height 21
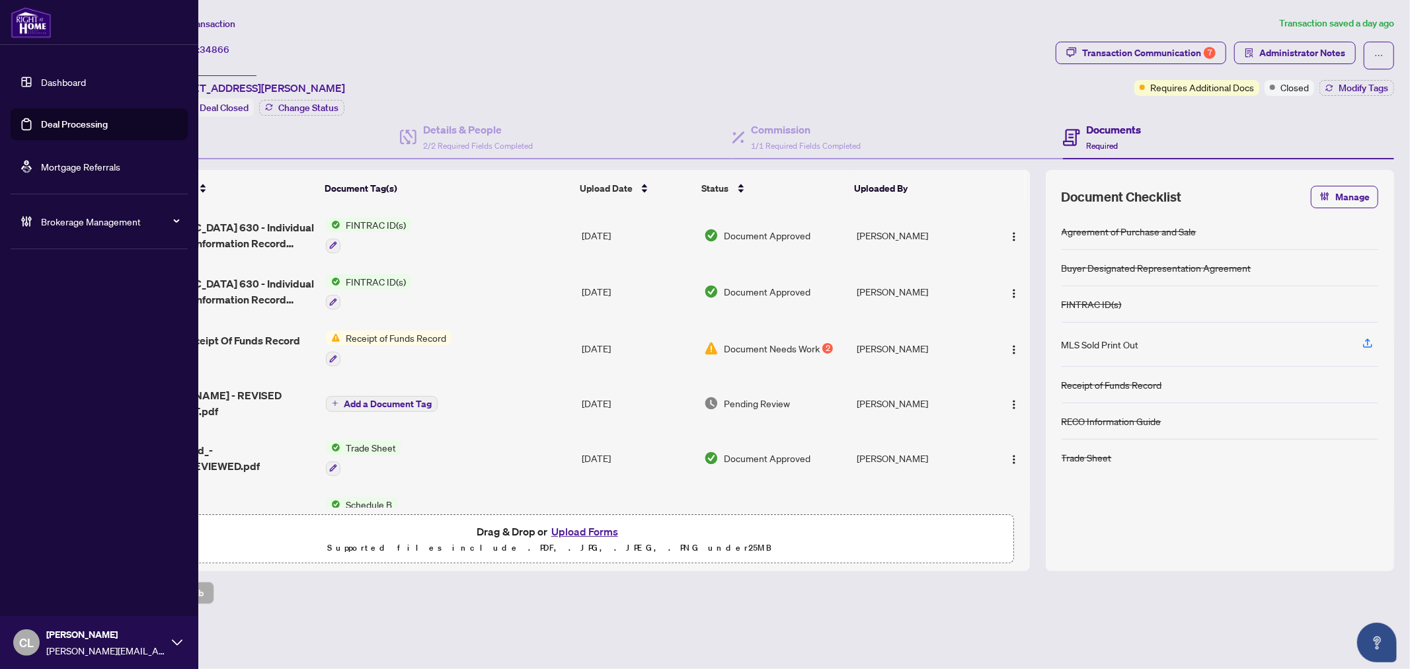
drag, startPoint x: 69, startPoint y: 124, endPoint x: 101, endPoint y: 122, distance: 31.8
click at [69, 124] on link "Deal Processing" at bounding box center [74, 124] width 67 height 12
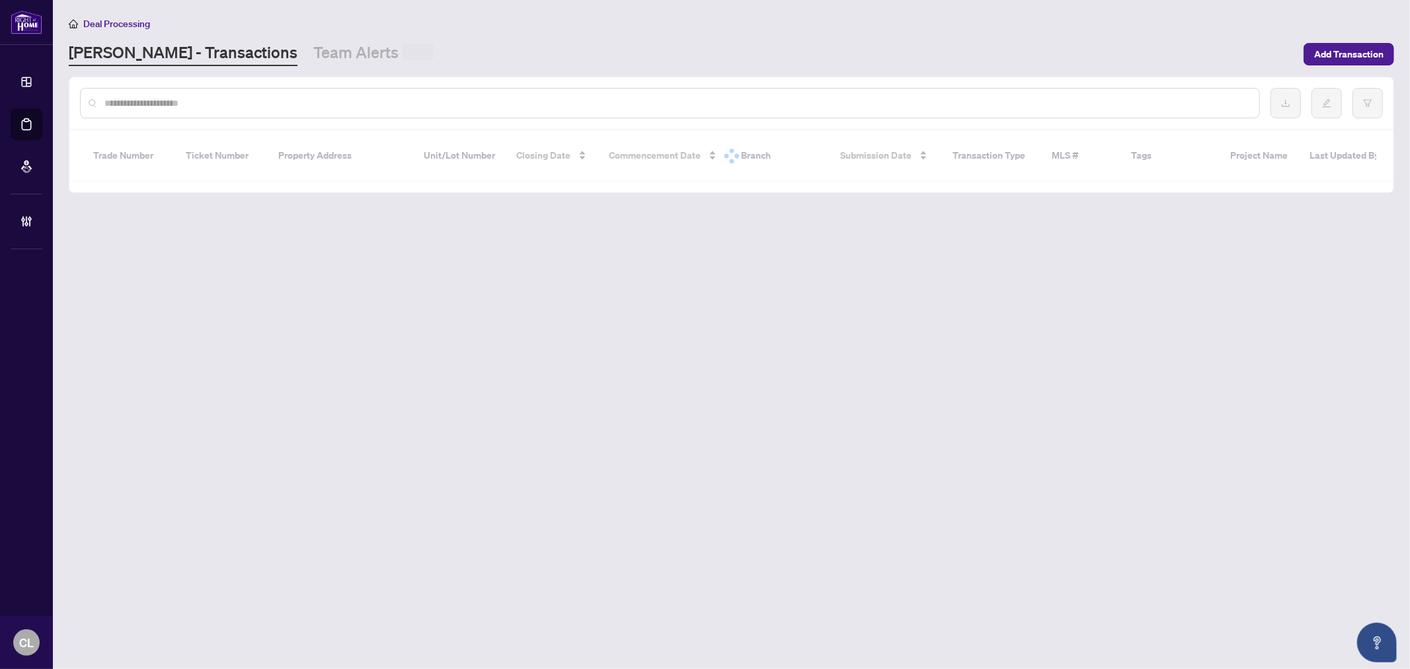
click at [209, 100] on input "text" at bounding box center [676, 103] width 1145 height 15
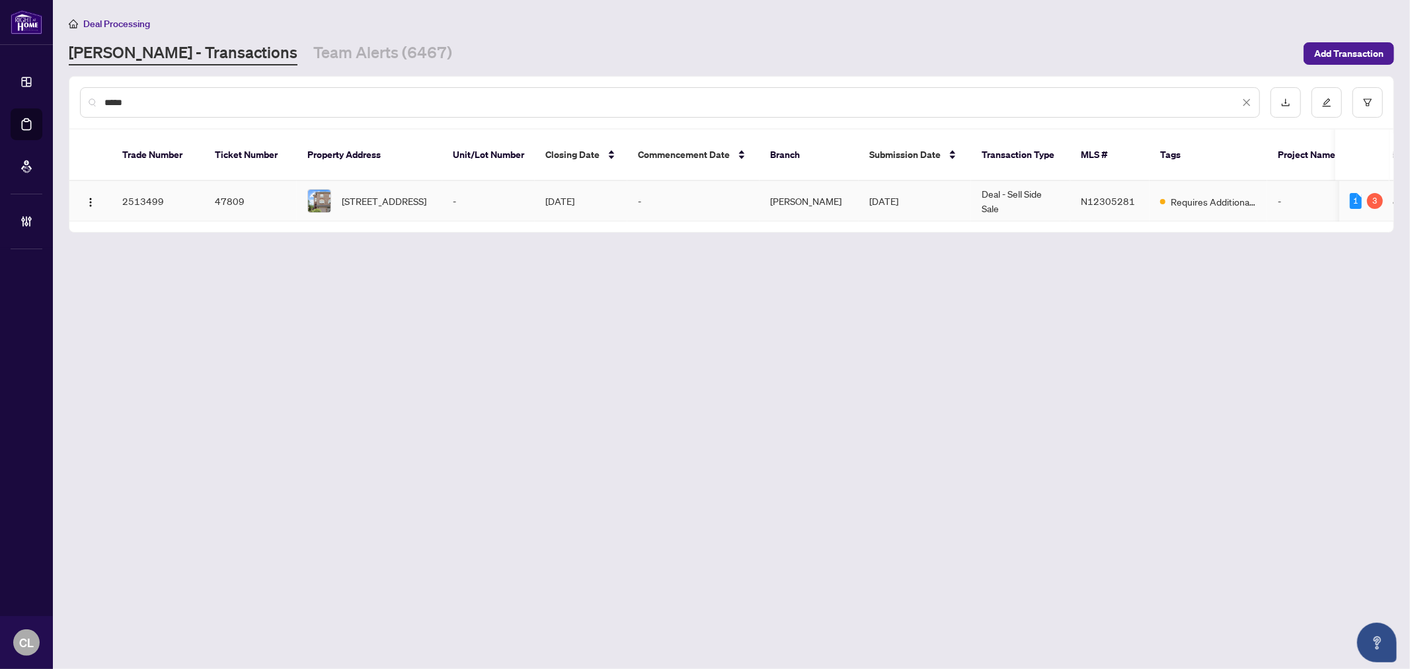
type input "*****"
click at [351, 194] on span "27 Larissa Crt, Vaughan, Ontario L6A 2K8, Canada" at bounding box center [384, 201] width 85 height 15
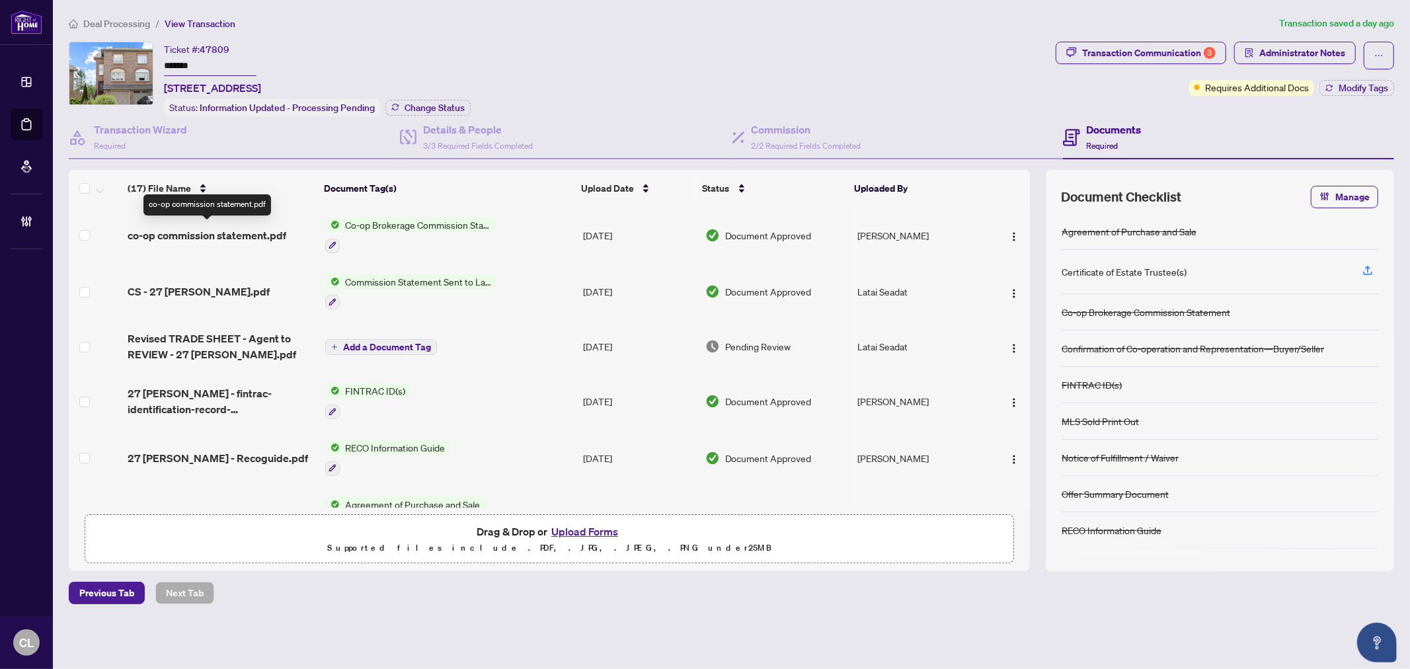
click at [246, 232] on span "co-op commission statement.pdf" at bounding box center [207, 235] width 159 height 16
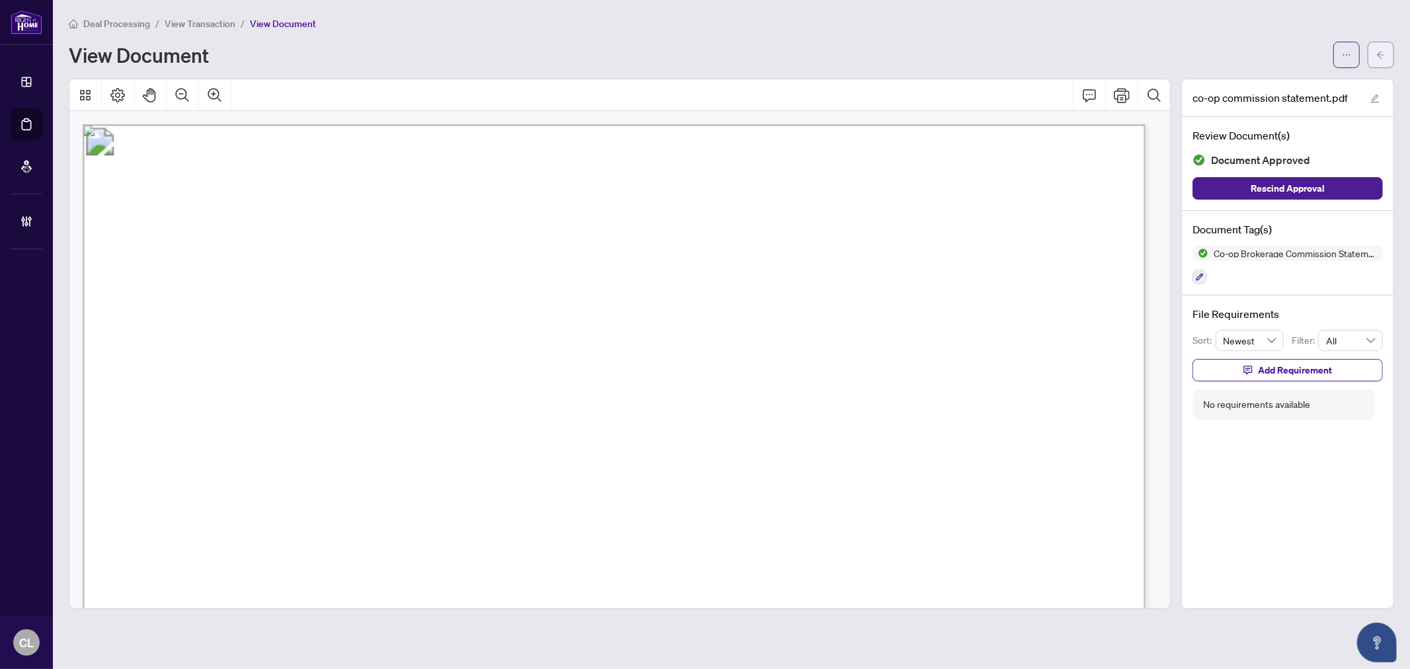
click at [1373, 56] on button "button" at bounding box center [1381, 55] width 26 height 26
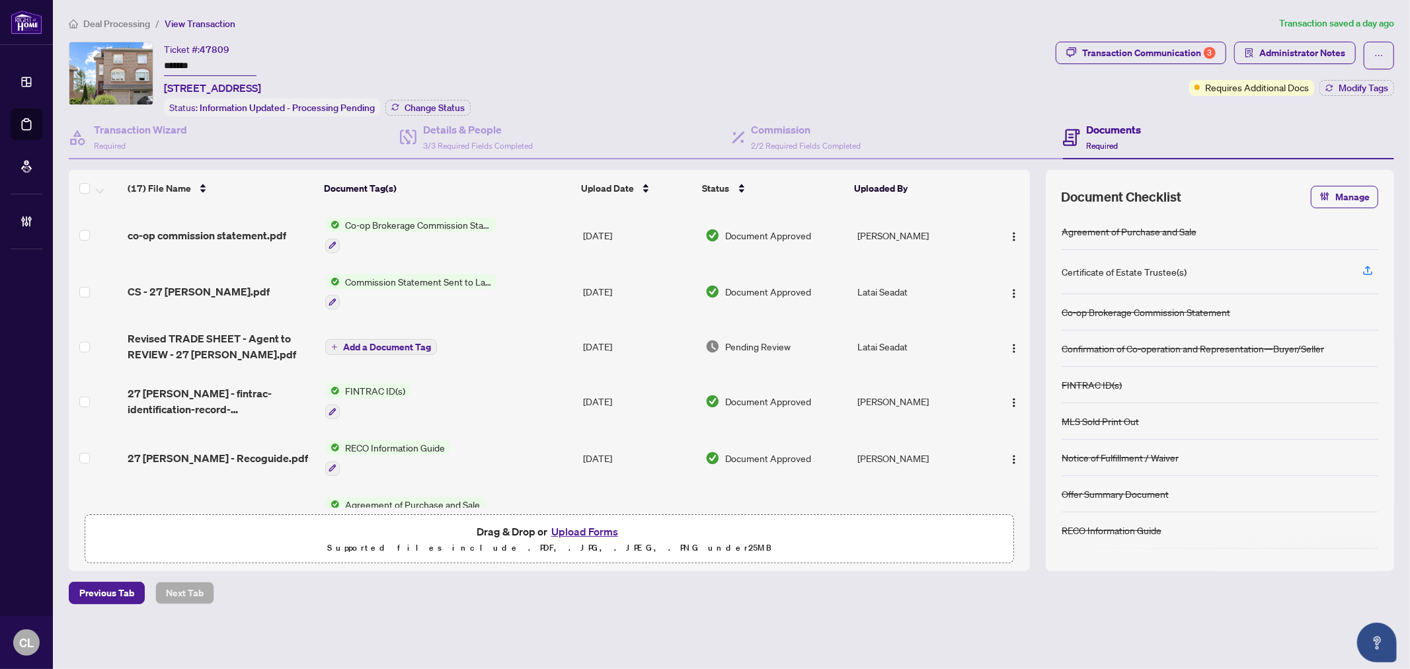
click at [566, 531] on button "Upload Forms" at bounding box center [585, 531] width 75 height 17
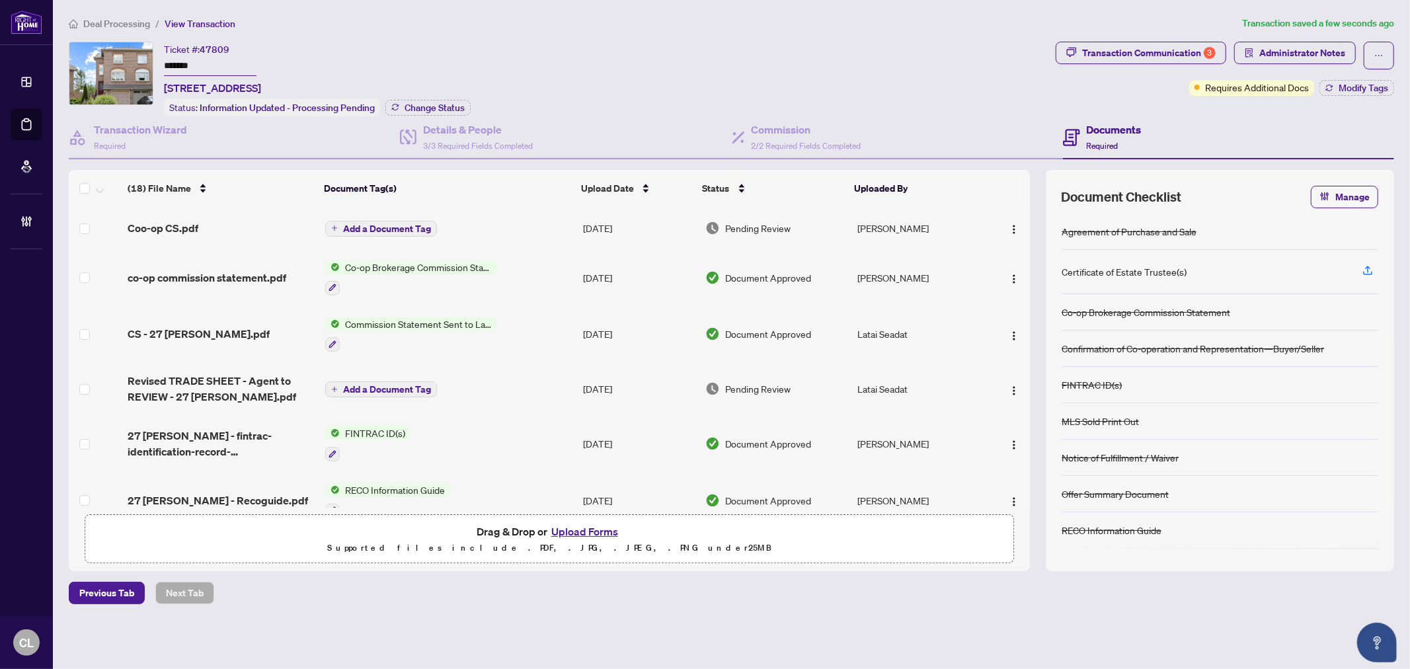
click at [400, 226] on span "Add a Document Tag" at bounding box center [387, 228] width 88 height 9
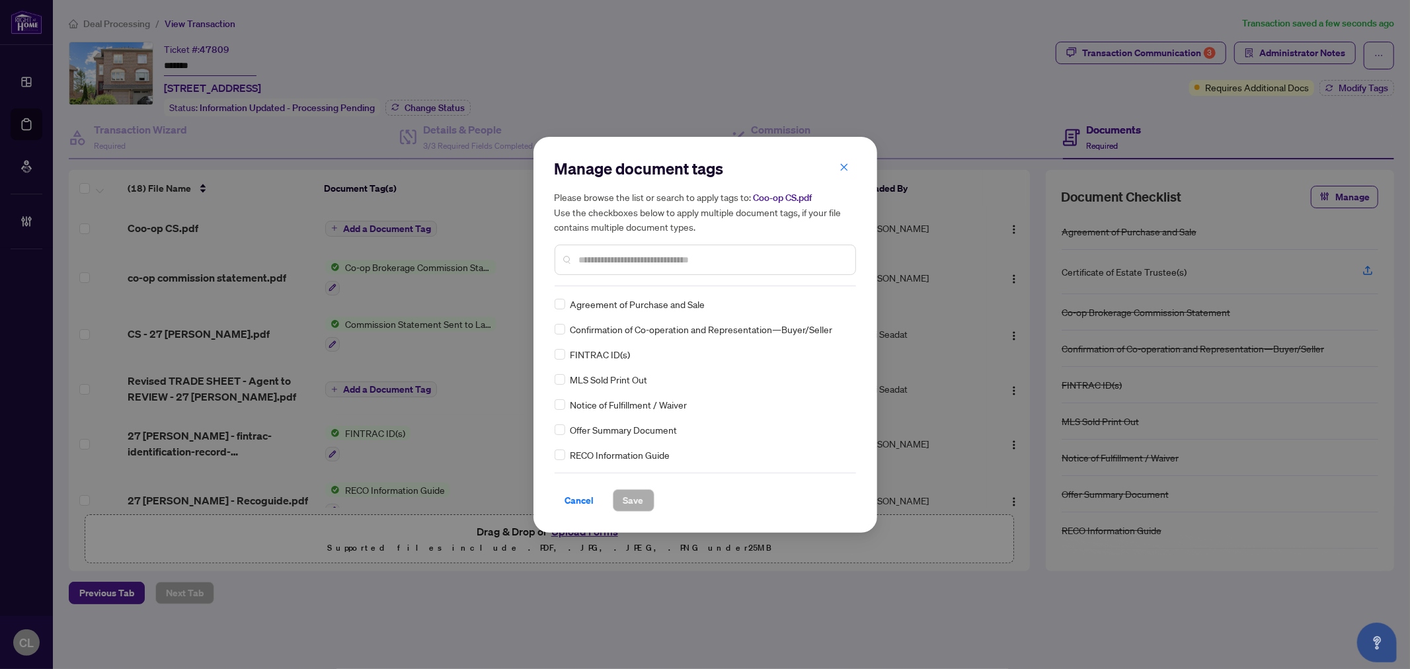
click at [595, 262] on input "text" at bounding box center [712, 260] width 266 height 15
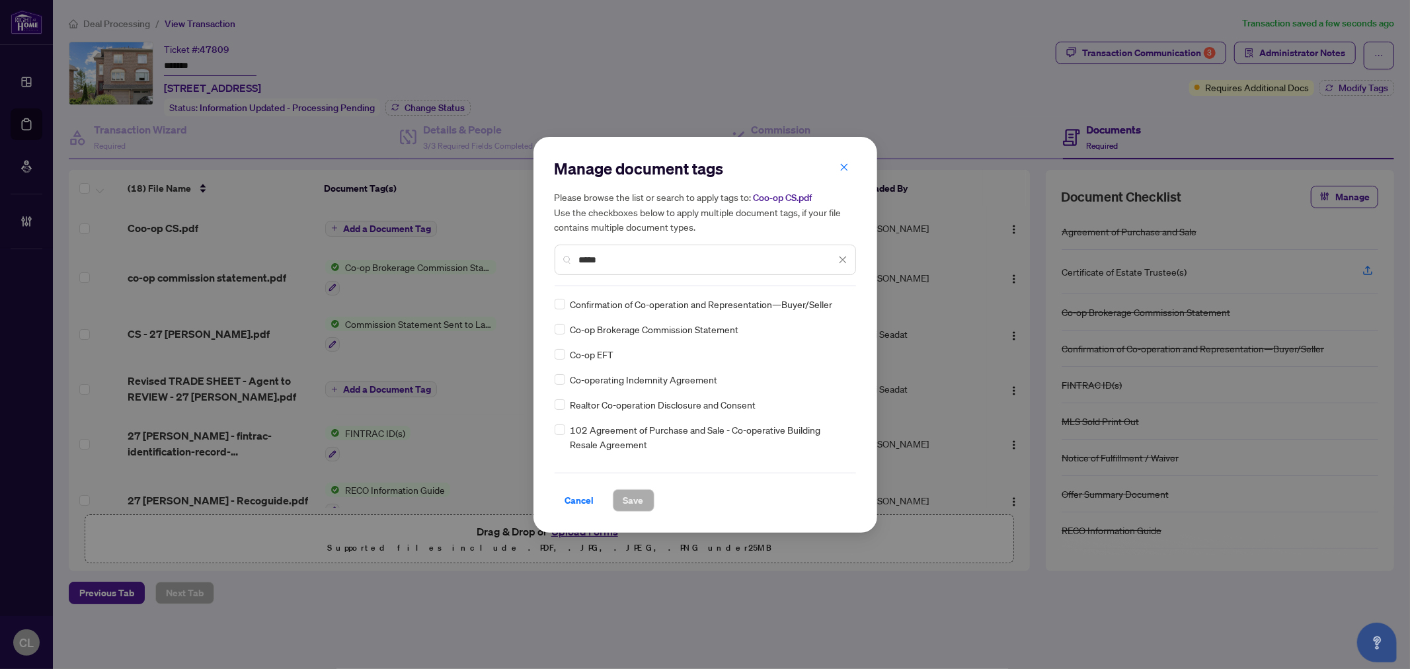
type input "*****"
click at [840, 305] on icon at bounding box center [844, 304] width 8 height 5
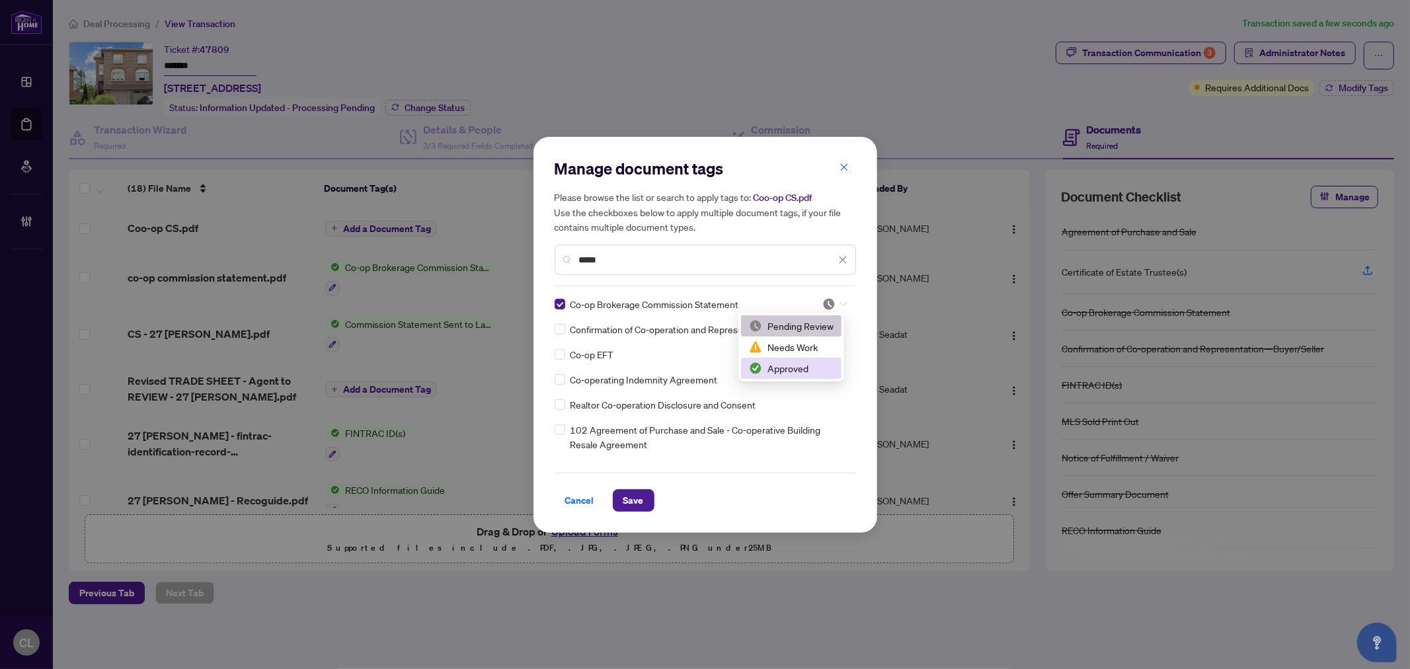
click at [823, 367] on div "Approved" at bounding box center [791, 368] width 85 height 15
click at [631, 500] on span "Save" at bounding box center [634, 500] width 20 height 21
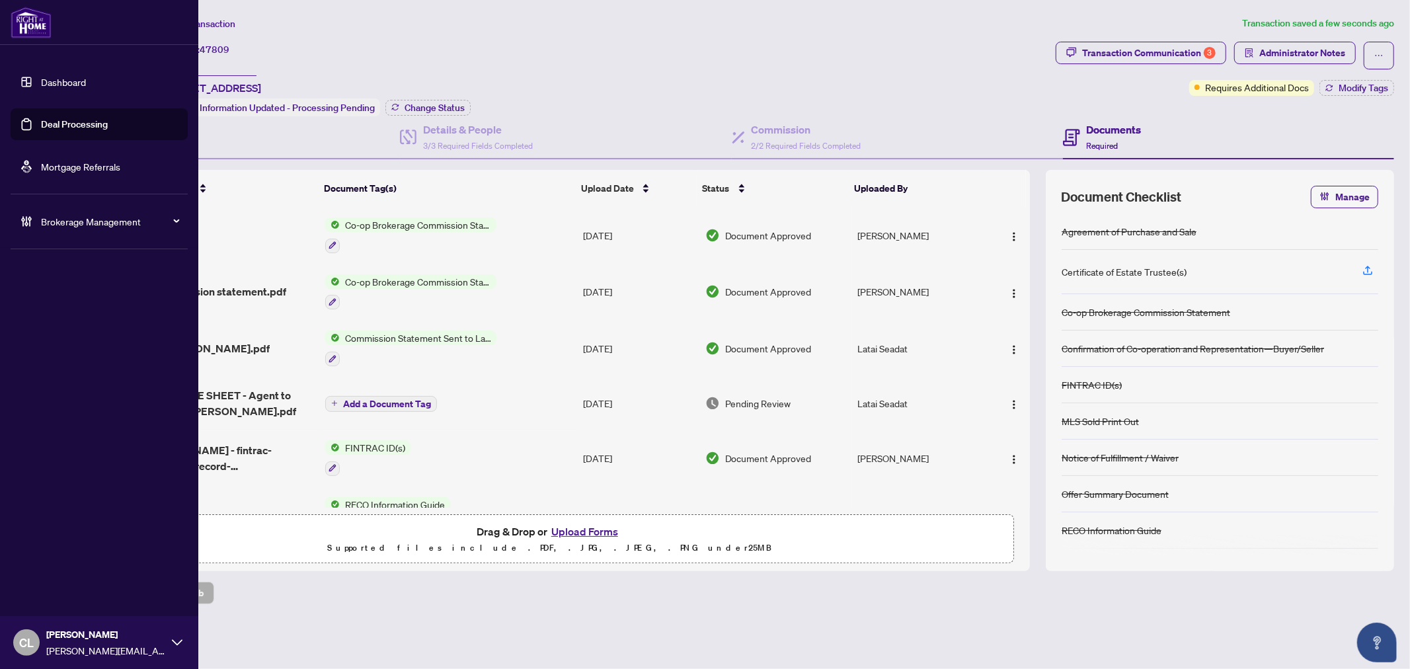
click at [48, 118] on link "Deal Processing" at bounding box center [74, 124] width 67 height 12
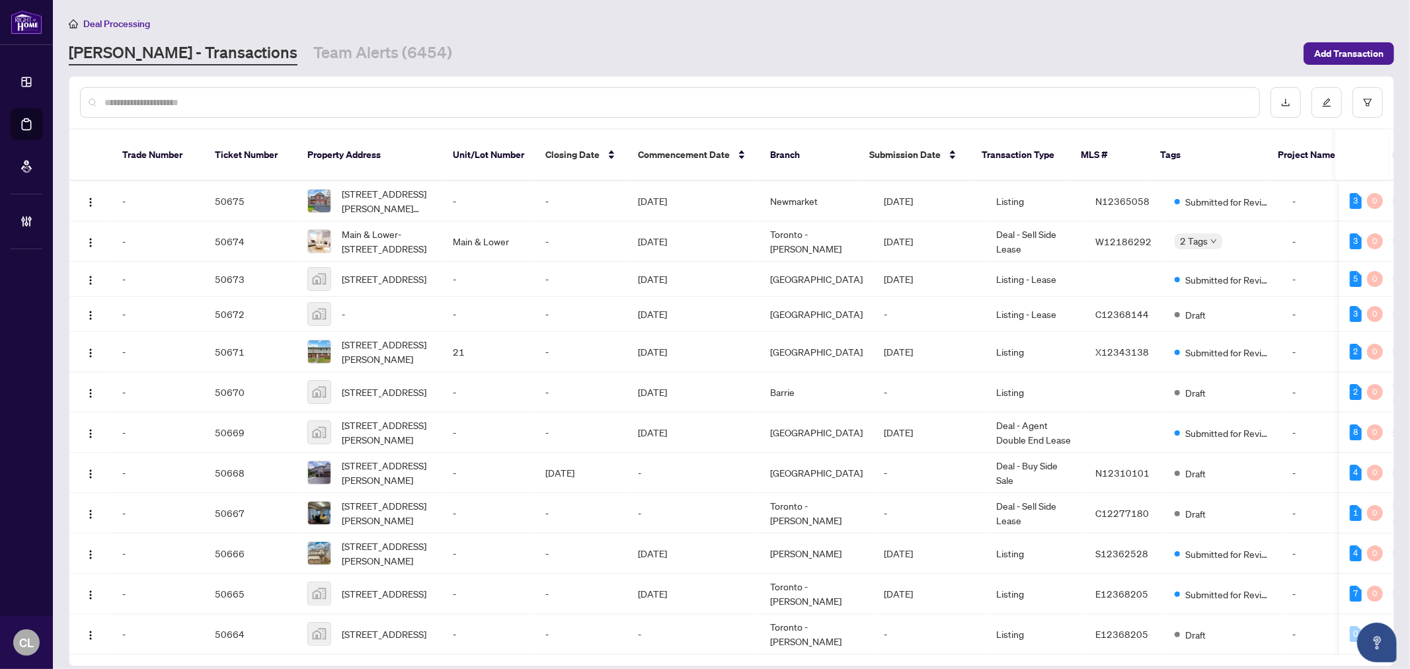
click at [272, 102] on input "text" at bounding box center [676, 102] width 1145 height 15
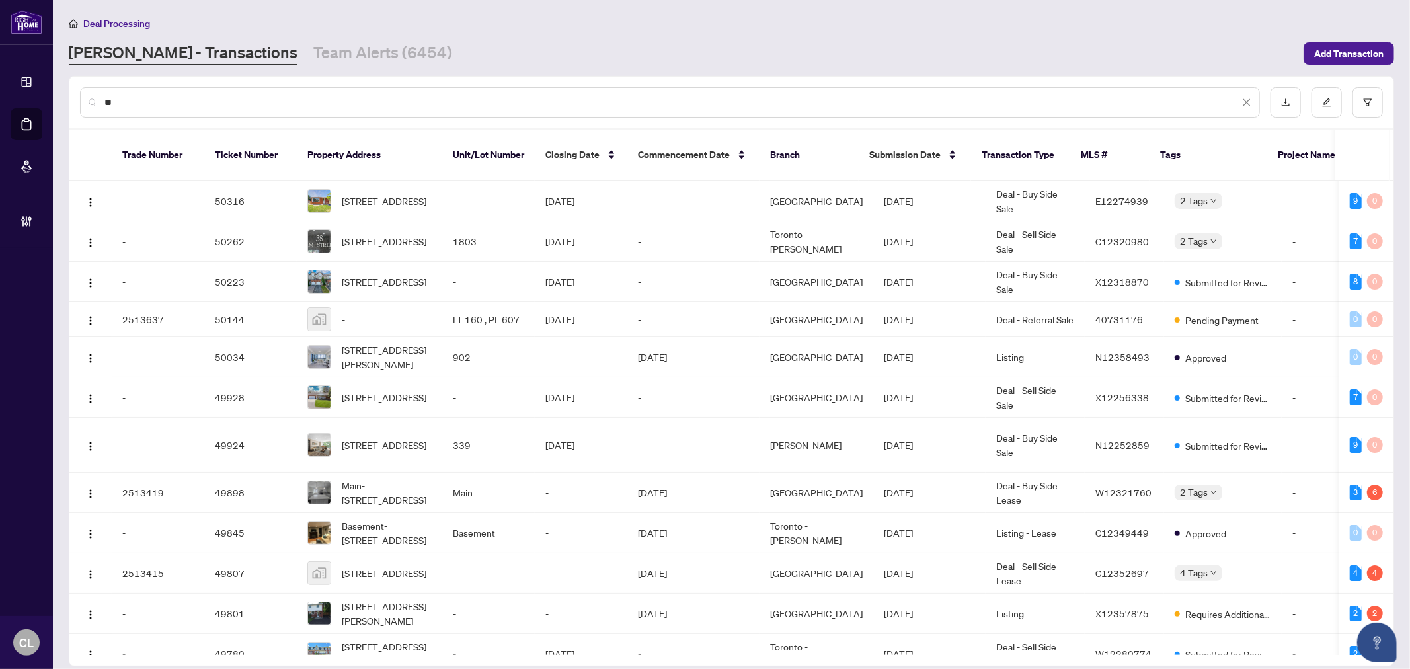
type input "*"
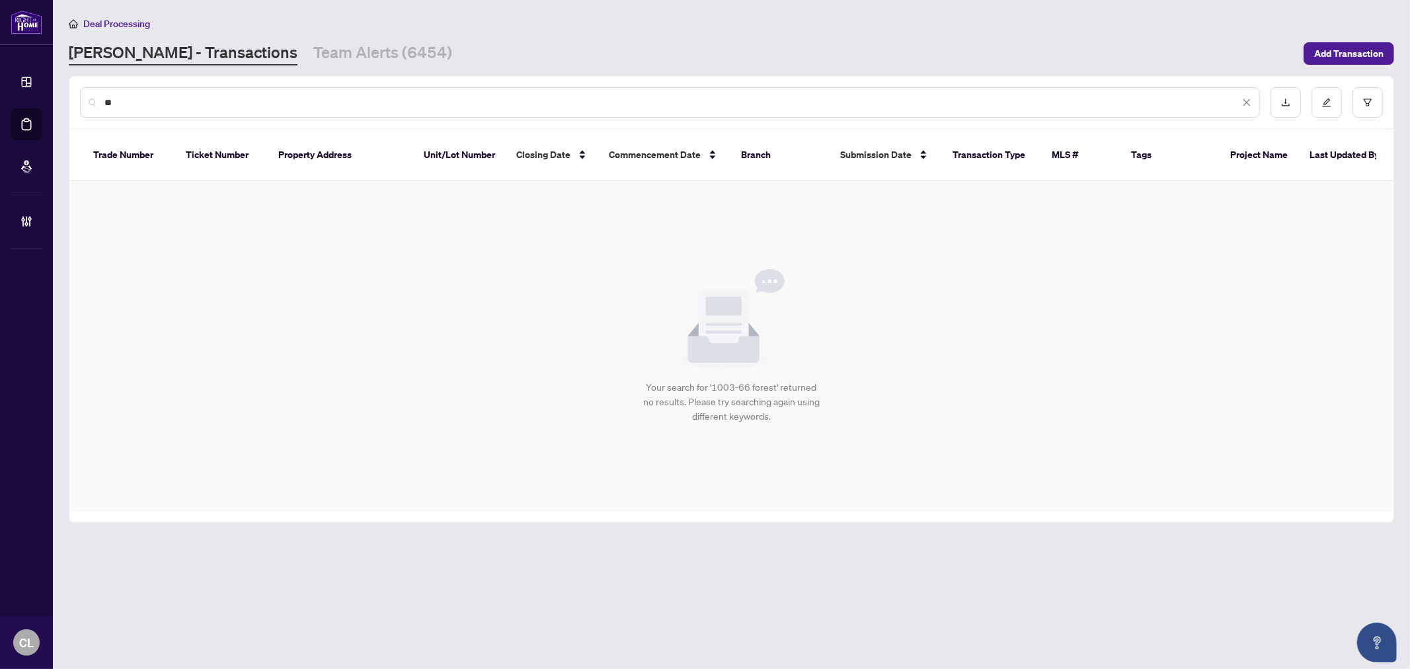
type input "*"
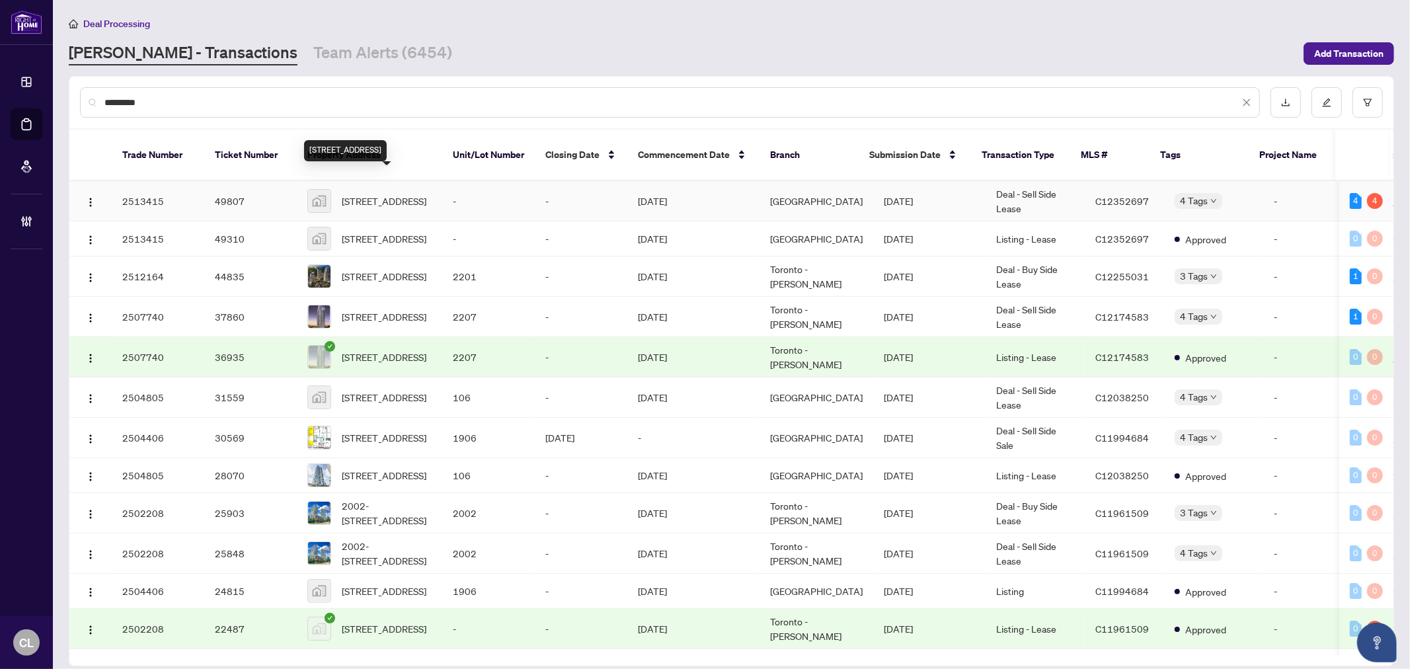
type input "*********"
click at [366, 194] on span "66 Forest Manor Rd unit 1003, North York, Toronto, Ontario M2J 0B7, Canada" at bounding box center [384, 201] width 85 height 15
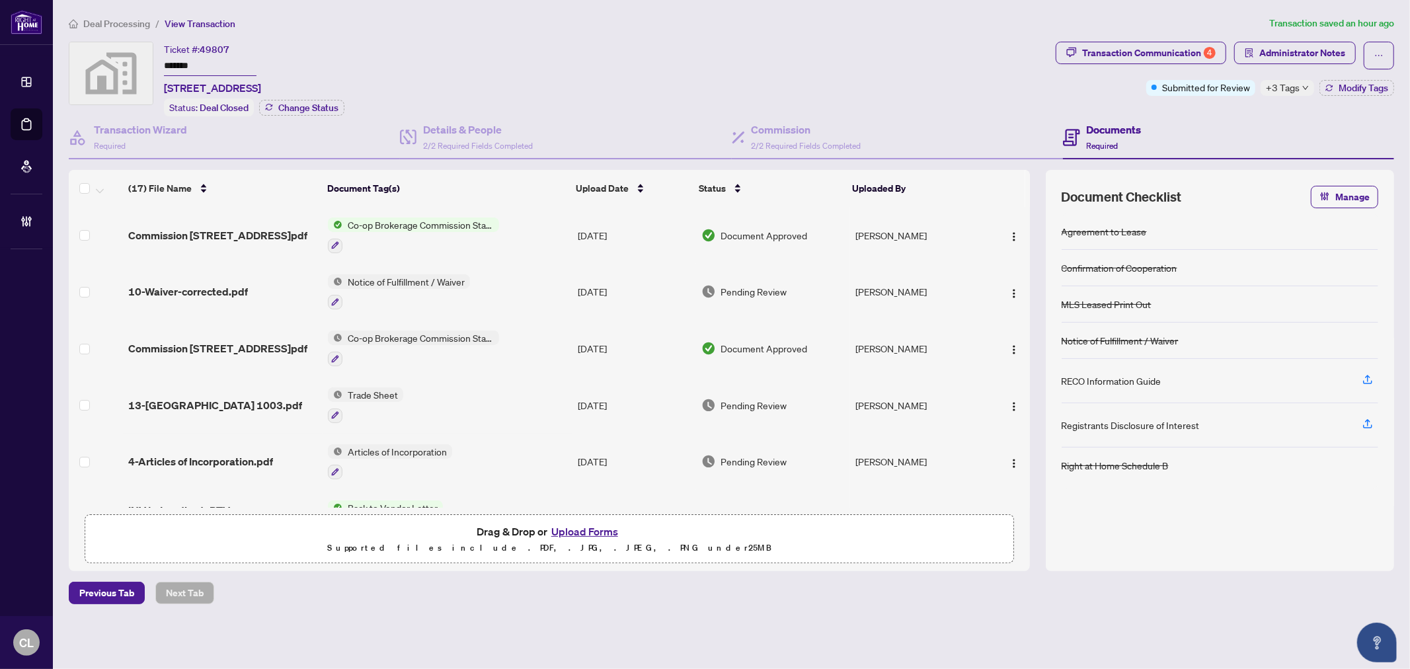
click at [1283, 89] on span "+3 Tags" at bounding box center [1283, 87] width 34 height 15
click at [953, 103] on div "Ticket #: 49807 ******* 66 Forest Manor Rd unit 1003, North York, Toronto, Onta…" at bounding box center [560, 79] width 982 height 75
click at [1104, 46] on div "Transaction Communication 4" at bounding box center [1149, 52] width 134 height 21
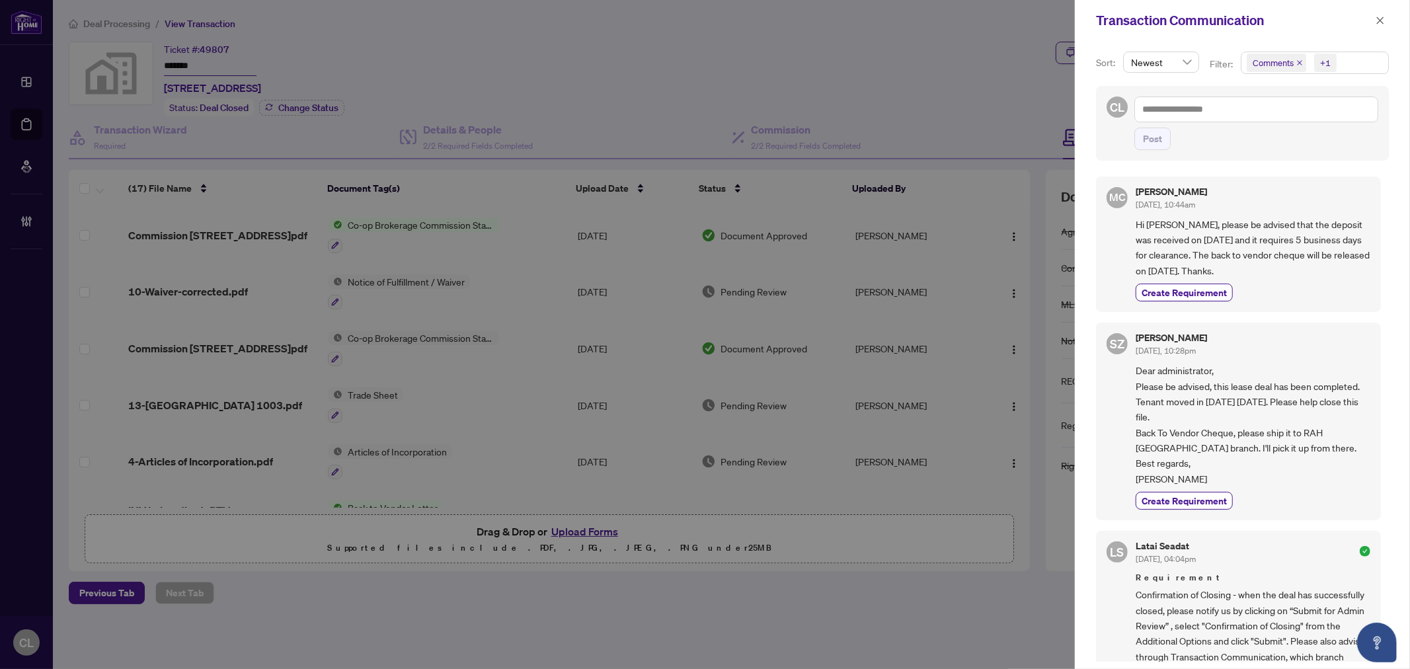
drag, startPoint x: 944, startPoint y: 75, endPoint x: 1178, endPoint y: 58, distance: 235.4
click at [944, 75] on div at bounding box center [705, 334] width 1410 height 669
click at [1385, 20] on icon "close" at bounding box center [1380, 20] width 9 height 9
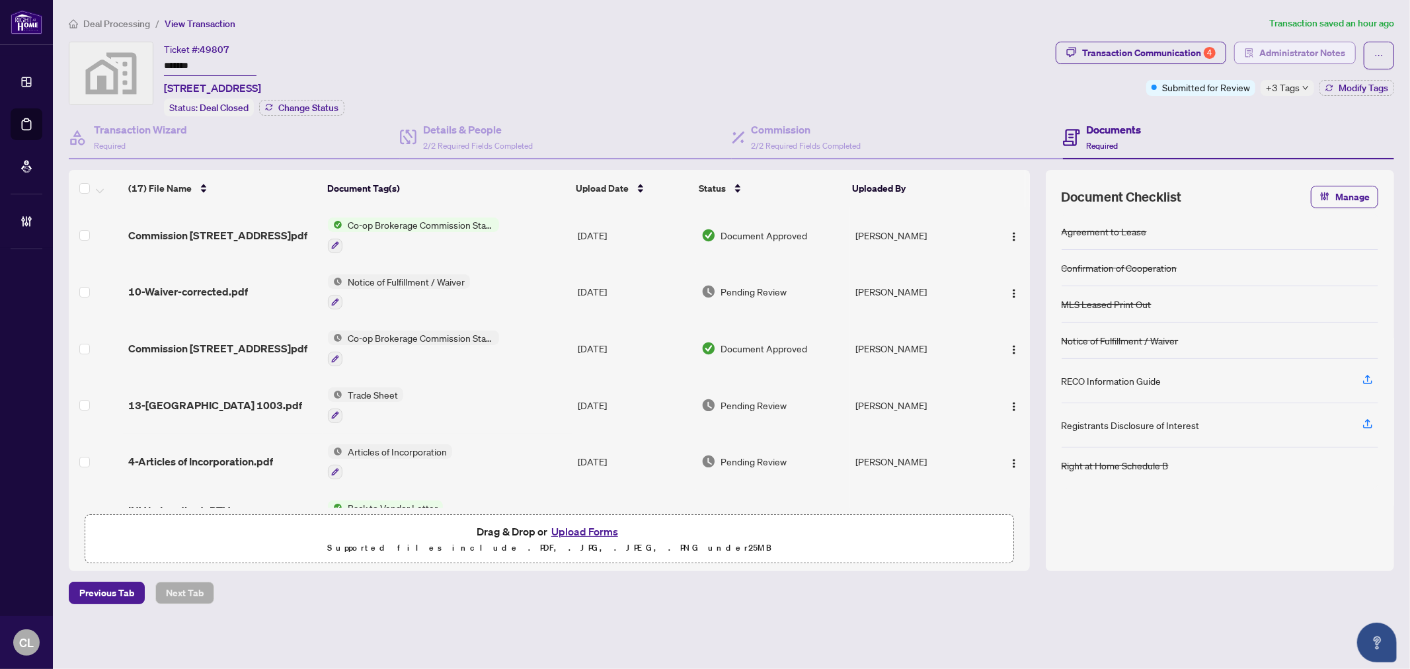
click at [1285, 51] on span "Administrator Notes" at bounding box center [1303, 52] width 86 height 21
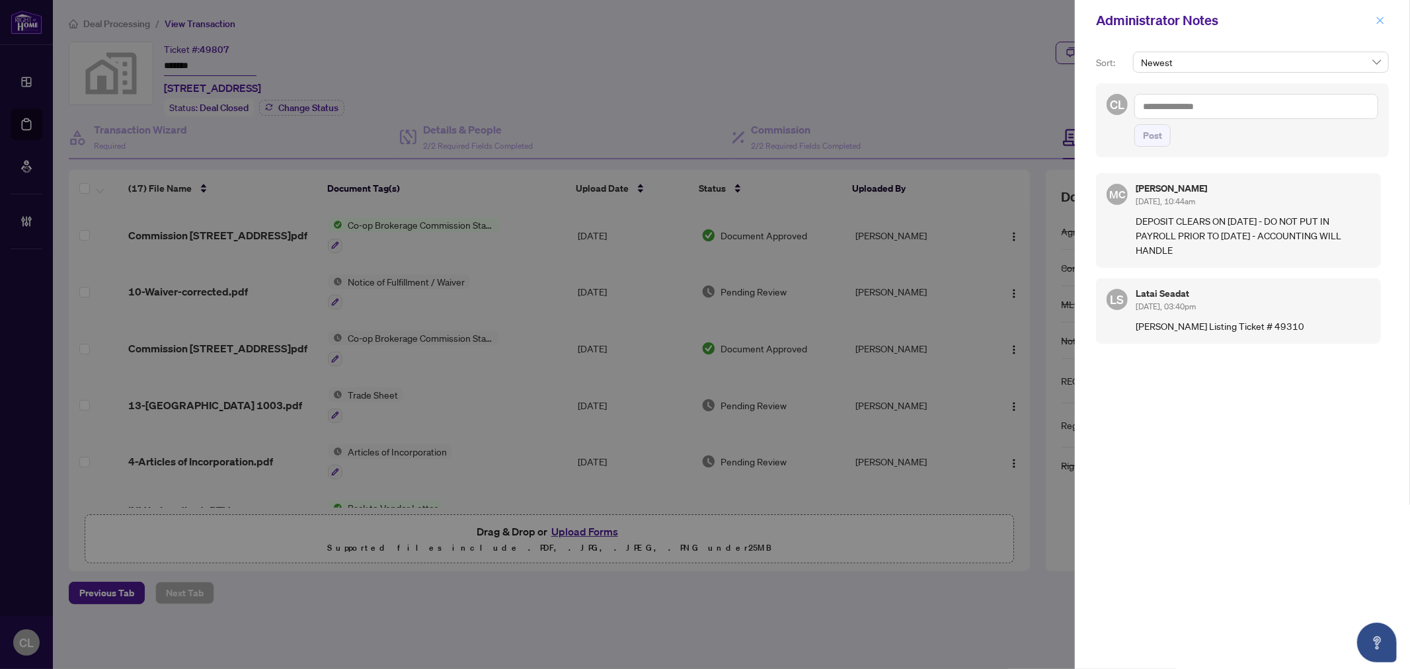
click at [1377, 24] on icon "close" at bounding box center [1380, 20] width 9 height 9
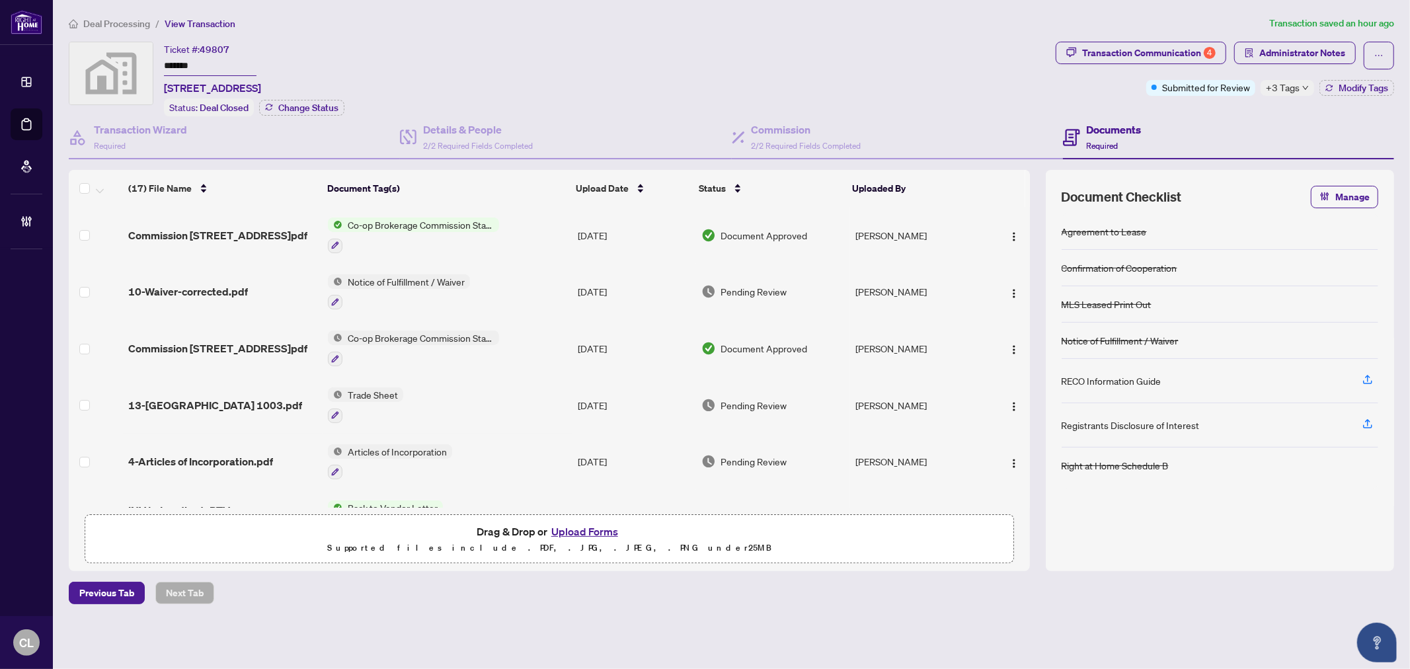
drag, startPoint x: 1032, startPoint y: 245, endPoint x: 1030, endPoint y: 329, distance: 84.7
click at [1030, 329] on div "(17) File Name Document Tag(s) Upload Date Status Uploaded By Commission Invoic…" at bounding box center [732, 370] width 1326 height 401
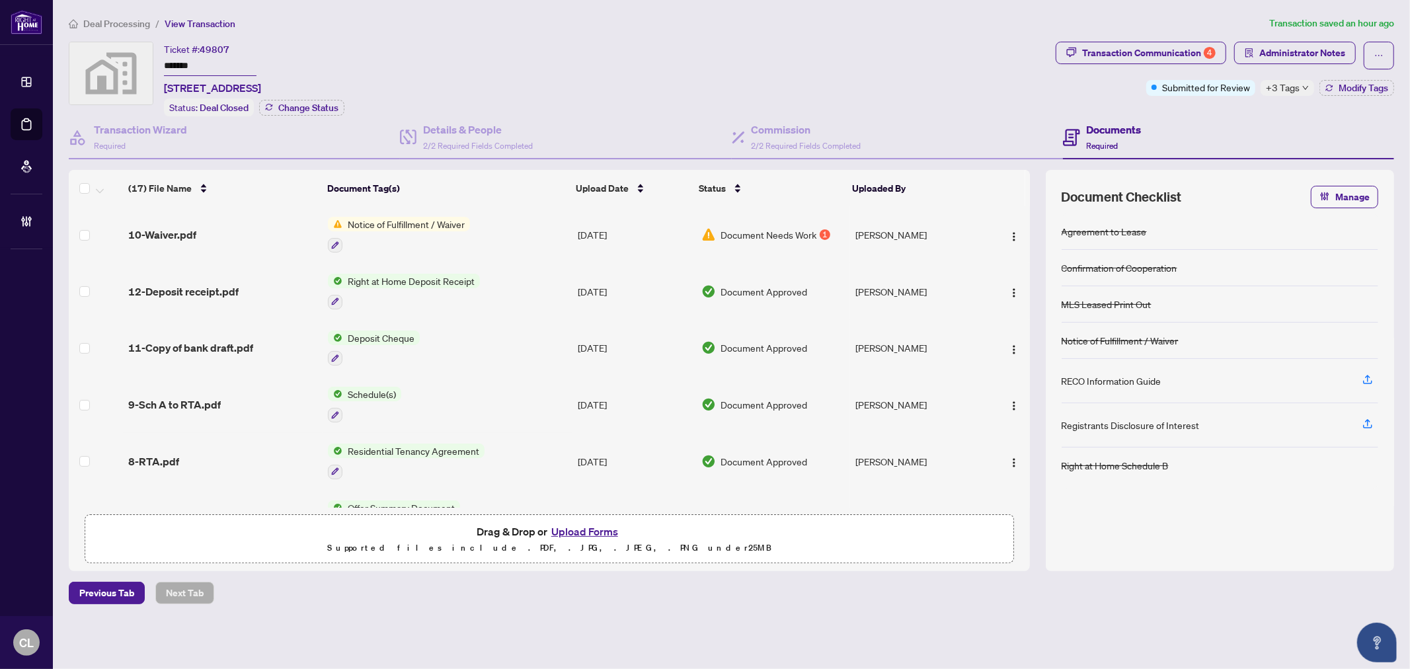
scroll to position [487, 0]
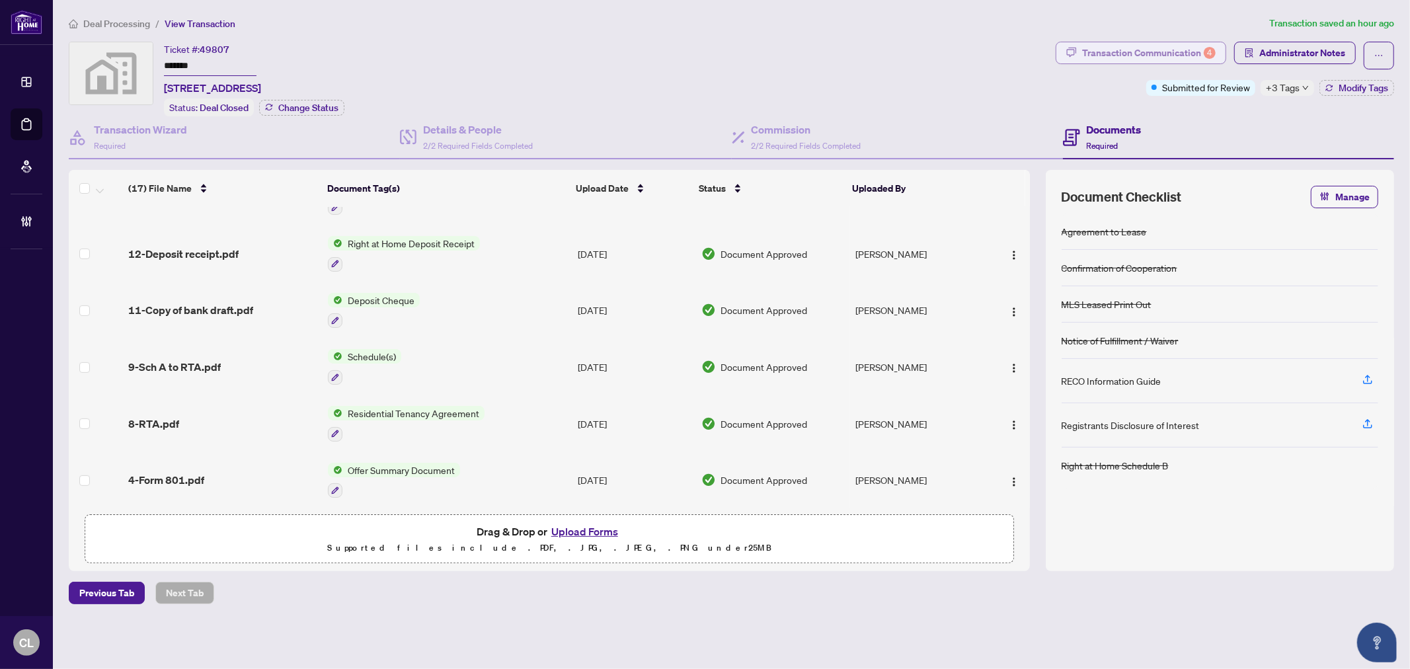
click at [1156, 51] on div "Transaction Communication 4" at bounding box center [1149, 52] width 134 height 21
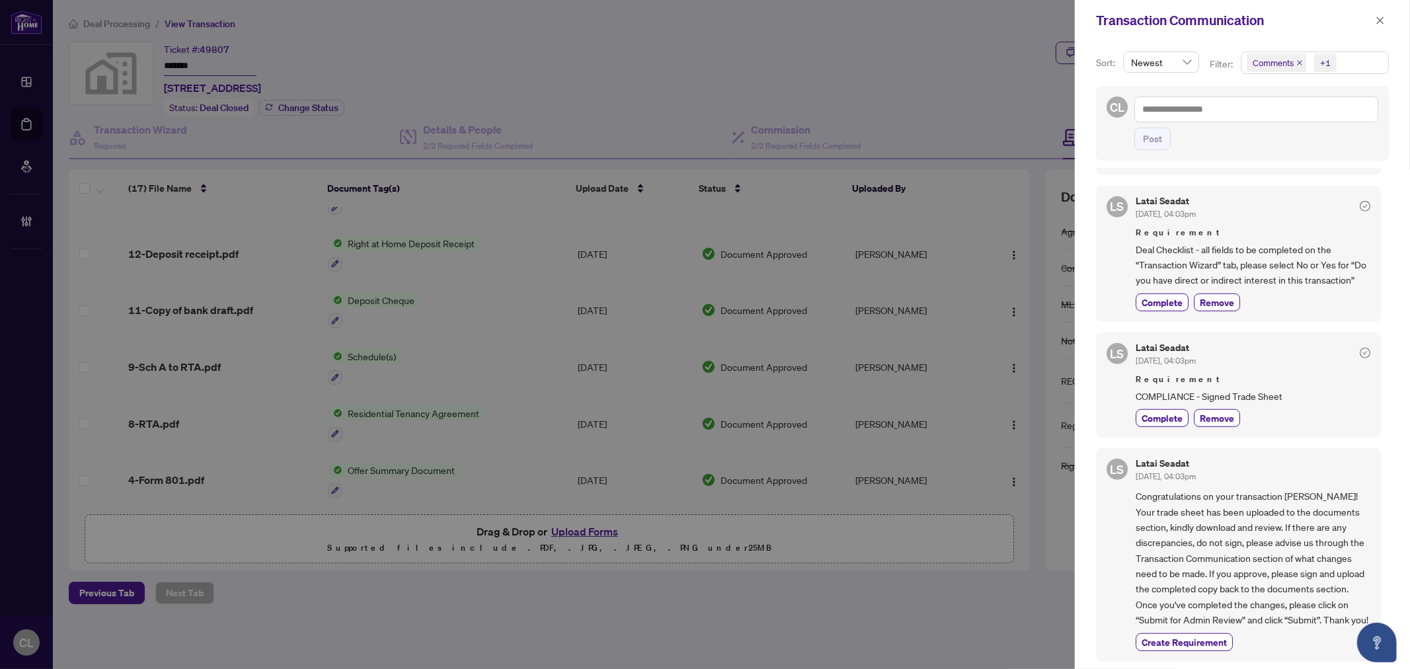
scroll to position [888, 0]
click at [1372, 20] on button "button" at bounding box center [1380, 21] width 17 height 16
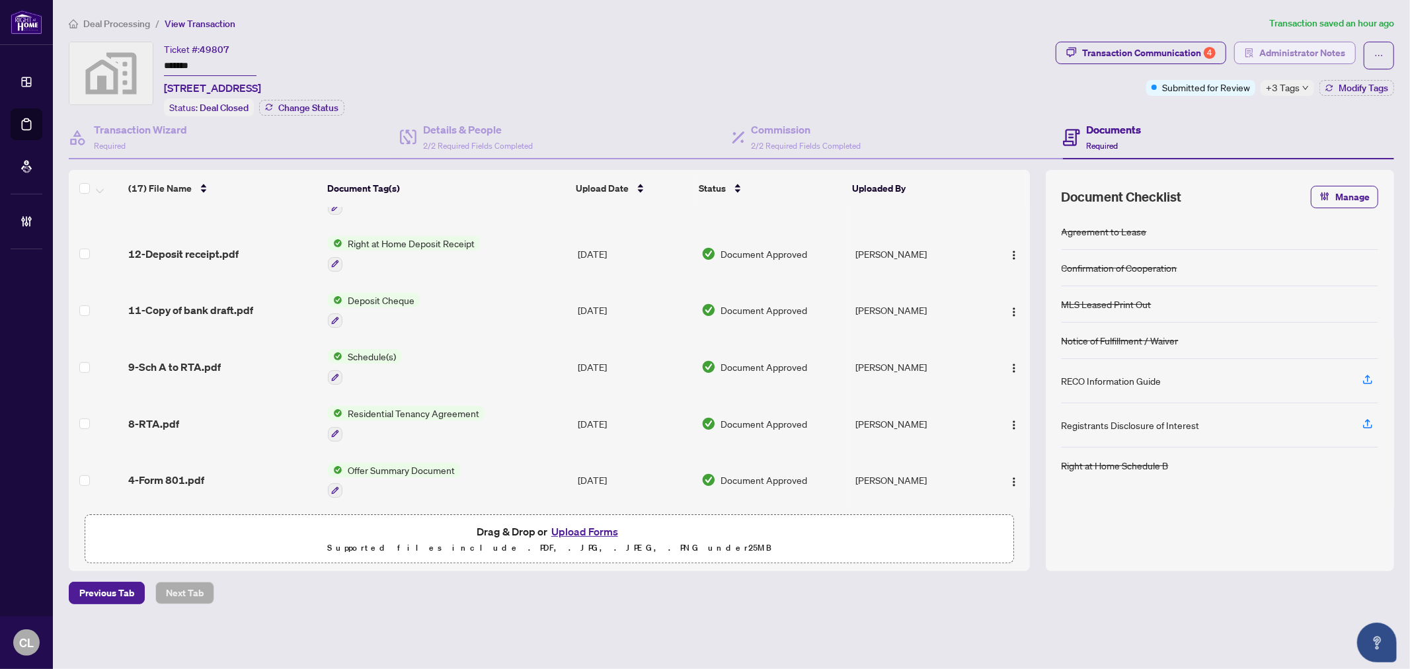
click at [1290, 54] on span "Administrator Notes" at bounding box center [1303, 52] width 86 height 21
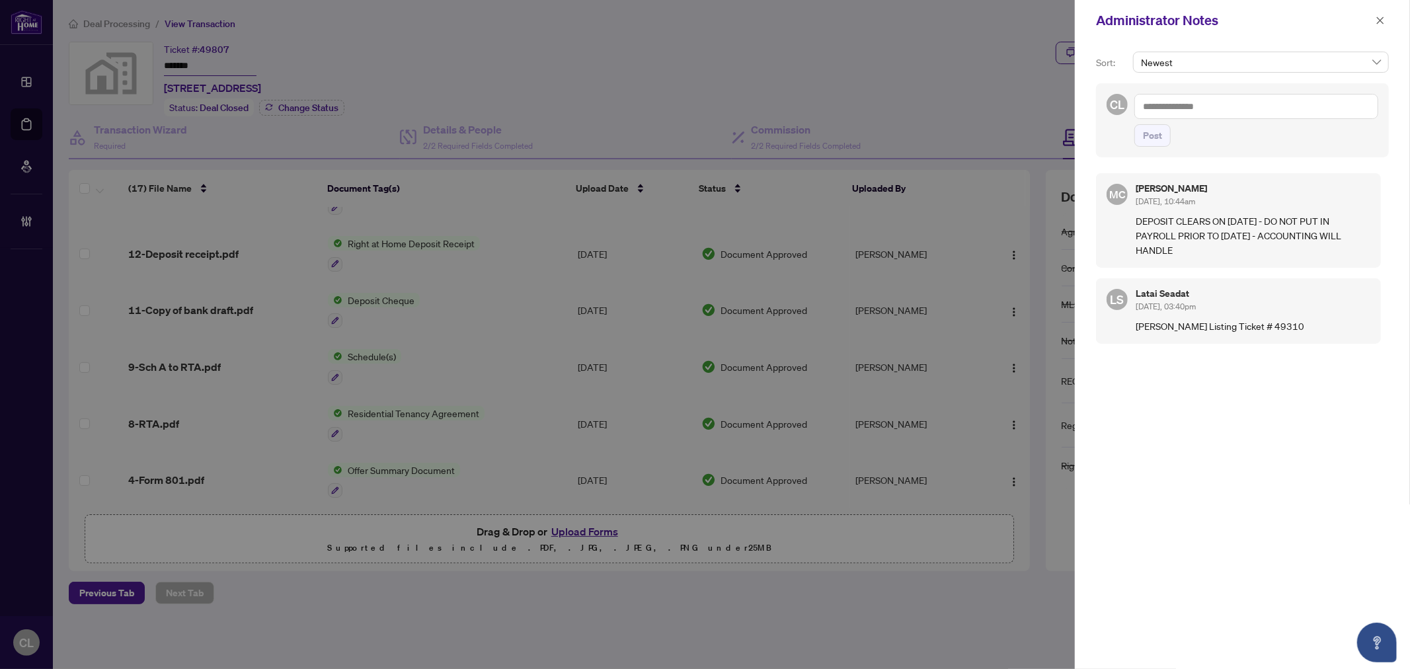
click at [967, 58] on div at bounding box center [705, 334] width 1410 height 669
click at [1379, 15] on span "button" at bounding box center [1380, 20] width 9 height 21
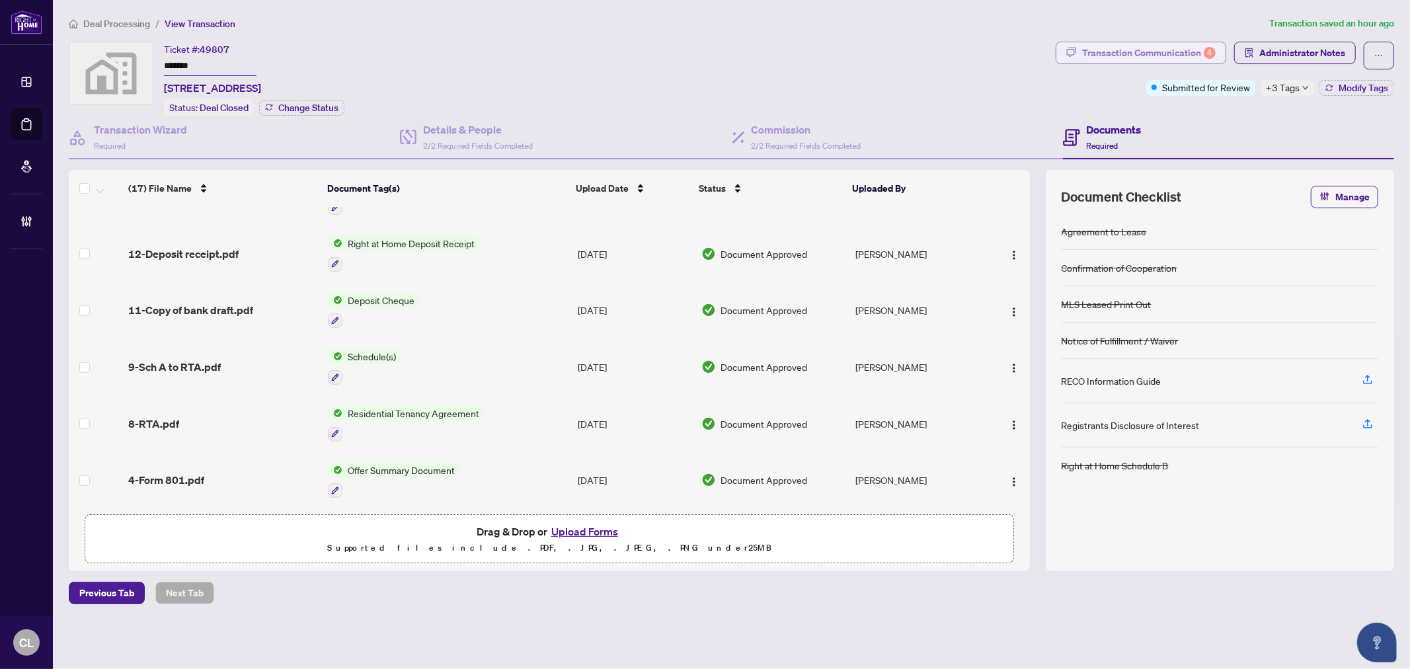
click at [1118, 50] on div "Transaction Communication 4" at bounding box center [1149, 52] width 134 height 21
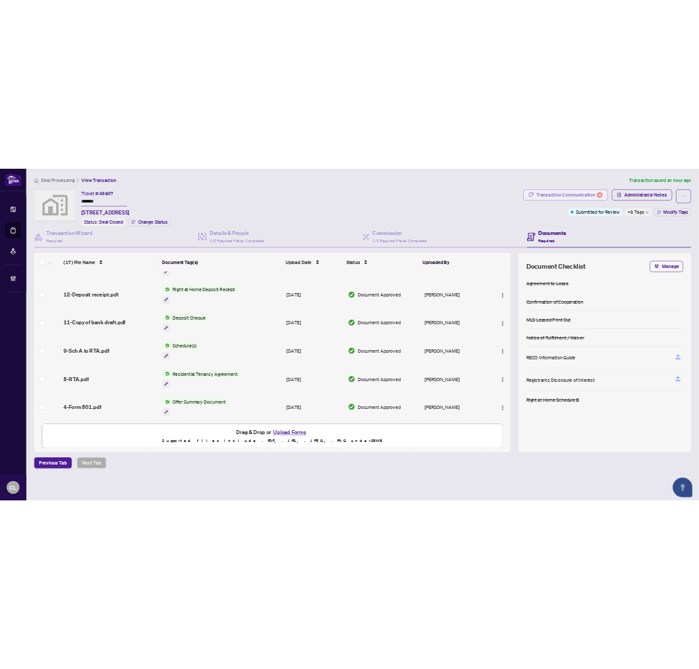
scroll to position [0, 0]
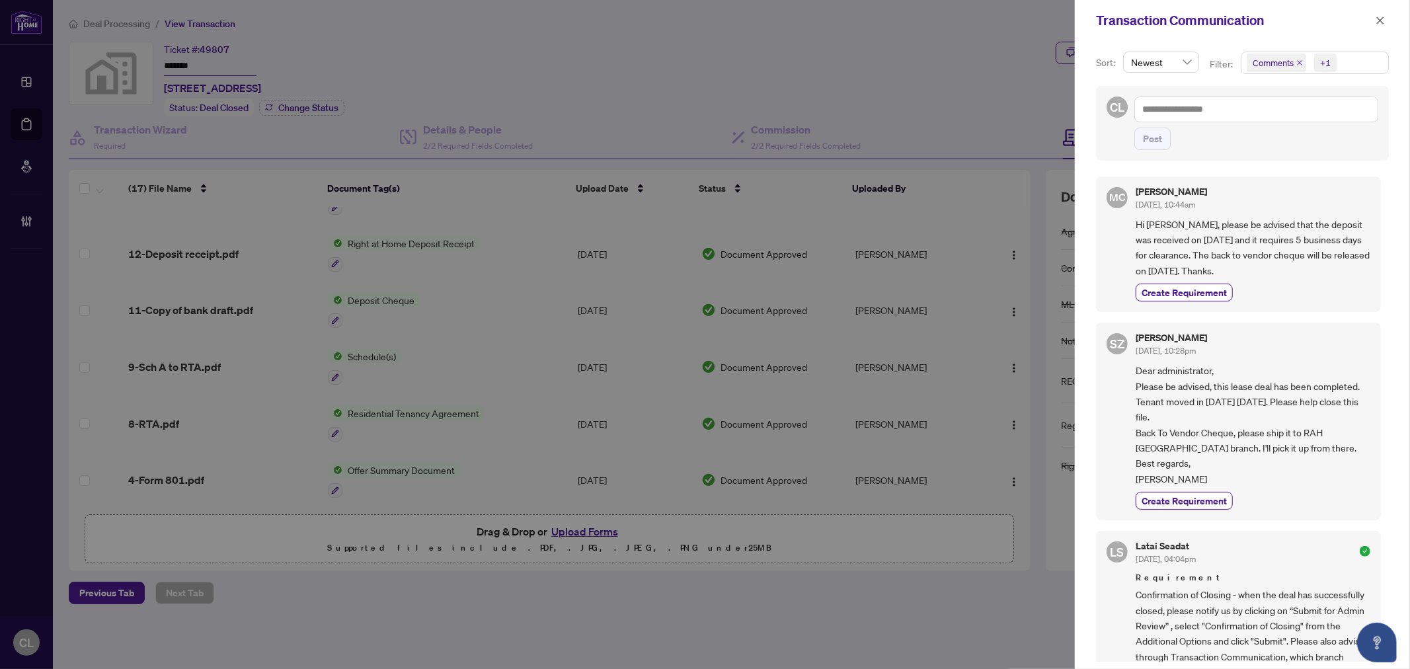
drag, startPoint x: 1291, startPoint y: 272, endPoint x: 1180, endPoint y: 222, distance: 122.5
click at [1180, 222] on span "Hi Stanley, please be advised that the deposit was received on August 25th and …" at bounding box center [1253, 248] width 235 height 62
copy span "please be advised that the deposit was received on August 25th and it requires …"
click at [1386, 18] on button "button" at bounding box center [1380, 21] width 17 height 16
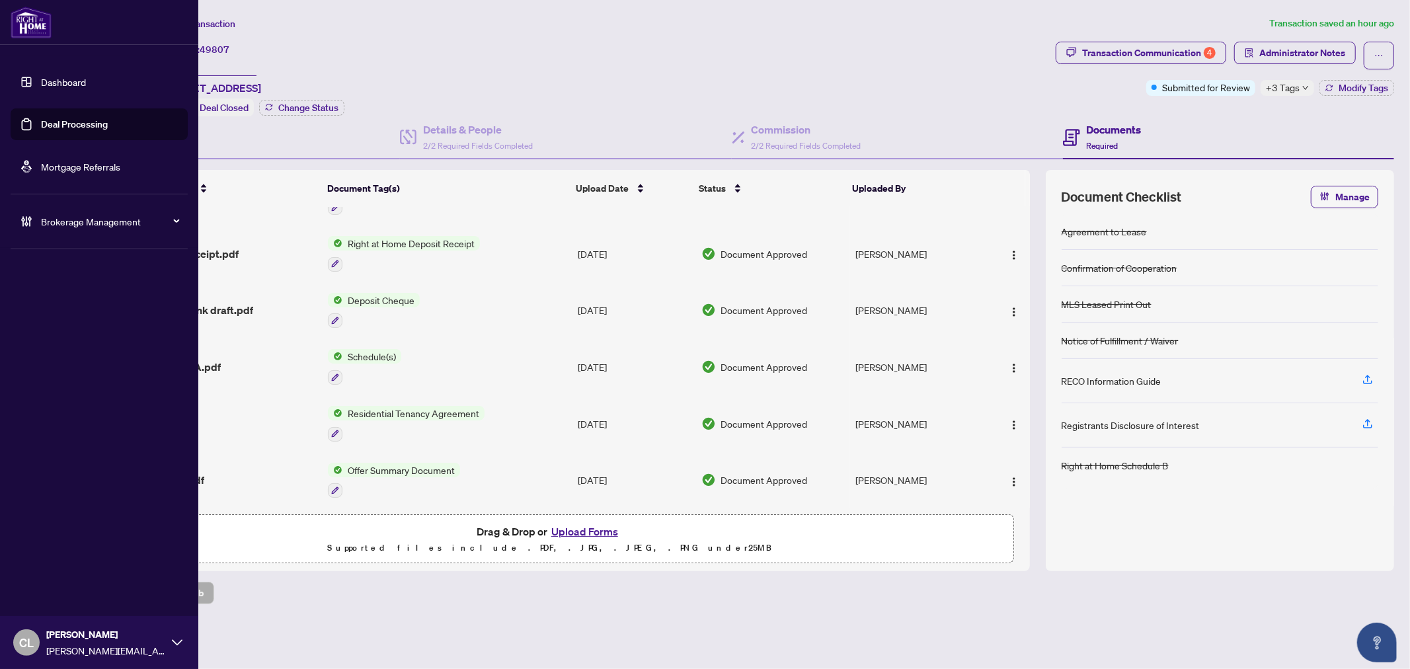
click at [87, 122] on link "Deal Processing" at bounding box center [74, 124] width 67 height 12
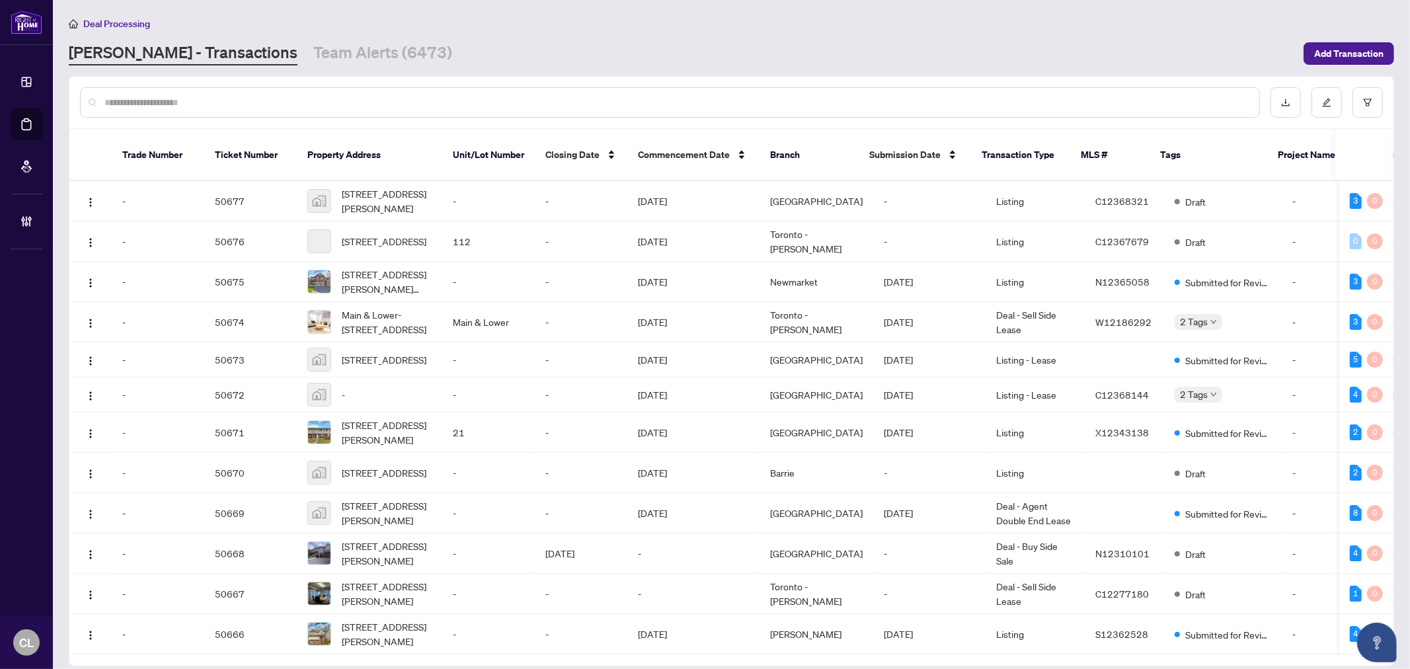
click at [228, 95] on input "text" at bounding box center [676, 102] width 1145 height 15
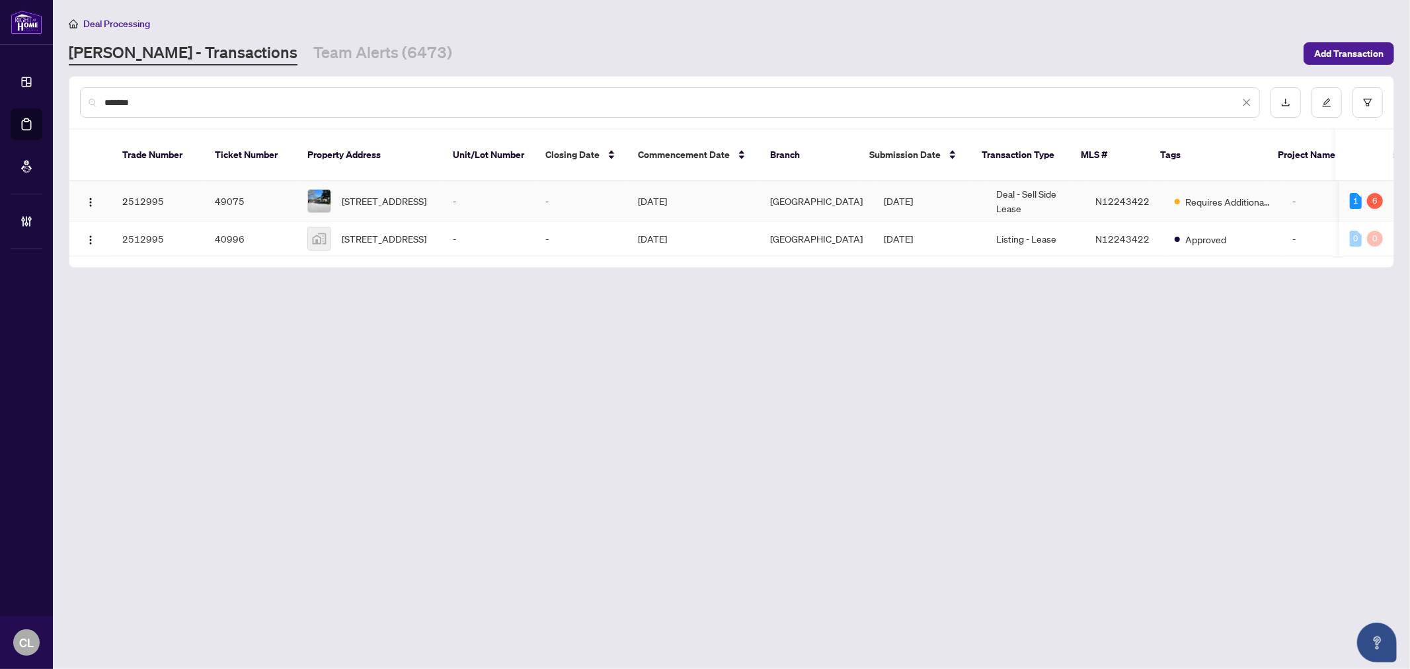
type input "*******"
click at [333, 189] on div "8 Delhi Cres, Markham, Ontario L3R 4J6, Canada" at bounding box center [369, 201] width 124 height 24
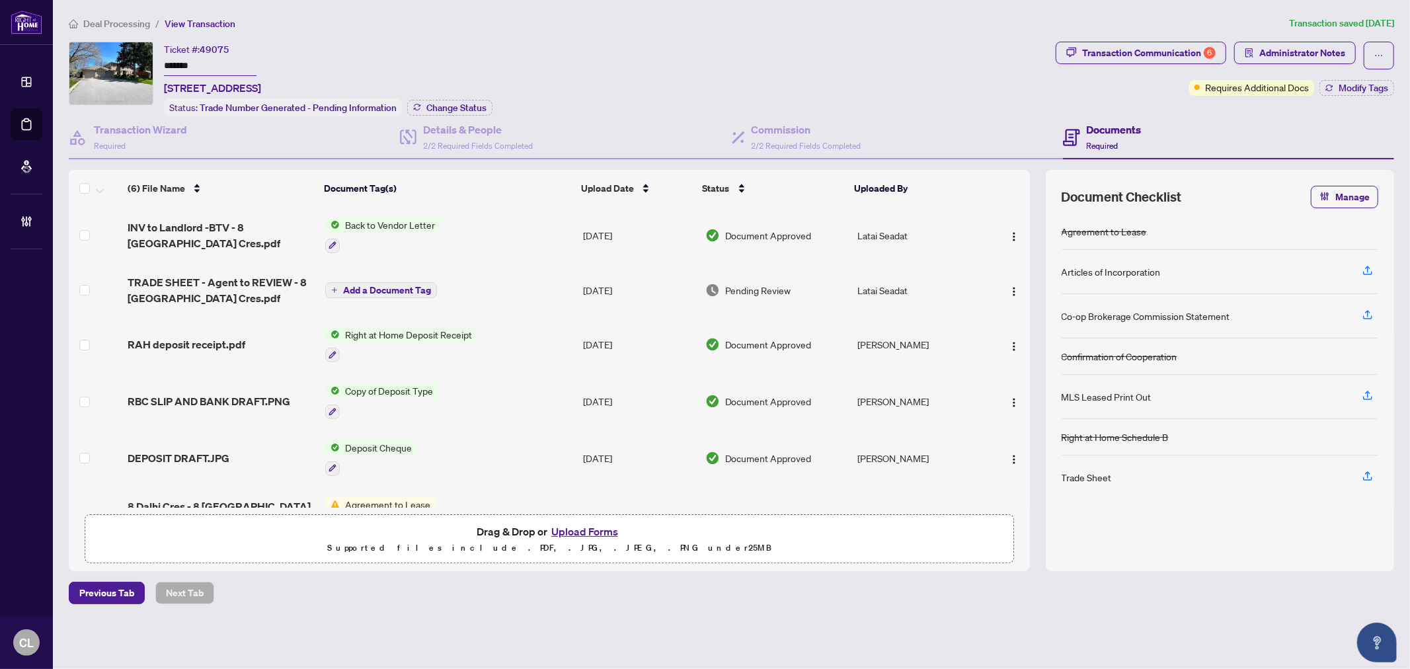
drag, startPoint x: 214, startPoint y: 66, endPoint x: 154, endPoint y: 64, distance: 59.5
click at [154, 64] on div "Ticket #: 49075 ******* 8 Delhi Cres, Markham, Ontario L3R 4J6, Canada Status: …" at bounding box center [560, 79] width 982 height 75
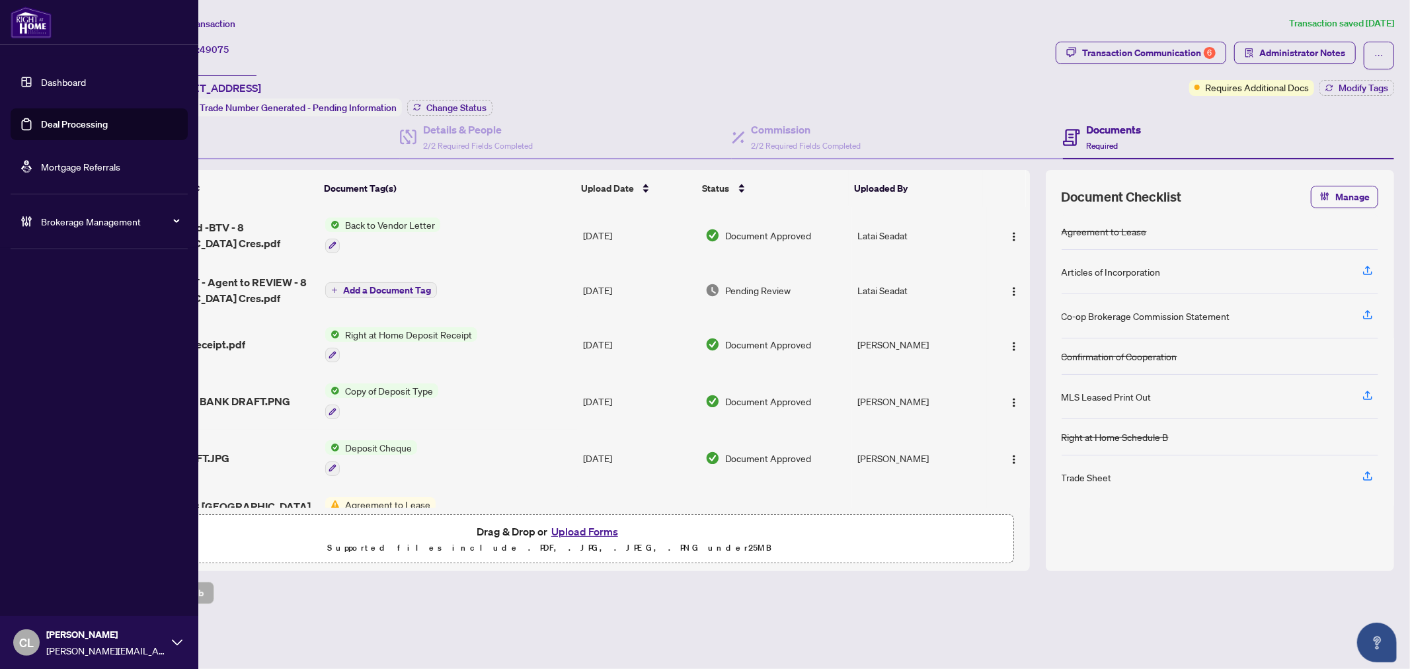
click at [91, 121] on link "Deal Processing" at bounding box center [74, 124] width 67 height 12
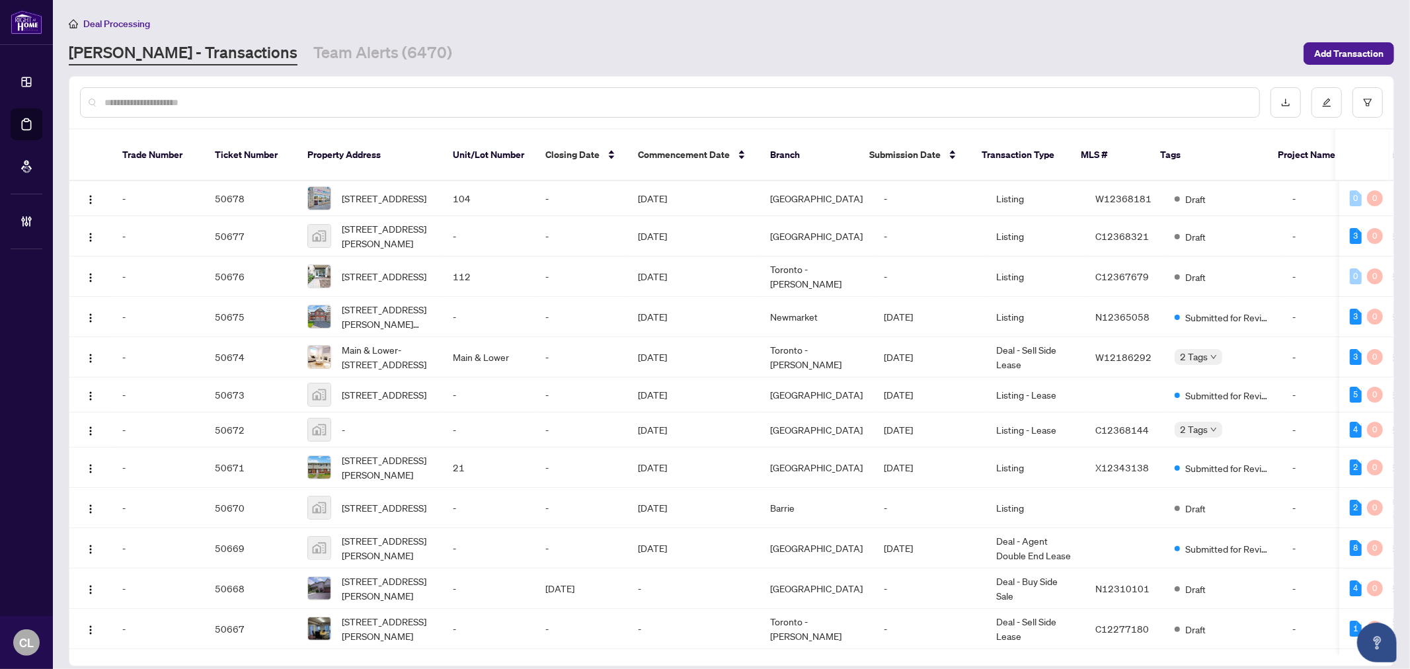
click at [323, 97] on input "text" at bounding box center [676, 102] width 1145 height 15
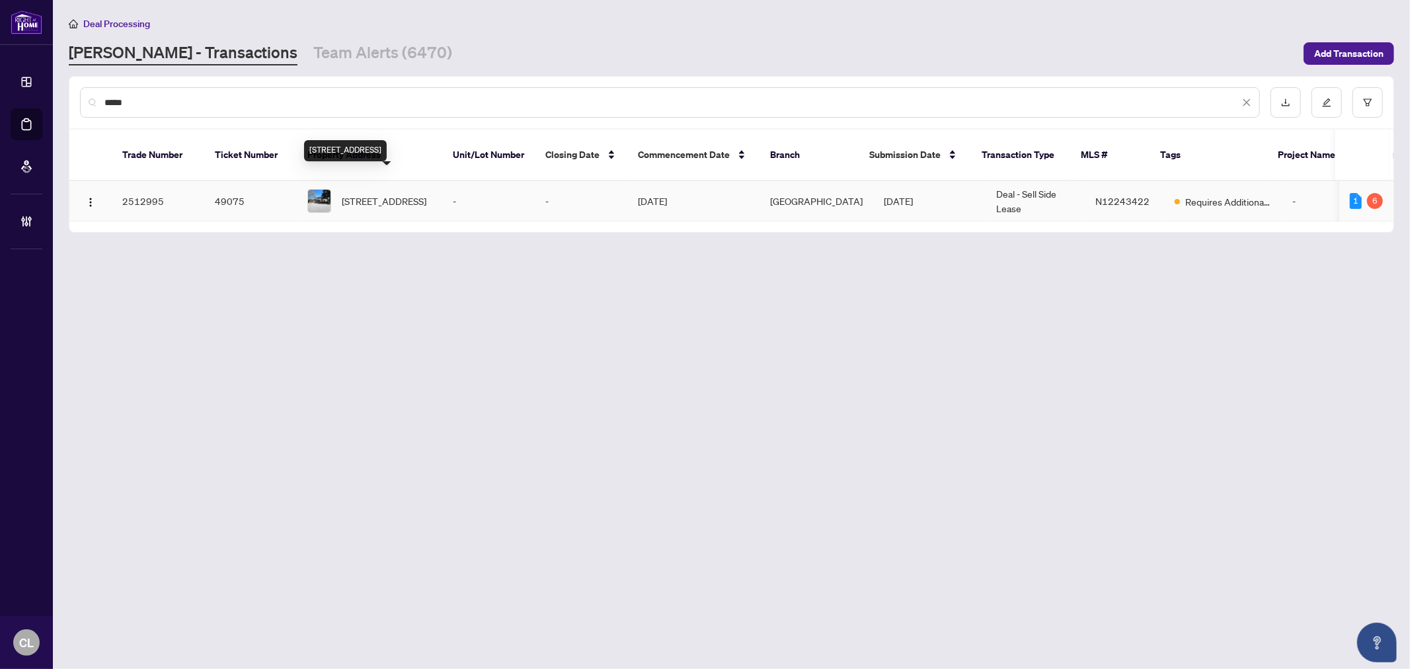
type input "*****"
click at [360, 194] on span "8 Delhi Cres, Markham, Ontario L3R 4J6, Canada" at bounding box center [384, 201] width 85 height 15
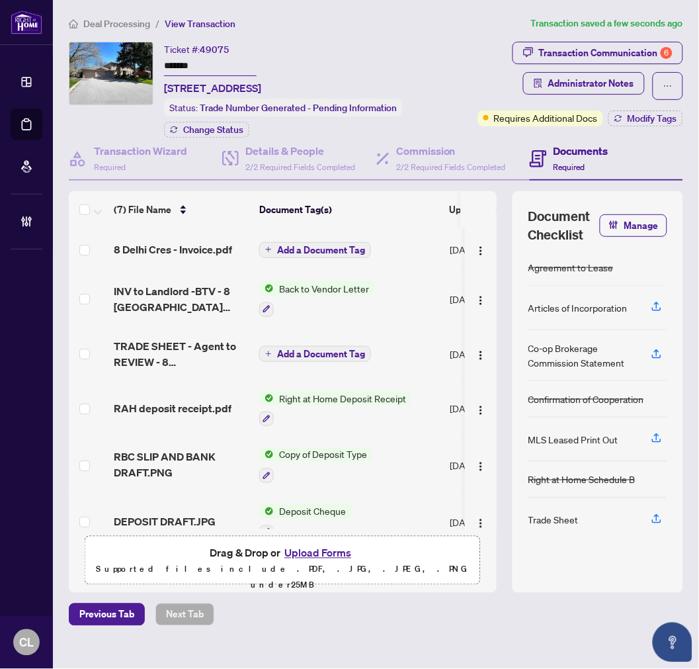
click at [309, 249] on span "Add a Document Tag" at bounding box center [321, 249] width 88 height 9
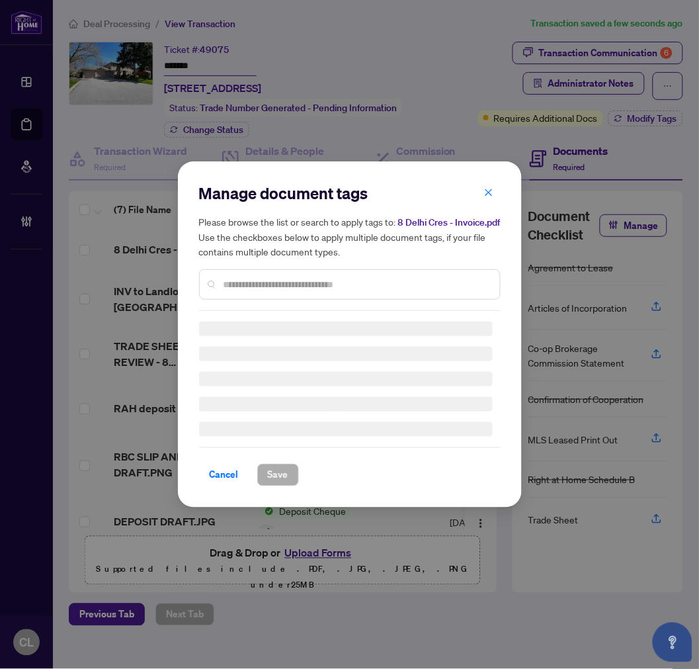
click at [292, 279] on input "text" at bounding box center [357, 284] width 266 height 15
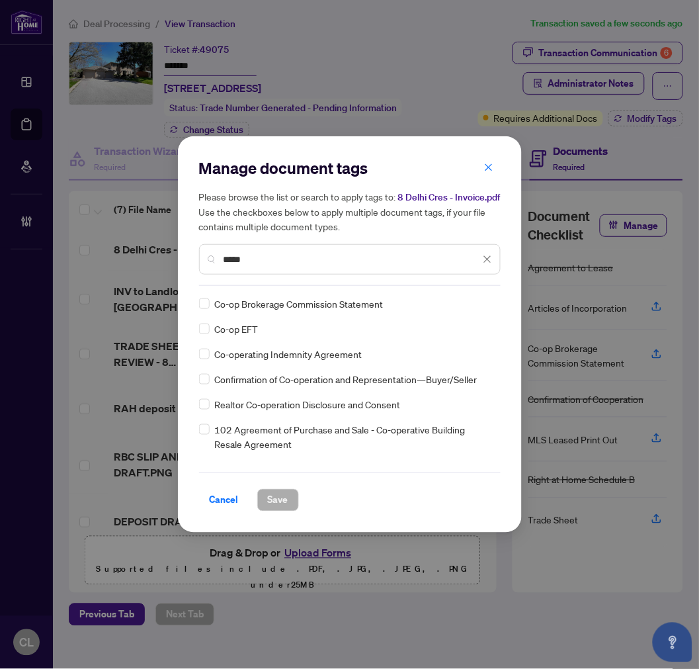
type input "*****"
click at [489, 301] on div "Co-op Brokerage Commission Statement Co-op EFT Co-operating Indemnity Agreement…" at bounding box center [350, 378] width 302 height 165
click at [484, 295] on span at bounding box center [479, 304] width 25 height 20
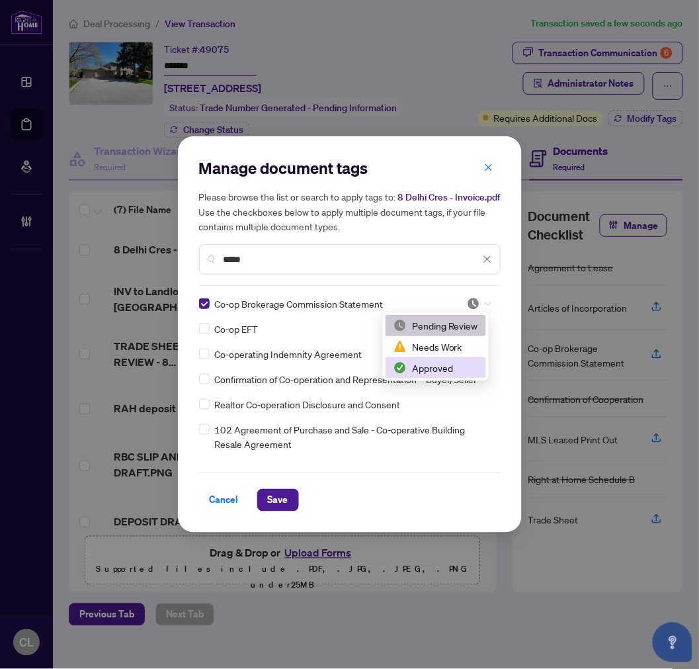
click at [439, 371] on div "Approved" at bounding box center [435, 367] width 85 height 15
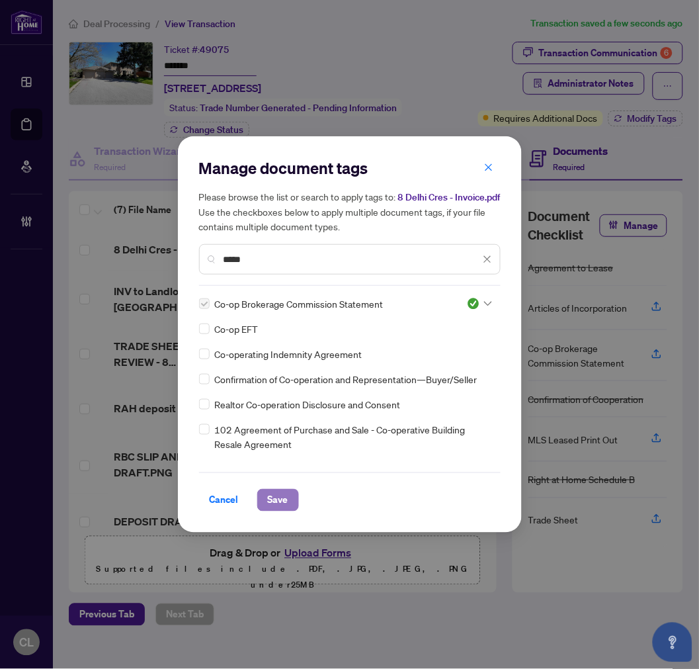
click at [278, 497] on span "Save" at bounding box center [278, 499] width 20 height 21
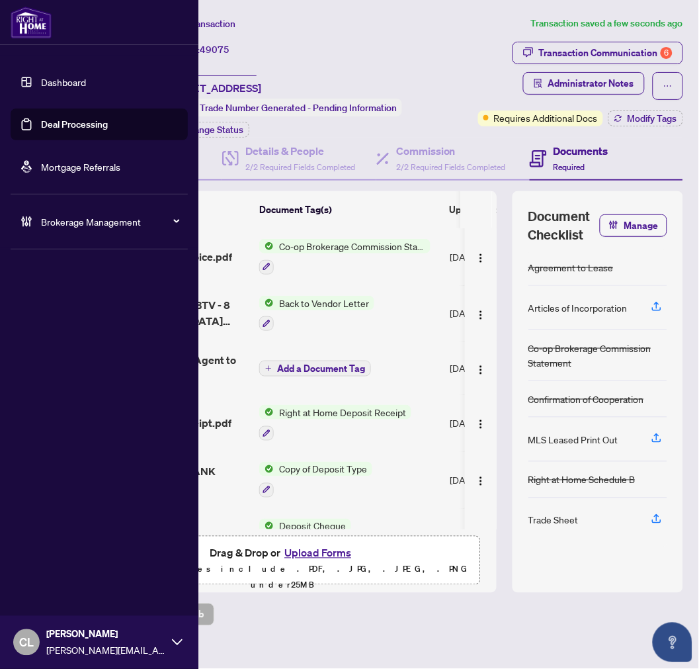
click at [41, 120] on link "Deal Processing" at bounding box center [74, 124] width 67 height 12
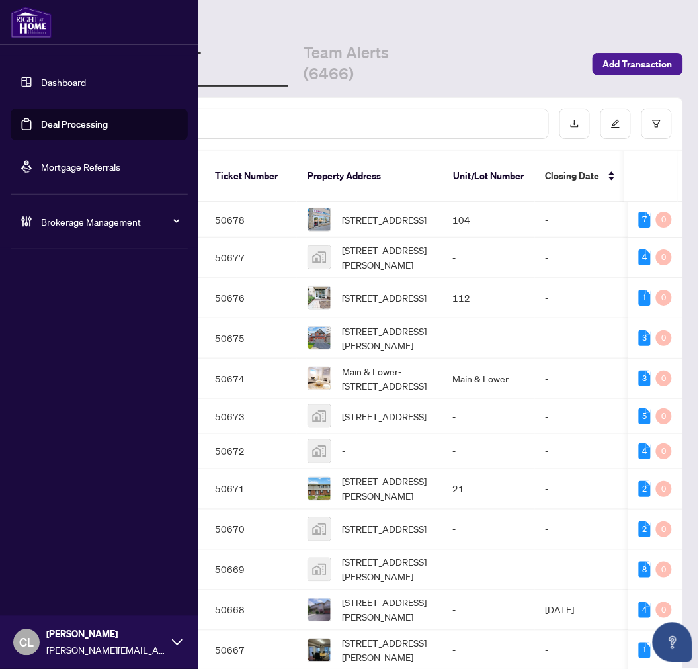
click at [54, 120] on link "Deal Processing" at bounding box center [74, 124] width 67 height 12
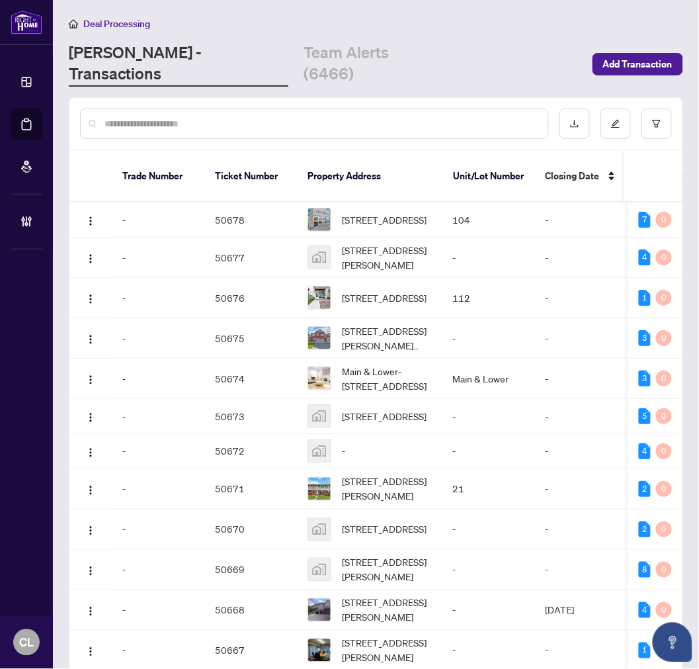
click at [212, 116] on input "text" at bounding box center [320, 123] width 433 height 15
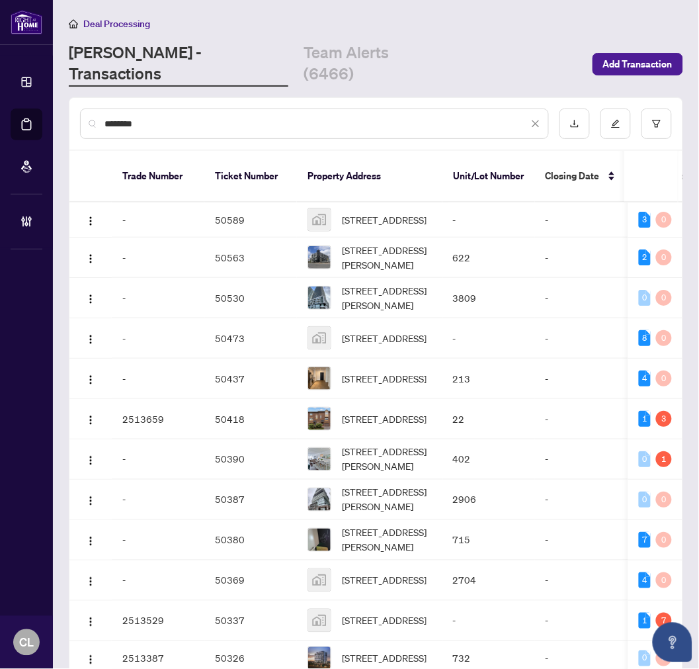
type input "********"
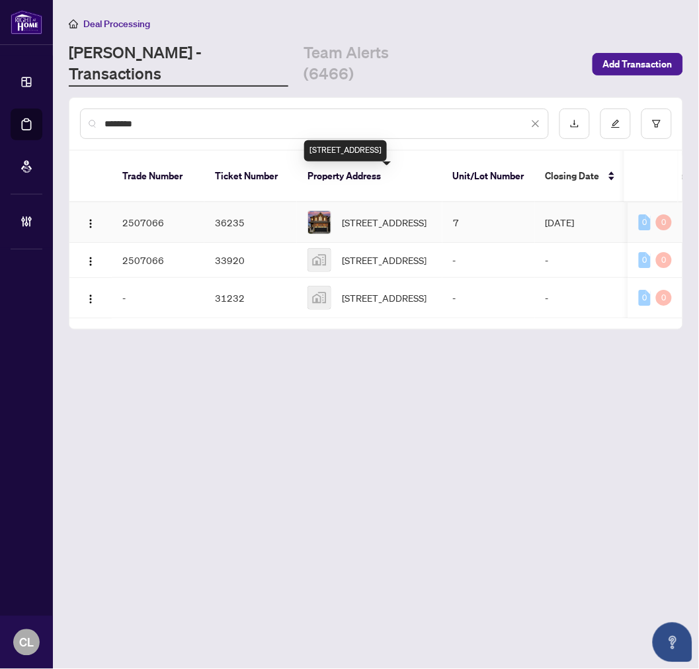
click at [371, 215] on span "7-22 Sasco Way, Essa, Ontario L3W 0C8, Canada" at bounding box center [384, 222] width 85 height 15
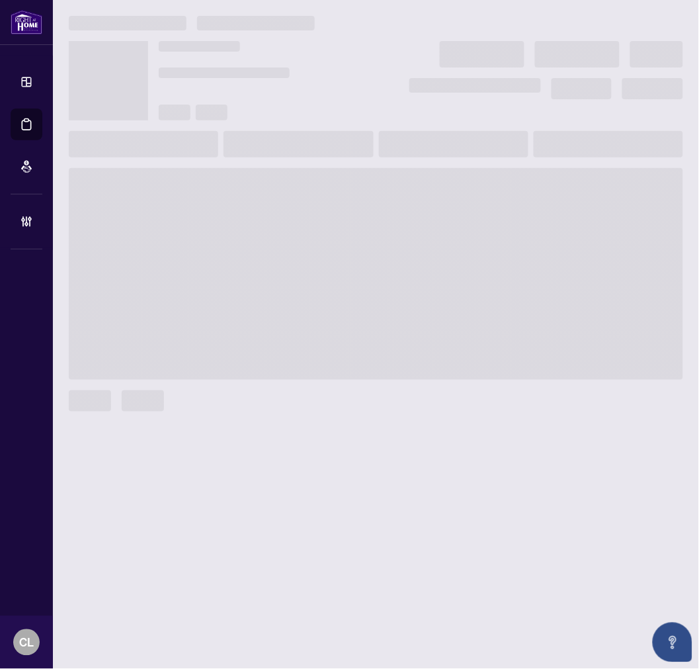
click at [371, 193] on span at bounding box center [376, 274] width 614 height 212
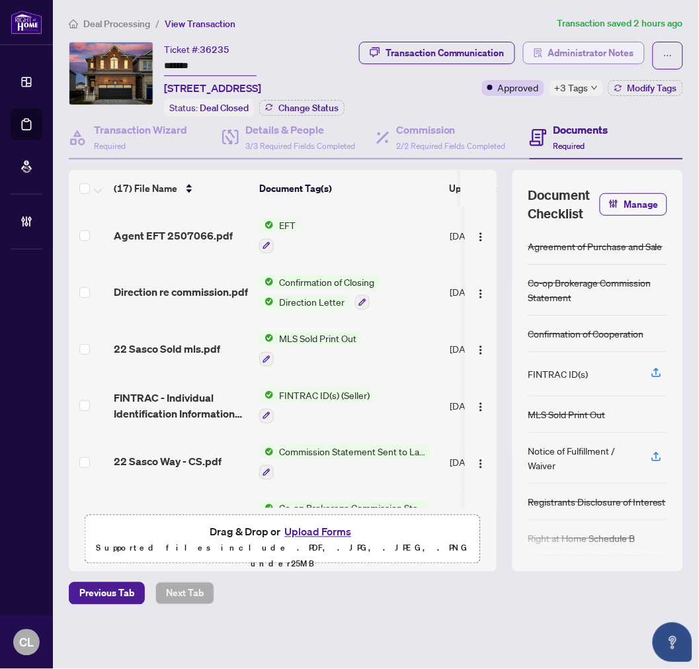
click at [615, 52] on span "Administrator Notes" at bounding box center [591, 52] width 86 height 21
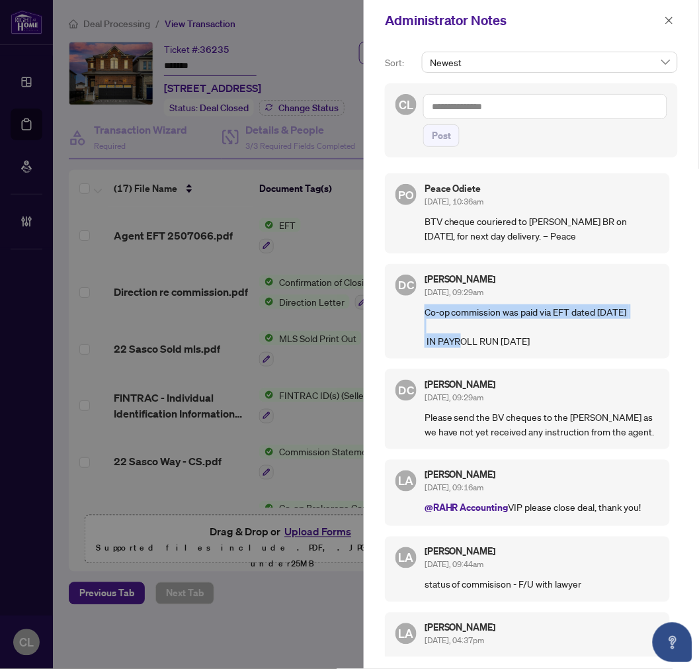
drag, startPoint x: 454, startPoint y: 341, endPoint x: 431, endPoint y: 325, distance: 27.5
click at [423, 325] on div "DC Dawn Chan Aug/28/2025, 09:29am Co-op commission was paid via EFT dated Augus…" at bounding box center [527, 311] width 285 height 95
copy p "Co-op commission was paid via EFT dated August 28, 2025"
click at [672, 17] on icon "close" at bounding box center [669, 20] width 7 height 7
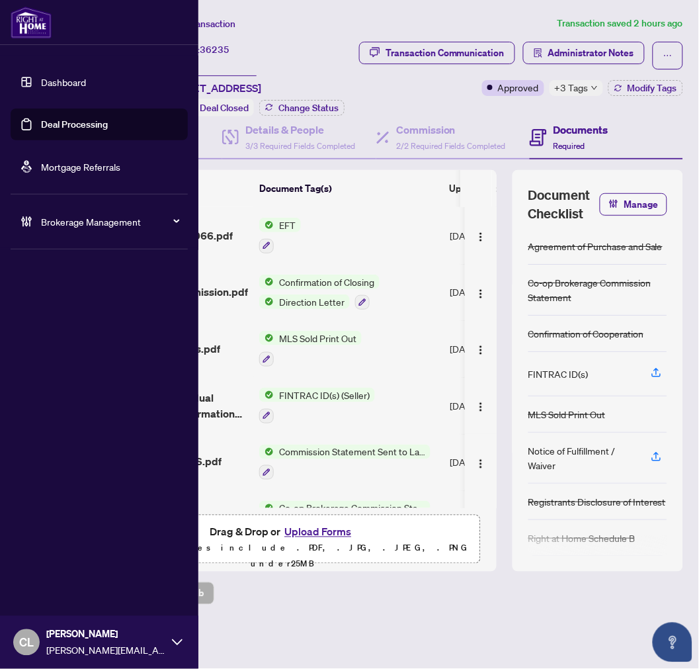
click at [56, 128] on link "Deal Processing" at bounding box center [74, 124] width 67 height 12
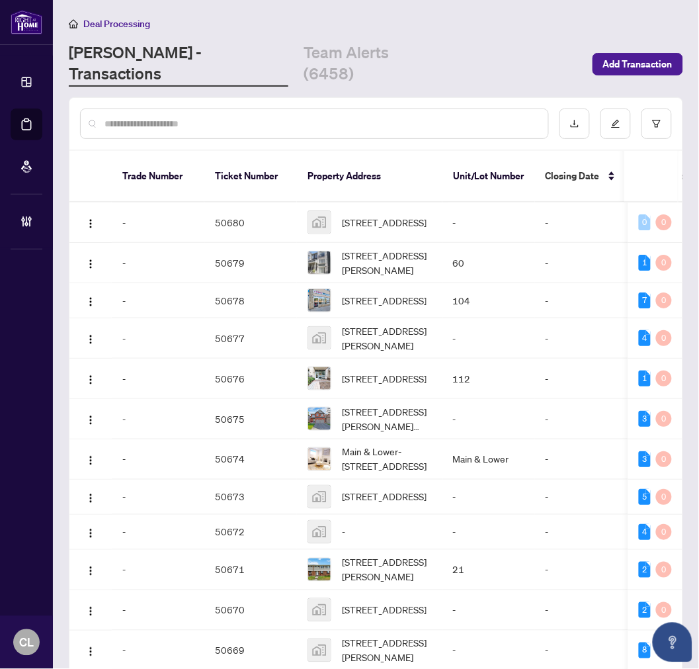
click at [235, 116] on input "text" at bounding box center [320, 123] width 433 height 15
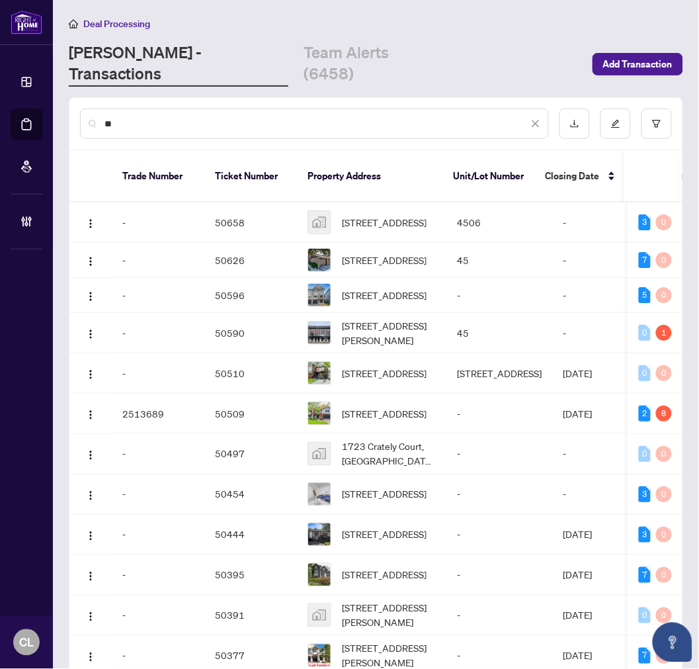
type input "*"
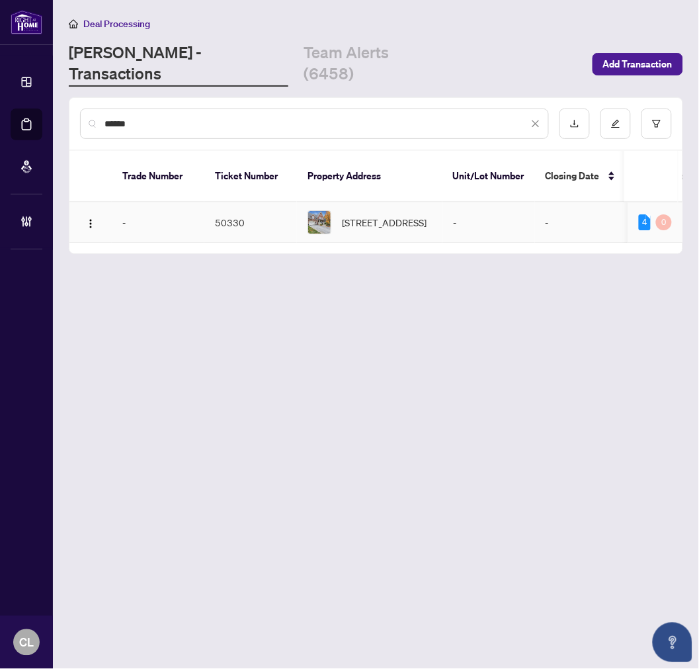
type input "******"
click at [399, 215] on span "145 Snowbridge Way, Blue Mountains, Ontario L9Y 0V1, Canada" at bounding box center [384, 222] width 85 height 15
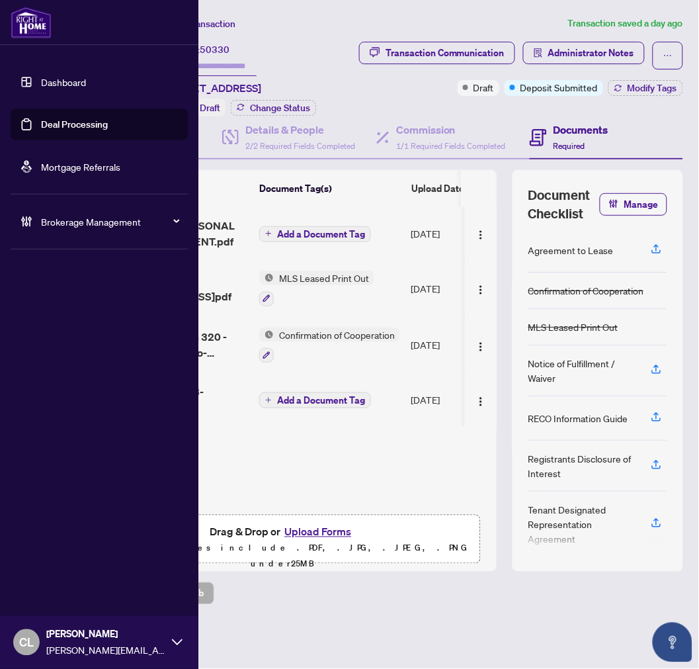
click at [65, 120] on link "Deal Processing" at bounding box center [74, 124] width 67 height 12
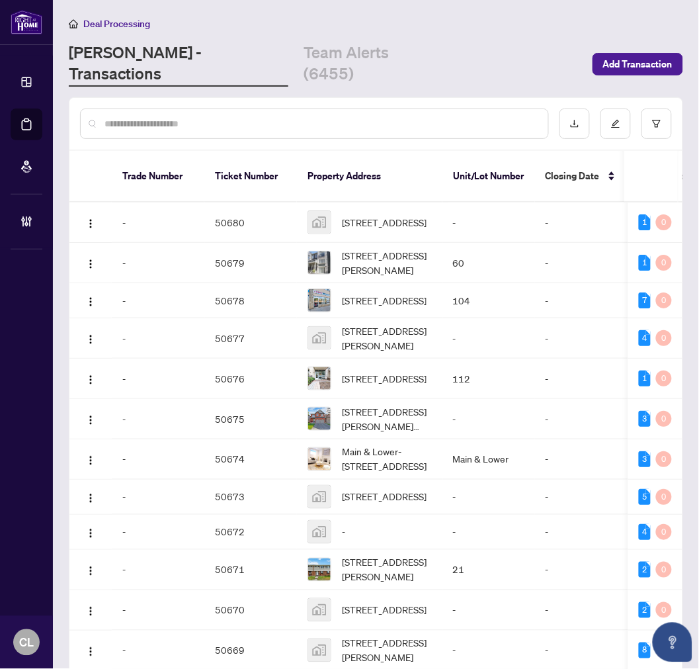
click at [206, 116] on input "text" at bounding box center [320, 123] width 433 height 15
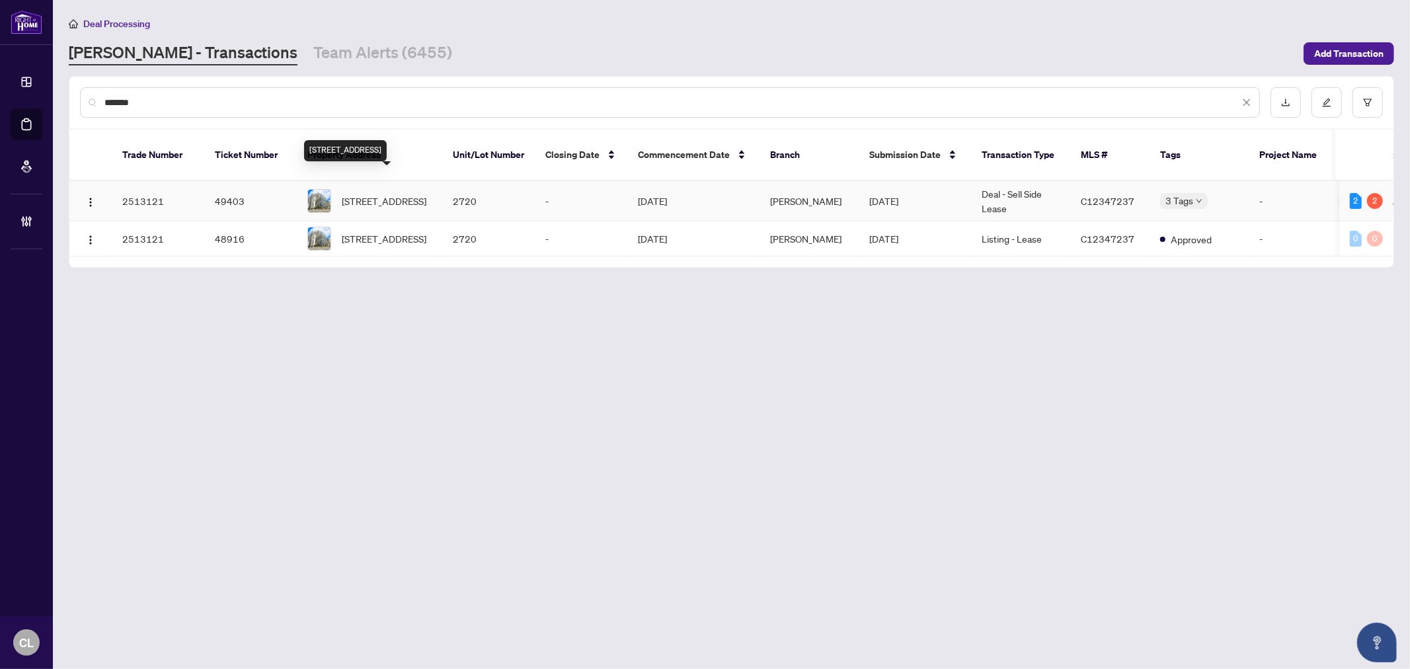
type input "*******"
click at [345, 194] on span "2720-135 Lower Sherbourne St, Toronto, Ontario M5A 1Y4, Canada" at bounding box center [384, 201] width 85 height 15
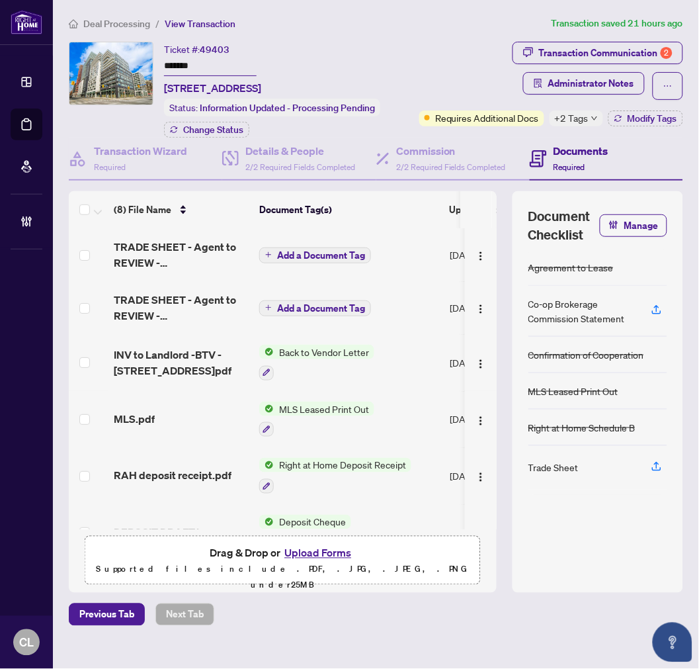
click at [346, 561] on button "Upload Forms" at bounding box center [317, 552] width 75 height 17
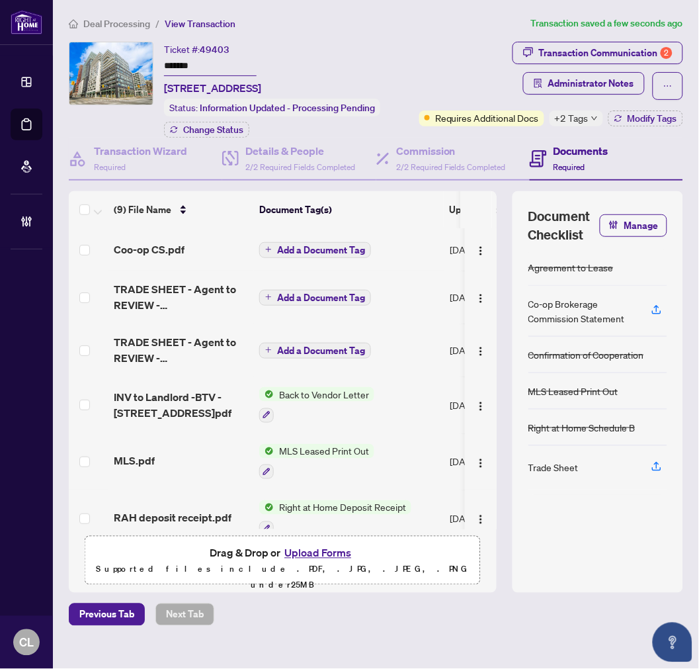
click at [185, 257] on div "Coo-op CS.pdf" at bounding box center [181, 249] width 135 height 16
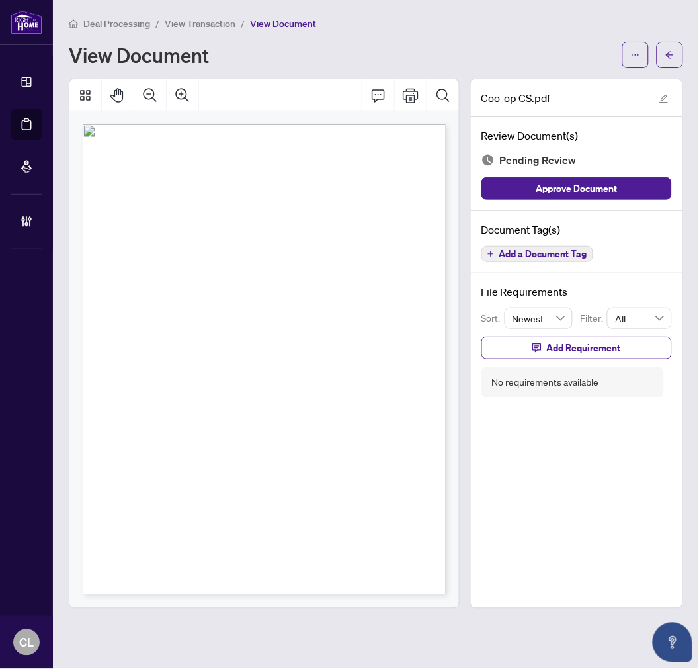
click at [559, 255] on span "Add a Document Tag" at bounding box center [543, 253] width 88 height 9
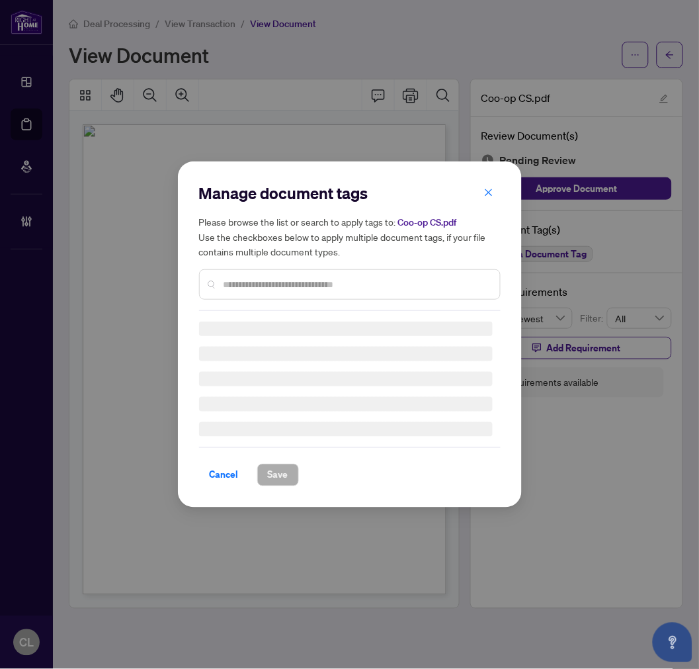
click at [379, 272] on div at bounding box center [350, 284] width 302 height 30
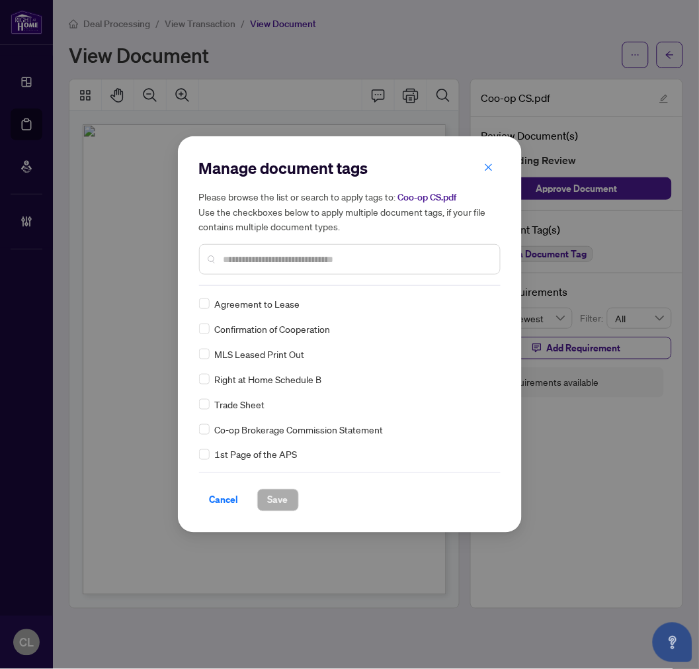
click at [379, 268] on div at bounding box center [350, 259] width 302 height 30
click at [373, 260] on input "text" at bounding box center [357, 259] width 266 height 15
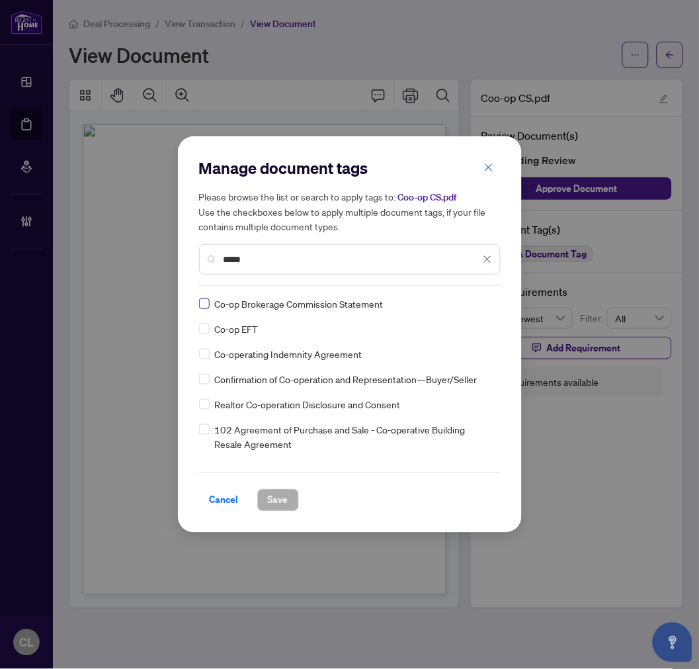
type input "*****"
click at [484, 304] on icon at bounding box center [488, 303] width 8 height 5
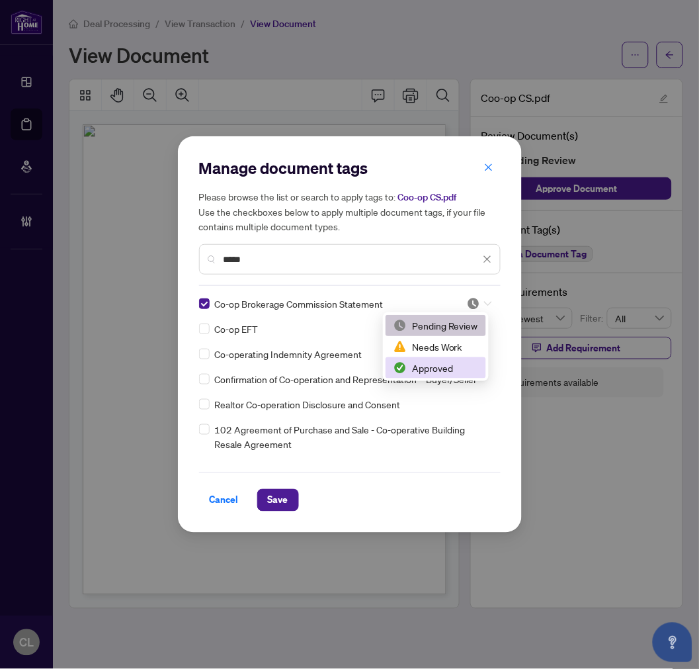
click at [470, 364] on div "Approved" at bounding box center [435, 367] width 85 height 15
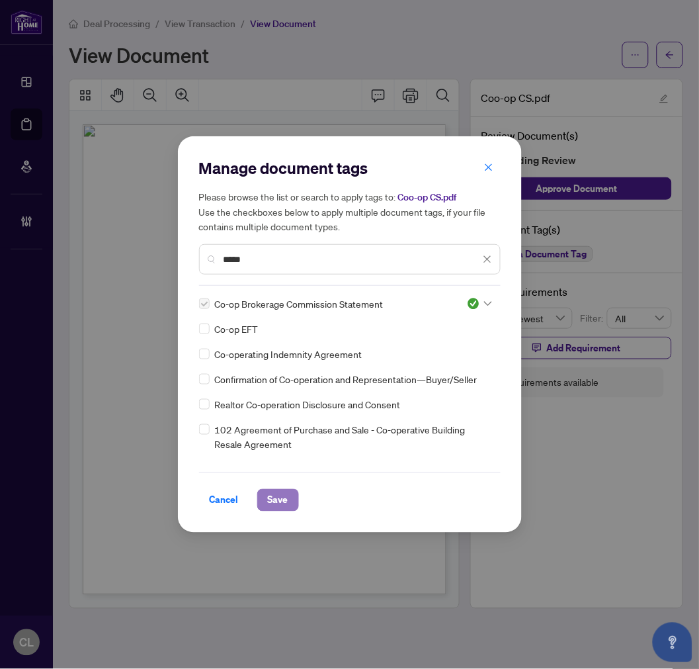
click at [275, 499] on span "Save" at bounding box center [278, 499] width 20 height 21
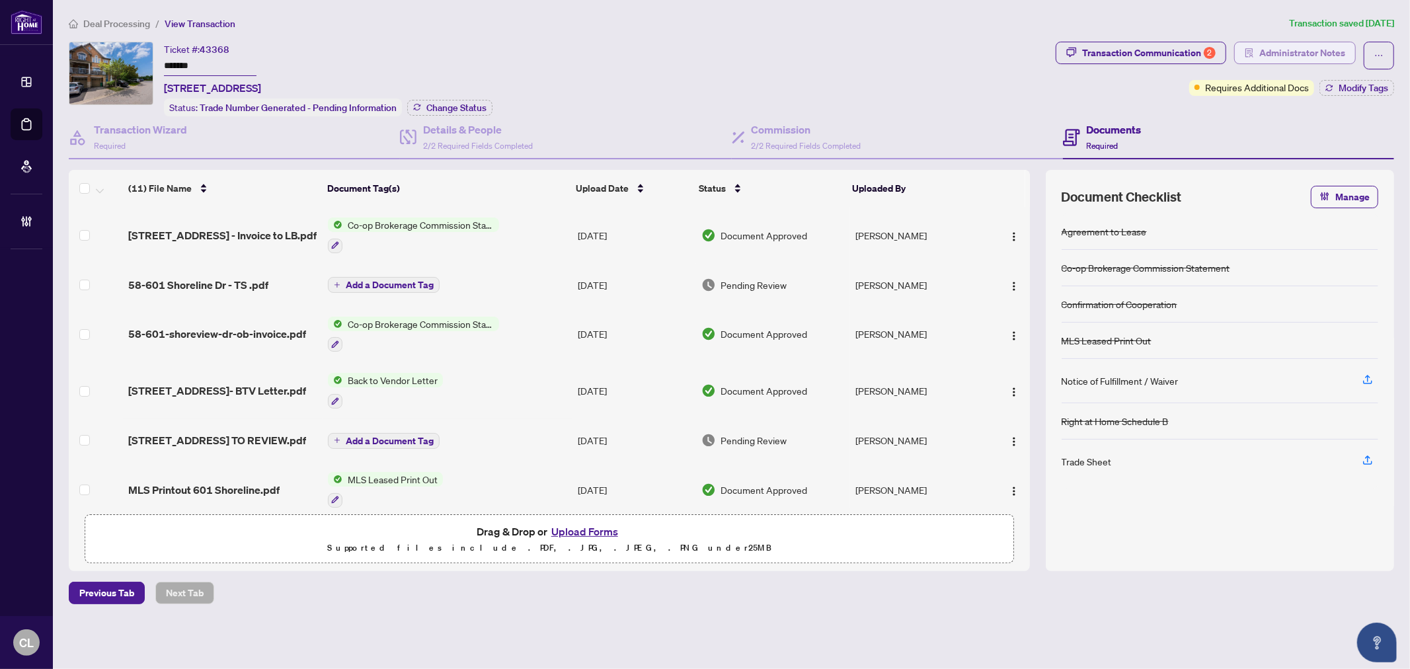
click at [1277, 48] on span "Administrator Notes" at bounding box center [1303, 52] width 86 height 21
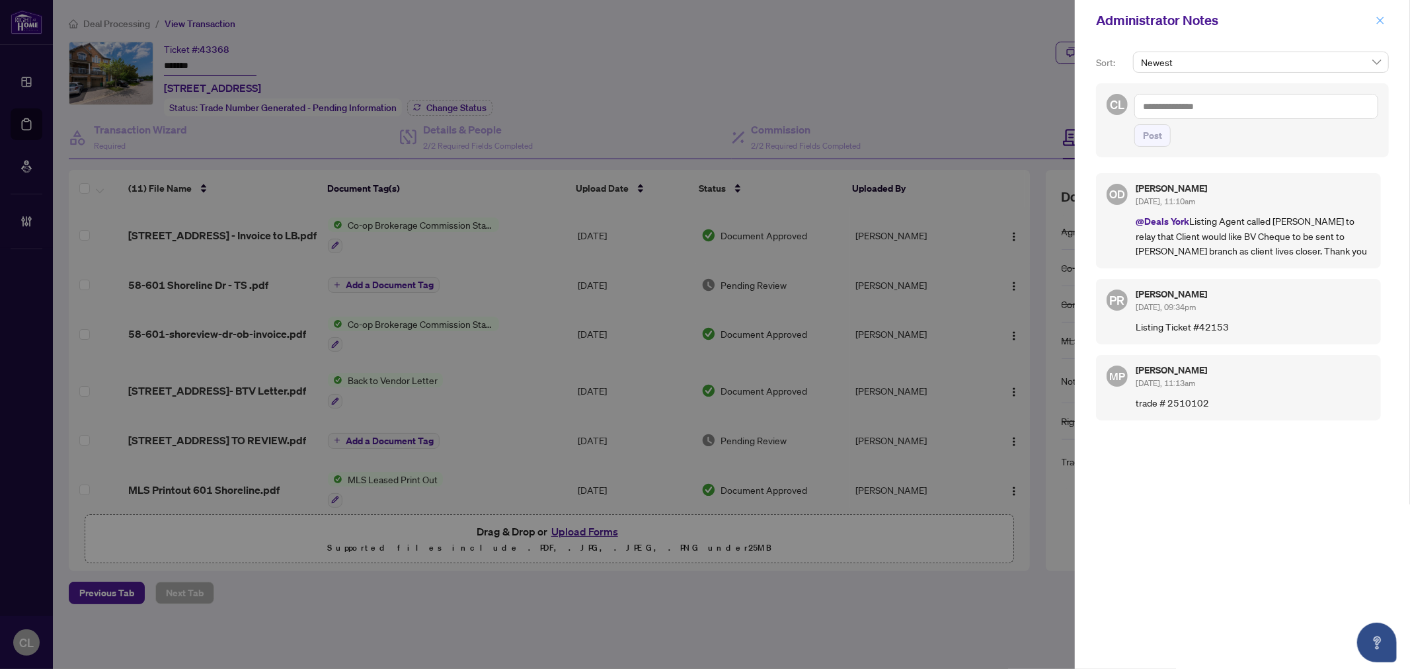
click at [1375, 22] on button "button" at bounding box center [1380, 21] width 17 height 16
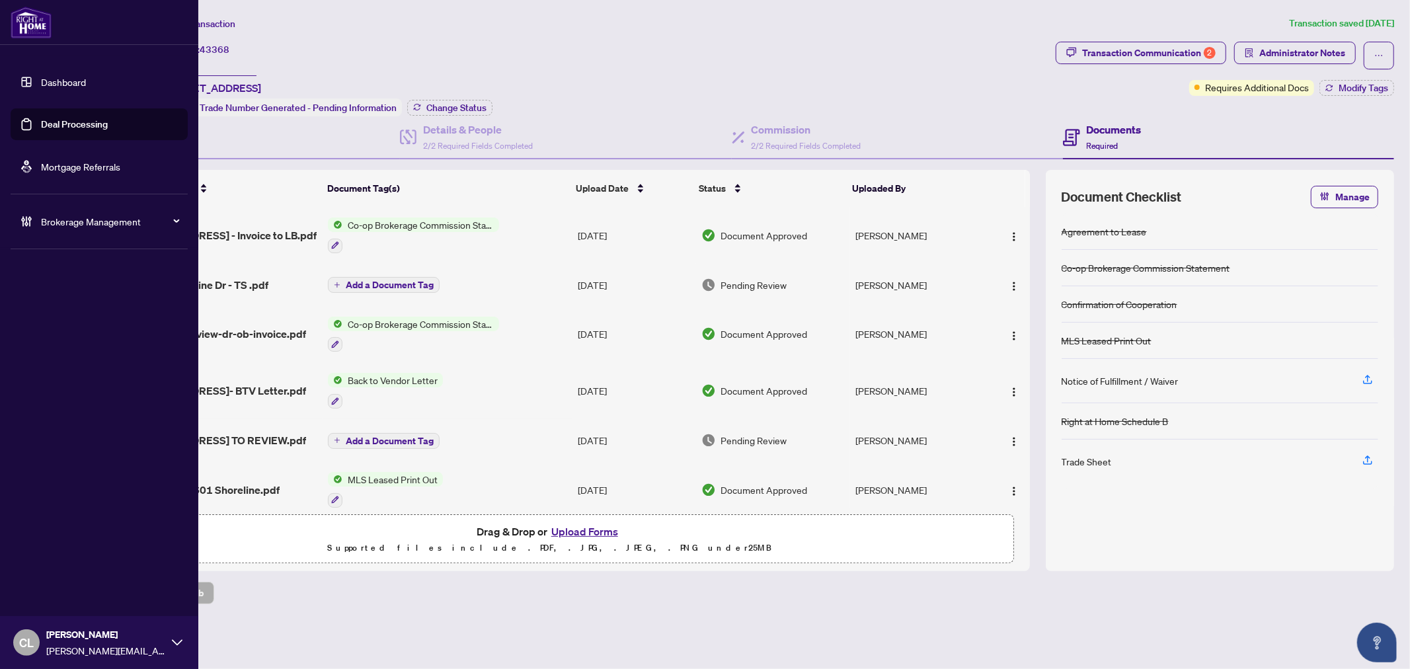
drag, startPoint x: 85, startPoint y: 119, endPoint x: 103, endPoint y: 120, distance: 18.5
click at [85, 119] on link "Deal Processing" at bounding box center [74, 124] width 67 height 12
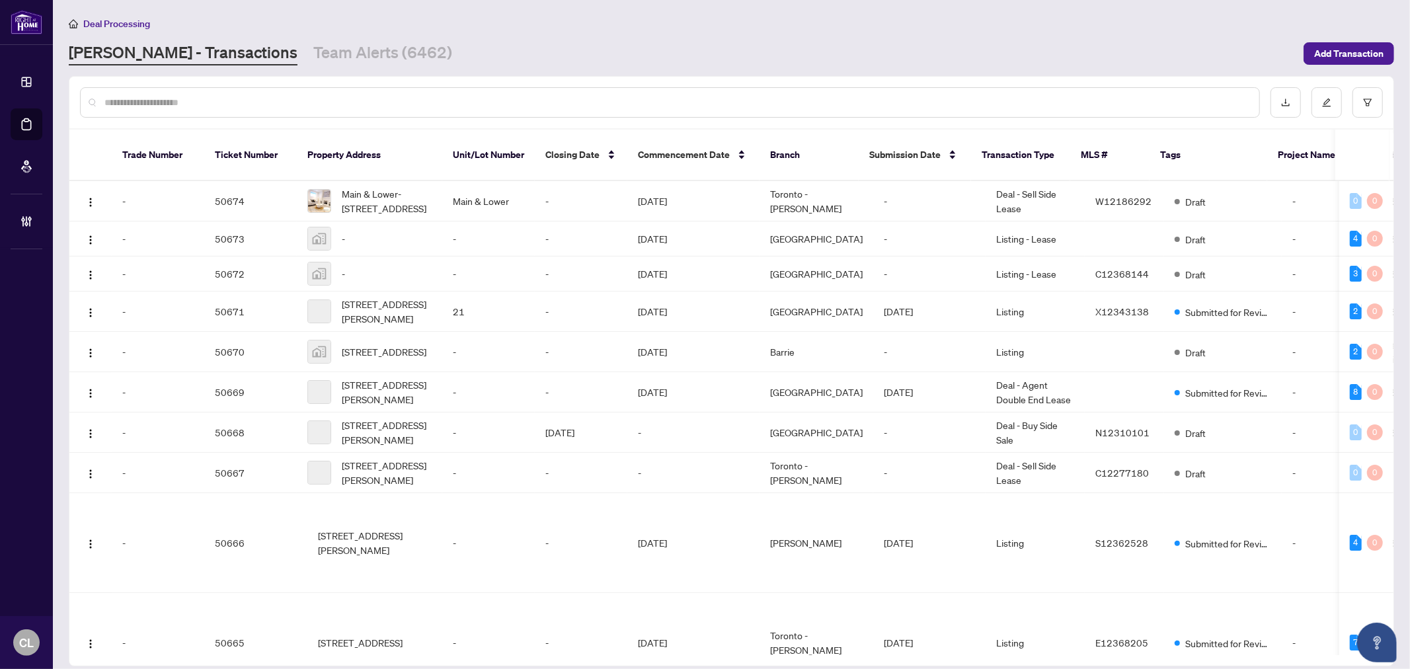
click at [274, 95] on input "text" at bounding box center [676, 102] width 1145 height 15
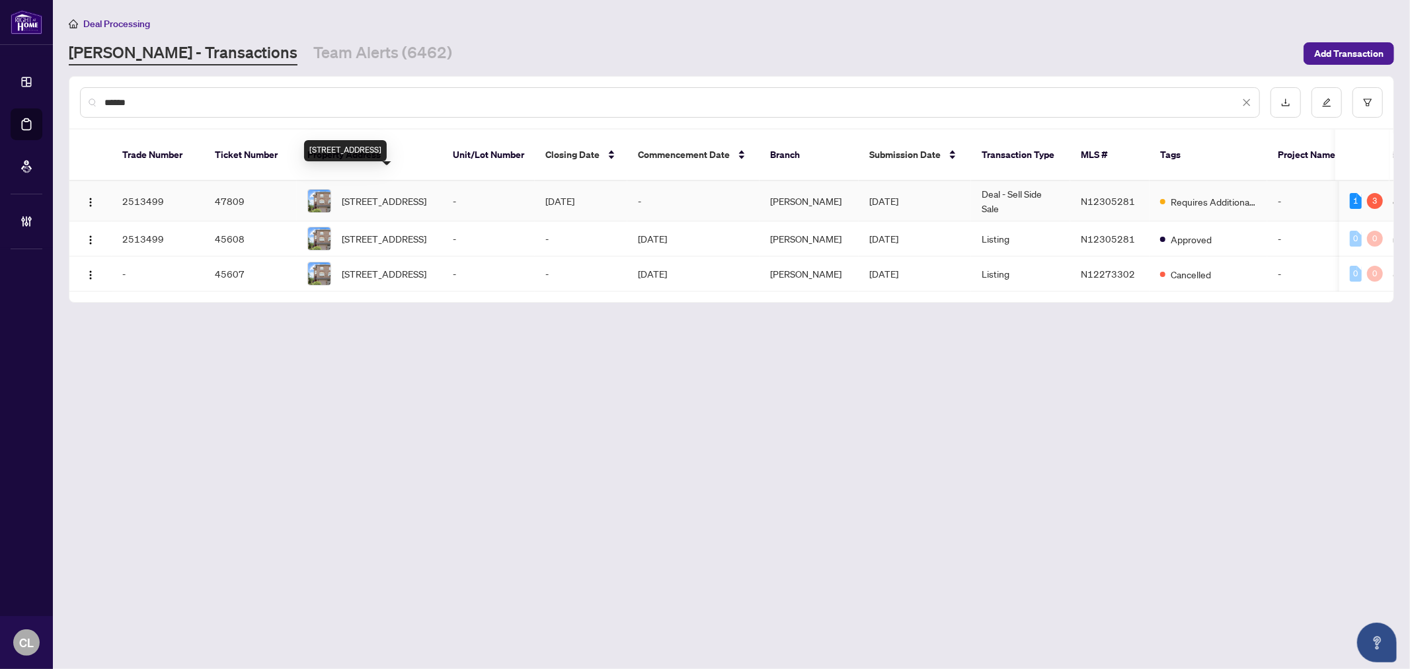
type input "******"
click at [355, 194] on span "[STREET_ADDRESS]" at bounding box center [384, 201] width 85 height 15
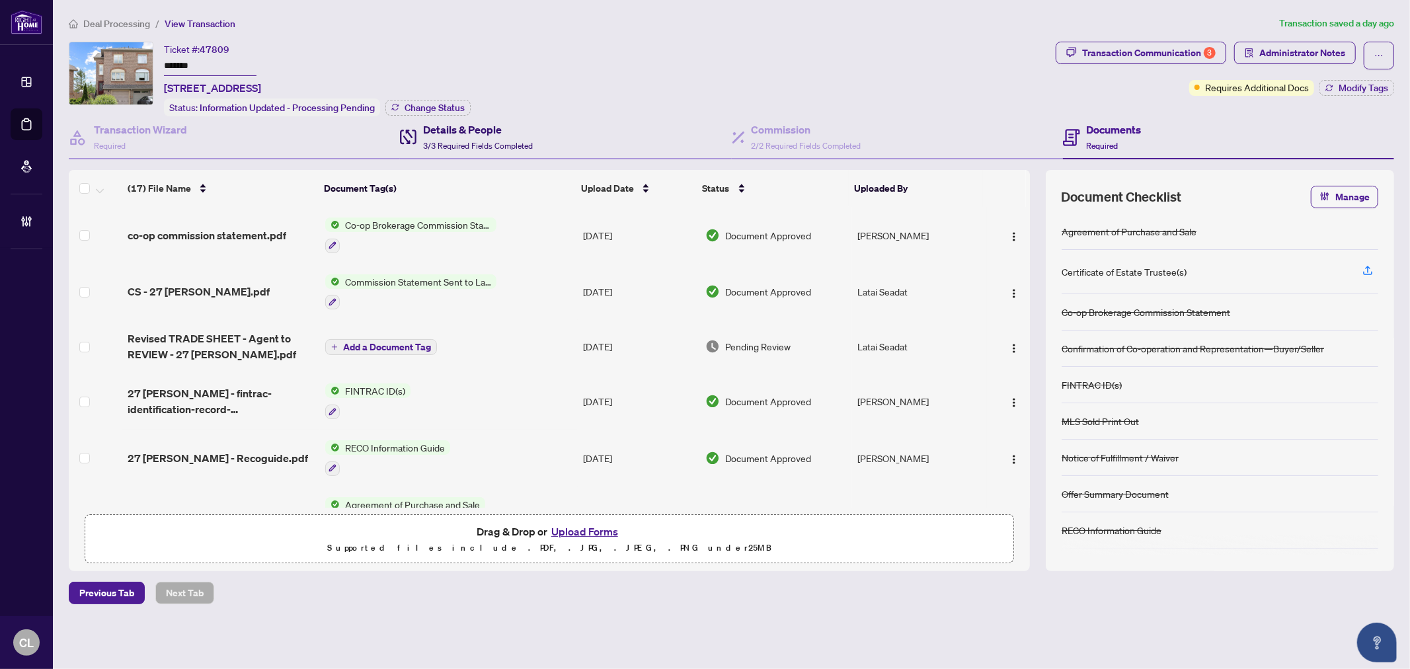
click at [432, 131] on h4 "Details & People" at bounding box center [478, 130] width 110 height 16
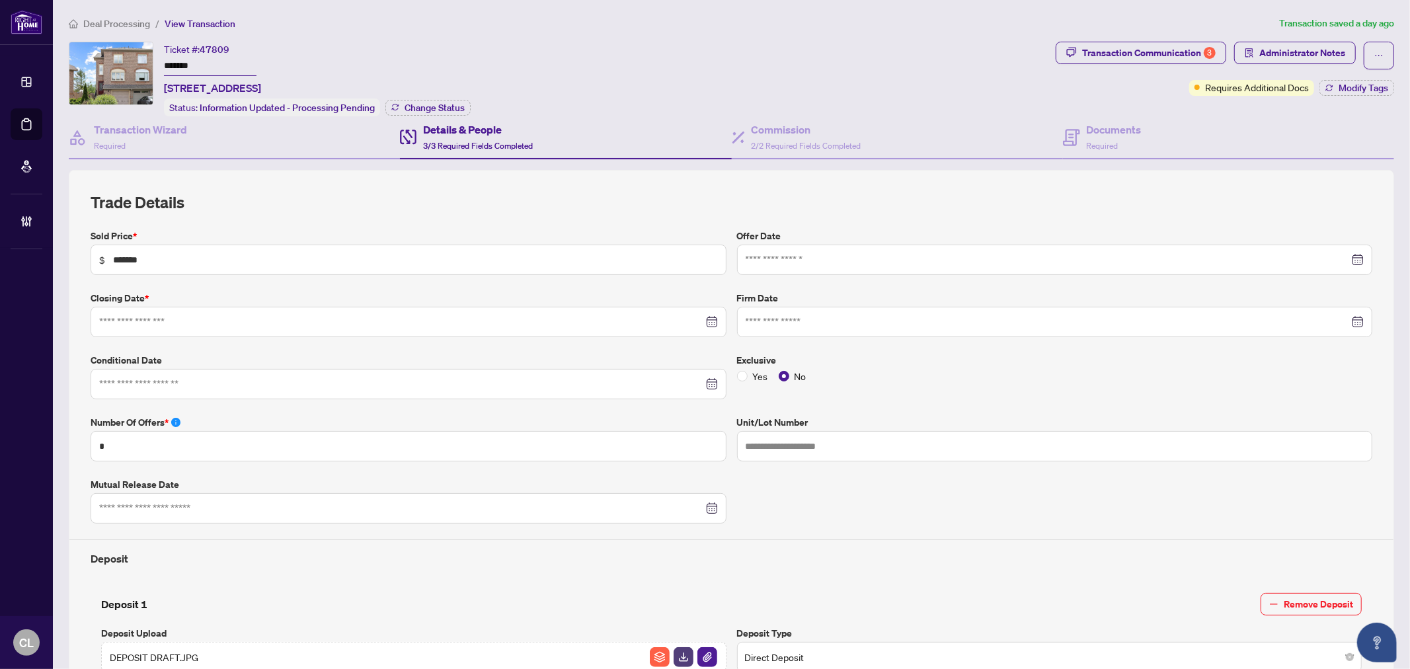
type input "**********"
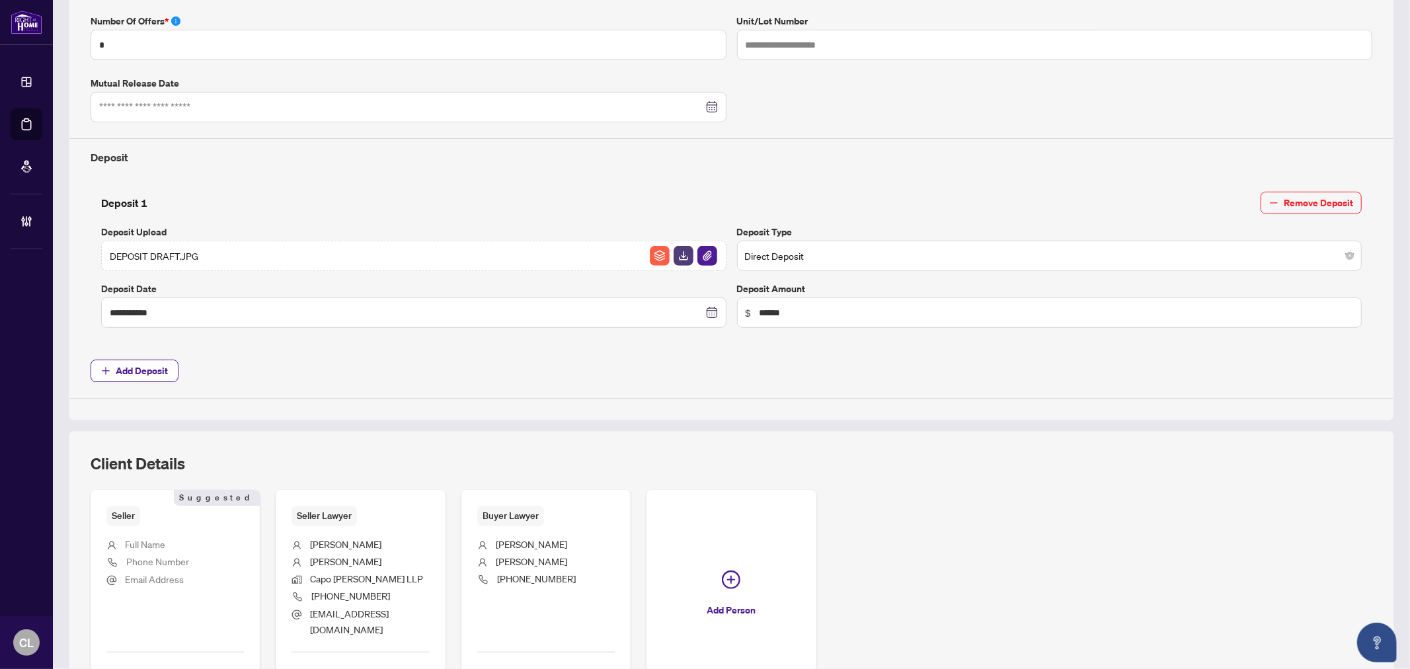
scroll to position [405, 0]
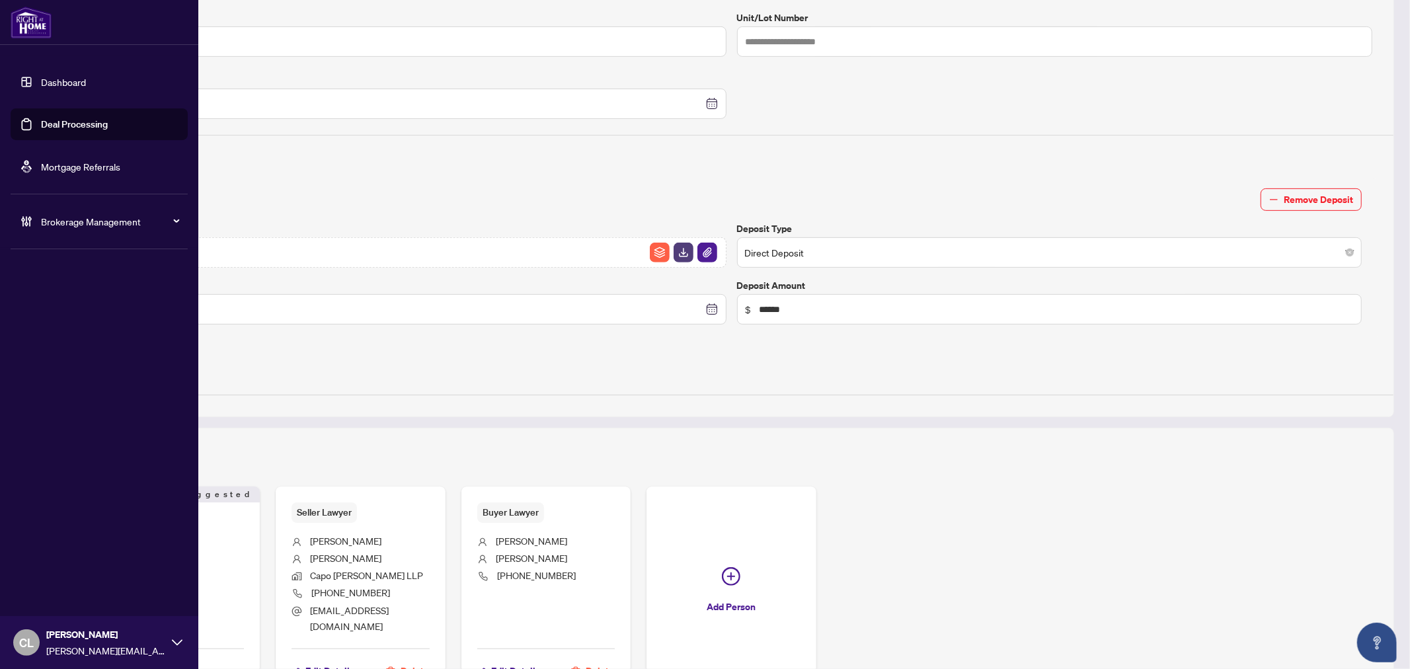
click at [91, 120] on link "Deal Processing" at bounding box center [74, 124] width 67 height 12
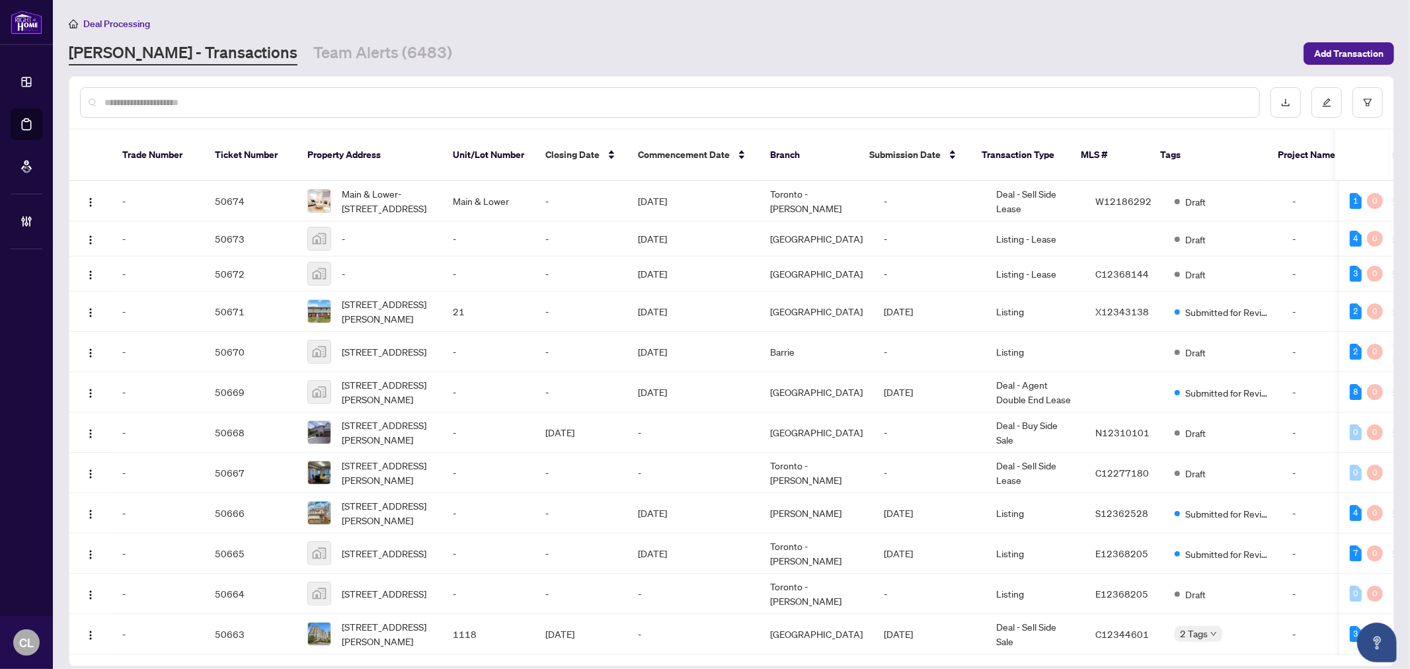
click at [693, 106] on input "text" at bounding box center [676, 102] width 1145 height 15
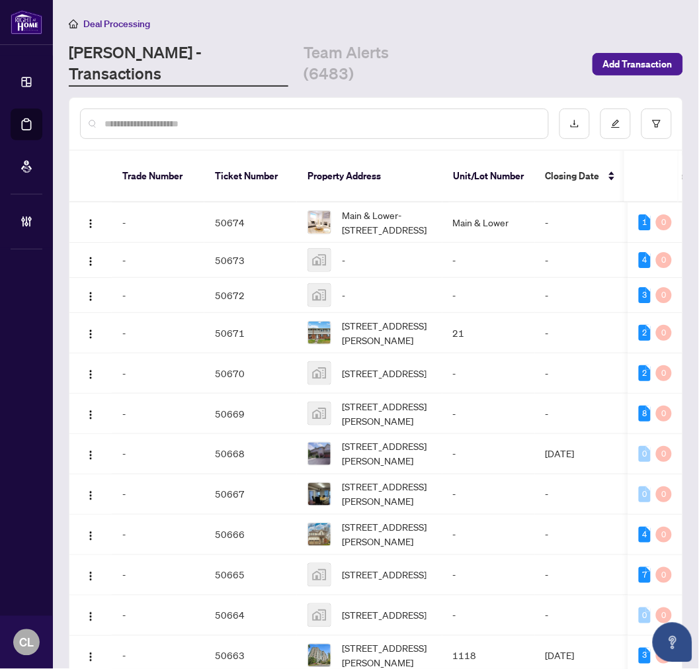
click at [155, 116] on input "text" at bounding box center [320, 123] width 433 height 15
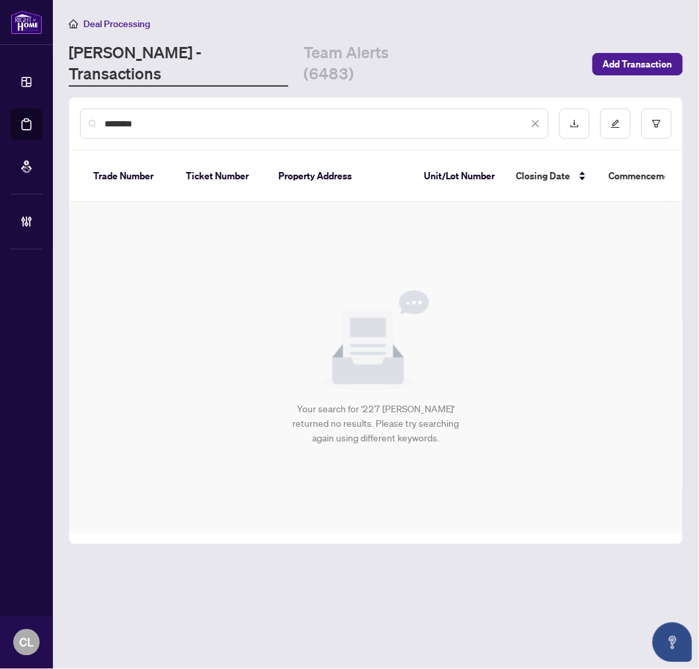
click at [152, 116] on input "********" at bounding box center [316, 123] width 424 height 15
click at [114, 116] on input "**********" at bounding box center [316, 123] width 424 height 15
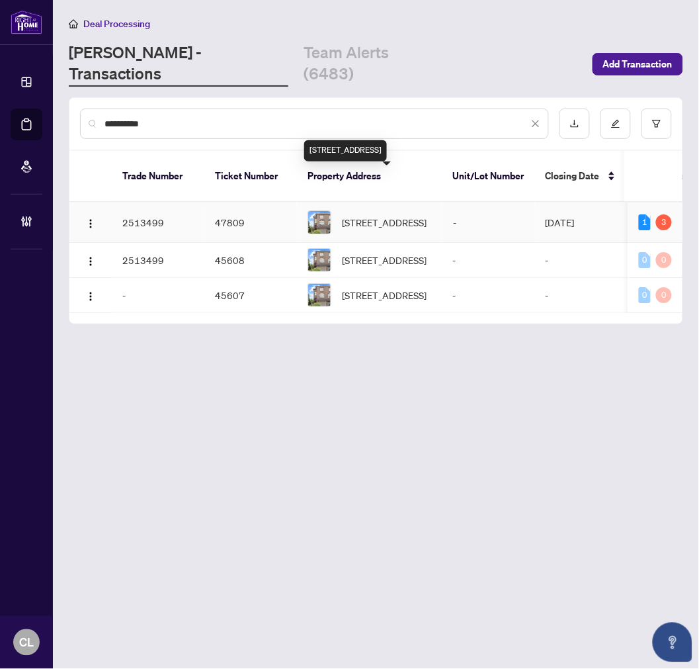
type input "**********"
click at [386, 215] on span "[STREET_ADDRESS]" at bounding box center [384, 222] width 85 height 15
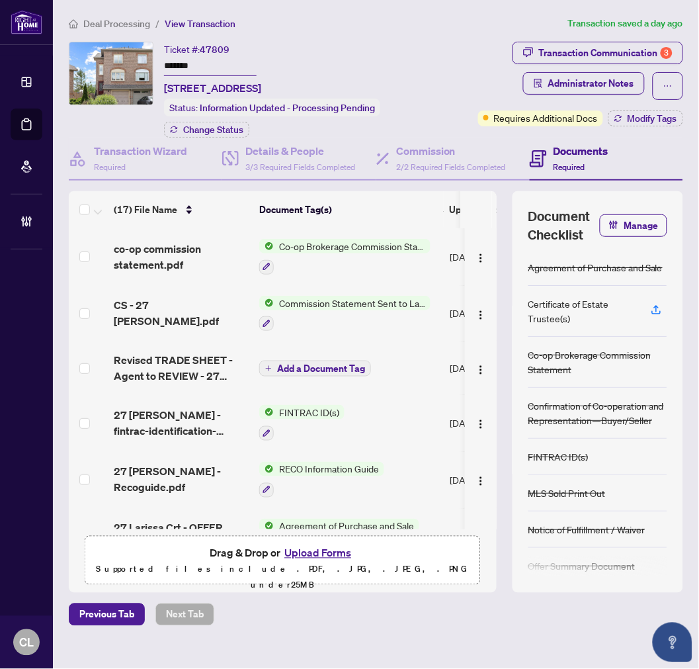
click at [327, 253] on span "Co-op Brokerage Commission Statement" at bounding box center [352, 246] width 157 height 15
click at [174, 270] on span "co-op commission statement.pdf" at bounding box center [181, 257] width 135 height 32
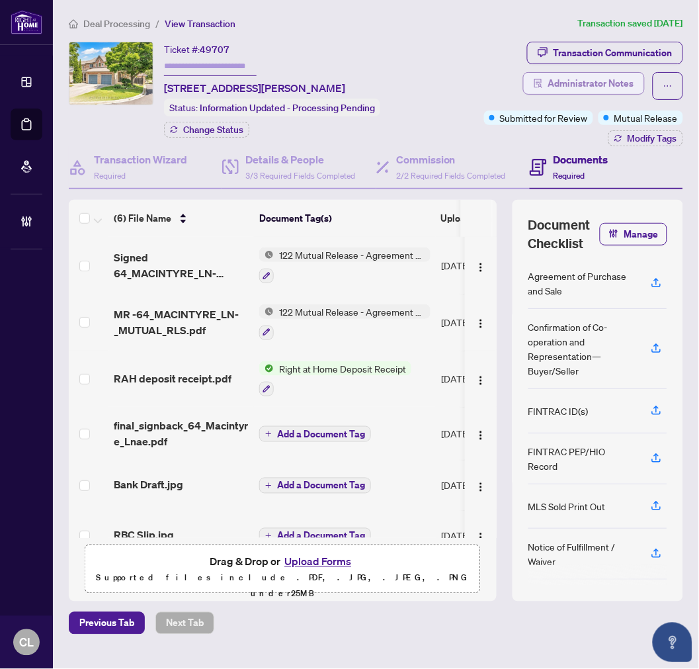
click at [606, 87] on span "Administrator Notes" at bounding box center [591, 83] width 86 height 21
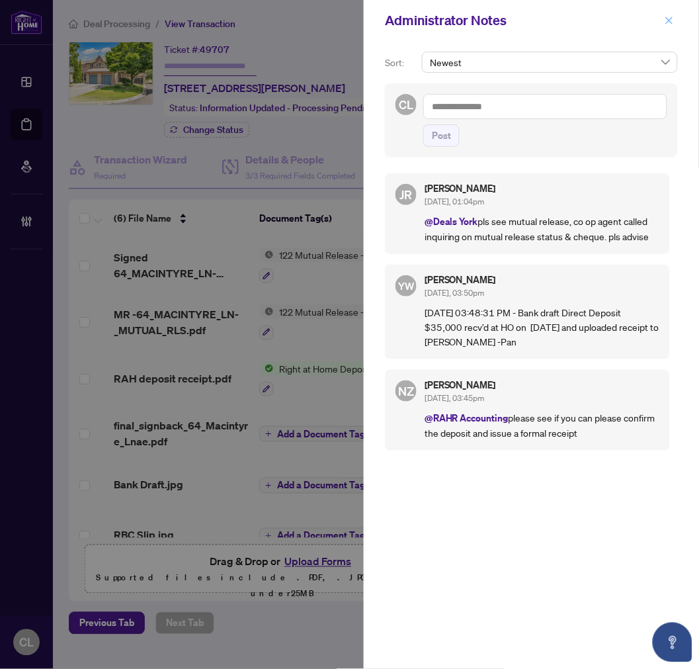
click at [664, 21] on button "button" at bounding box center [669, 21] width 17 height 16
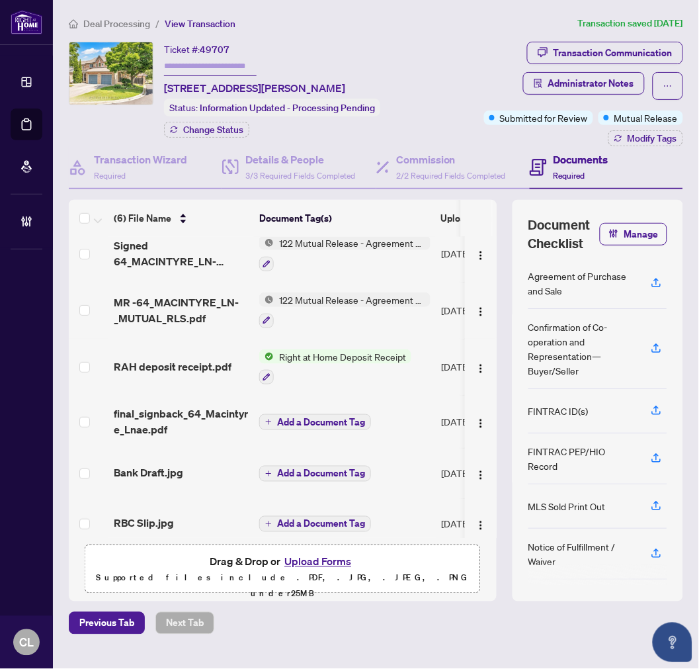
scroll to position [23, 0]
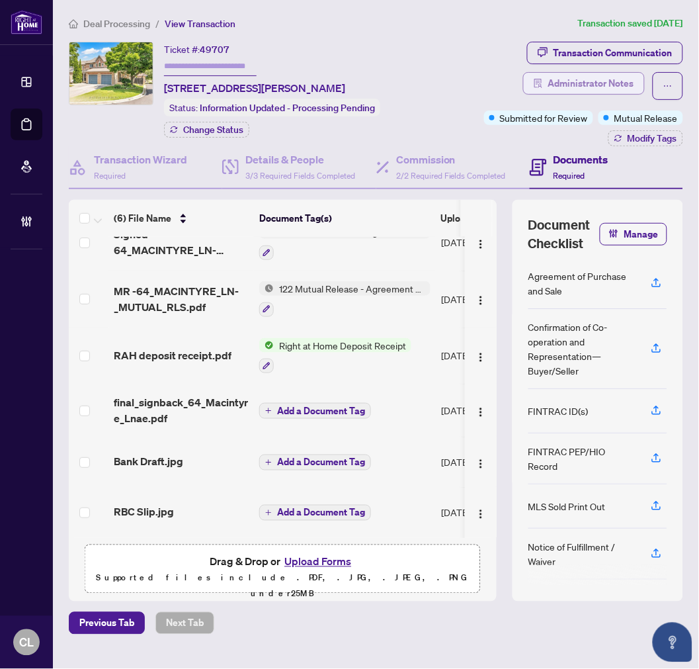
click at [633, 83] on span "Administrator Notes" at bounding box center [591, 83] width 86 height 21
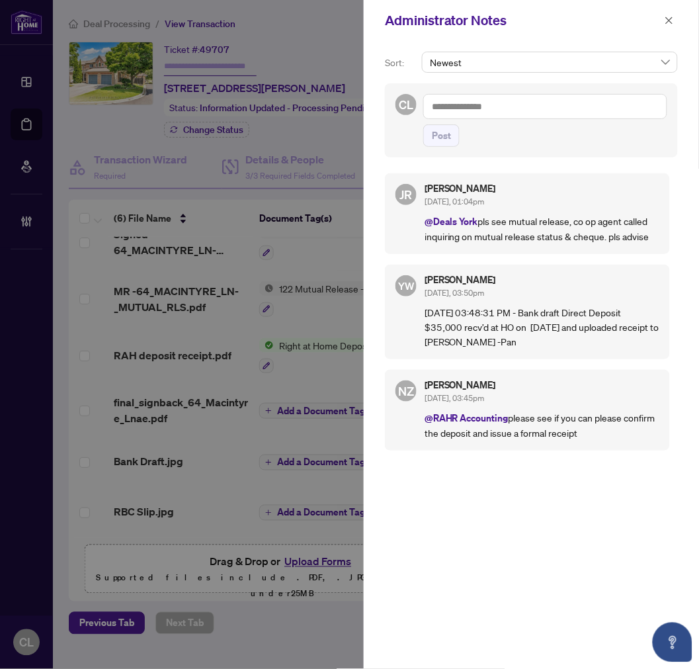
drag, startPoint x: 481, startPoint y: 221, endPoint x: 663, endPoint y: 247, distance: 183.8
click at [663, 247] on div "JR [PERSON_NAME] [DATE], 01:04pm @Deals York pls see mutual release, co op agen…" at bounding box center [527, 213] width 285 height 81
drag, startPoint x: 665, startPoint y: 22, endPoint x: 671, endPoint y: 15, distance: 9.0
click at [665, 22] on icon "close" at bounding box center [669, 20] width 9 height 9
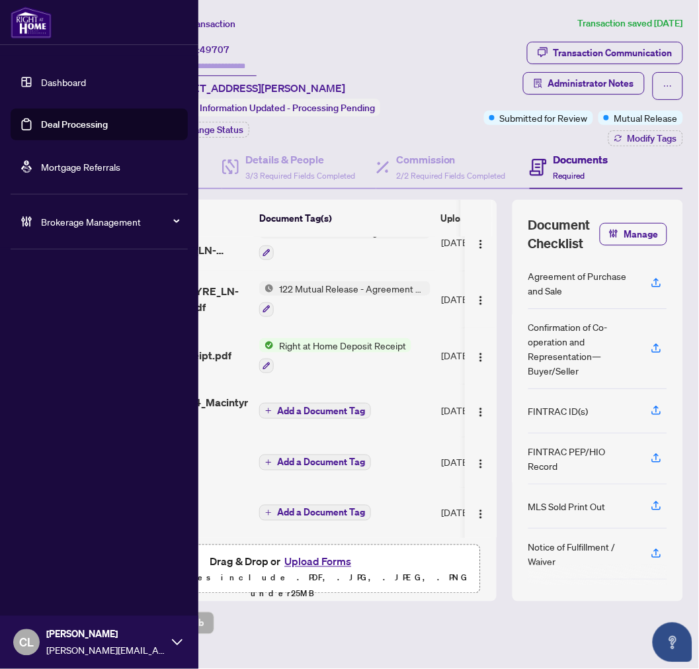
click at [45, 127] on link "Deal Processing" at bounding box center [74, 124] width 67 height 12
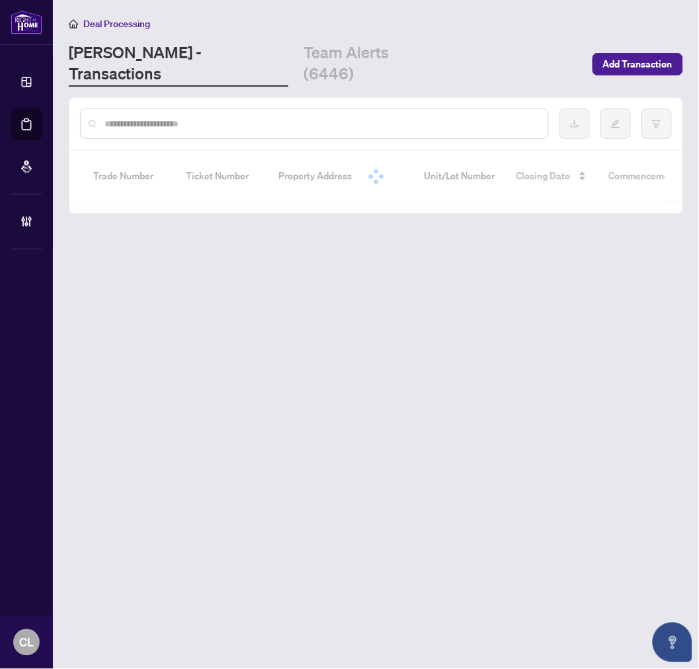
click at [247, 110] on div at bounding box center [314, 123] width 469 height 30
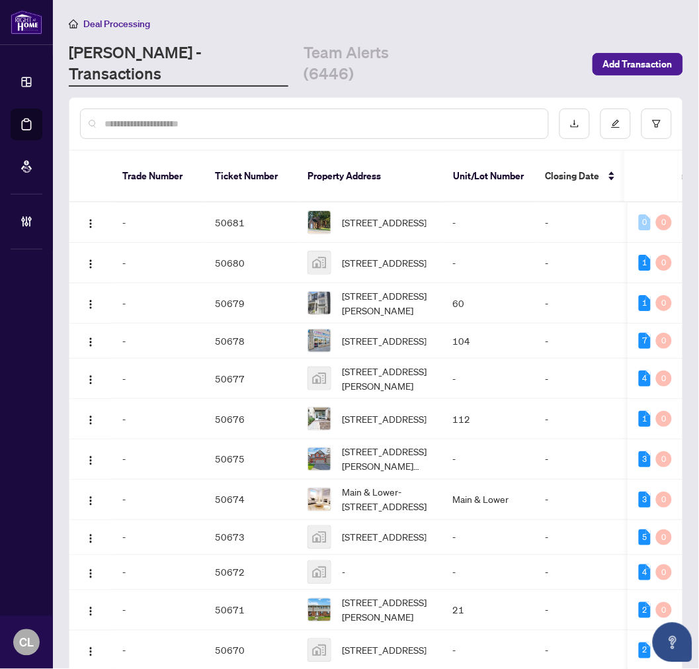
click at [247, 110] on div at bounding box center [314, 123] width 469 height 30
click at [223, 108] on div at bounding box center [314, 123] width 469 height 30
click at [202, 116] on input "text" at bounding box center [320, 123] width 433 height 15
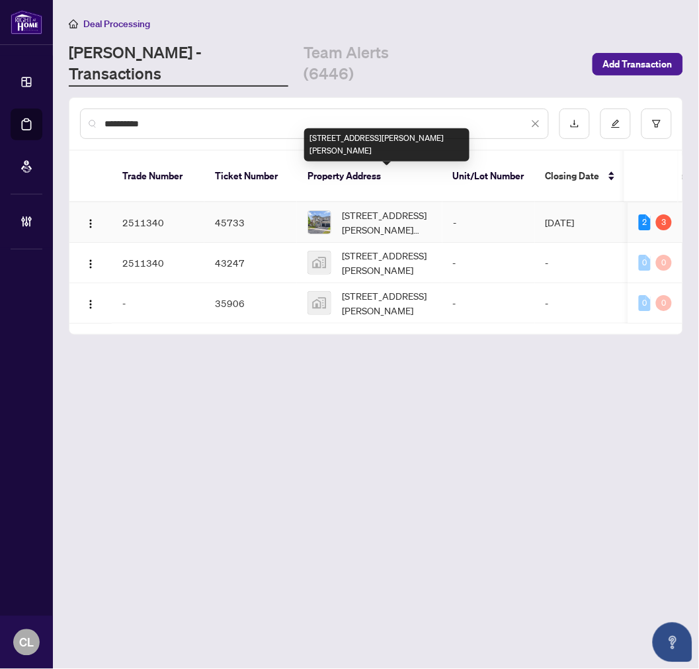
type input "**********"
click at [389, 208] on span "[STREET_ADDRESS][PERSON_NAME][PERSON_NAME]" at bounding box center [387, 222] width 90 height 29
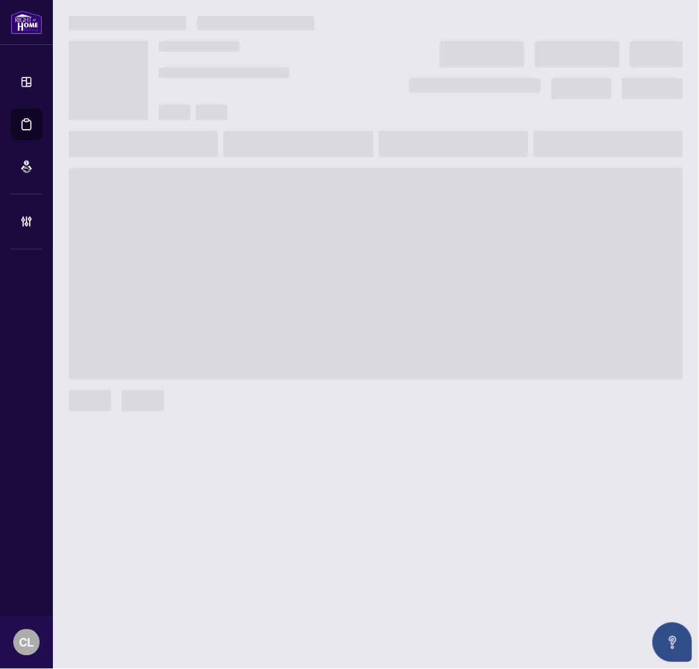
click at [389, 183] on span at bounding box center [376, 274] width 614 height 212
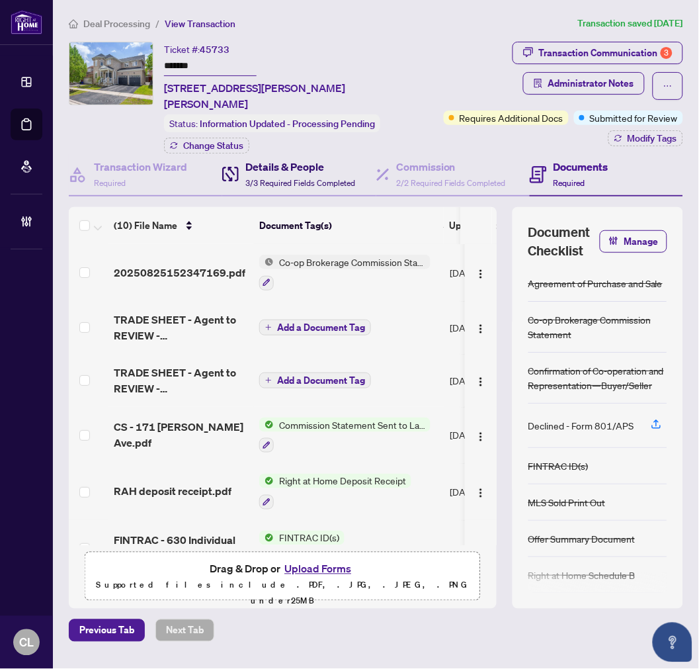
click at [286, 171] on h4 "Details & People" at bounding box center [300, 167] width 110 height 16
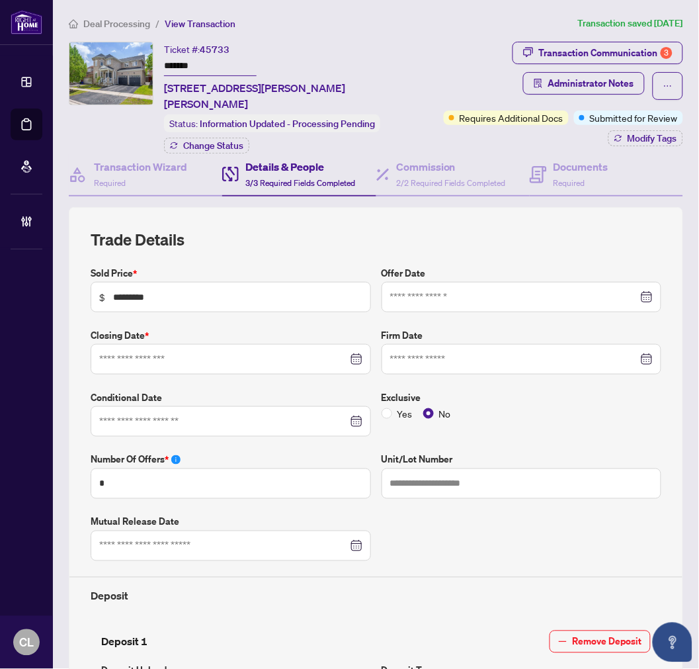
type input "**********"
click at [598, 119] on span "Submitted for Review" at bounding box center [634, 117] width 88 height 15
